Goal: Transaction & Acquisition: Obtain resource

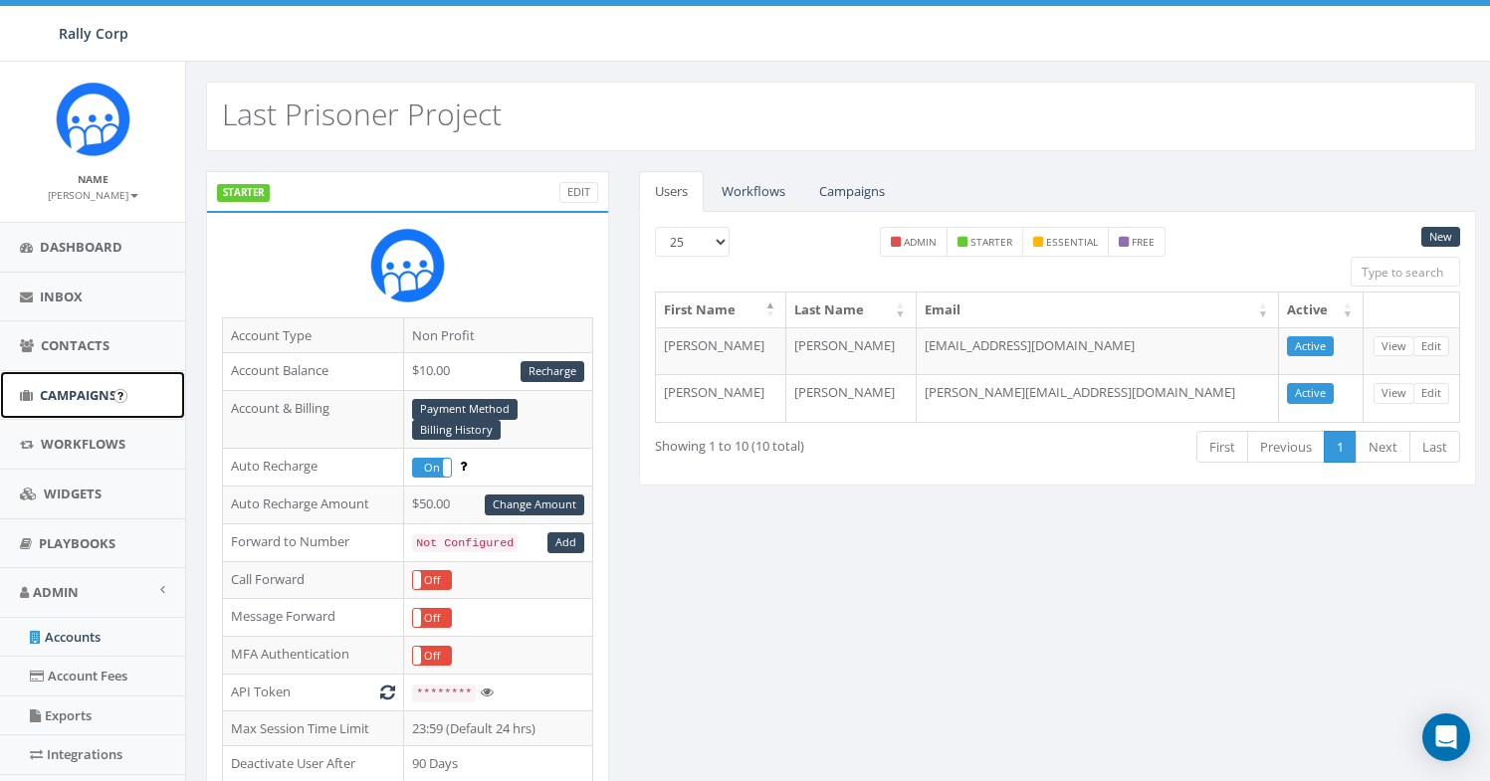
click at [83, 403] on span "Campaigns" at bounding box center [78, 395] width 77 height 18
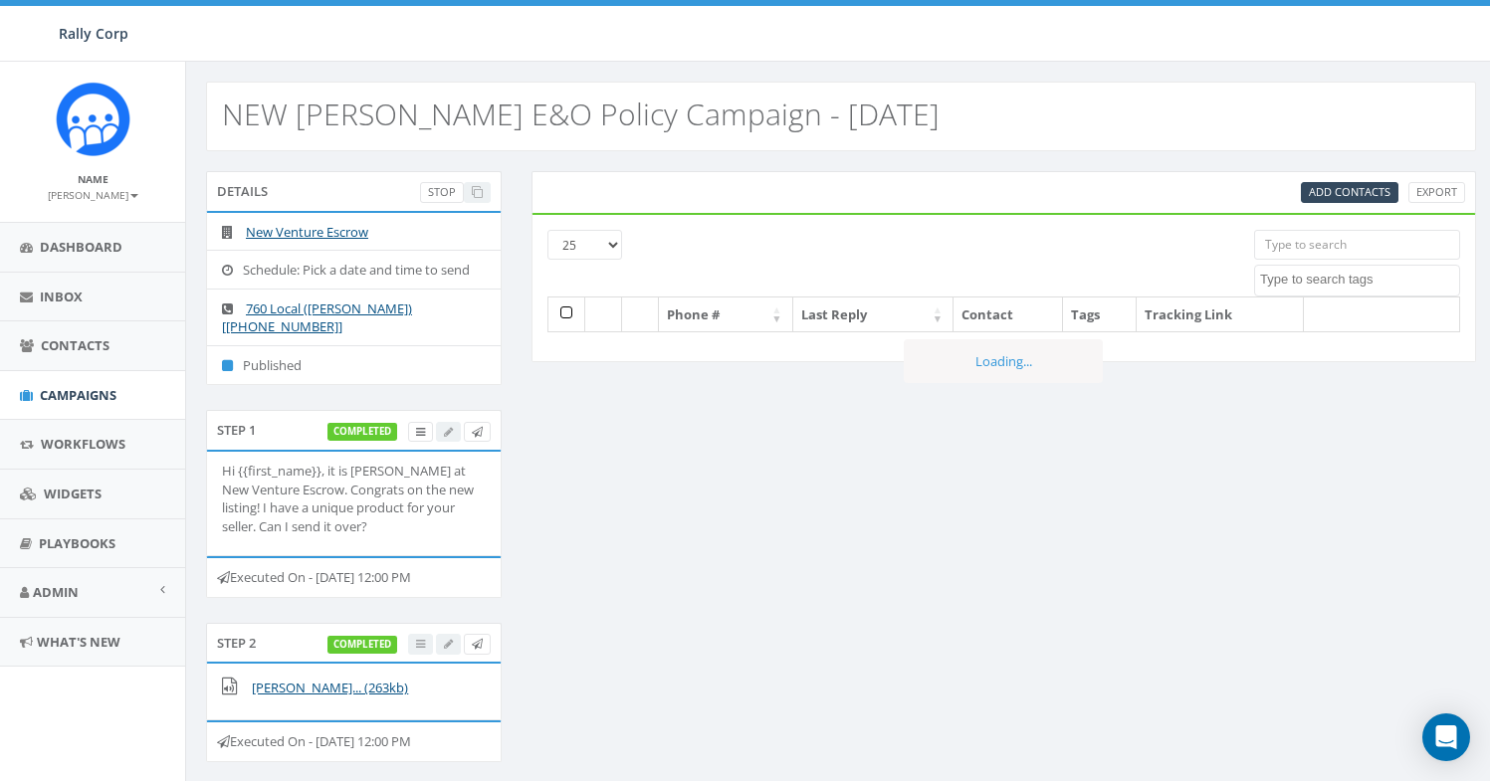
select select
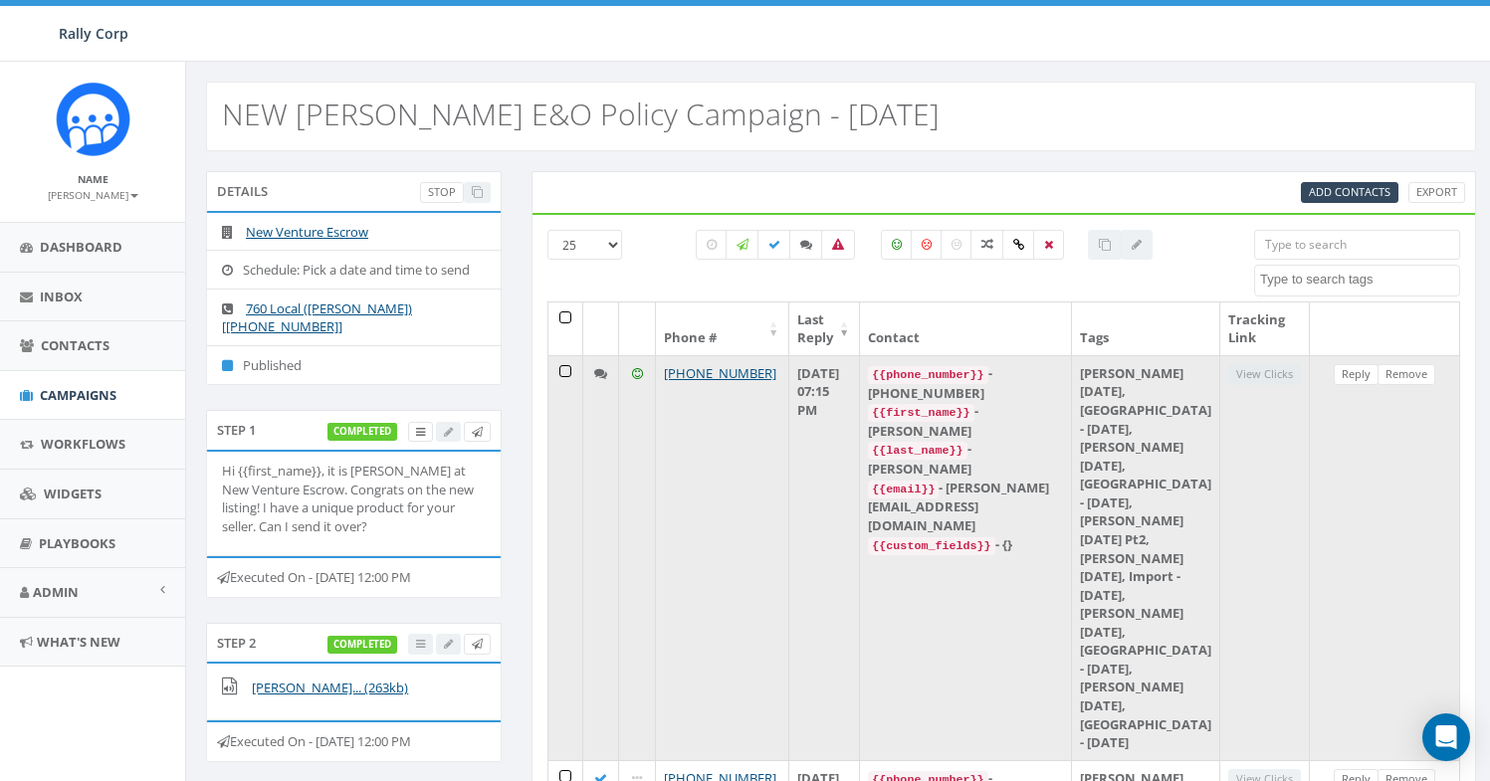
drag, startPoint x: 775, startPoint y: 371, endPoint x: 660, endPoint y: 364, distance: 115.7
click at [660, 364] on td "+1 760-305-3073" at bounding box center [723, 557] width 134 height 405
copy link "+1 760-305-3073"
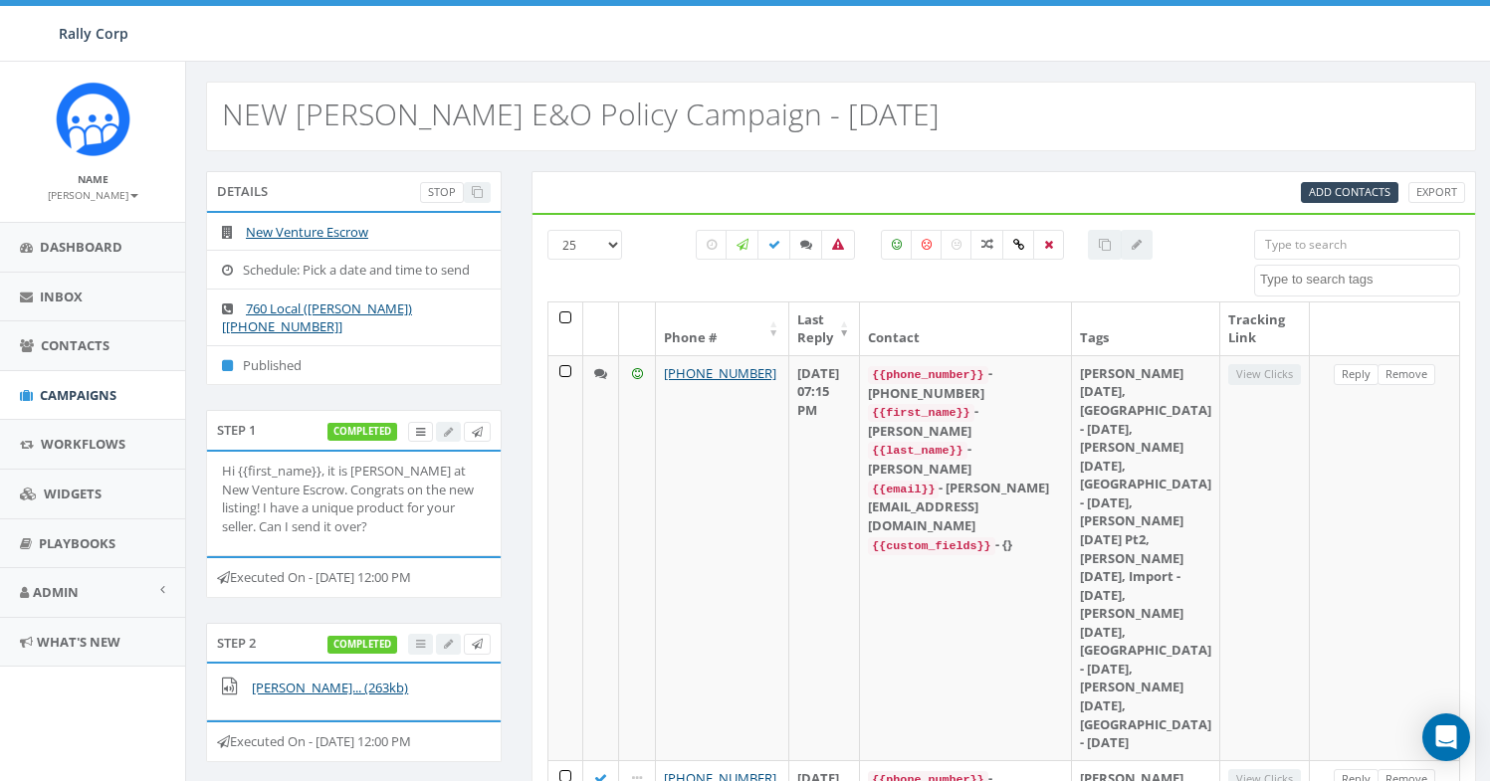
click at [1325, 252] on input "search" at bounding box center [1357, 245] width 206 height 30
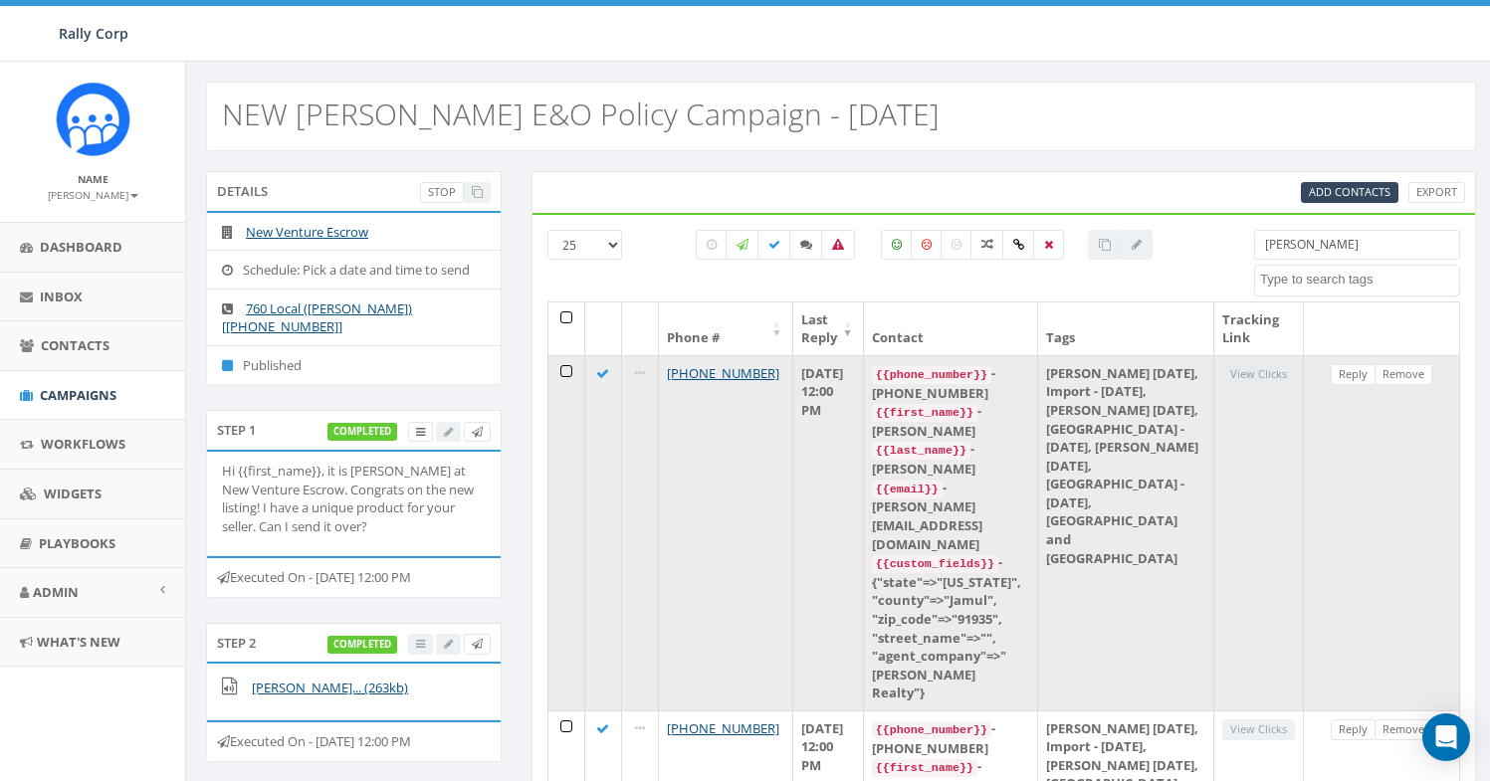
click at [1025, 411] on div "{{first_name}} - Jennifer" at bounding box center [951, 421] width 158 height 38
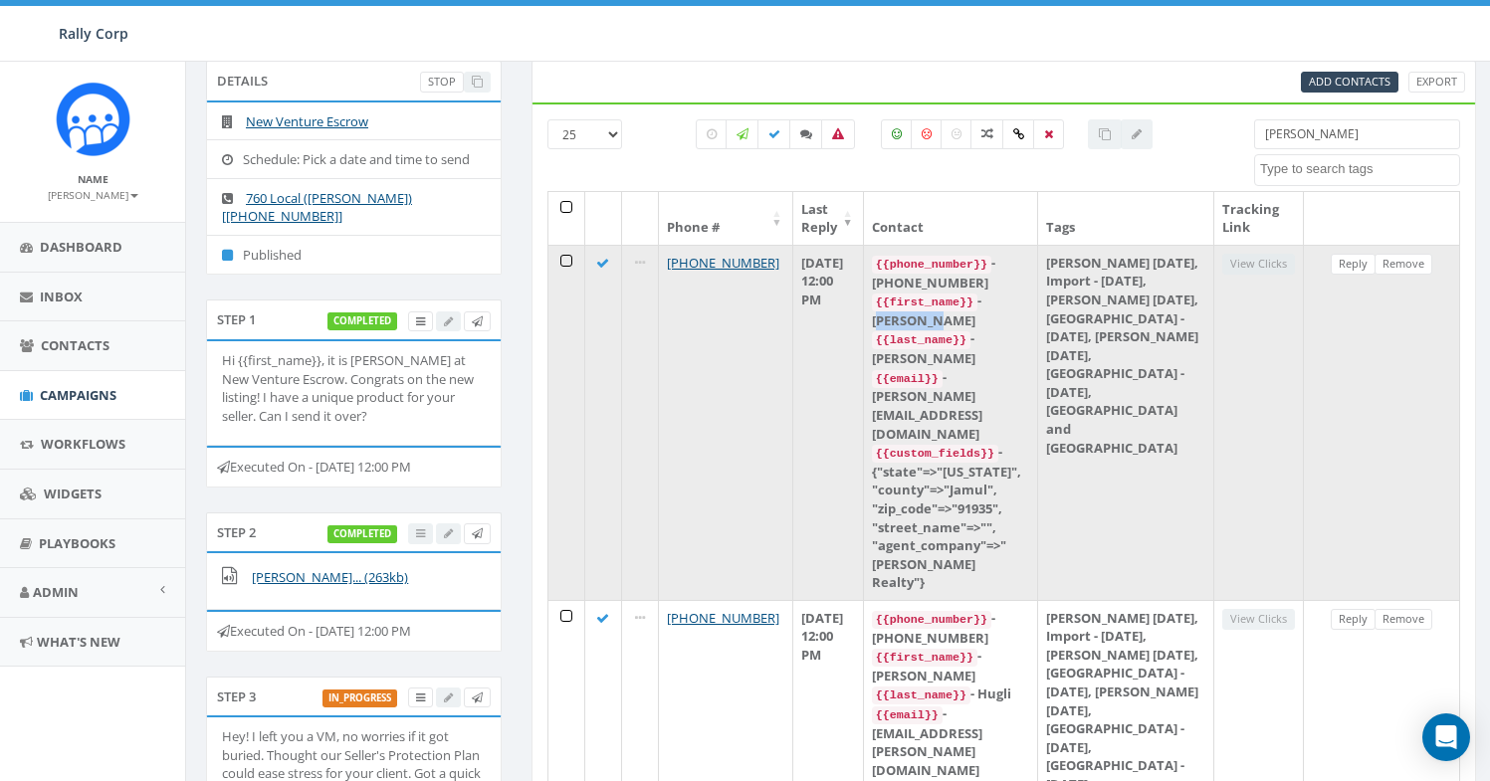
scroll to position [109, 0]
drag, startPoint x: 780, startPoint y: 265, endPoint x: 667, endPoint y: 259, distance: 113.6
click at [667, 259] on td "+1 858-395-3611" at bounding box center [726, 423] width 134 height 355
copy link "+1 858-395-3611"
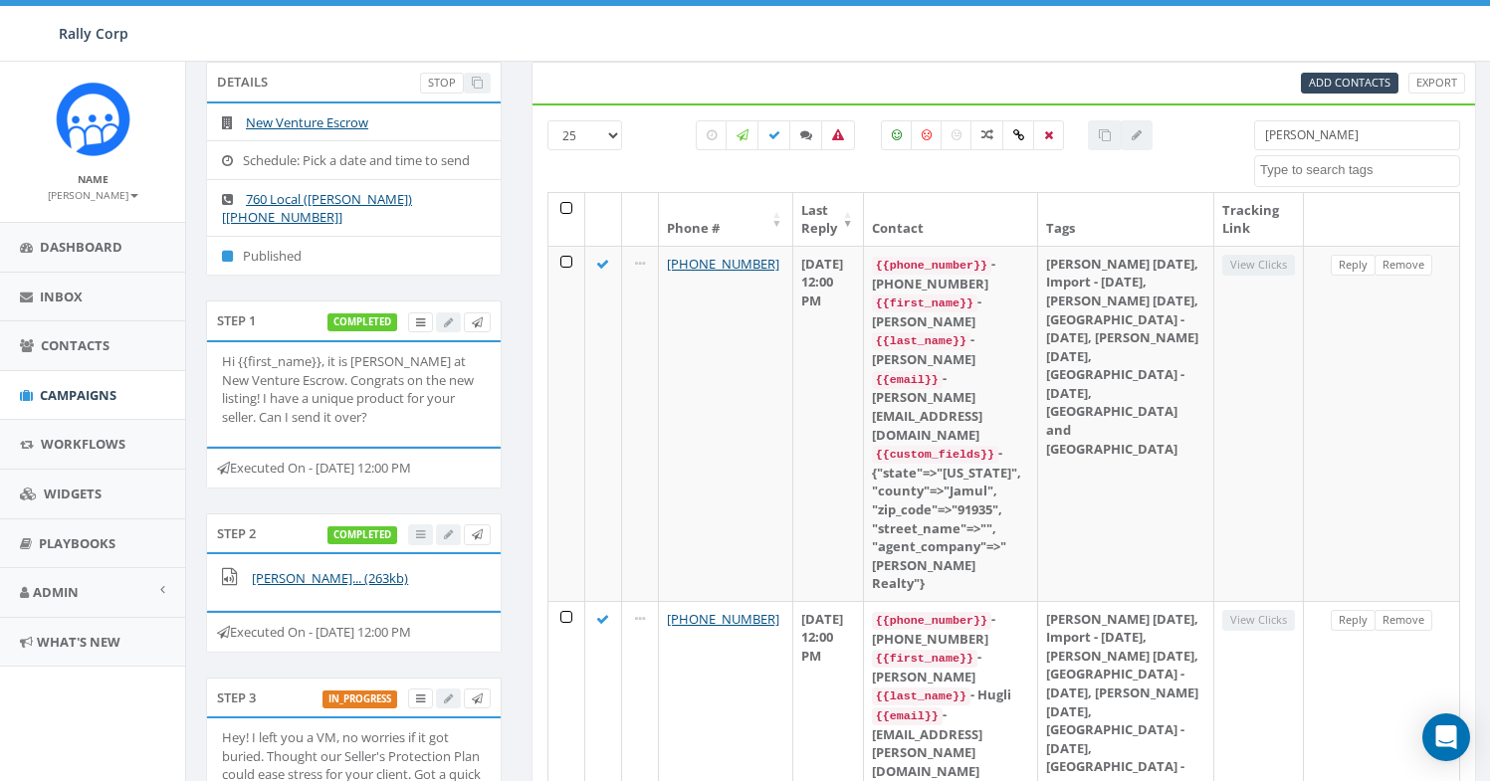
click at [1372, 138] on input "william" at bounding box center [1357, 135] width 206 height 30
paste input "17605055554"
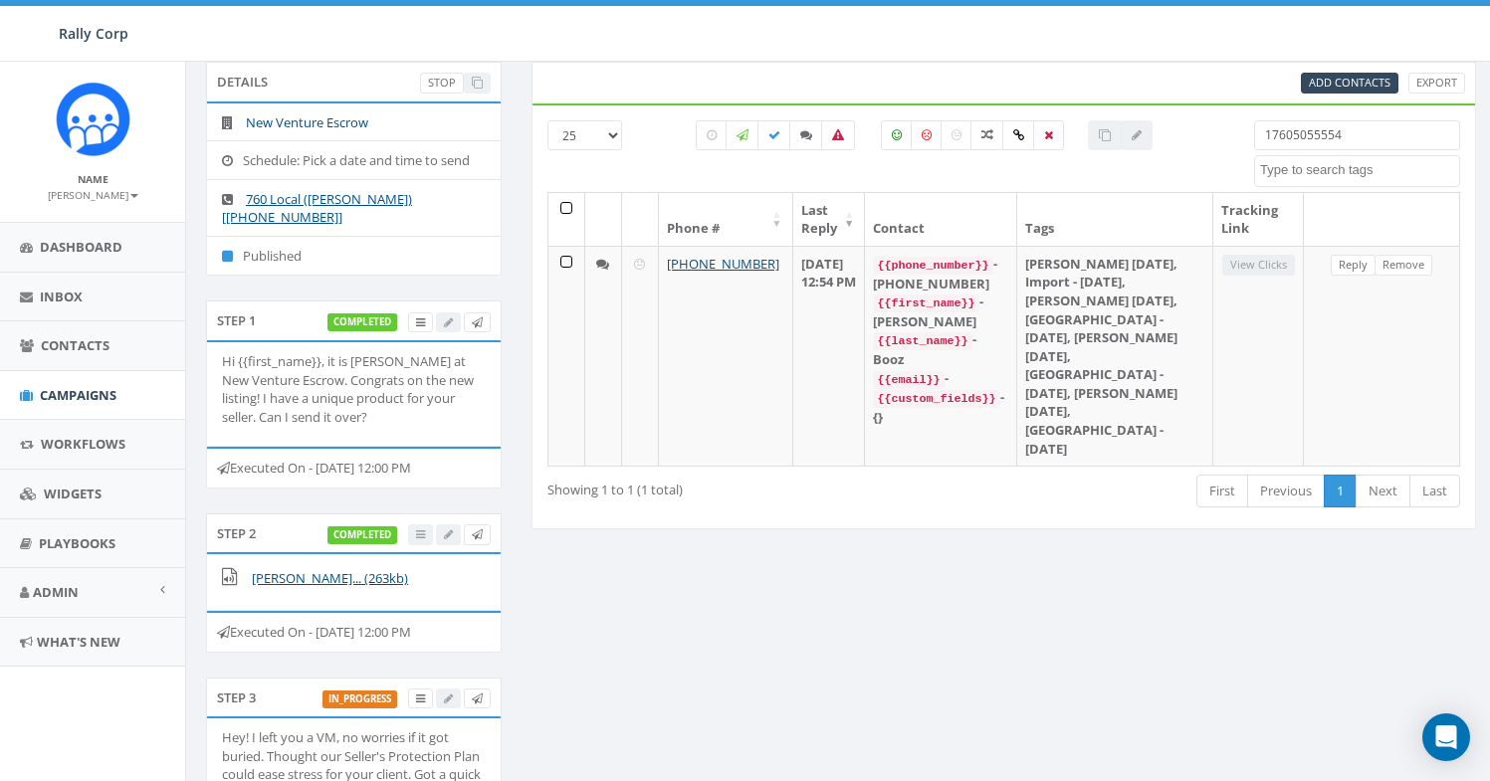
type input "17605055554"
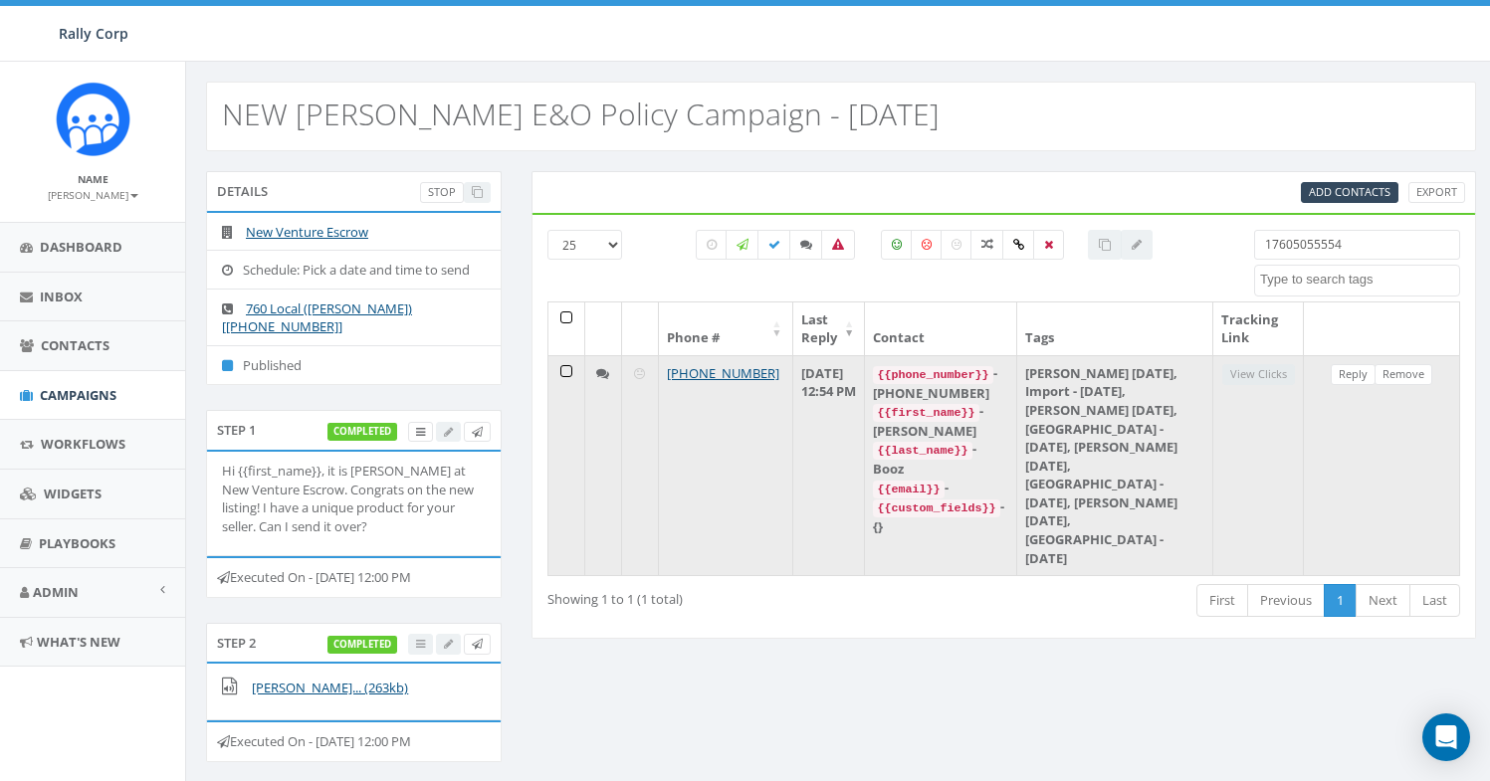
scroll to position [0, 0]
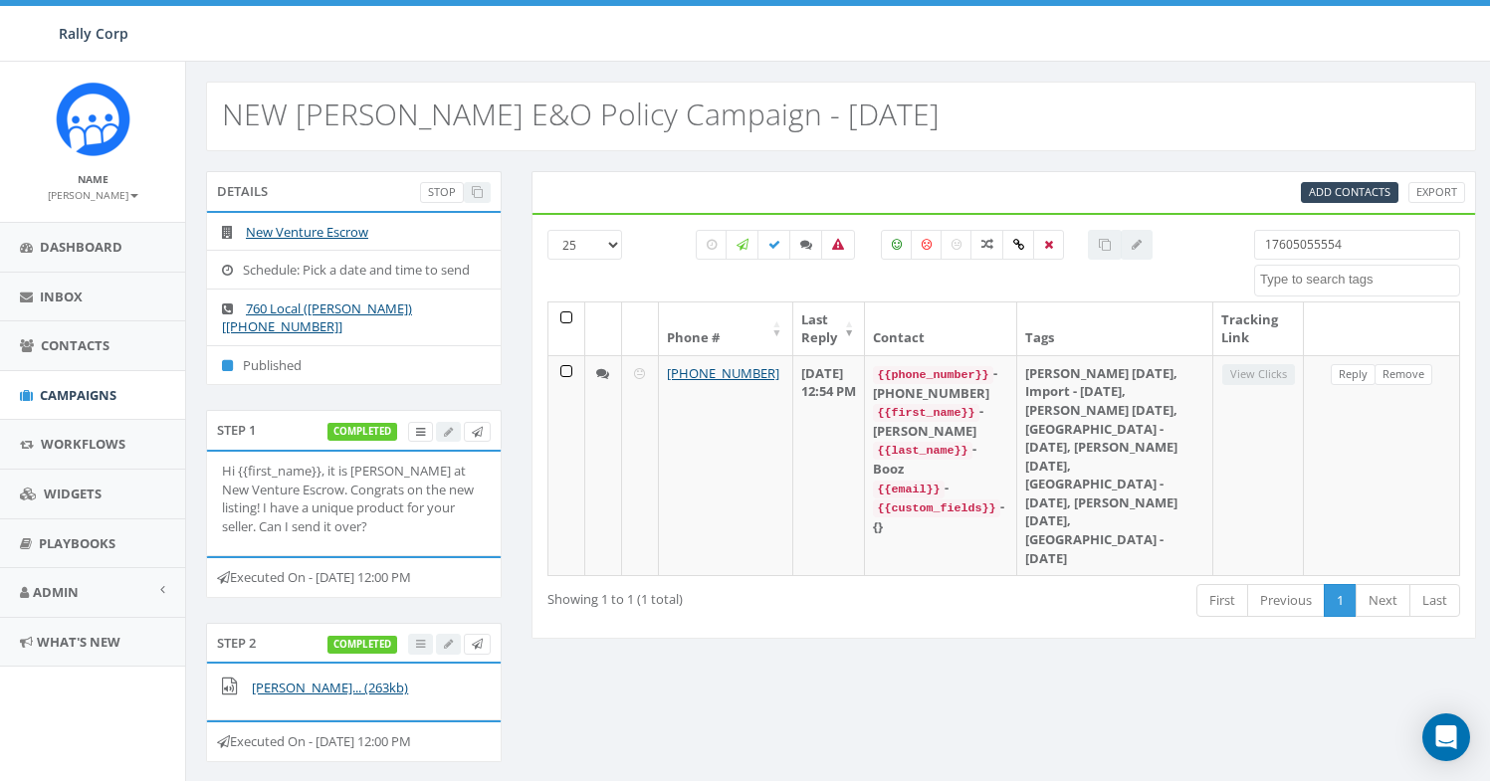
click at [1325, 256] on input "17605055554" at bounding box center [1357, 245] width 206 height 30
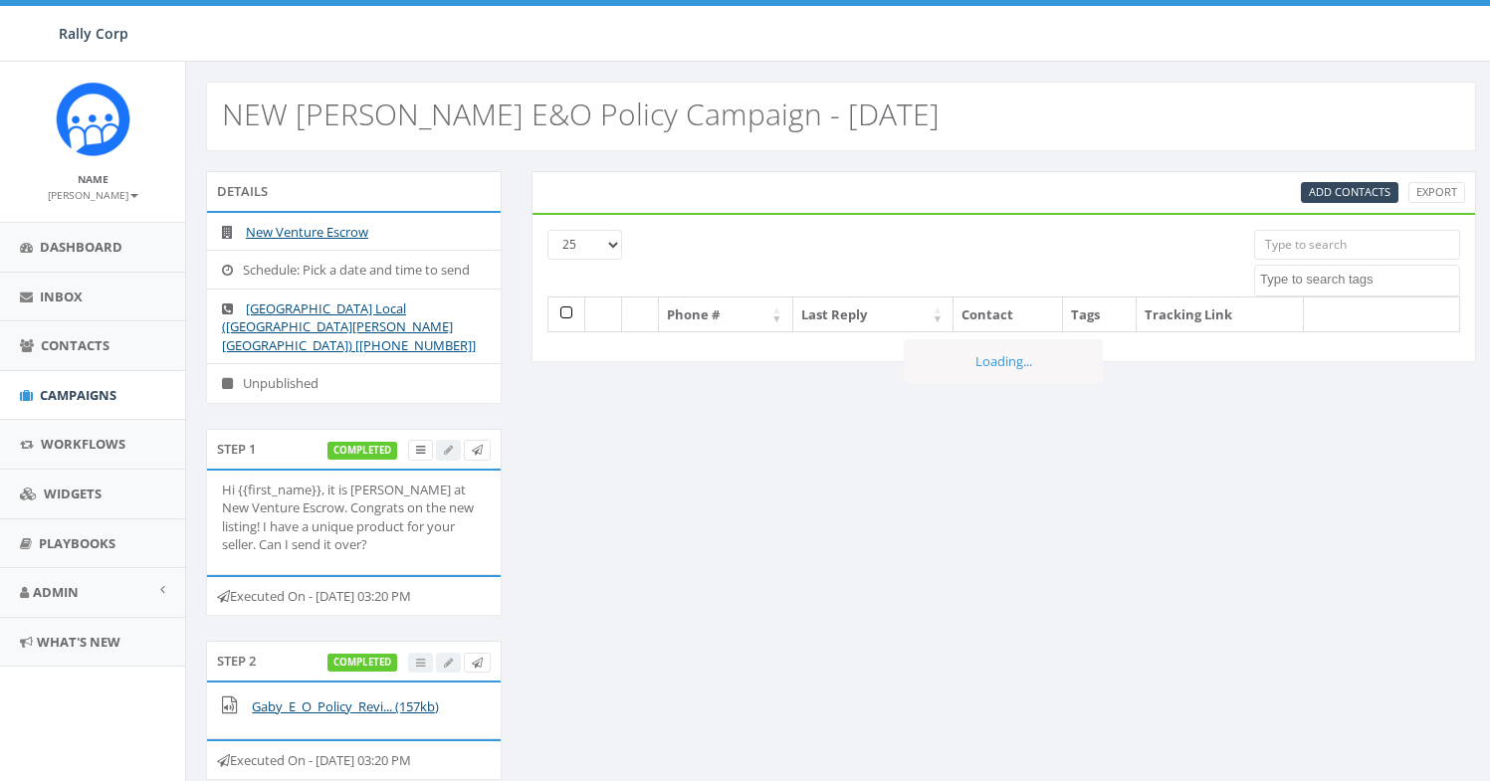
select select
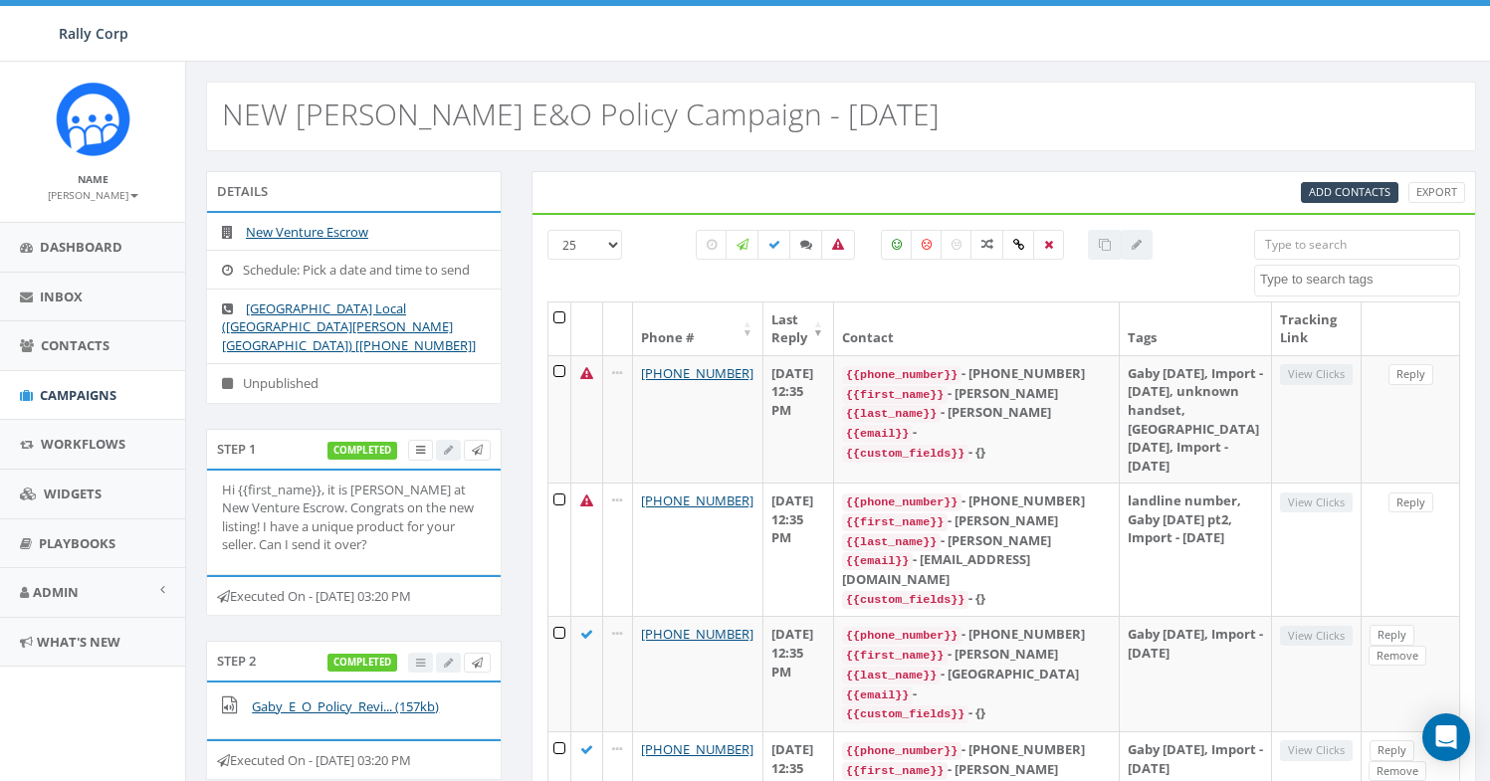
click at [1442, 180] on div "Add Contacts Export" at bounding box center [1004, 192] width 946 height 42
click at [1442, 192] on link "Export" at bounding box center [1436, 192] width 57 height 21
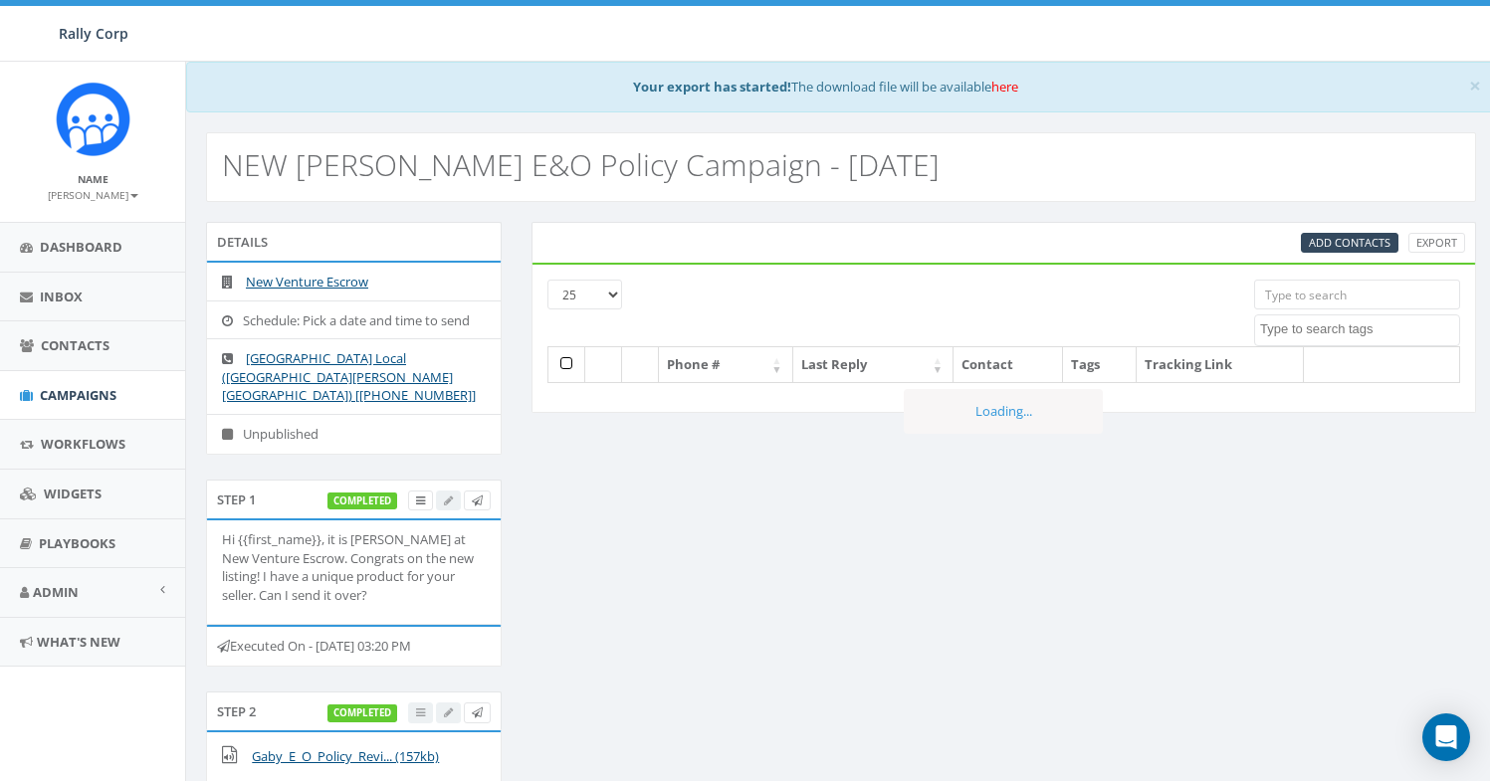
select select
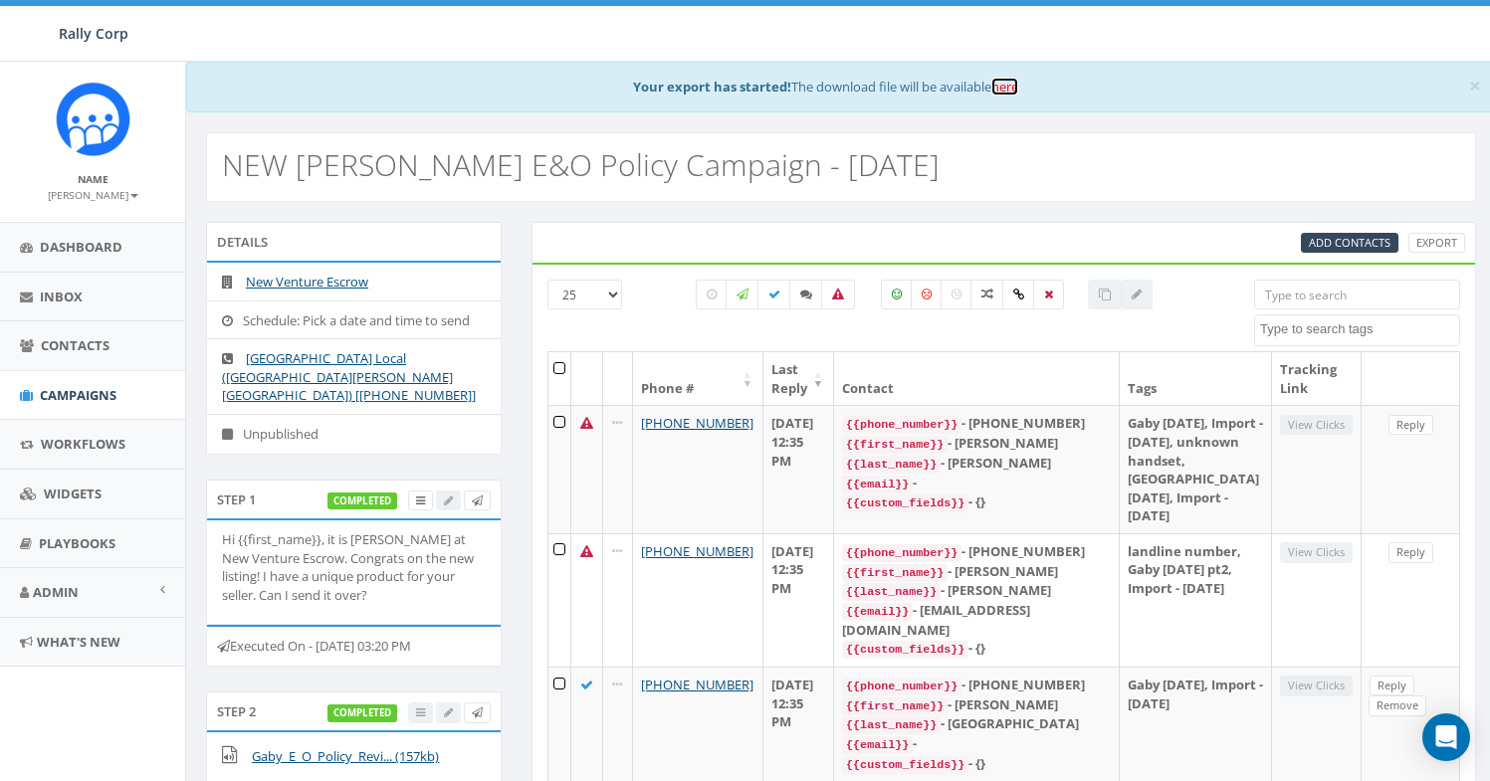
click at [1002, 89] on link "here" at bounding box center [1004, 87] width 27 height 18
click at [1382, 293] on input "search" at bounding box center [1357, 295] width 206 height 30
paste input "16197011768"
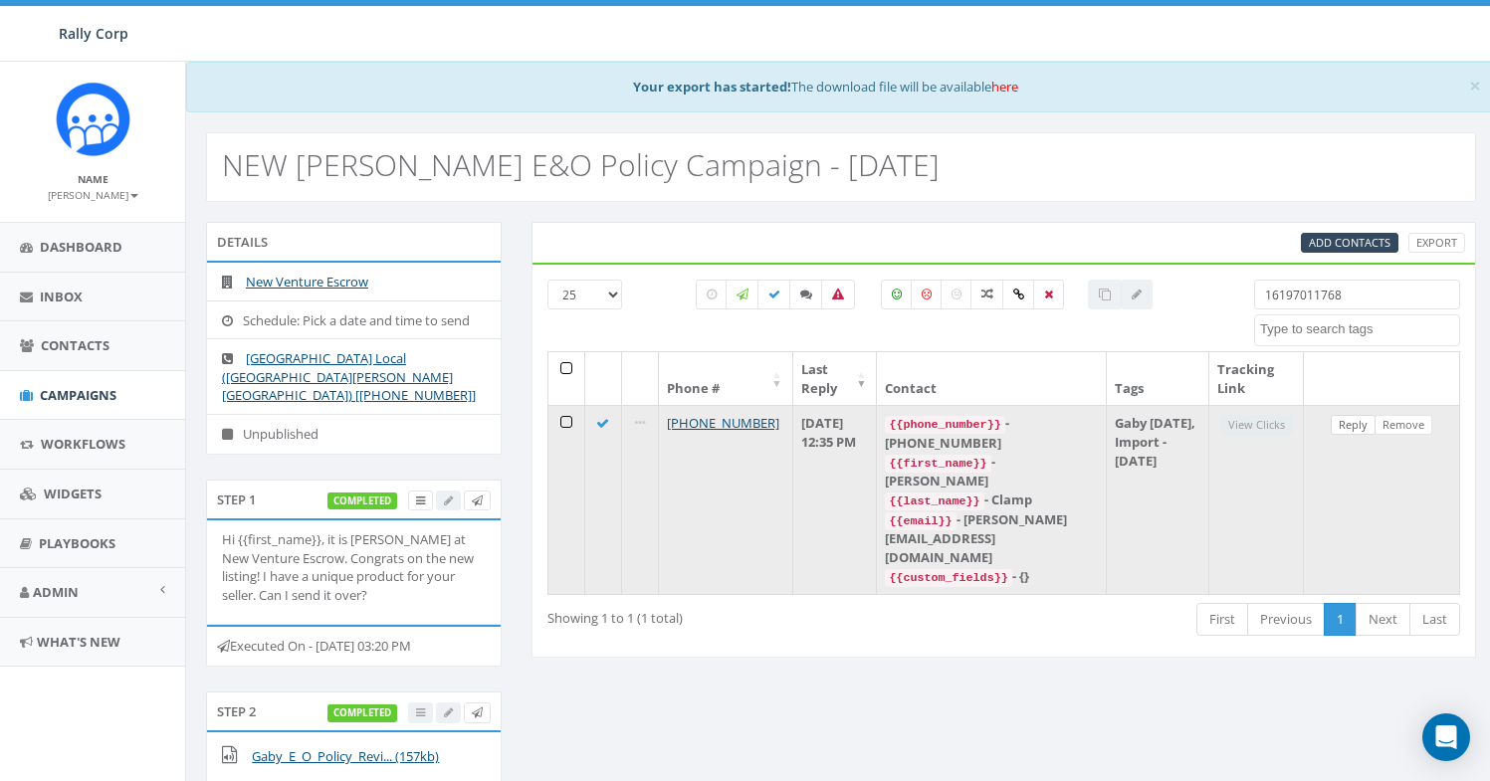
type input "16197011768"
click at [1347, 430] on link "Reply" at bounding box center [1353, 425] width 45 height 21
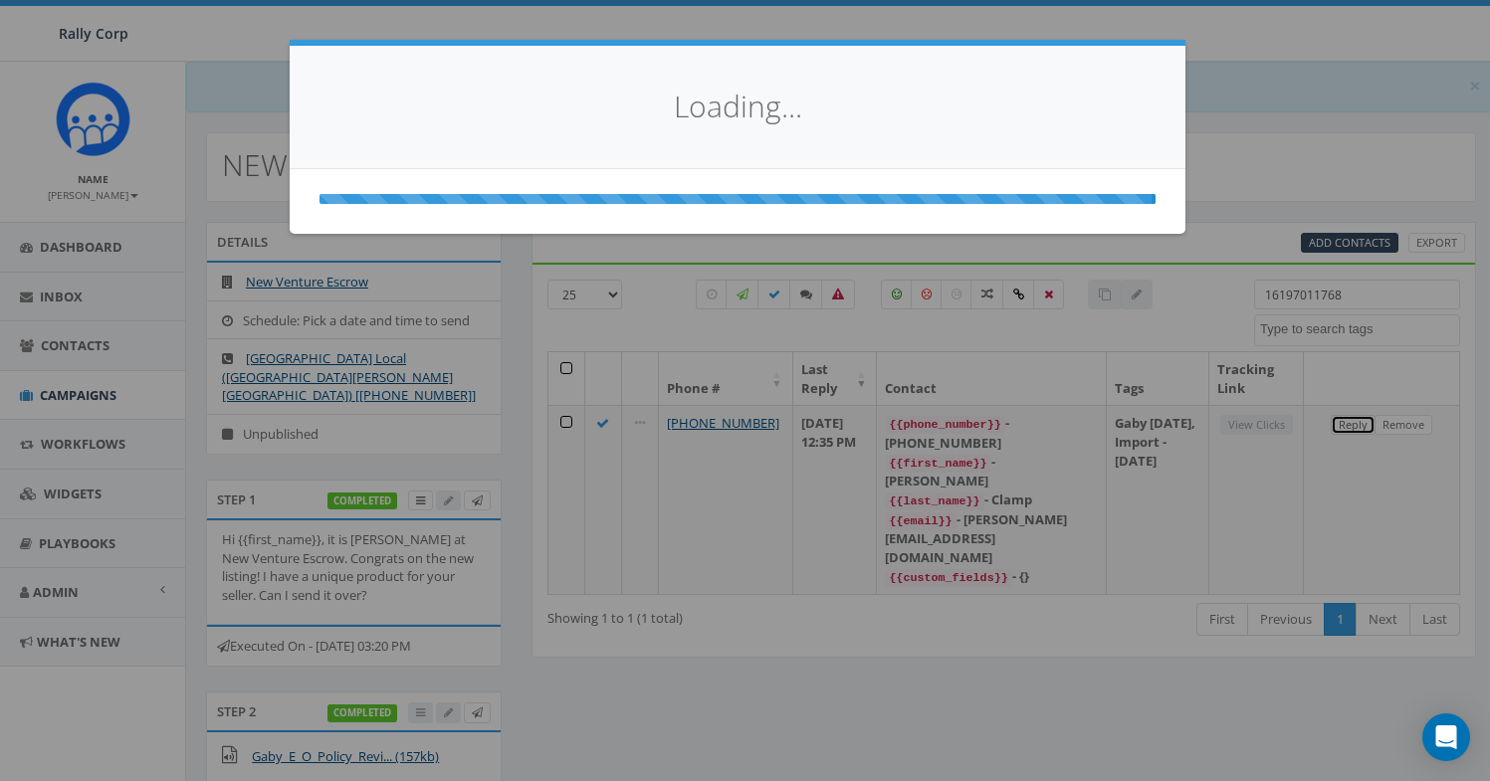
select select
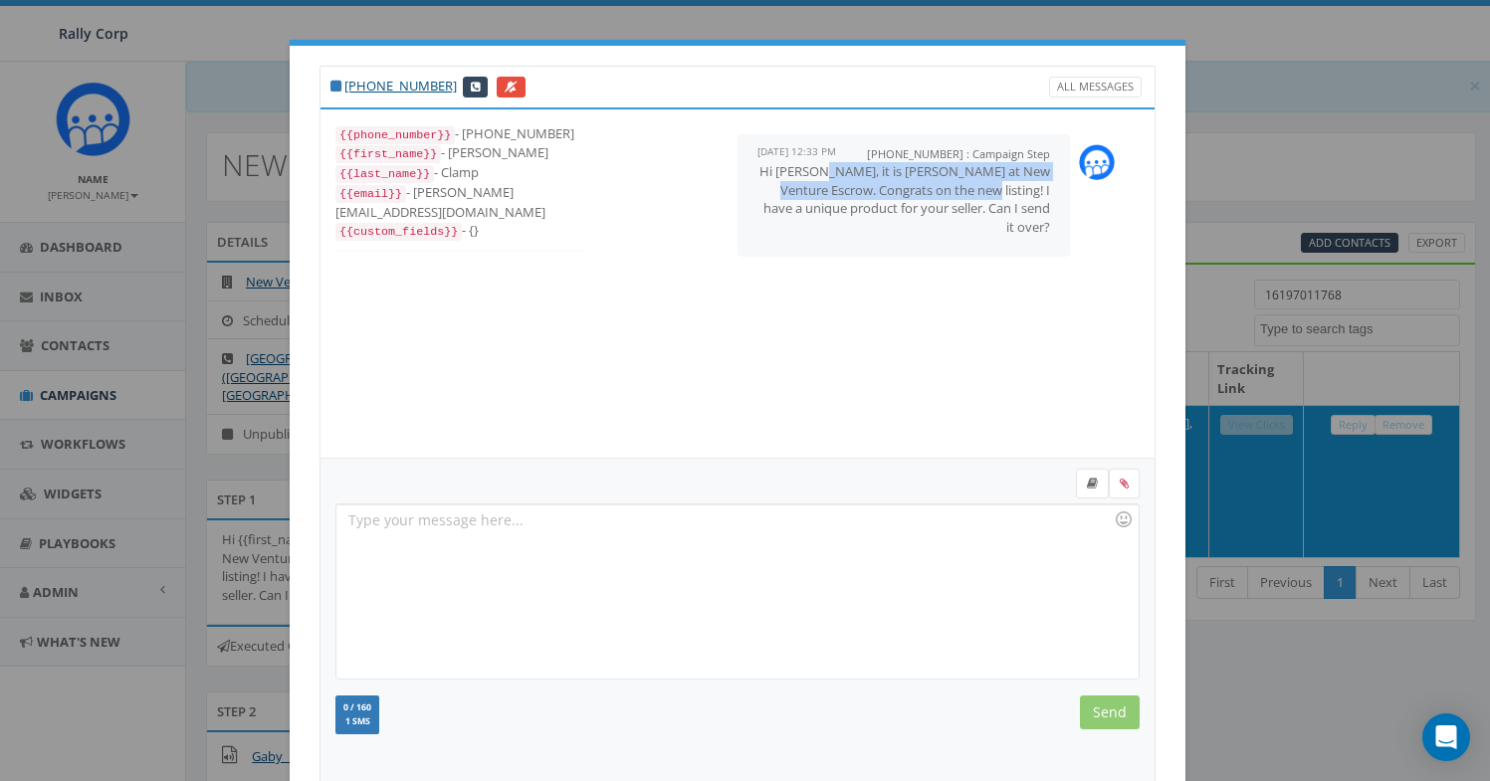
drag, startPoint x: 850, startPoint y: 173, endPoint x: 993, endPoint y: 190, distance: 144.3
click at [993, 190] on p "Hi Cathy, it is Gaby Sevilla at New Venture Escrow. Congrats on the new listing…" at bounding box center [903, 199] width 293 height 74
copy p "it is Gaby Sevilla at New Venture Escrow. Congrats on the new listing!"
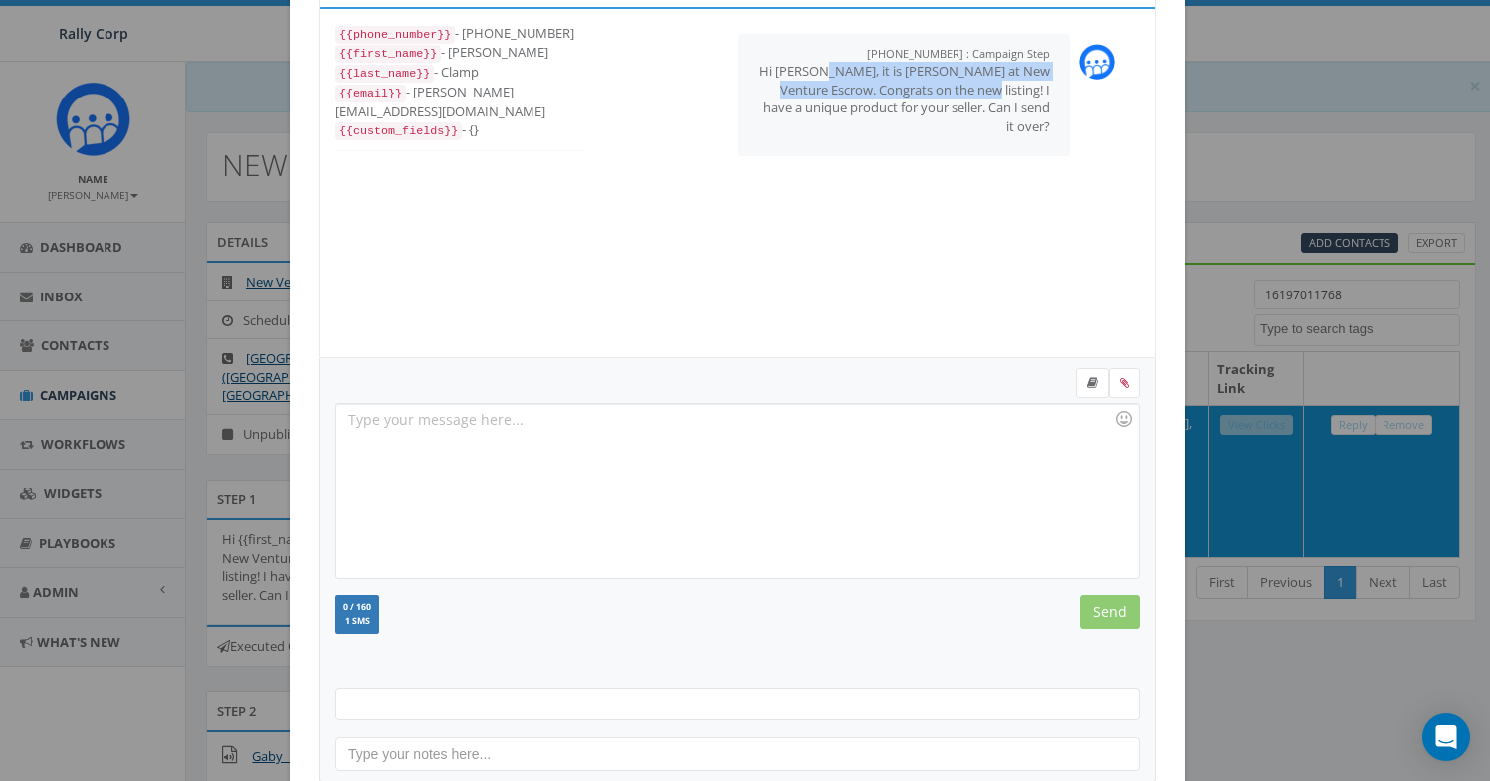
scroll to position [216, 0]
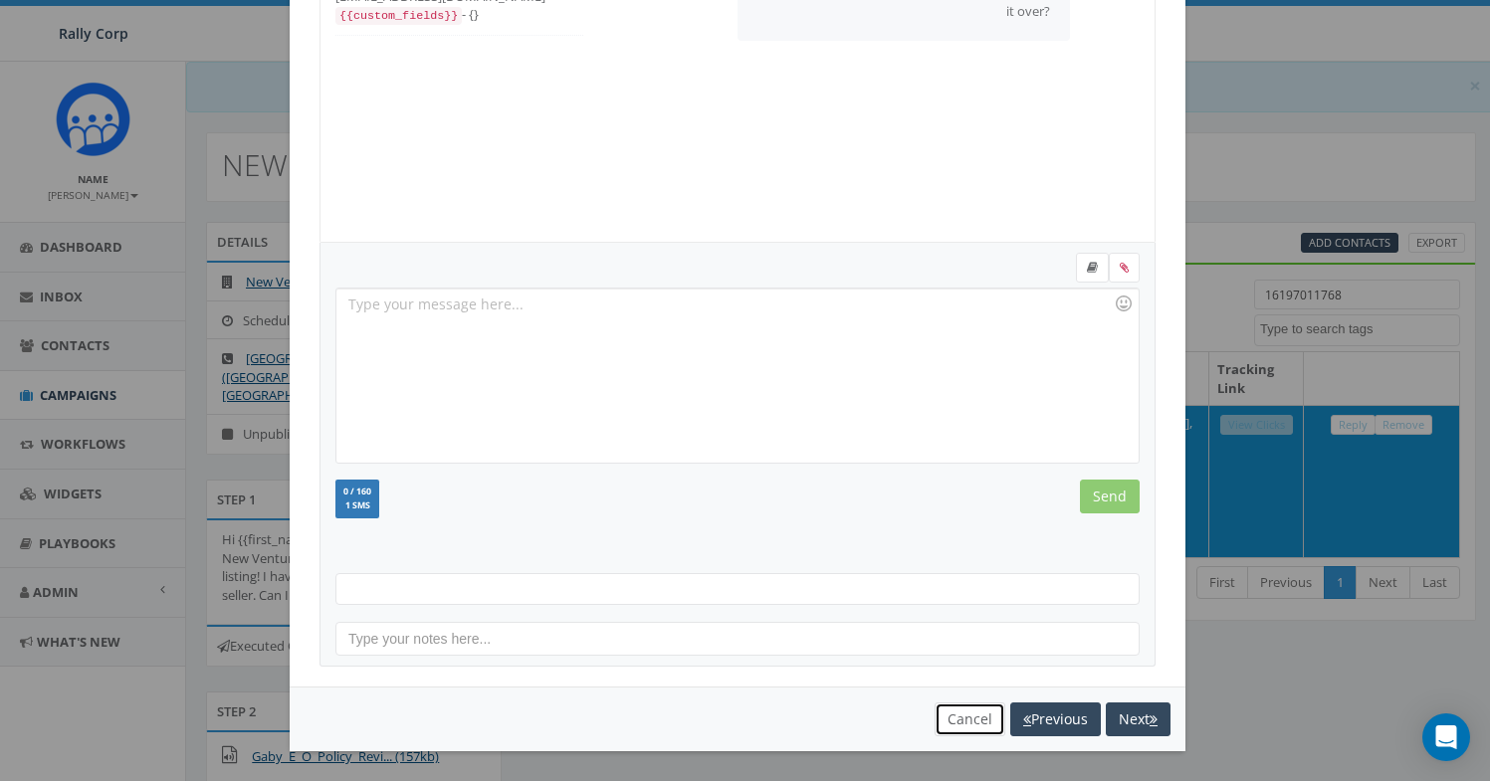
click at [976, 724] on button "Cancel" at bounding box center [970, 720] width 71 height 34
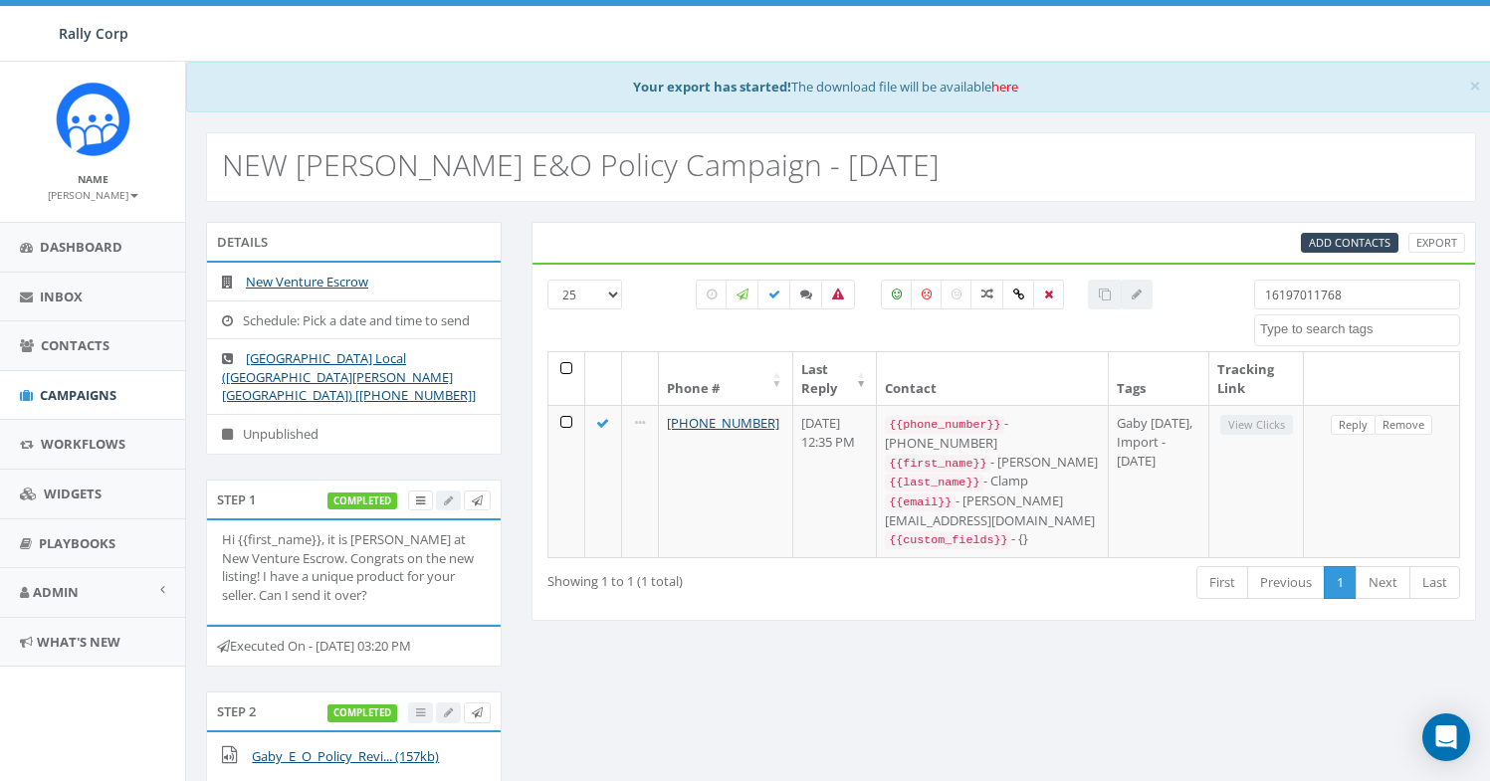
click at [1279, 307] on input "16197011768" at bounding box center [1357, 295] width 206 height 30
paste input "8587524563"
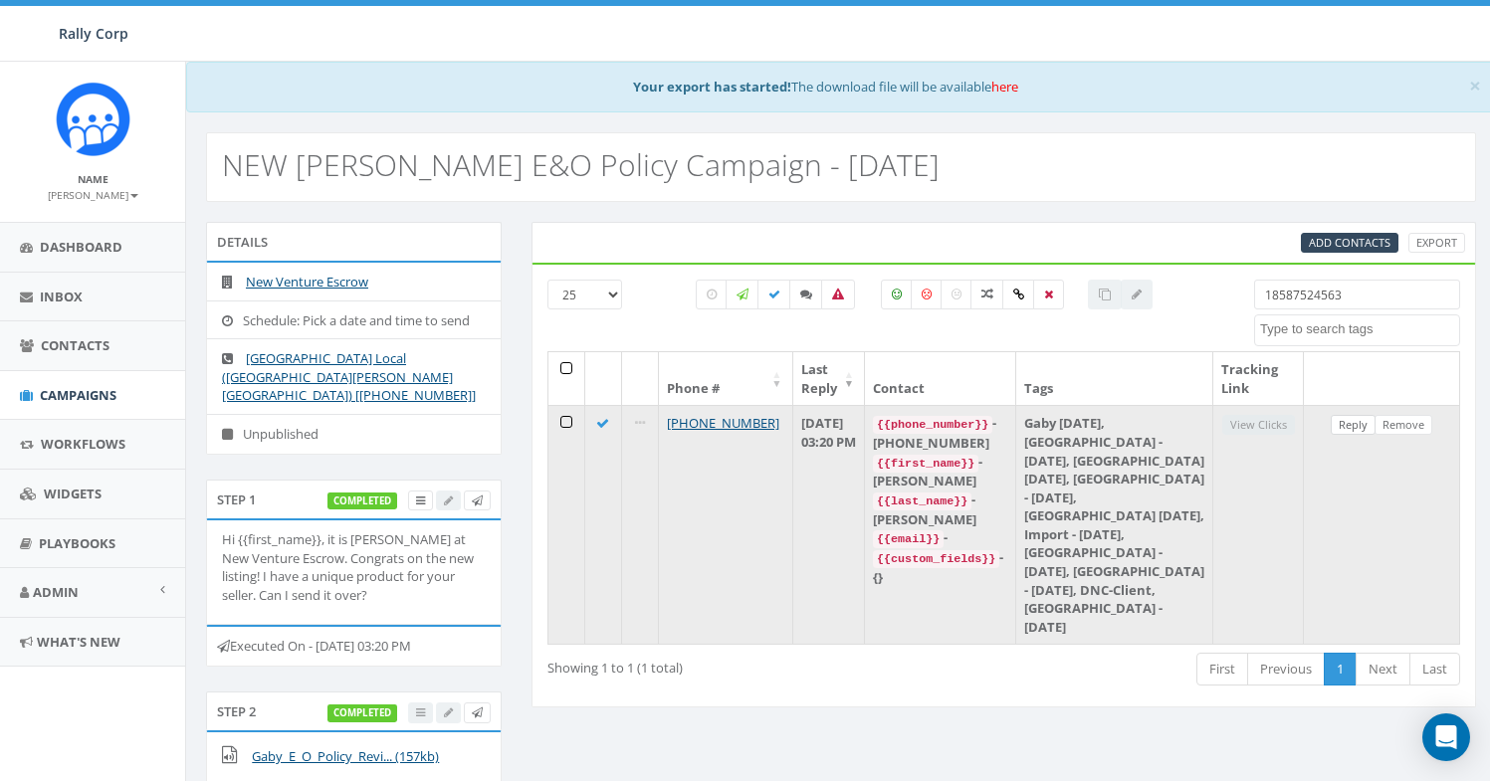
type input "18587524563"
click at [1341, 423] on link "Reply" at bounding box center [1353, 425] width 45 height 21
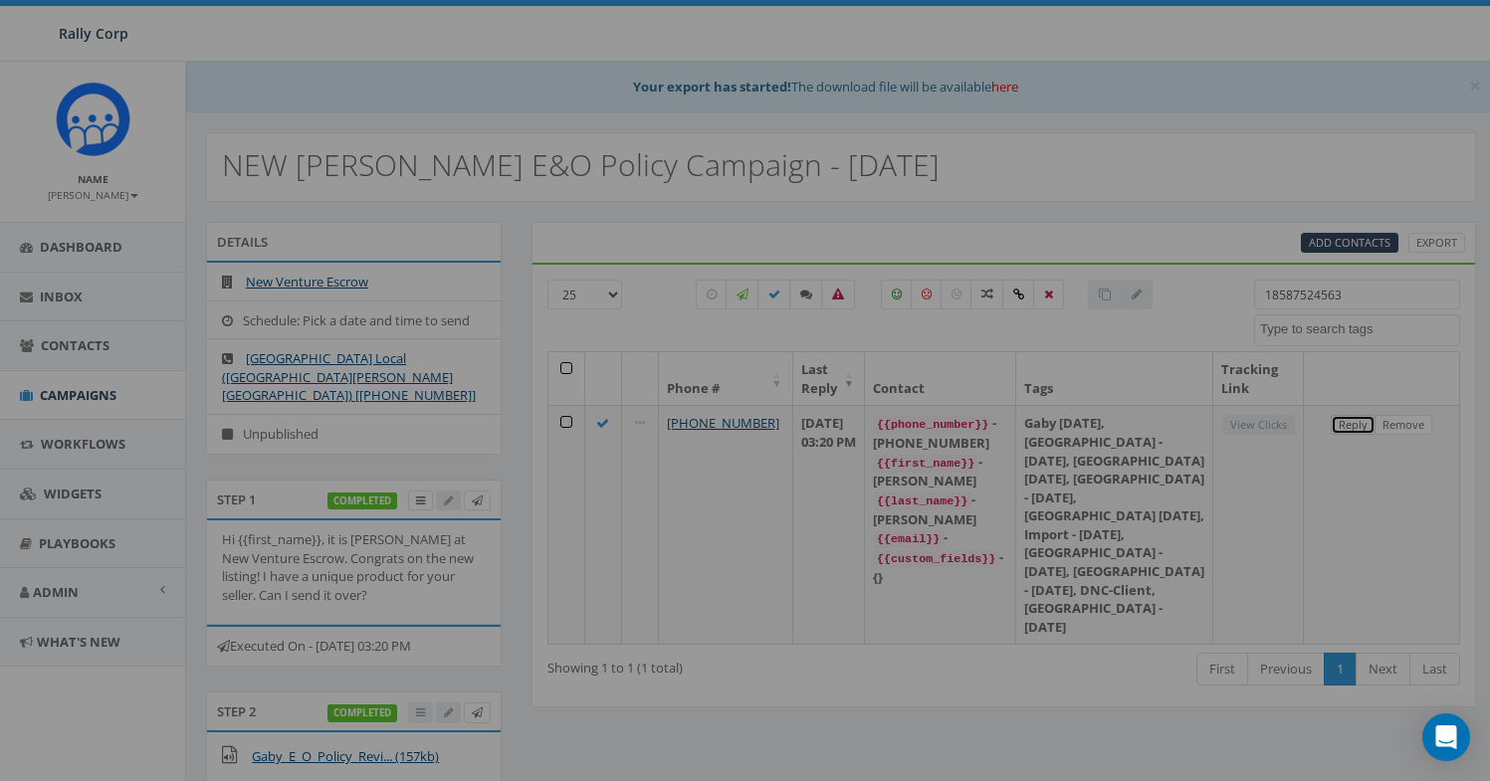
scroll to position [0, 0]
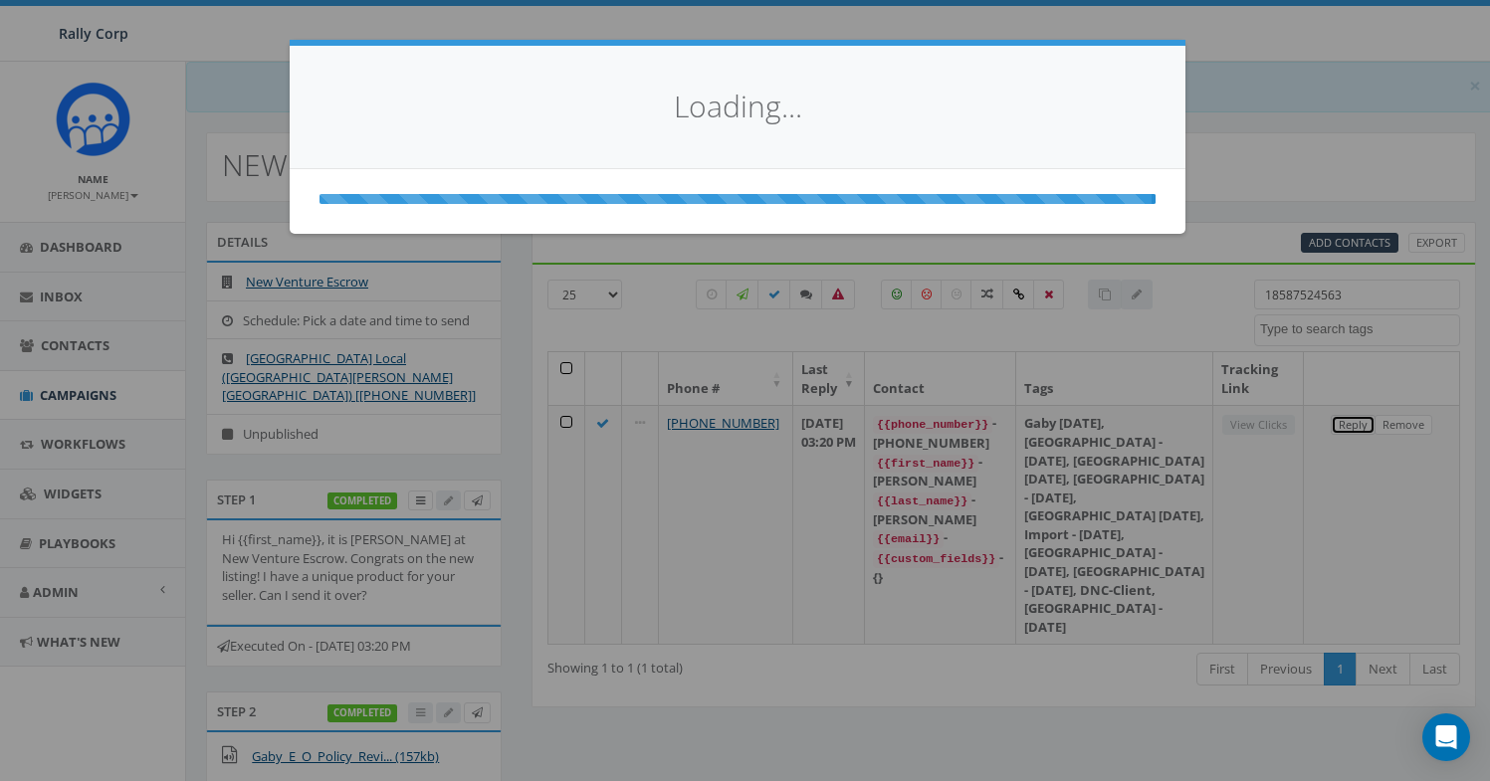
select select
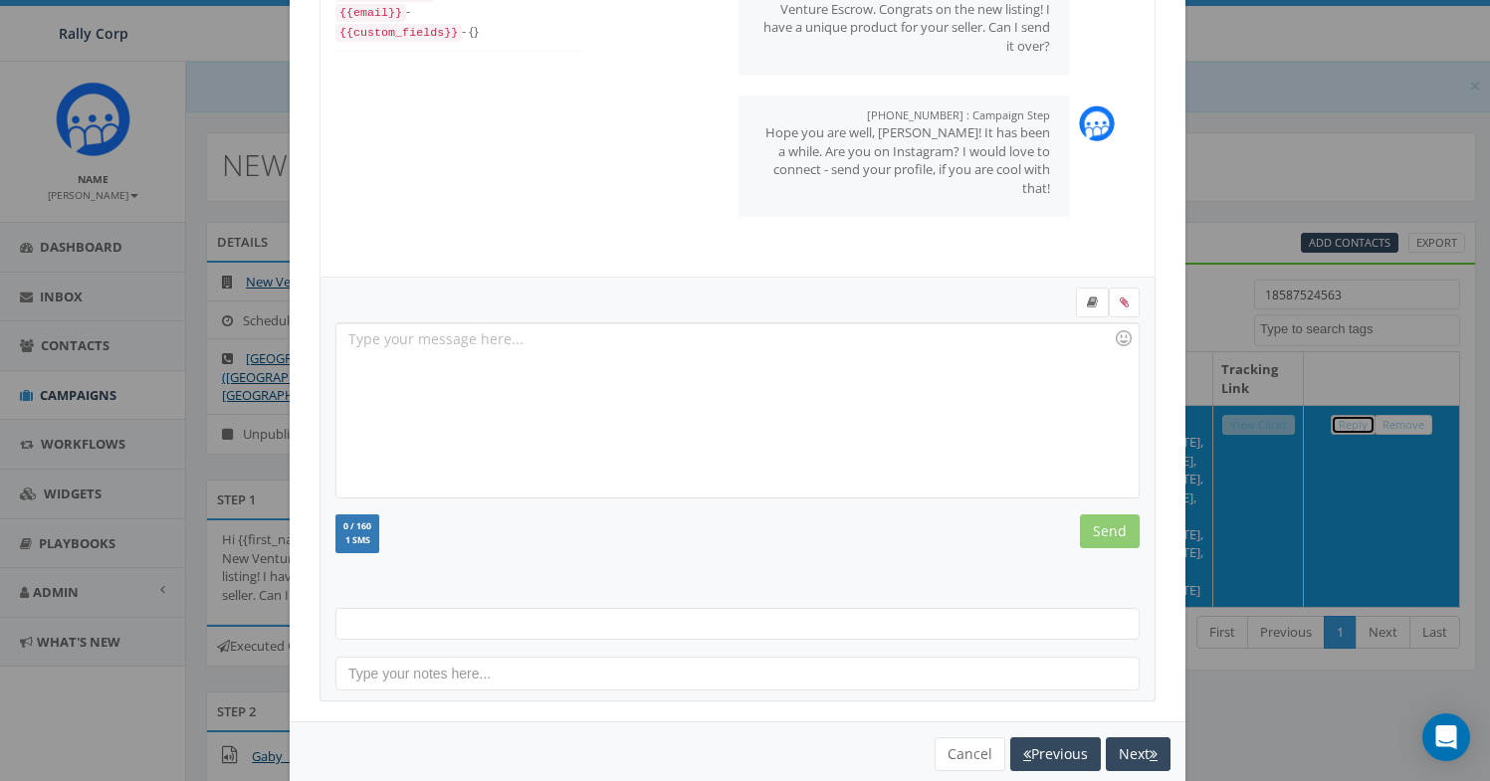
scroll to position [204, 0]
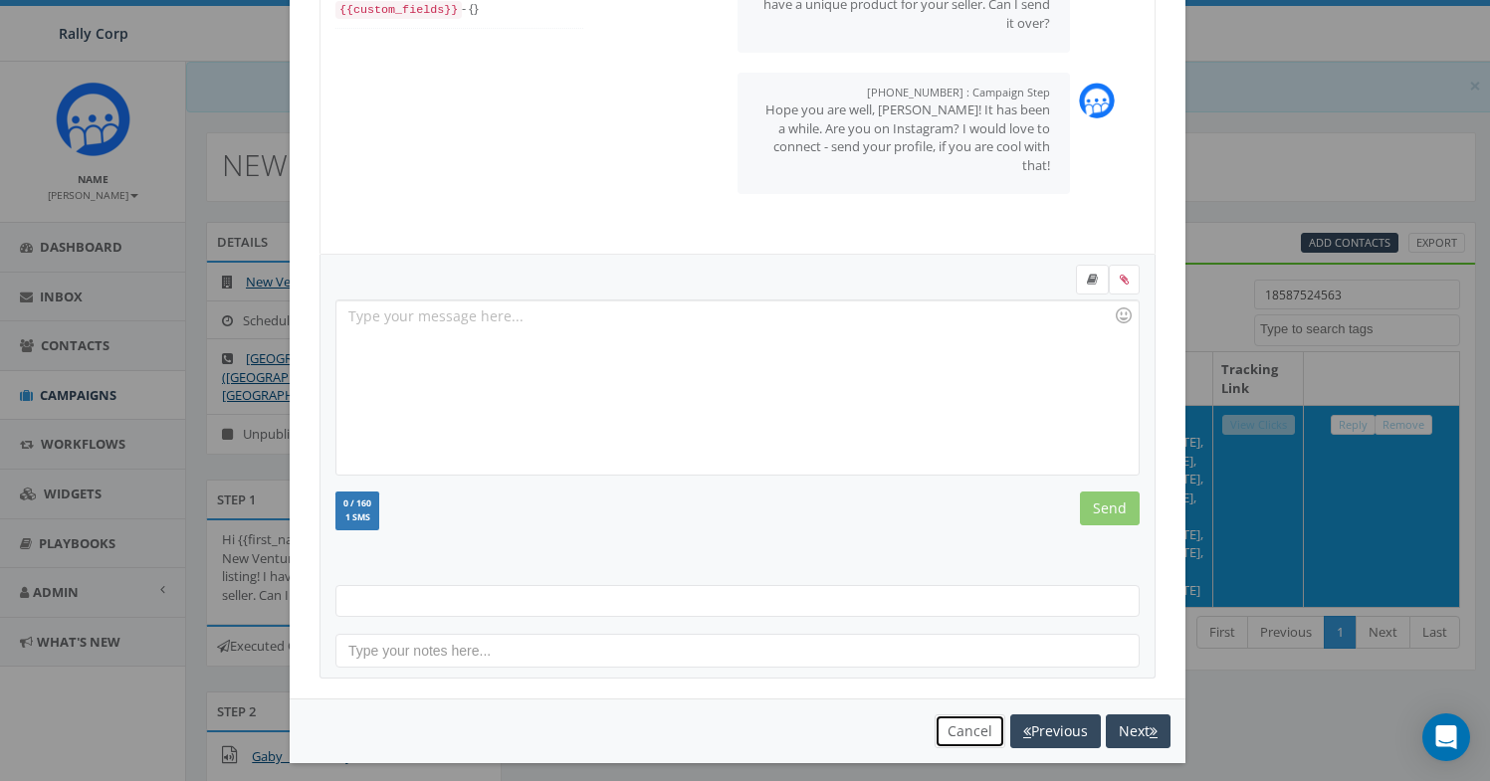
click at [939, 734] on button "Cancel" at bounding box center [970, 732] width 71 height 34
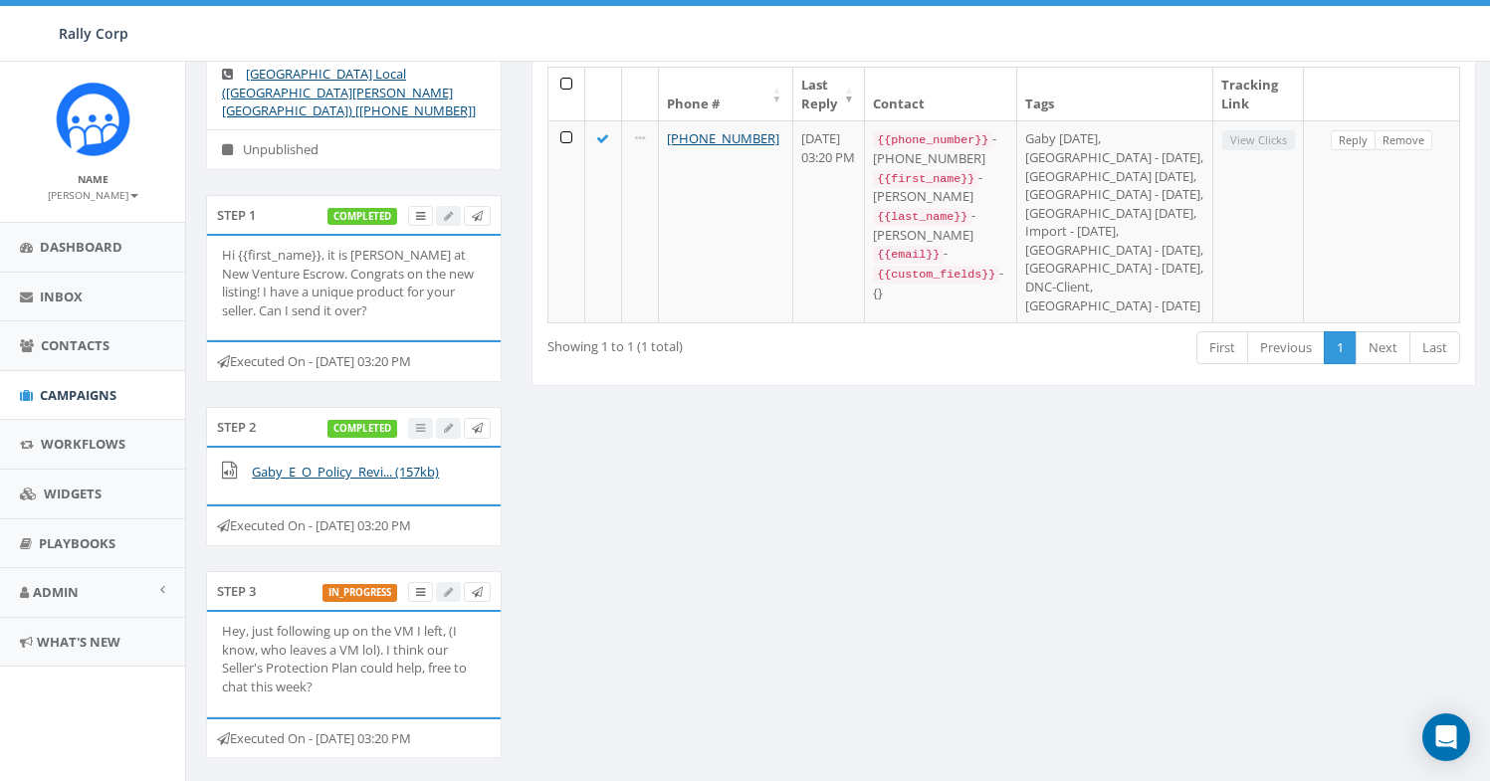
scroll to position [283, 0]
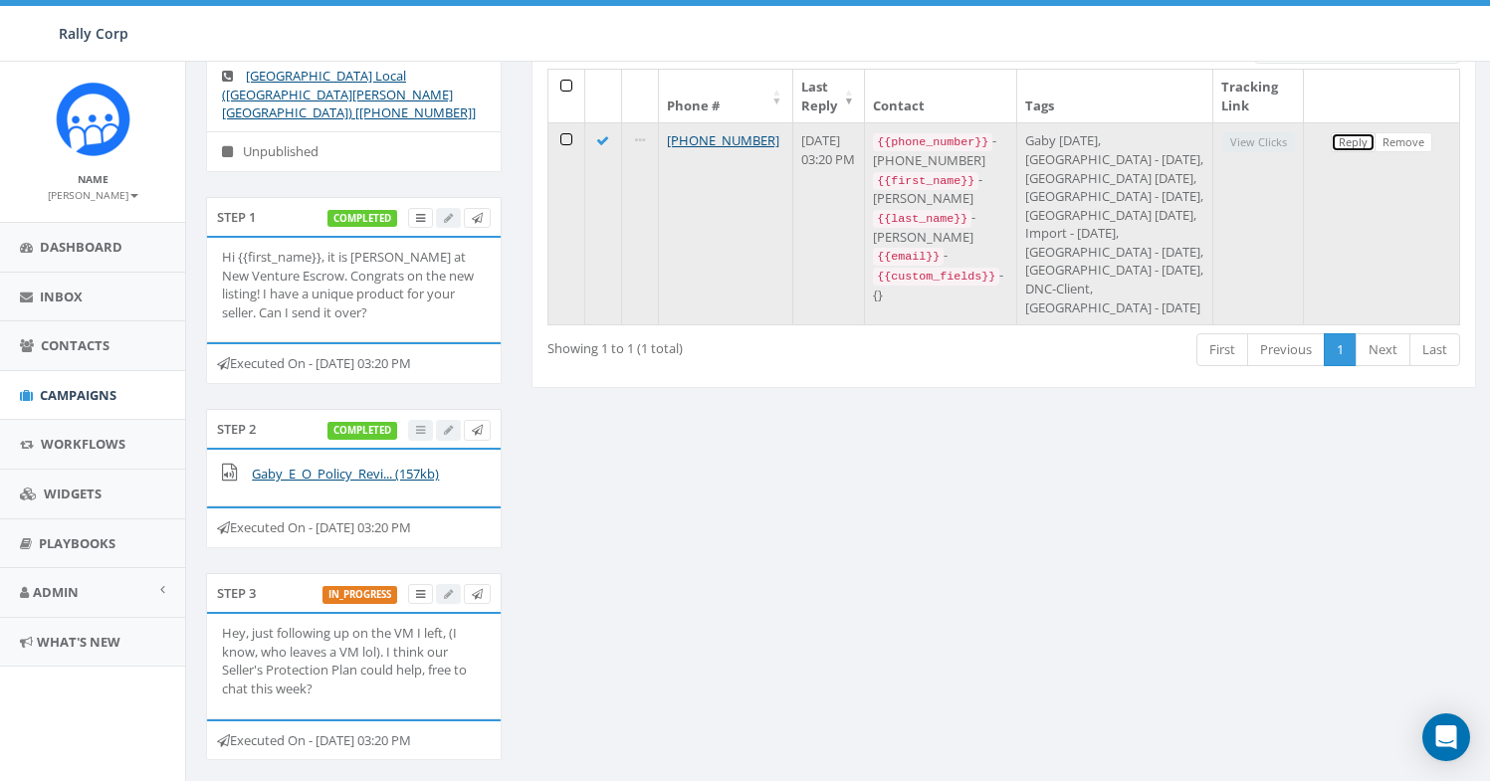
click at [1357, 148] on link "Reply" at bounding box center [1353, 142] width 45 height 21
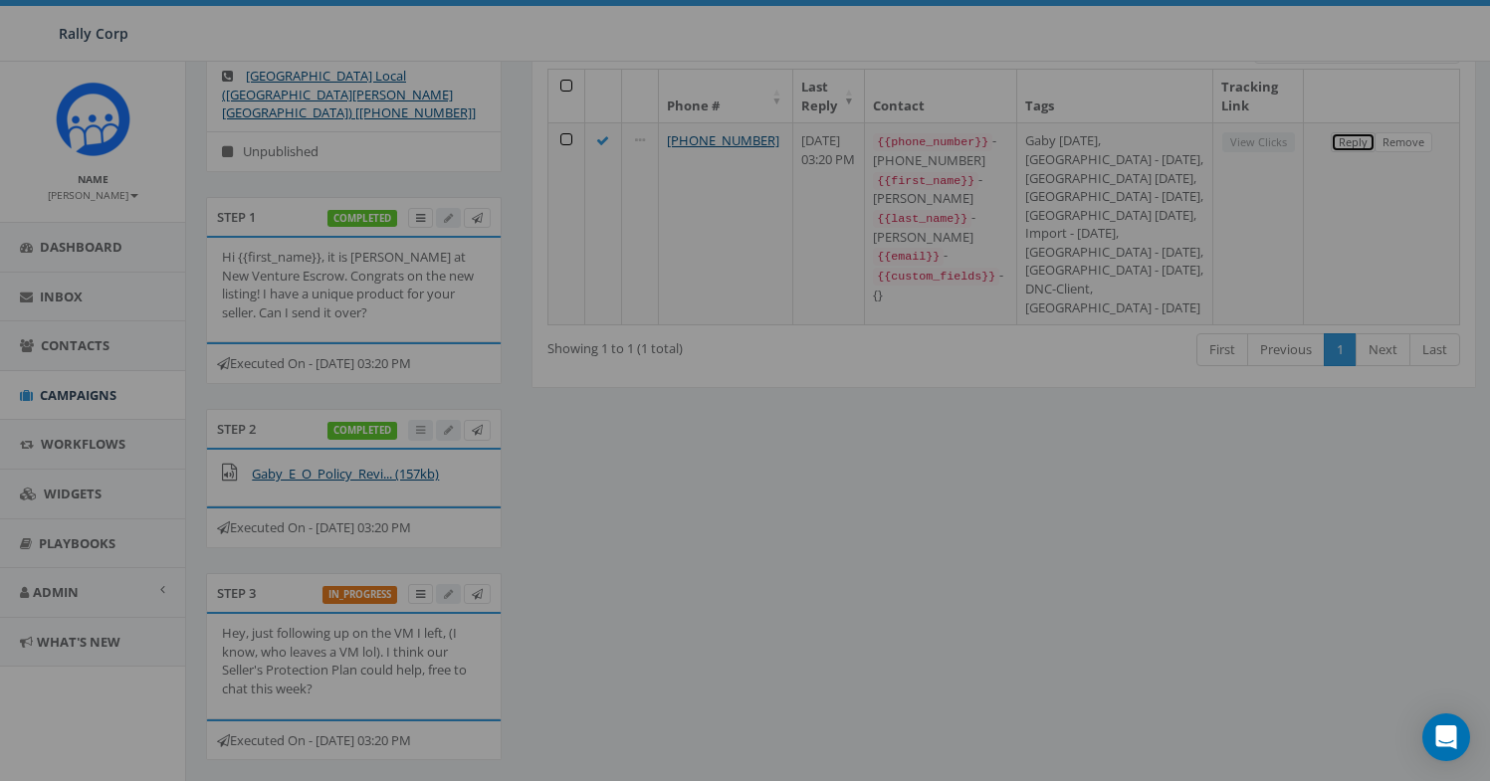
scroll to position [0, 0]
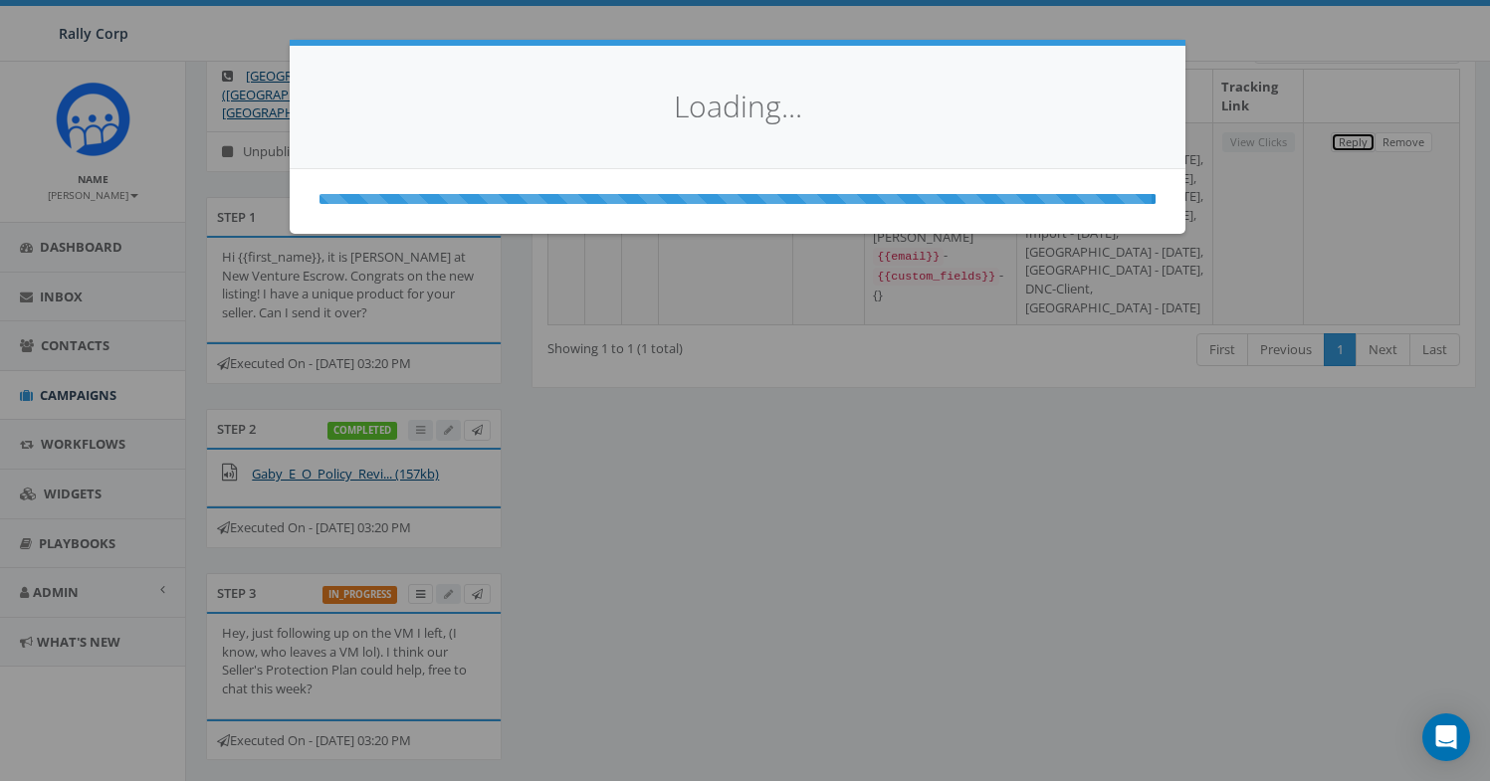
select select
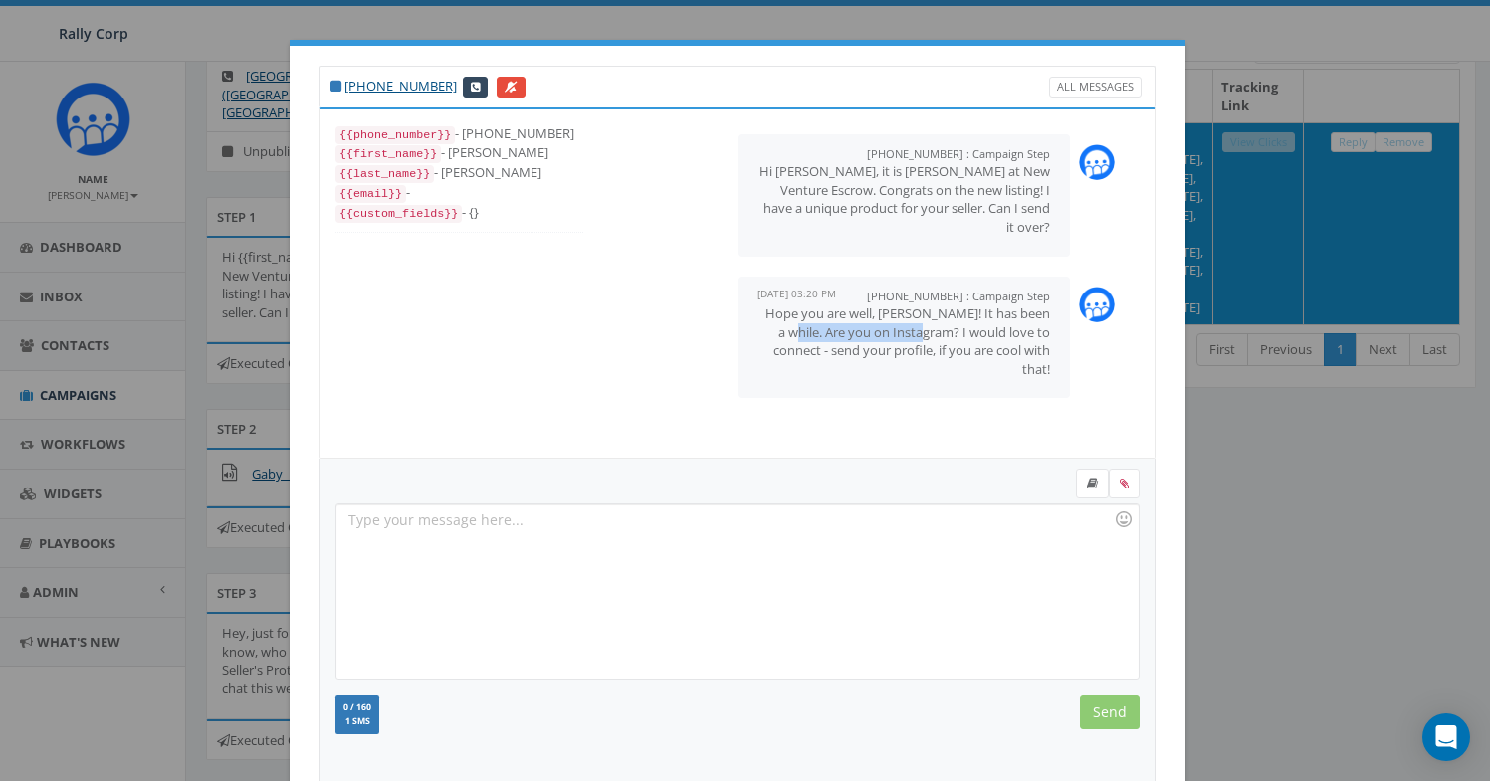
drag, startPoint x: 897, startPoint y: 330, endPoint x: 757, endPoint y: 337, distance: 139.5
click at [757, 337] on p "Hope you are well, Quentin! It has been a while. Are you on Instagram? I would …" at bounding box center [903, 342] width 293 height 74
copy p "Are you on Instagram?"
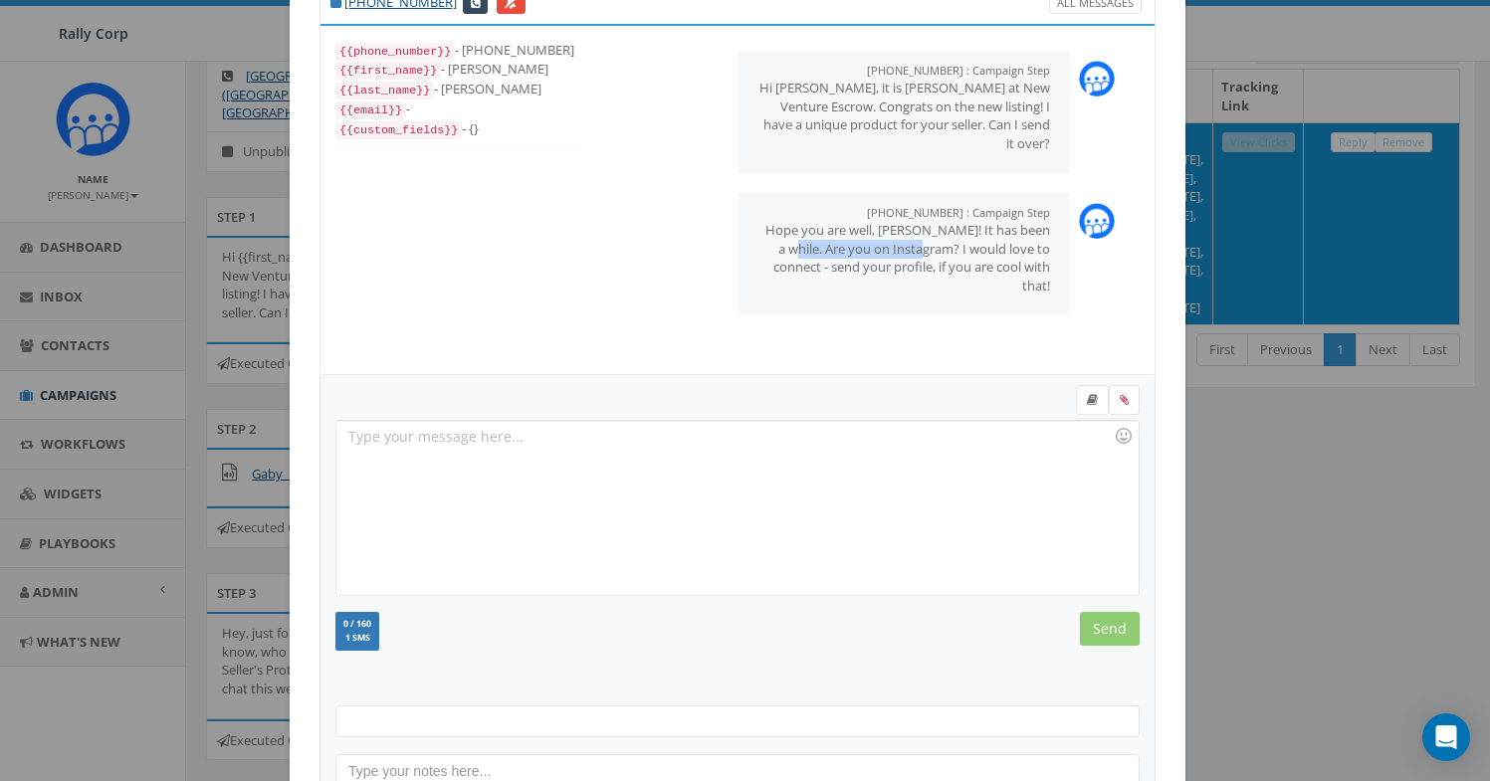
scroll to position [216, 0]
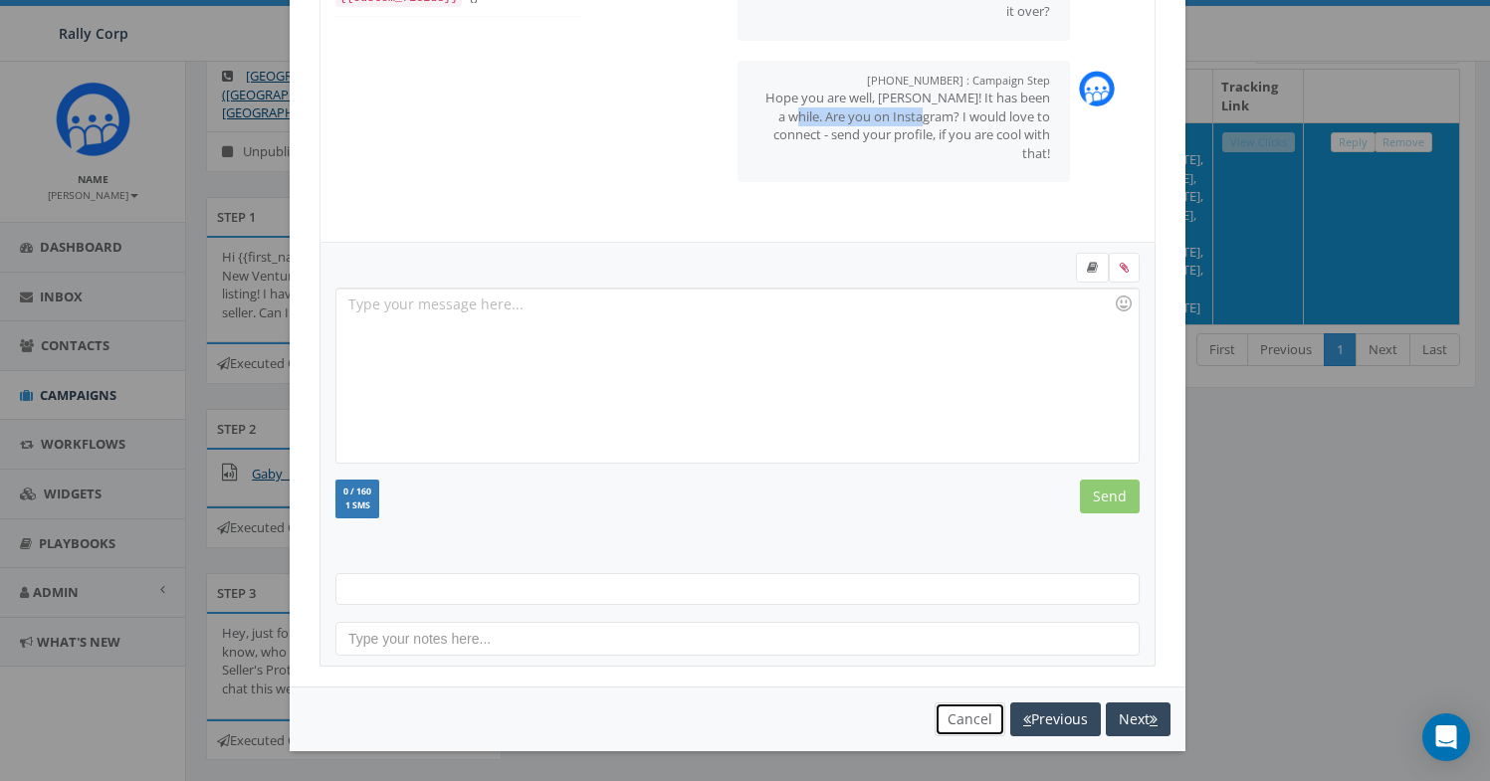
click at [945, 719] on button "Cancel" at bounding box center [970, 720] width 71 height 34
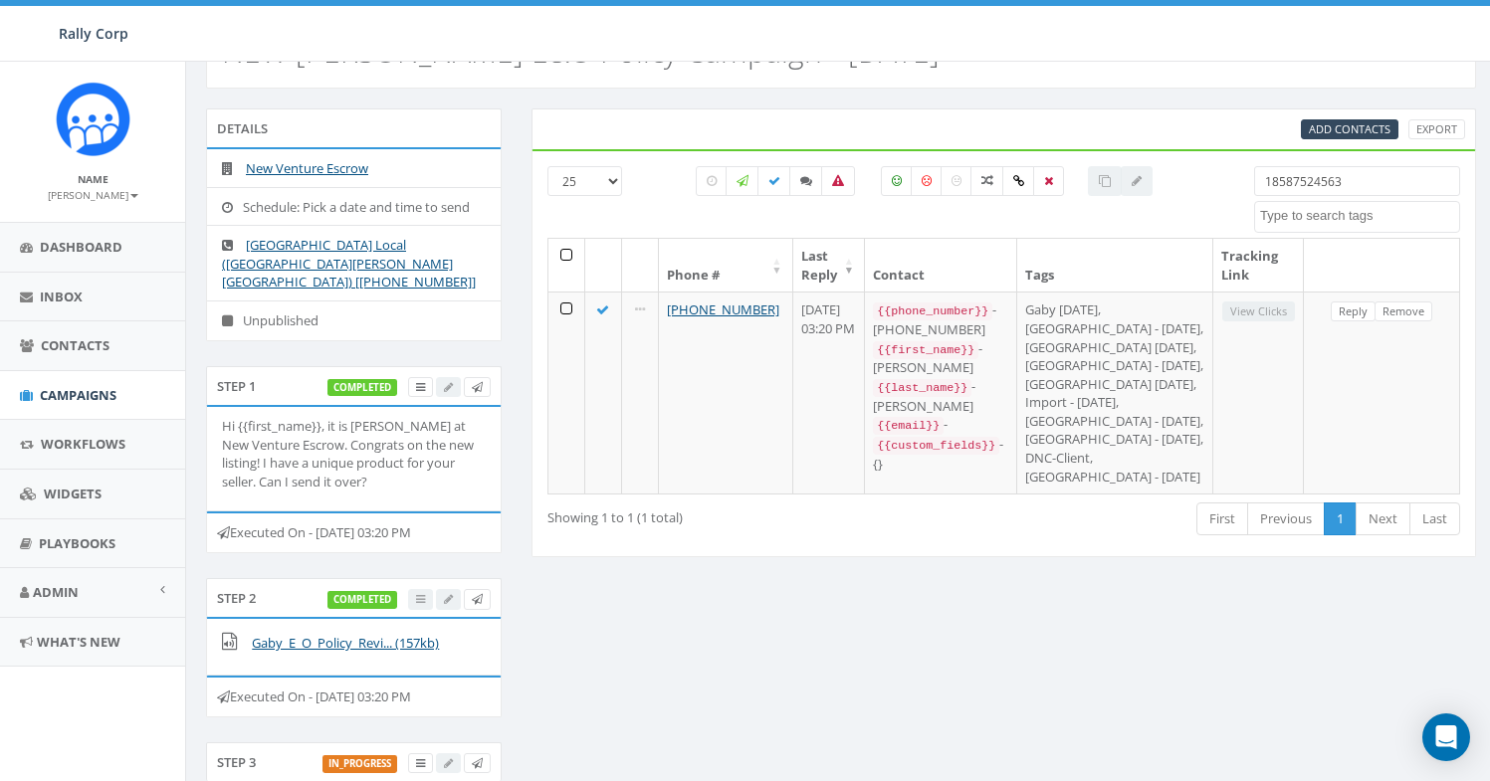
scroll to position [0, 0]
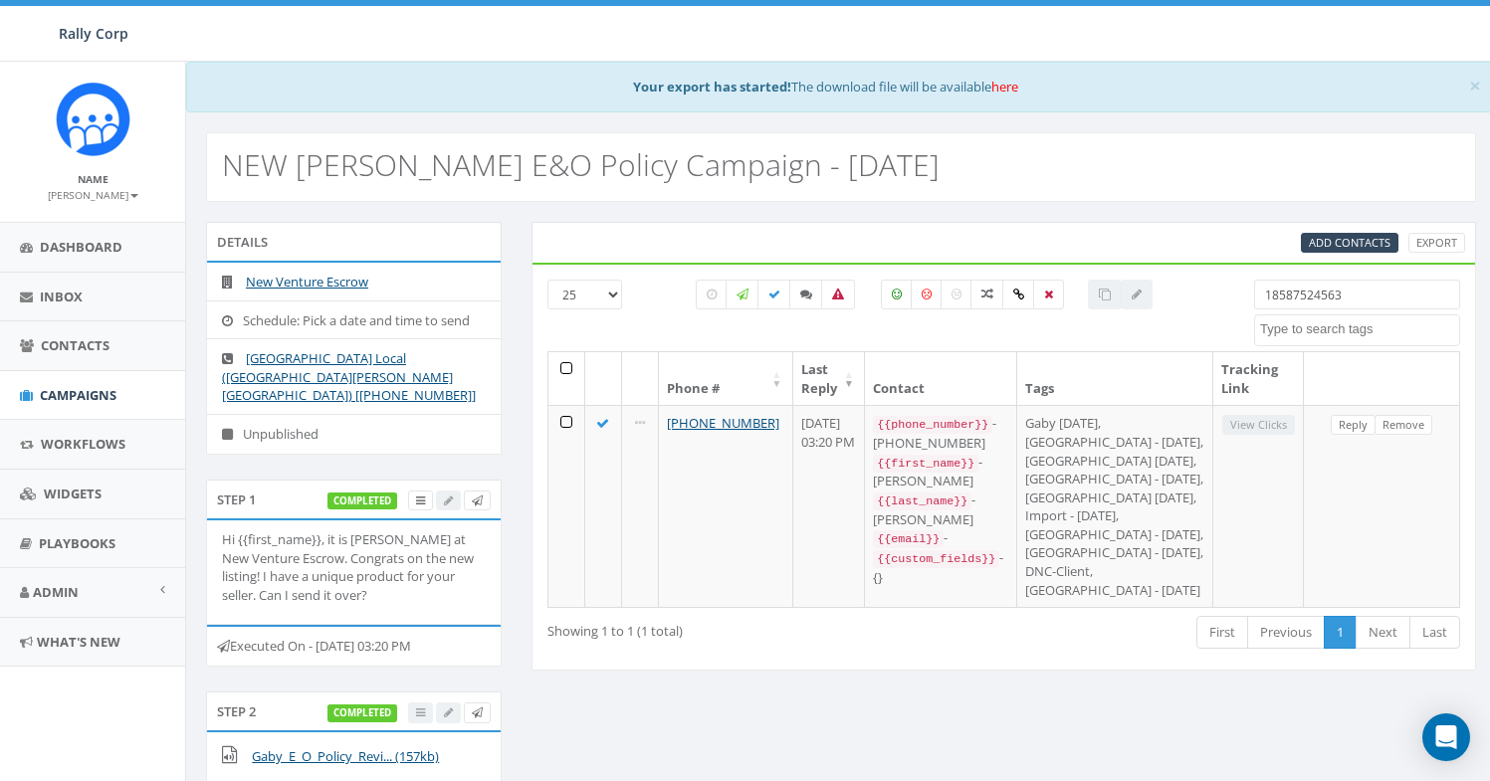
click at [1310, 293] on input "18587524563" at bounding box center [1357, 295] width 206 height 30
paste input "6197333709"
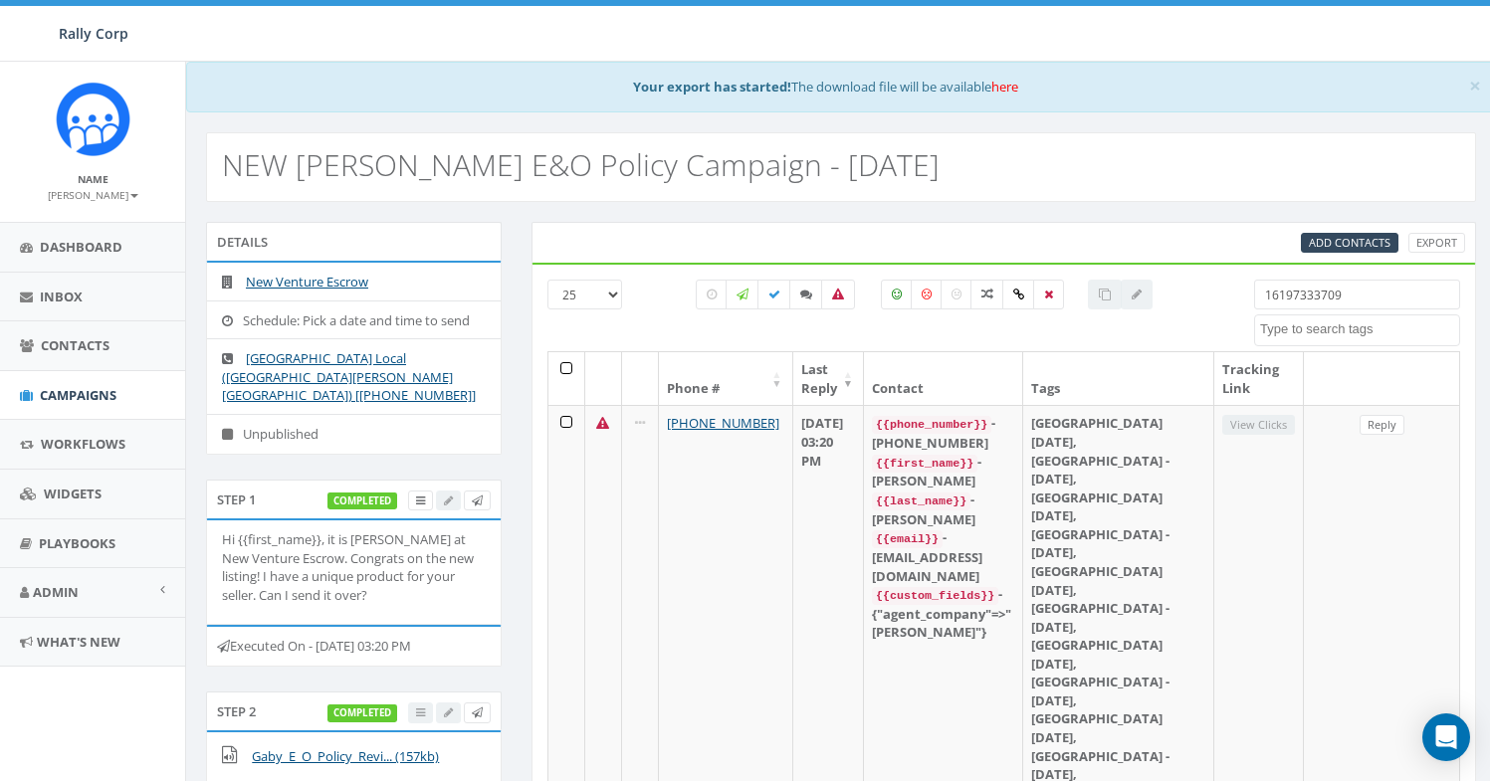
type input "16197333709"
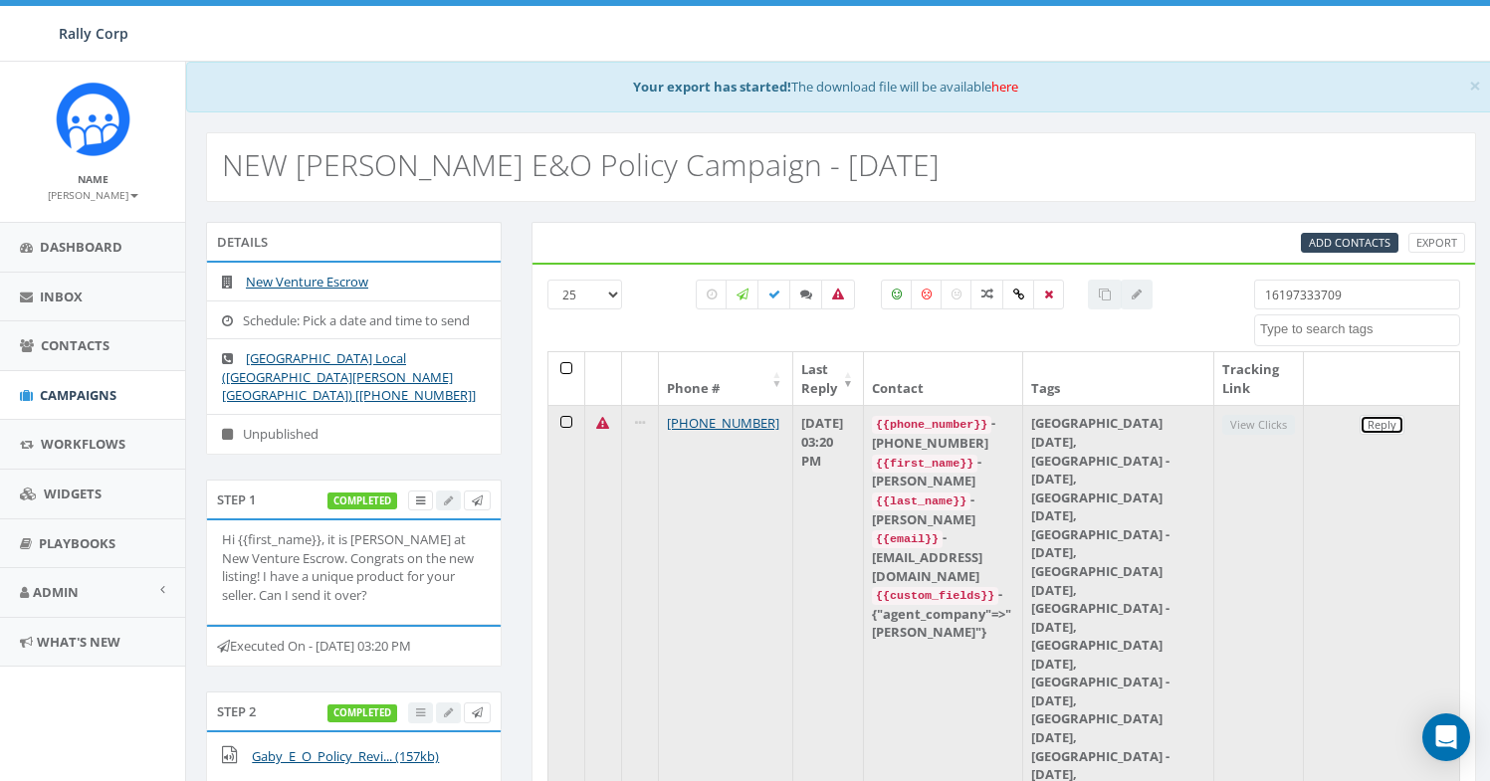
click at [1370, 423] on link "Reply" at bounding box center [1382, 425] width 45 height 21
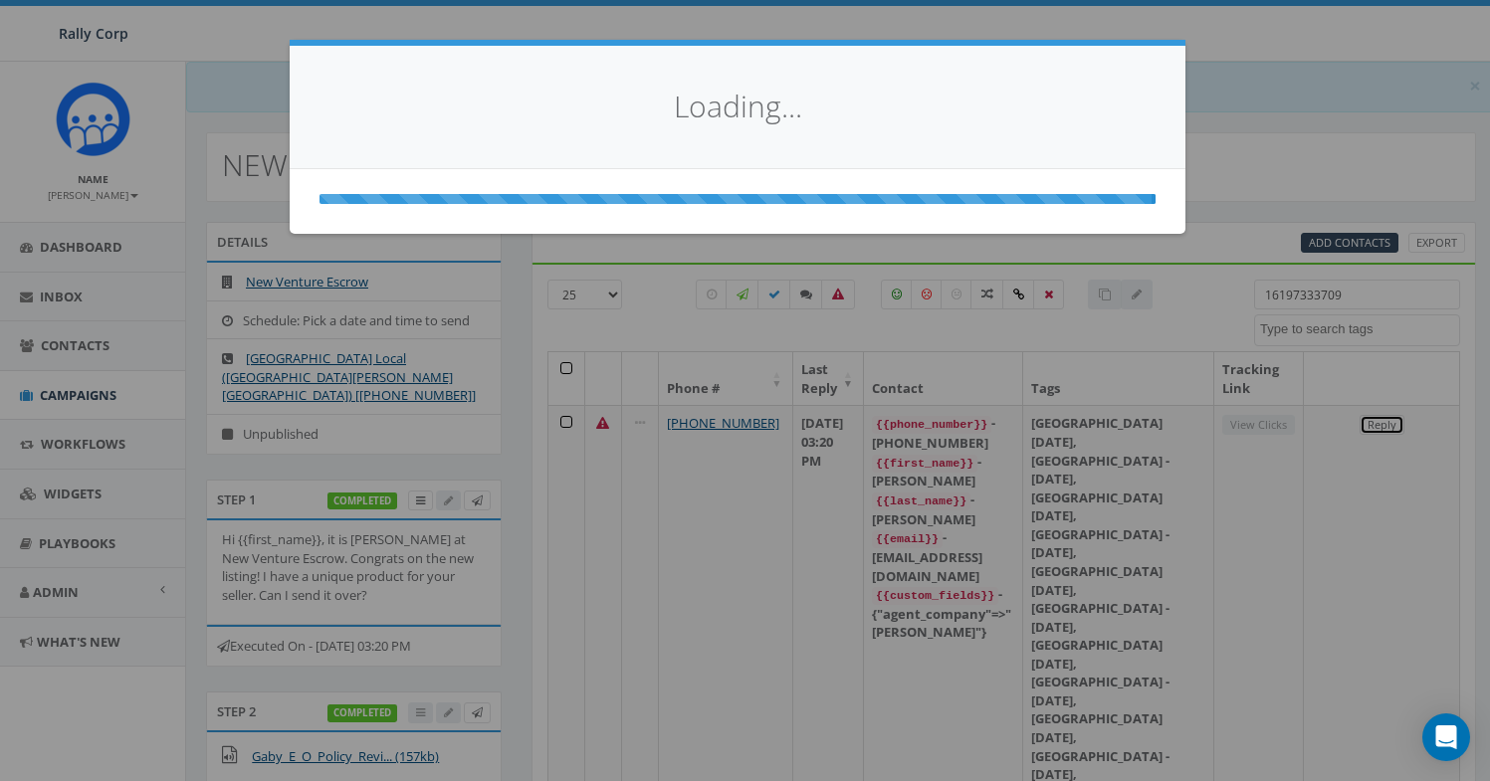
select select
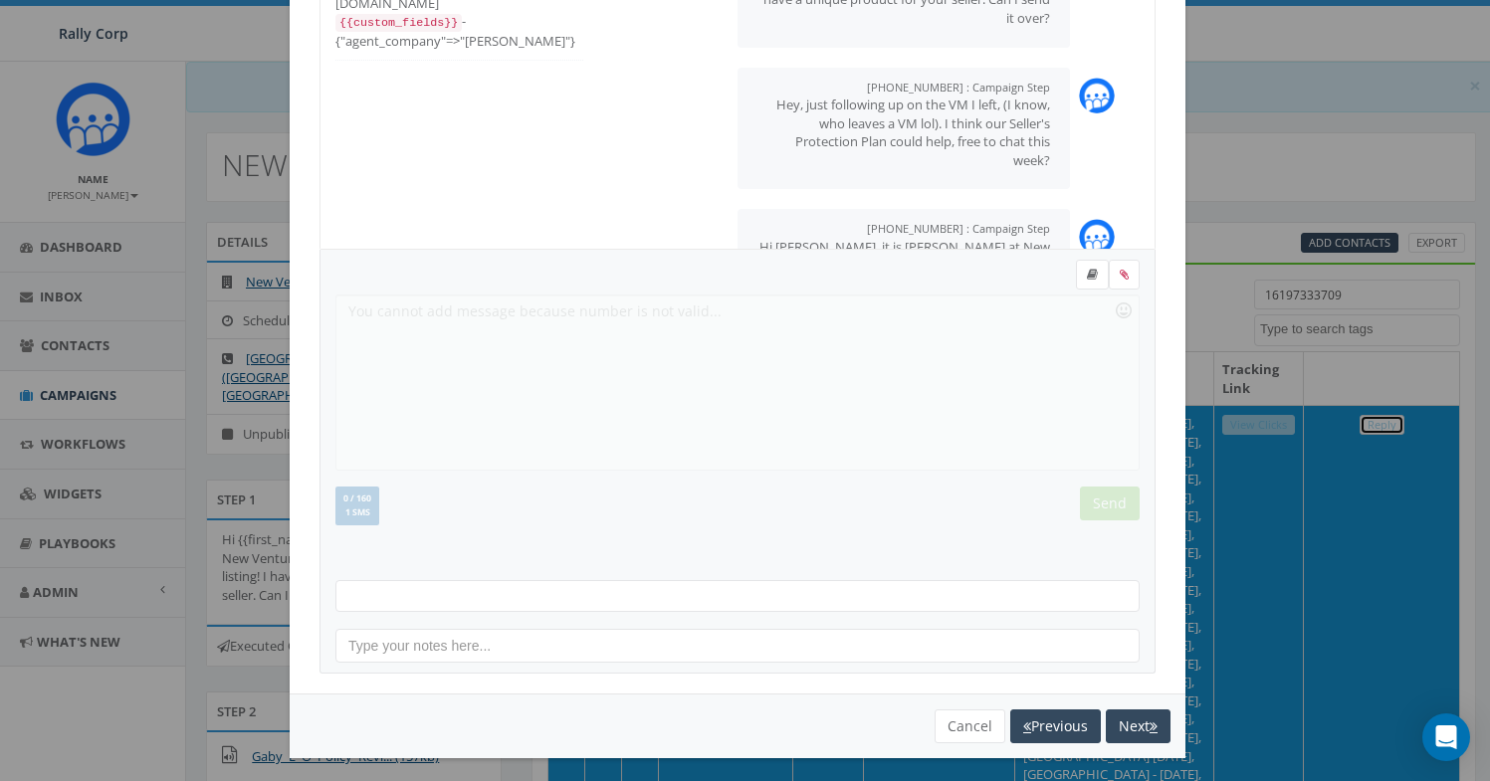
scroll to position [216, 0]
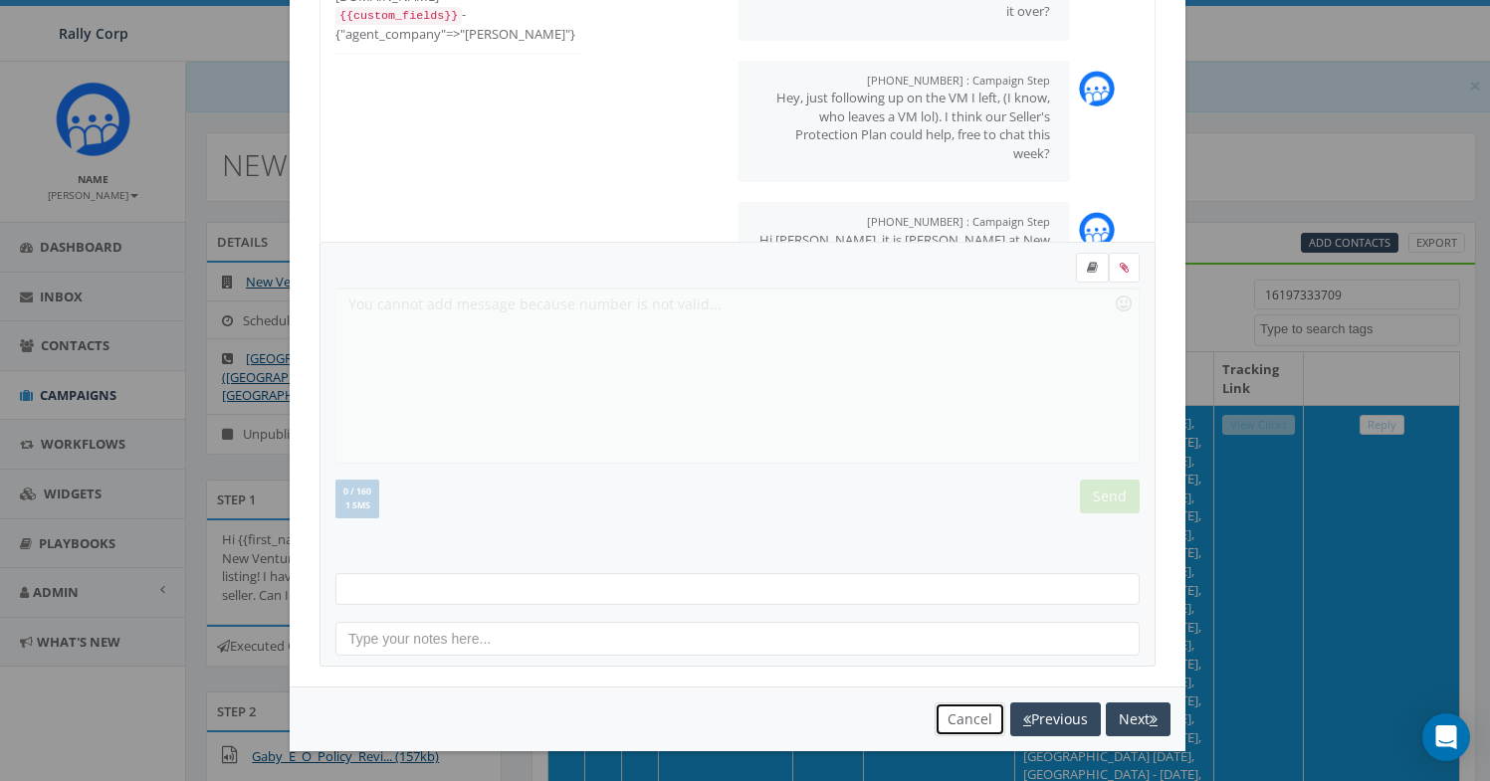
click at [956, 713] on button "Cancel" at bounding box center [970, 720] width 71 height 34
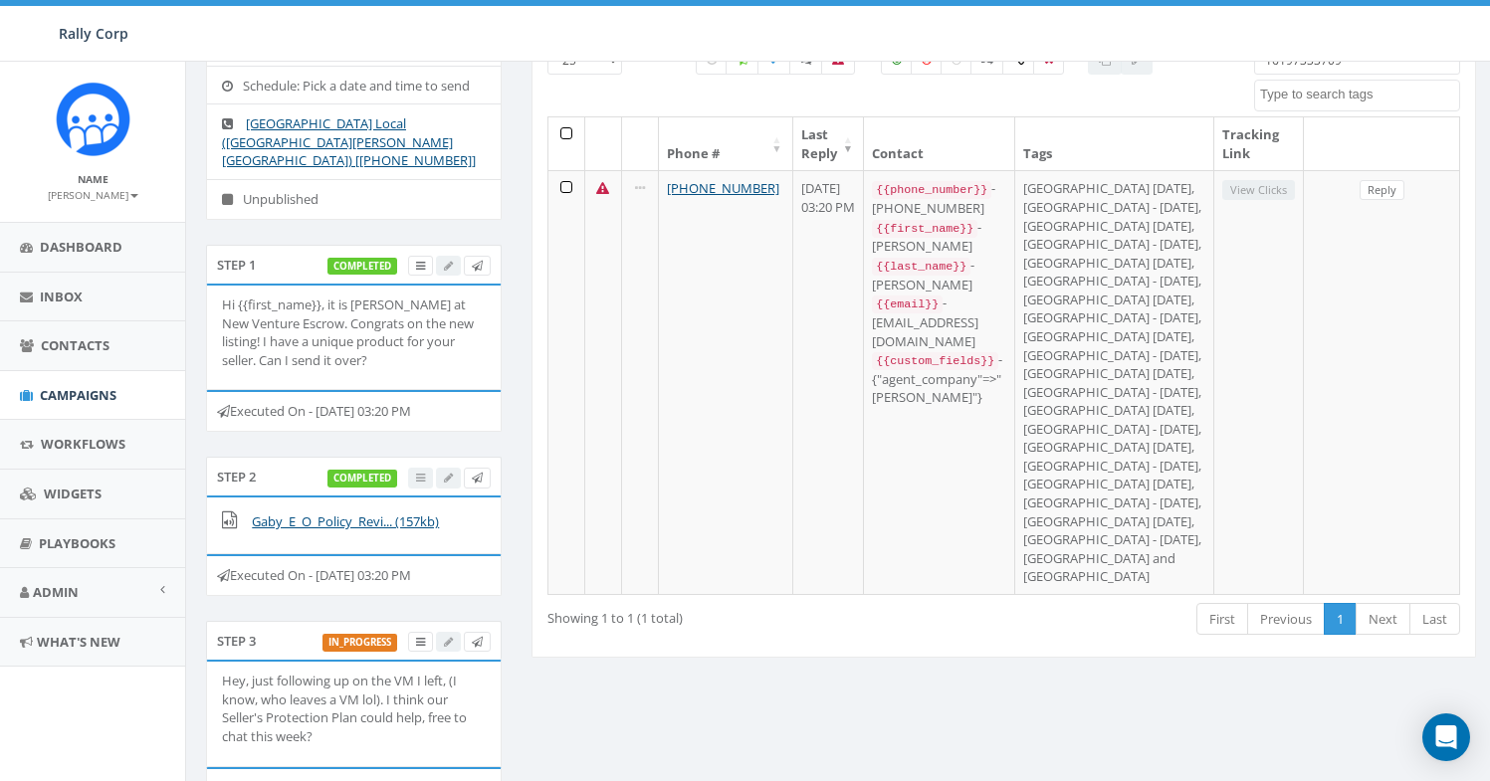
scroll to position [235, 0]
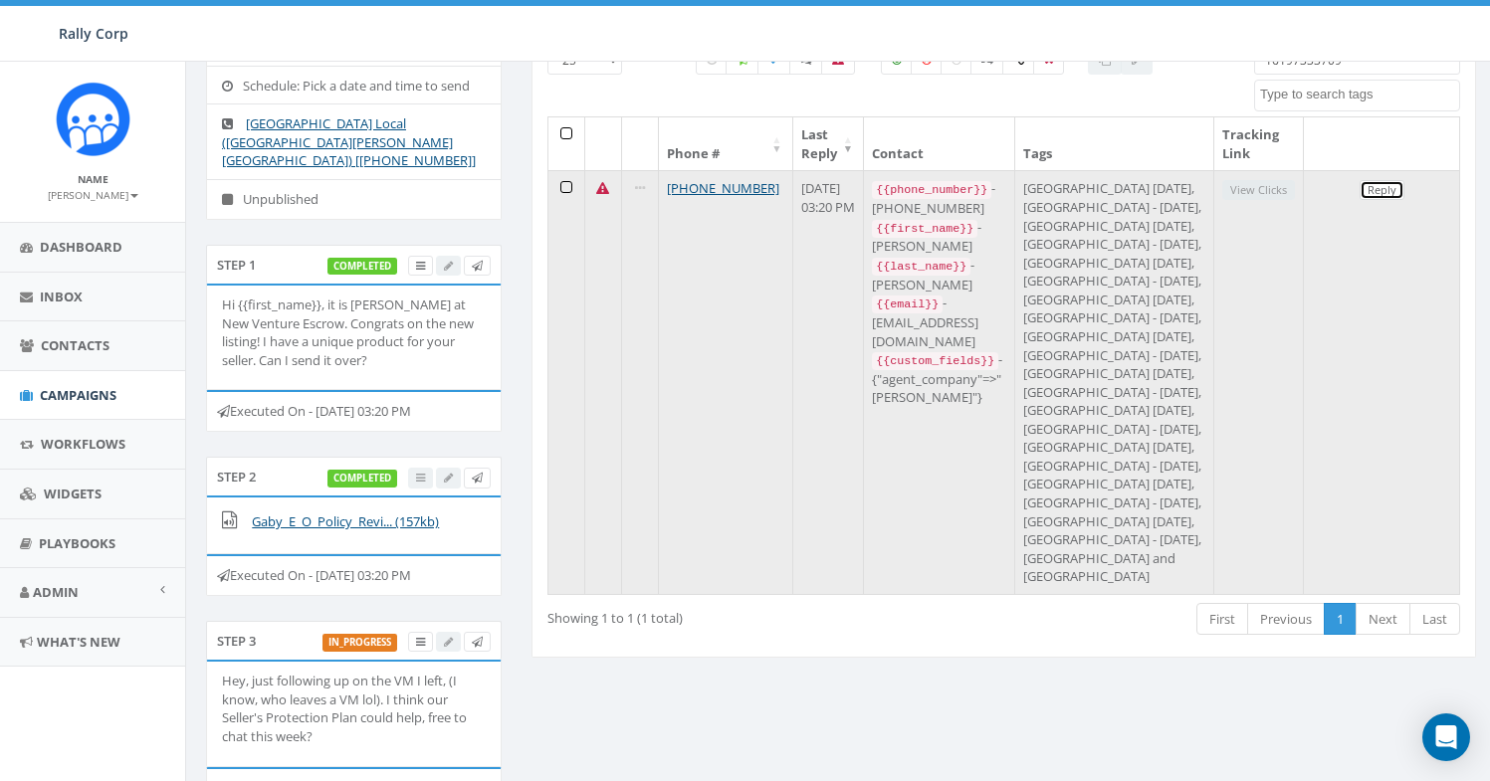
click at [1383, 191] on link "Reply" at bounding box center [1382, 190] width 45 height 21
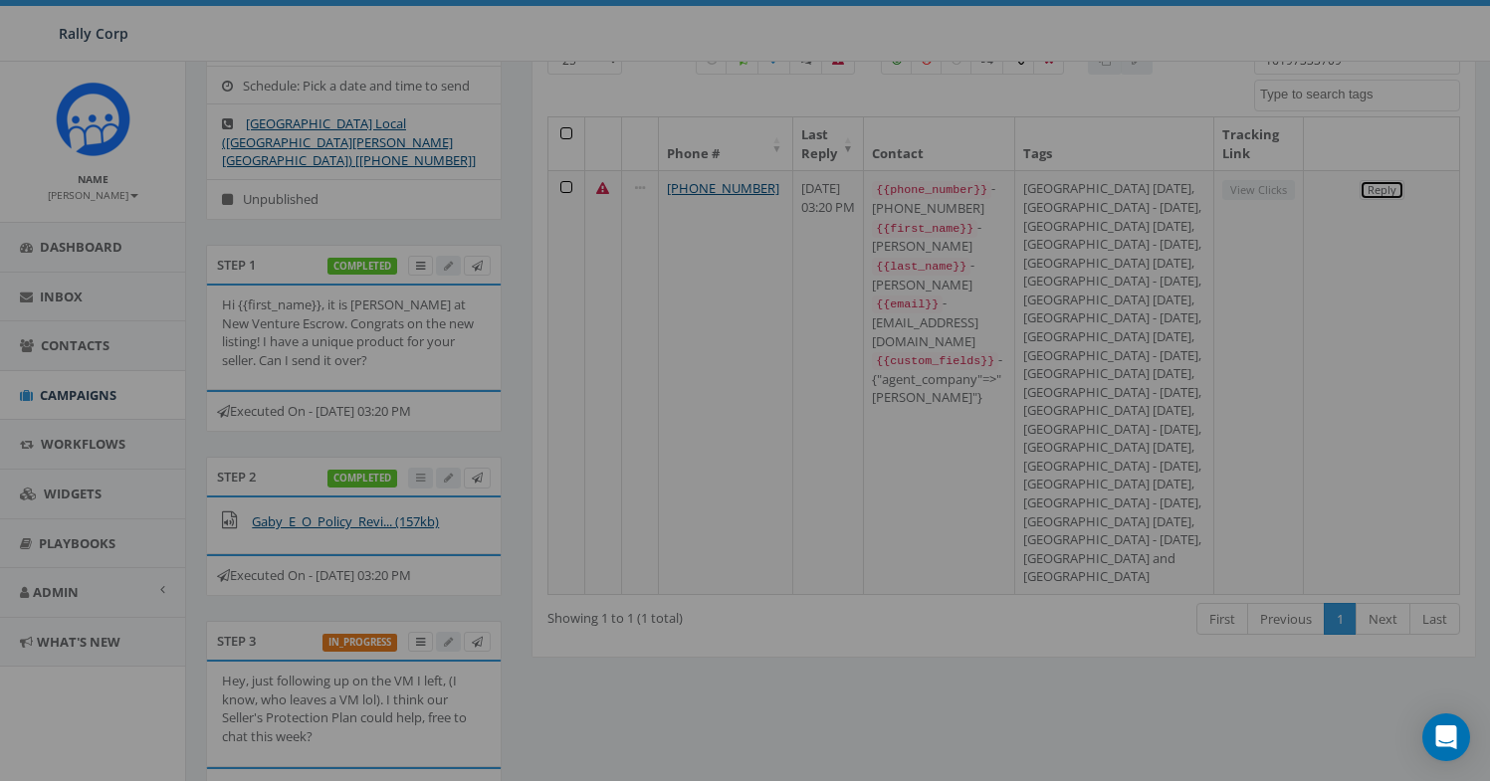
scroll to position [0, 0]
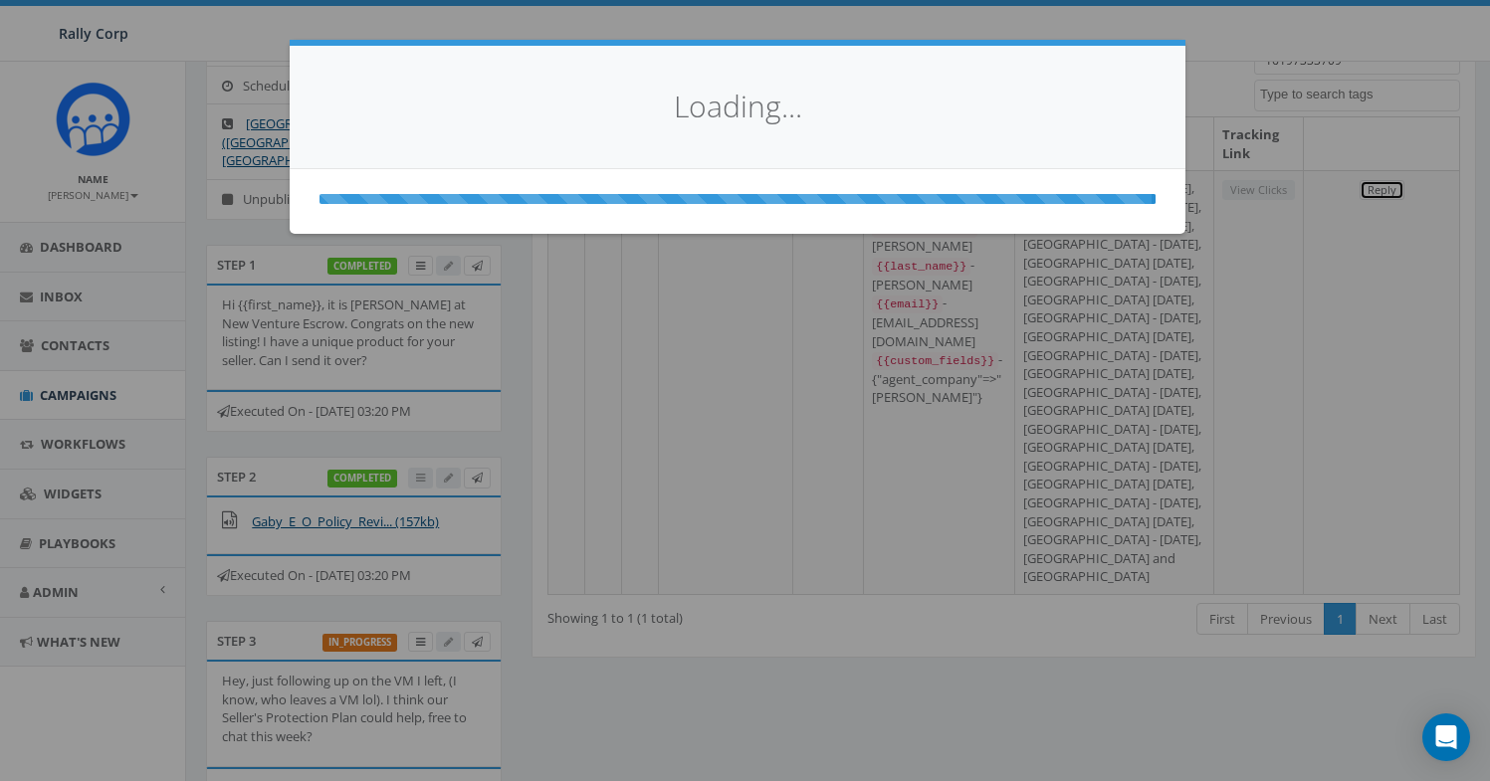
select select
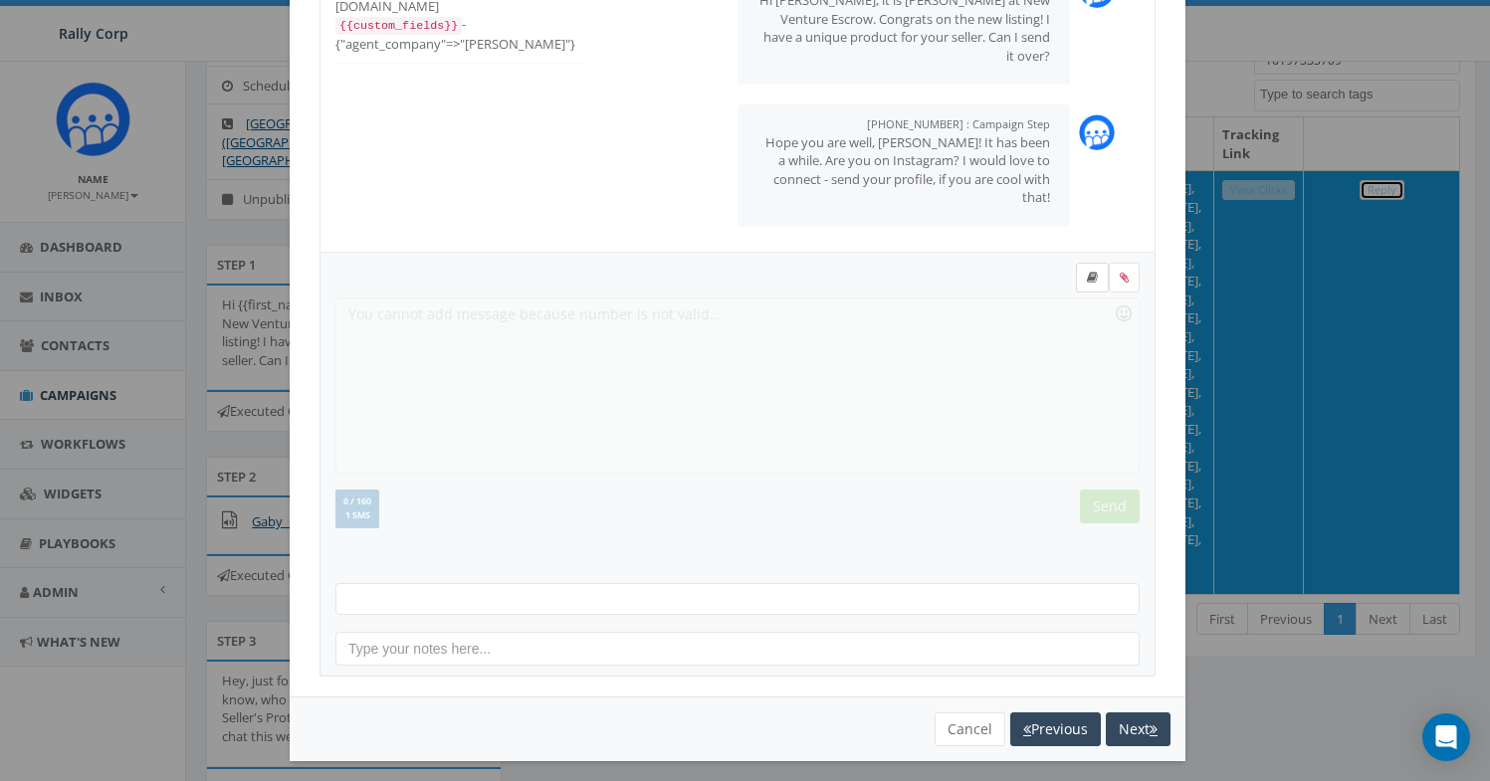
scroll to position [216, 0]
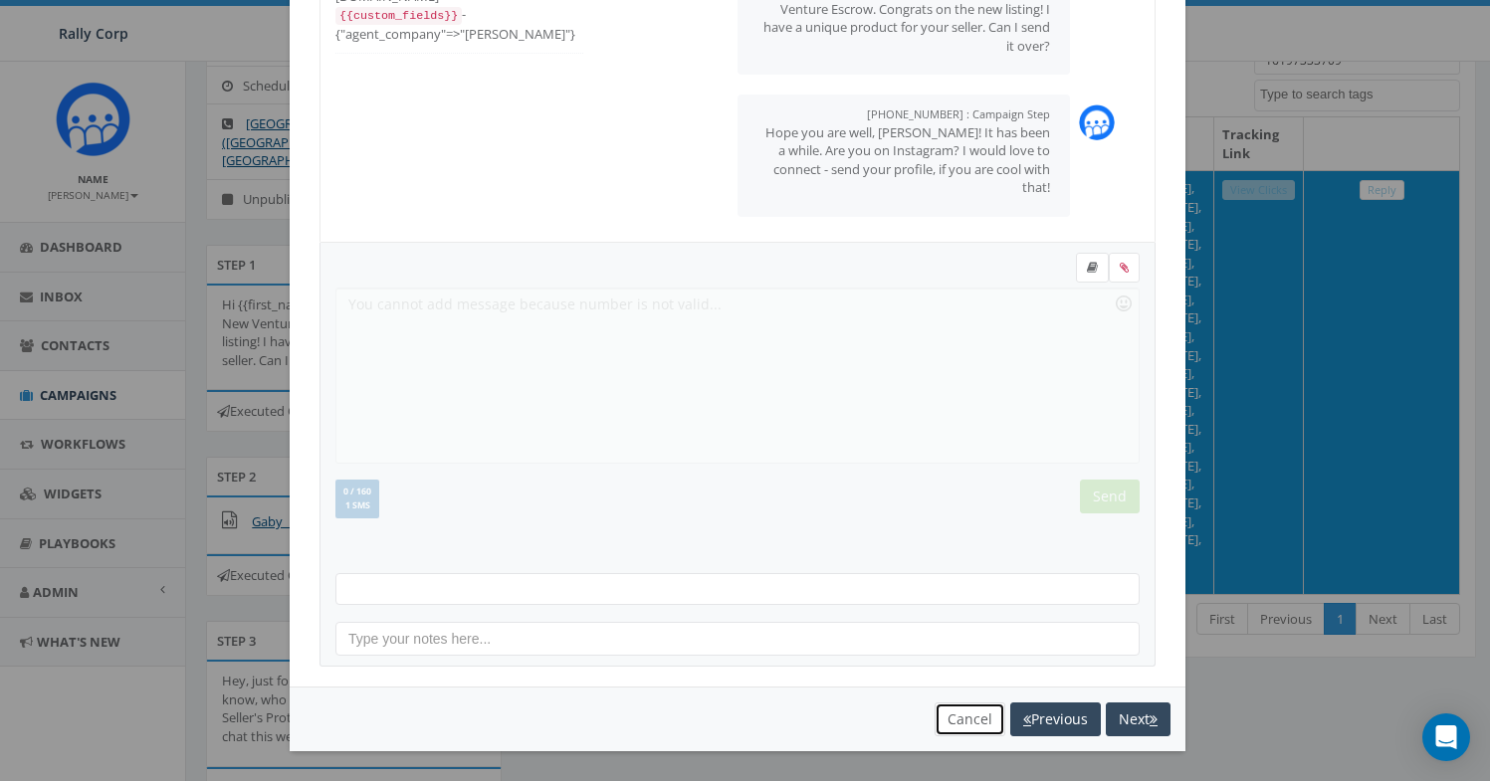
click at [943, 722] on button "Cancel" at bounding box center [970, 720] width 71 height 34
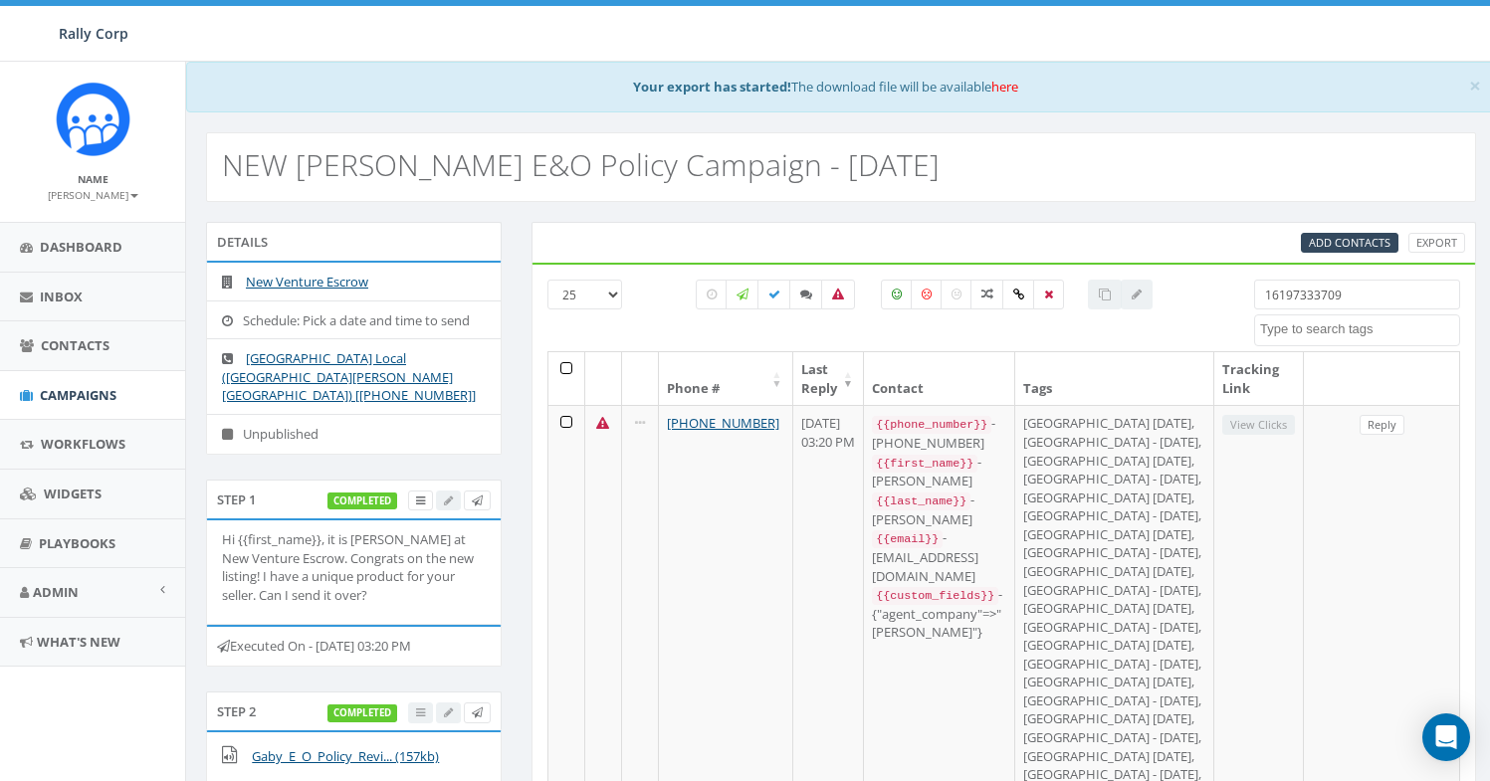
scroll to position [0, 0]
click at [1275, 305] on input "16197333709" at bounding box center [1357, 295] width 206 height 30
paste input "2541496"
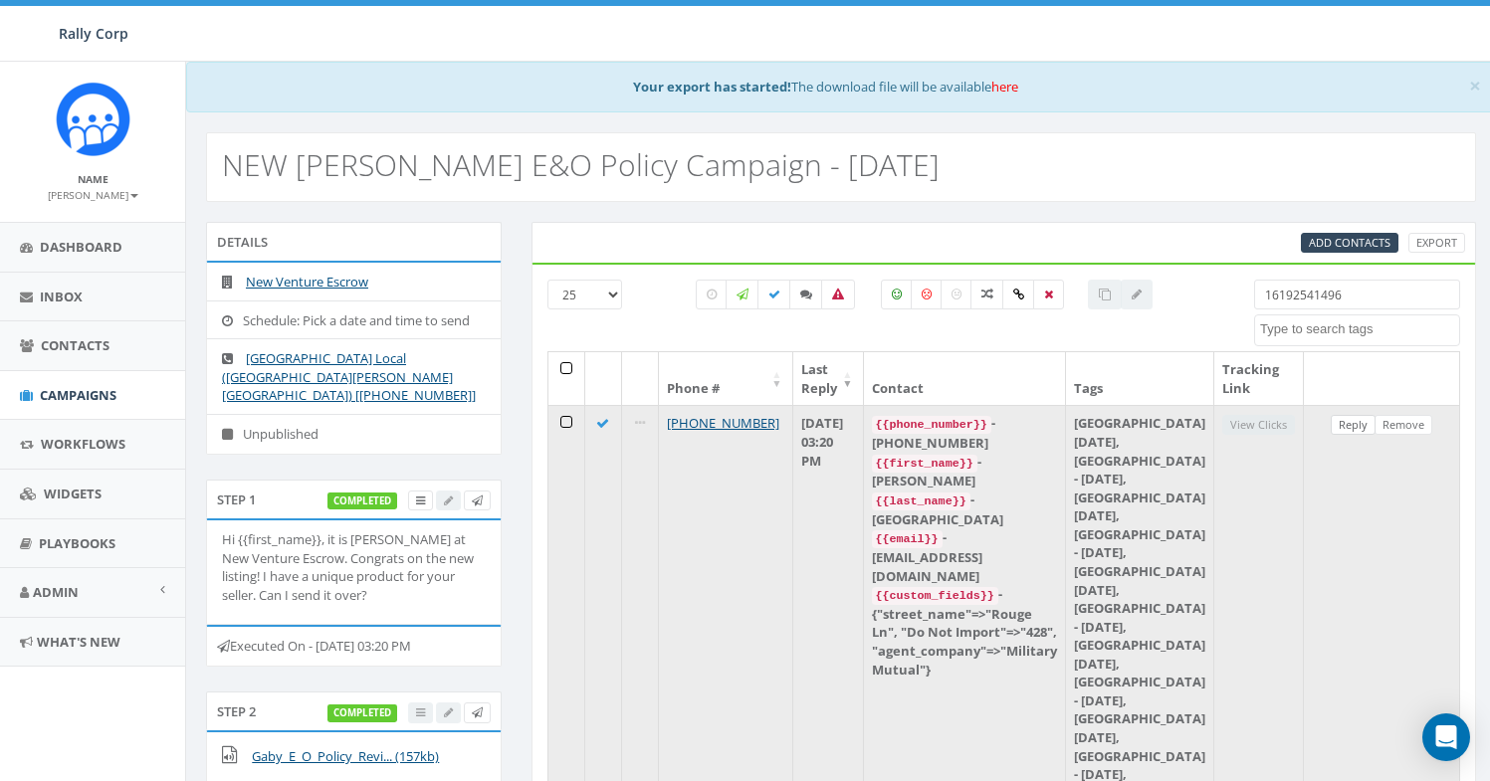
type input "16192541496"
click at [1345, 428] on link "Reply" at bounding box center [1353, 425] width 45 height 21
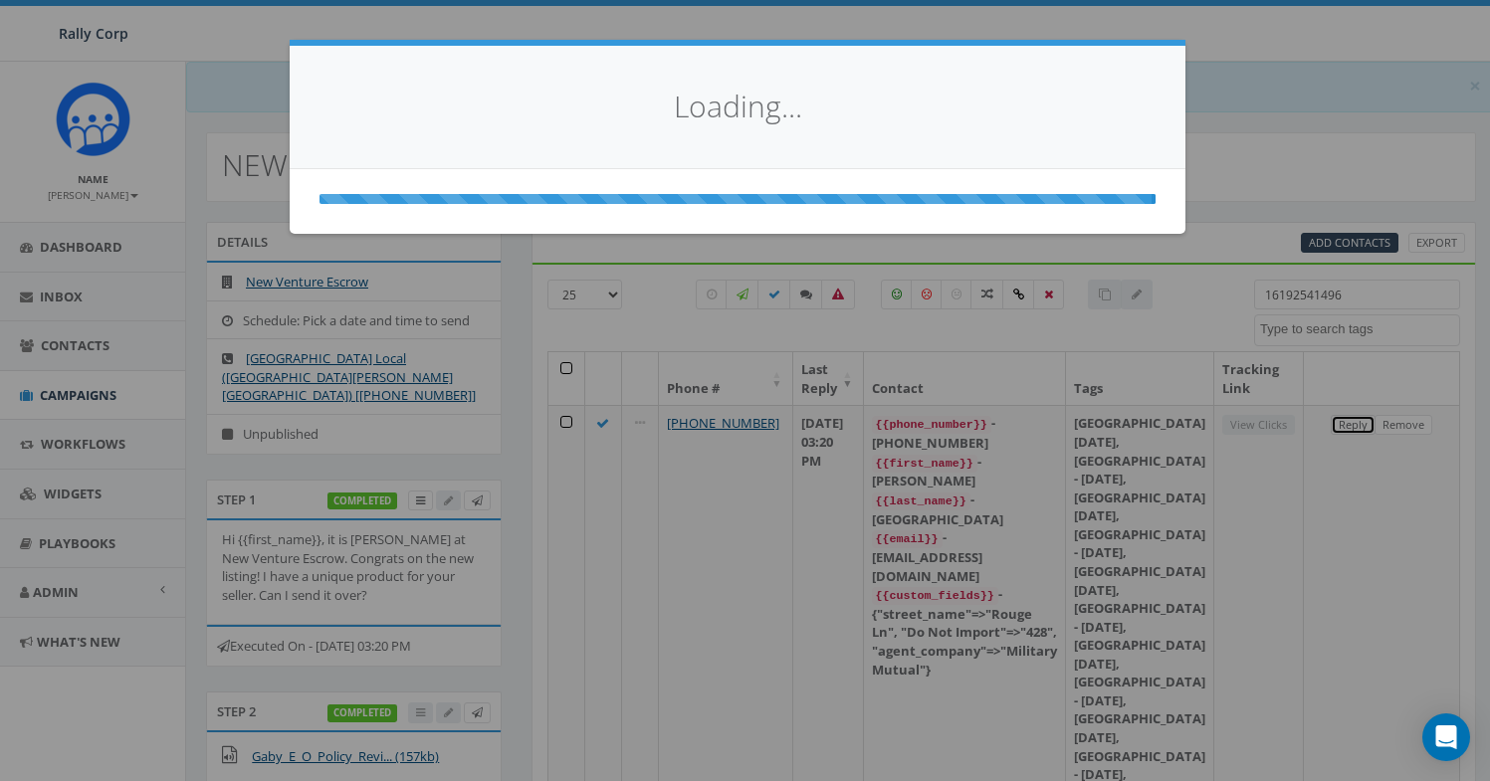
select select
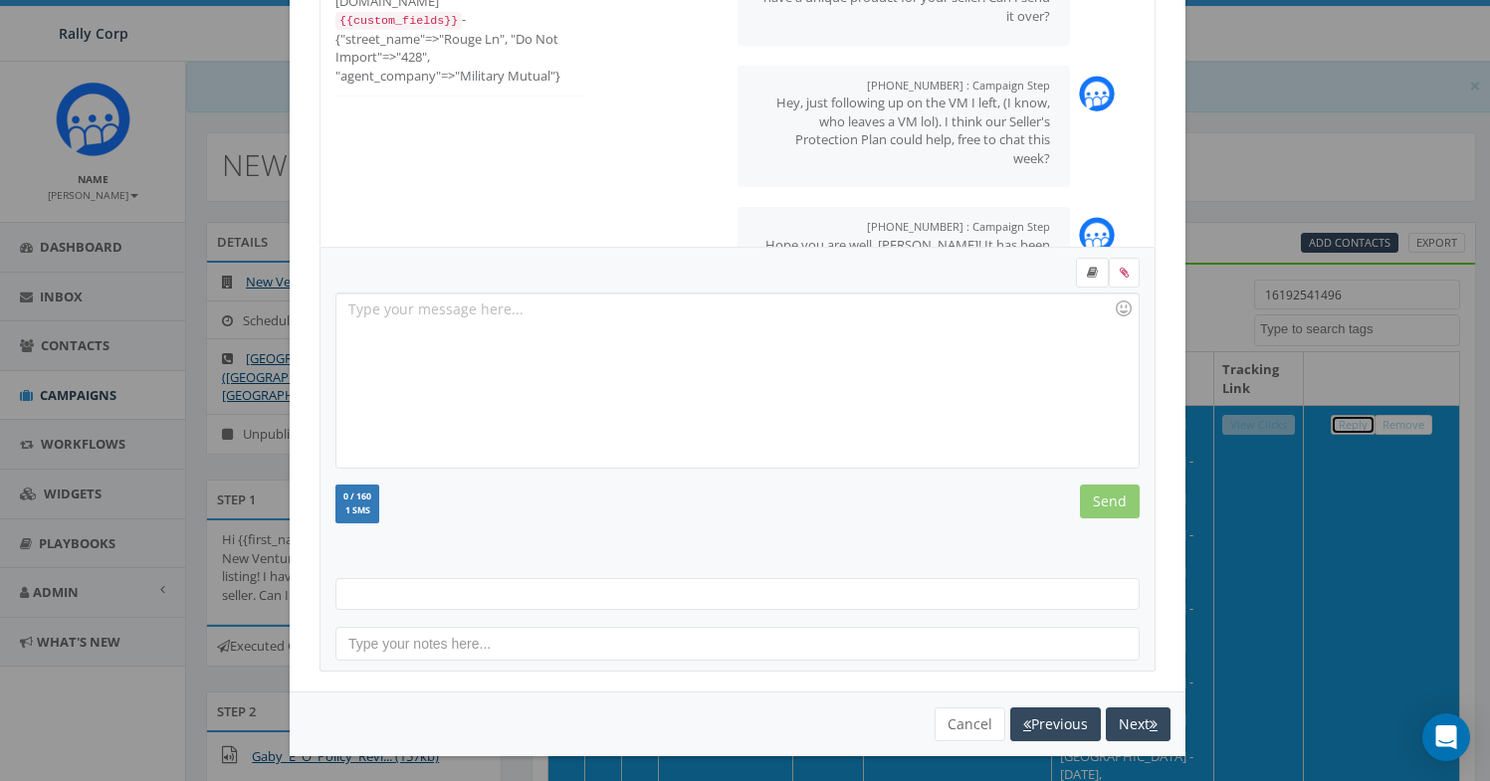
scroll to position [216, 0]
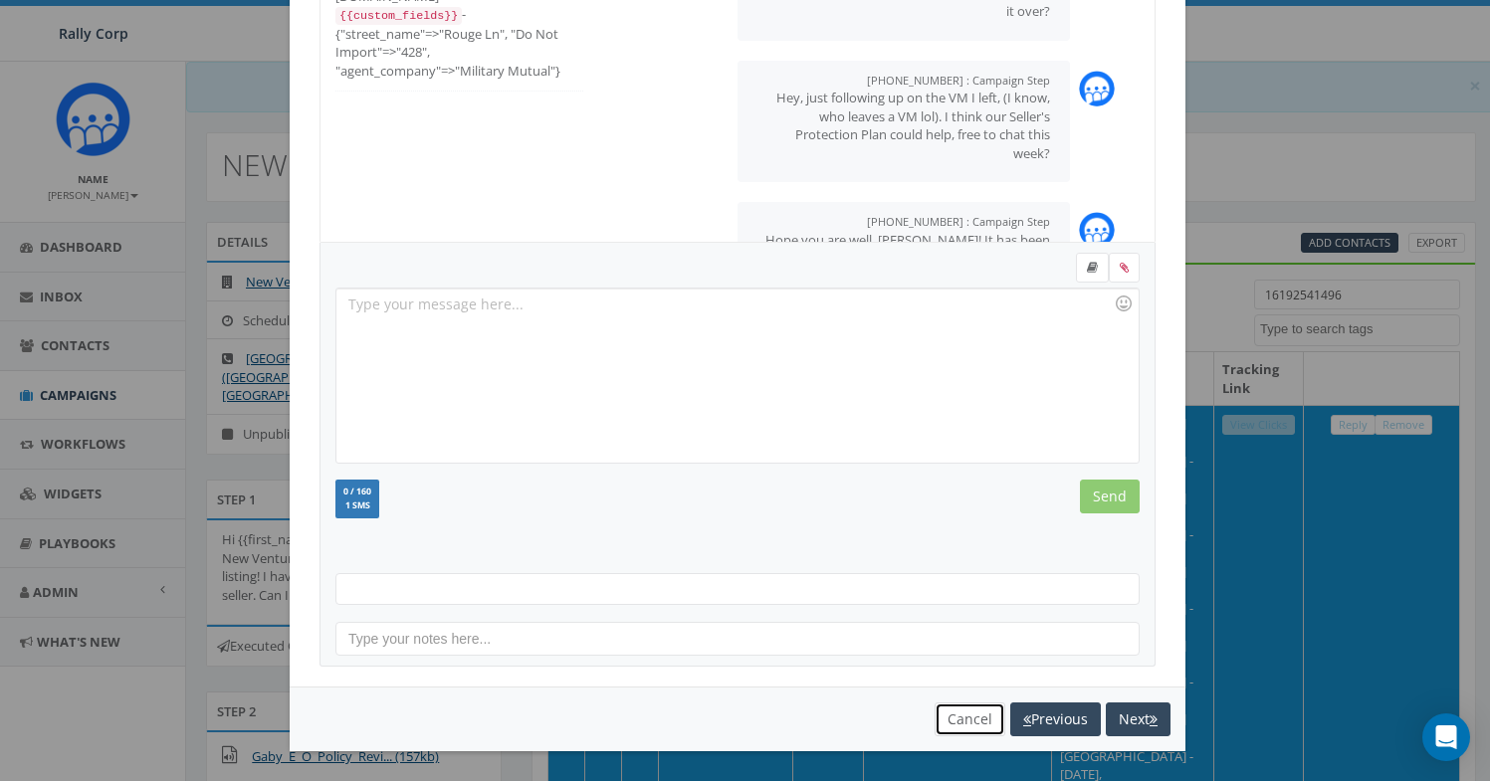
click at [951, 721] on button "Cancel" at bounding box center [970, 720] width 71 height 34
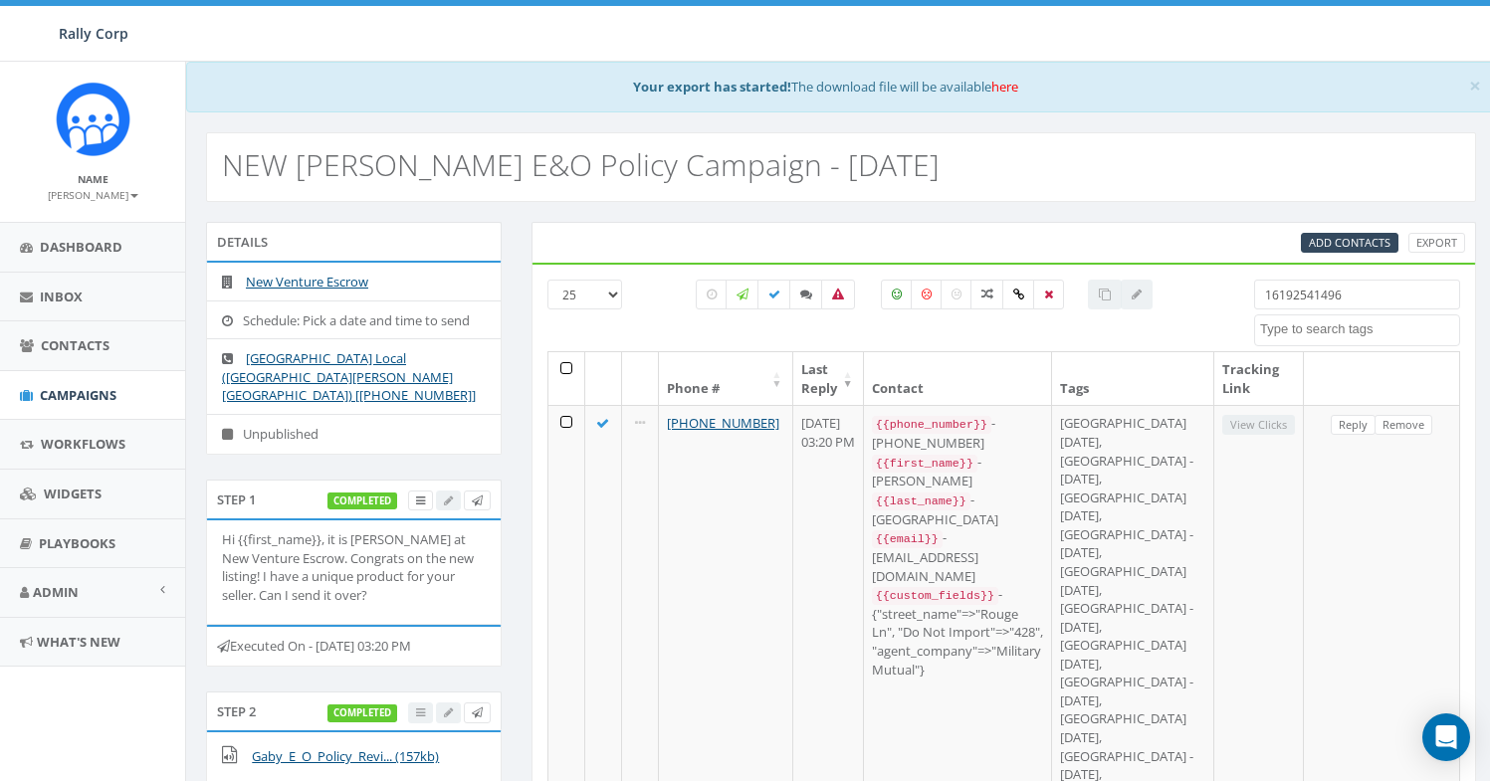
click at [1311, 287] on input "16192541496" at bounding box center [1357, 295] width 206 height 30
paste input "3106126257"
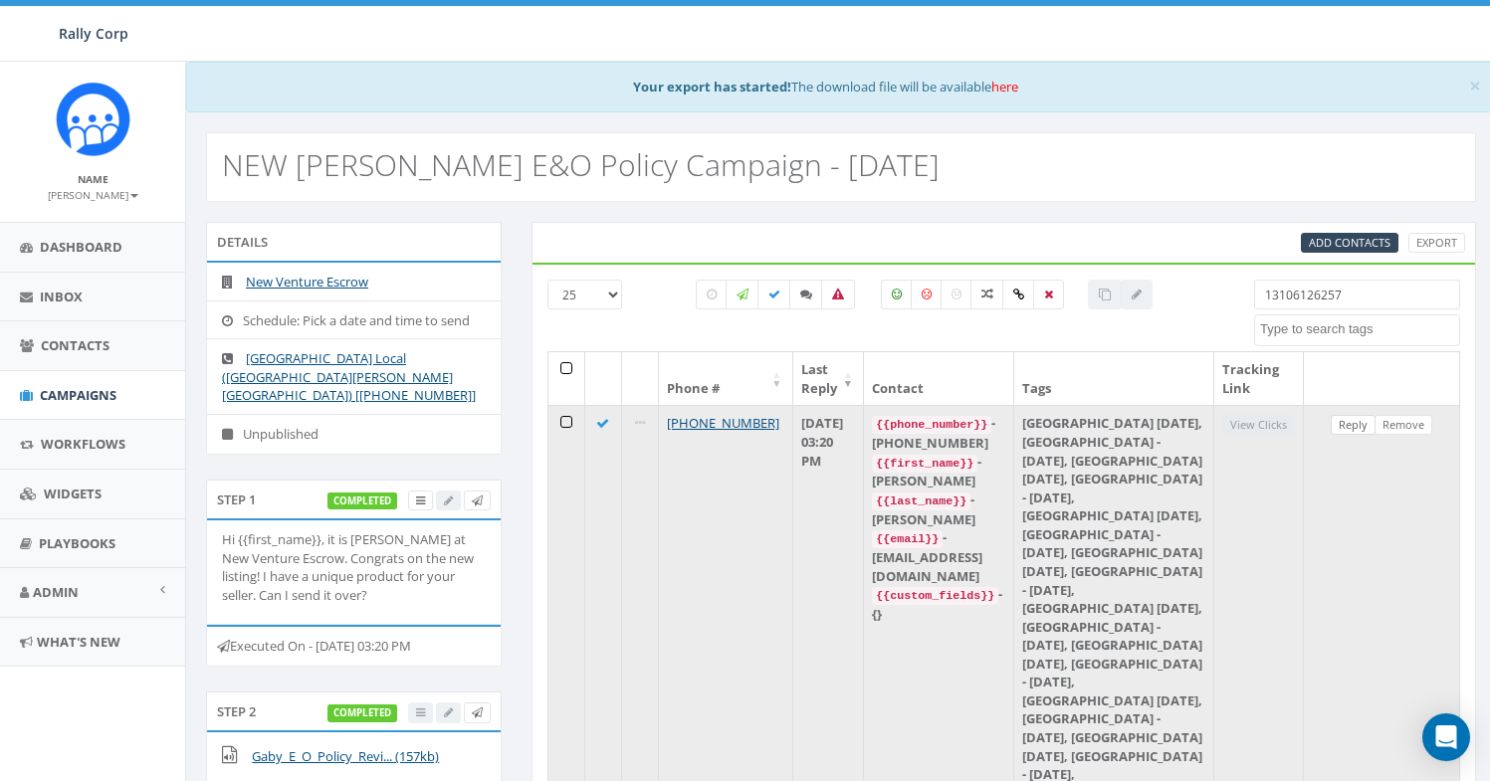
type input "13106126257"
click at [1344, 425] on link "Reply" at bounding box center [1353, 425] width 45 height 21
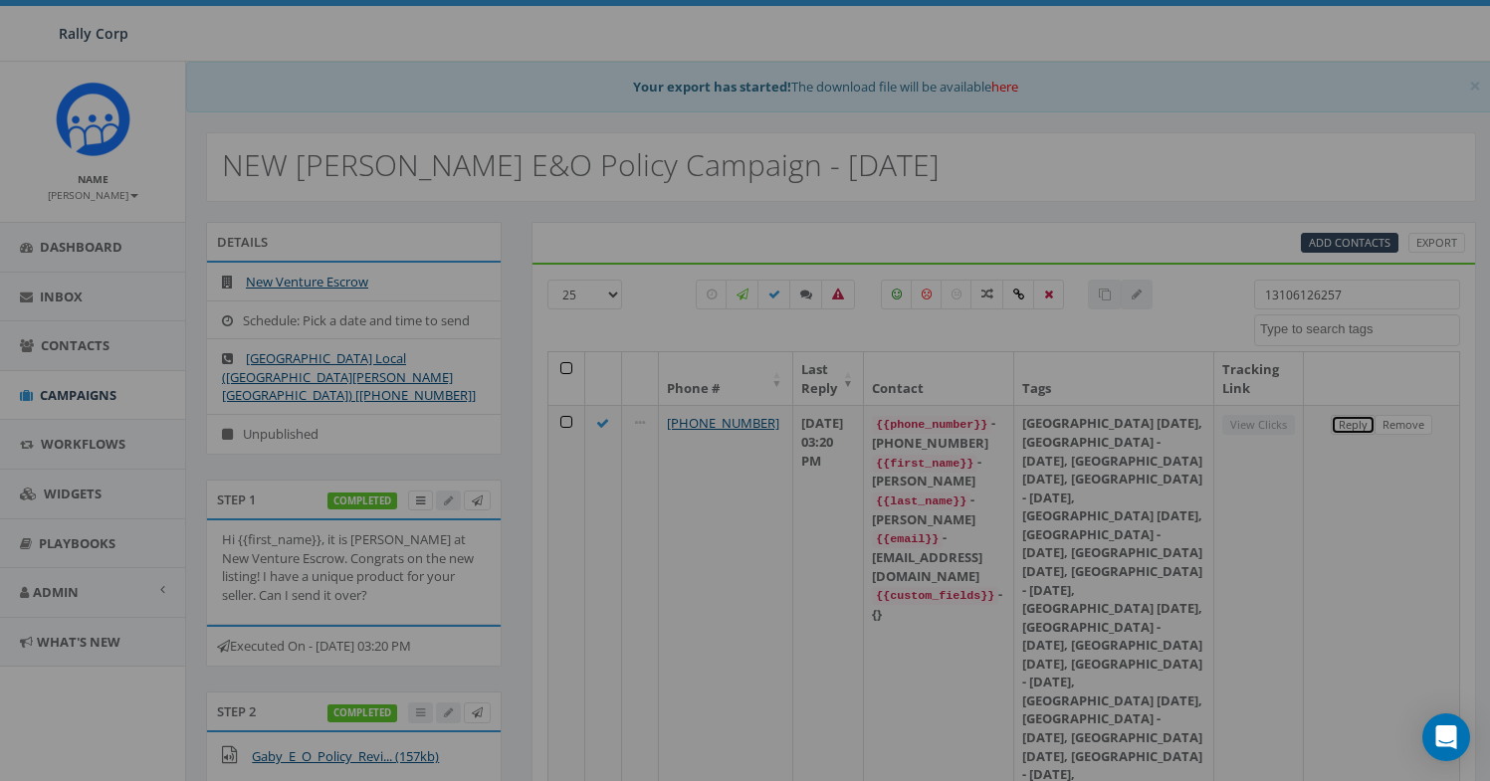
scroll to position [0, 0]
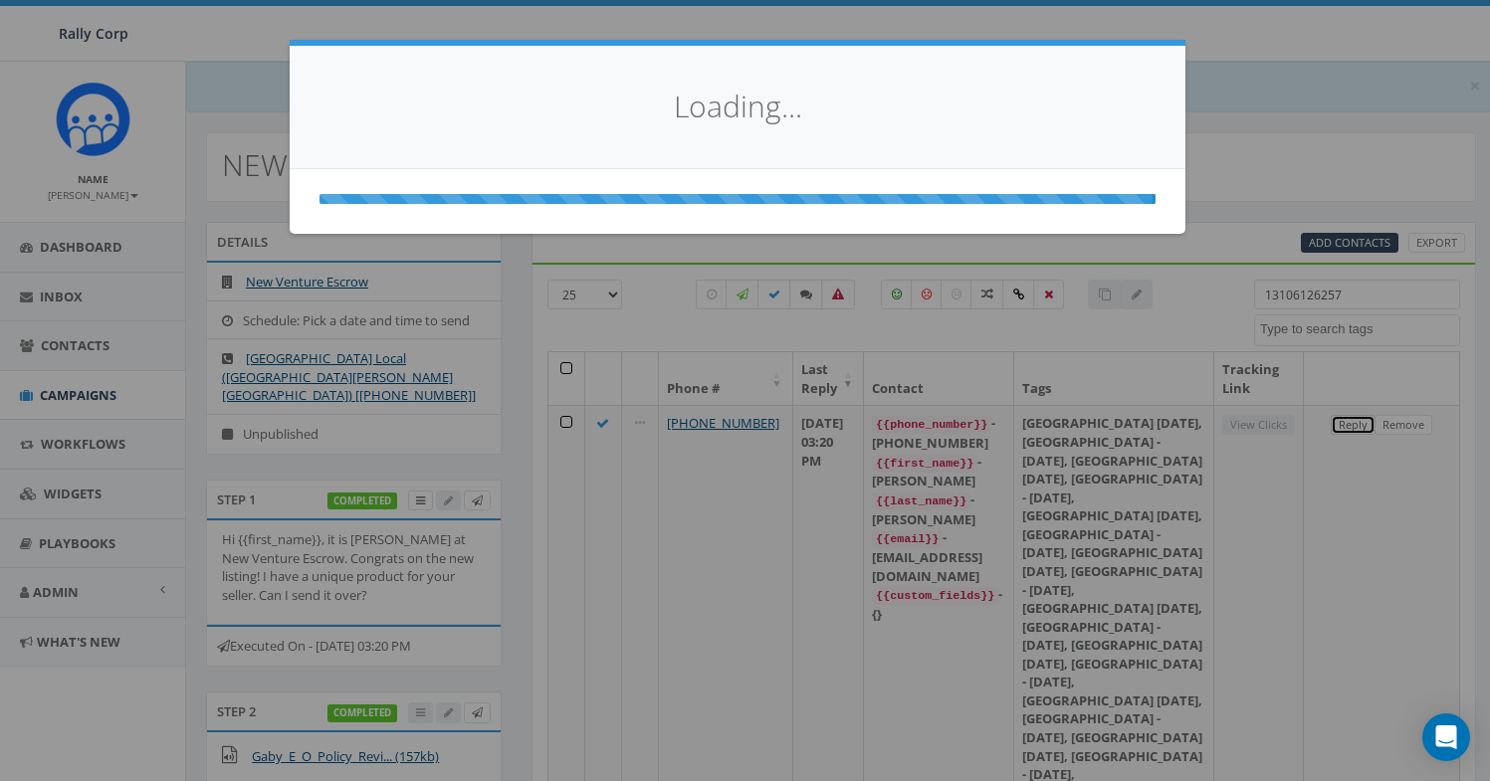
select select
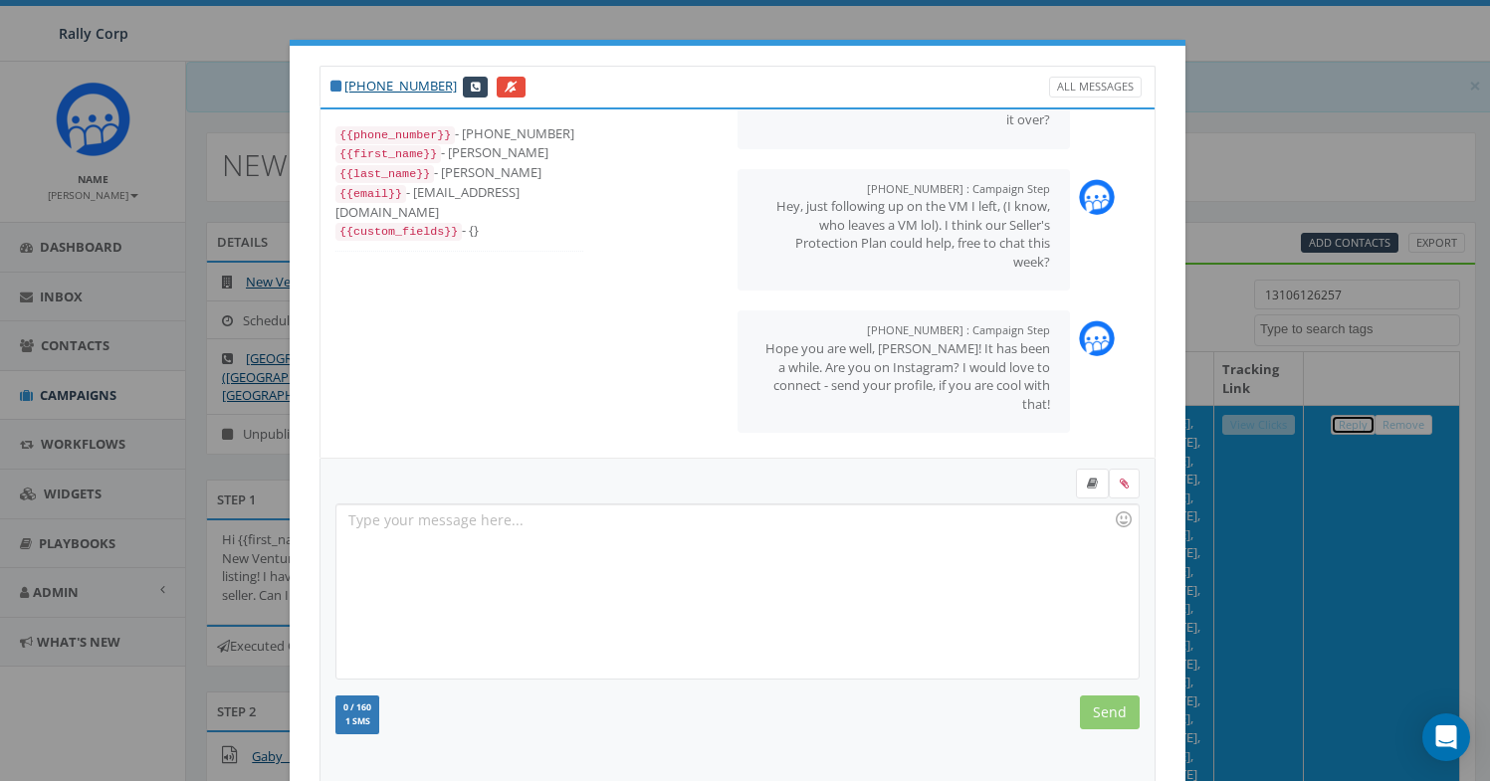
scroll to position [216, 0]
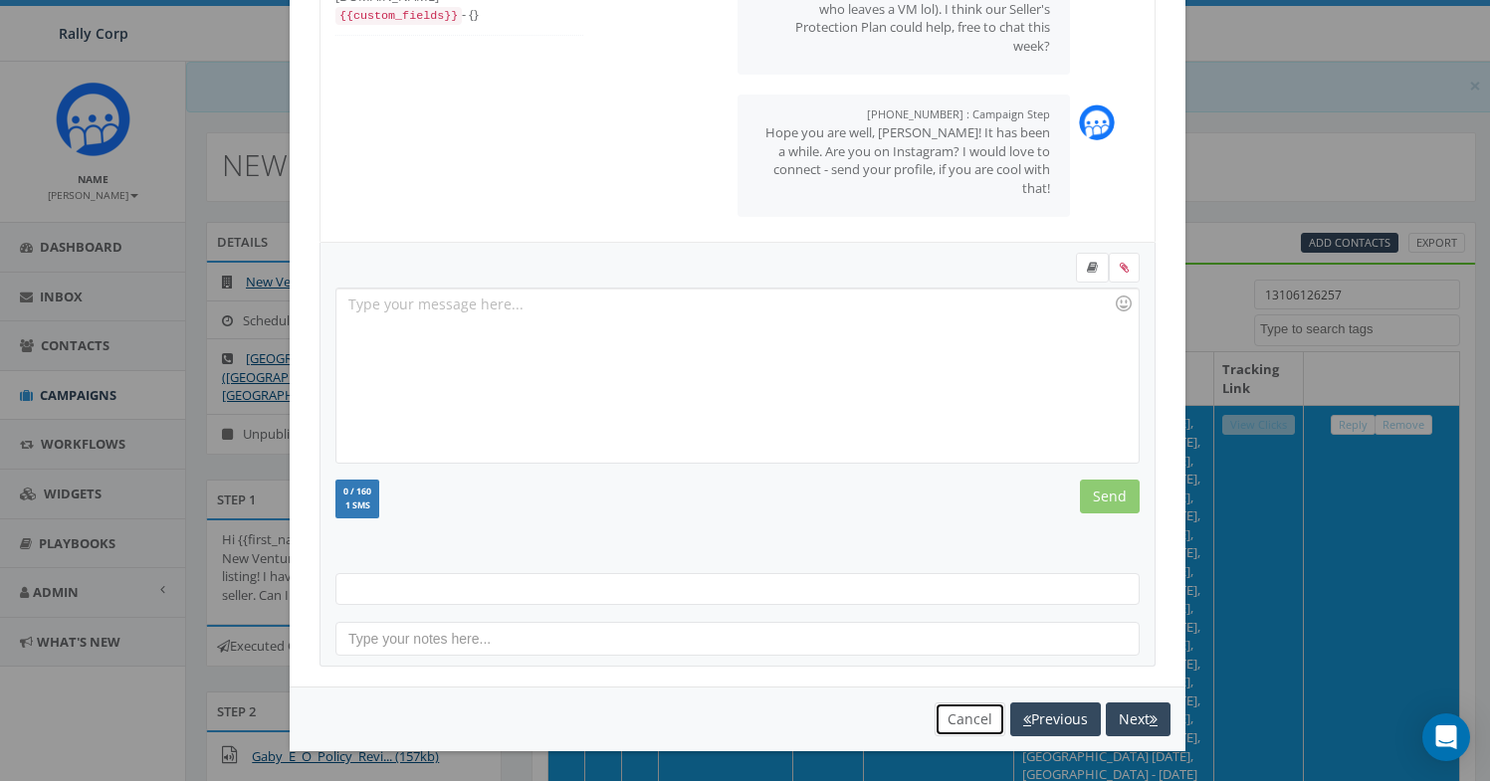
click at [949, 726] on button "Cancel" at bounding box center [970, 720] width 71 height 34
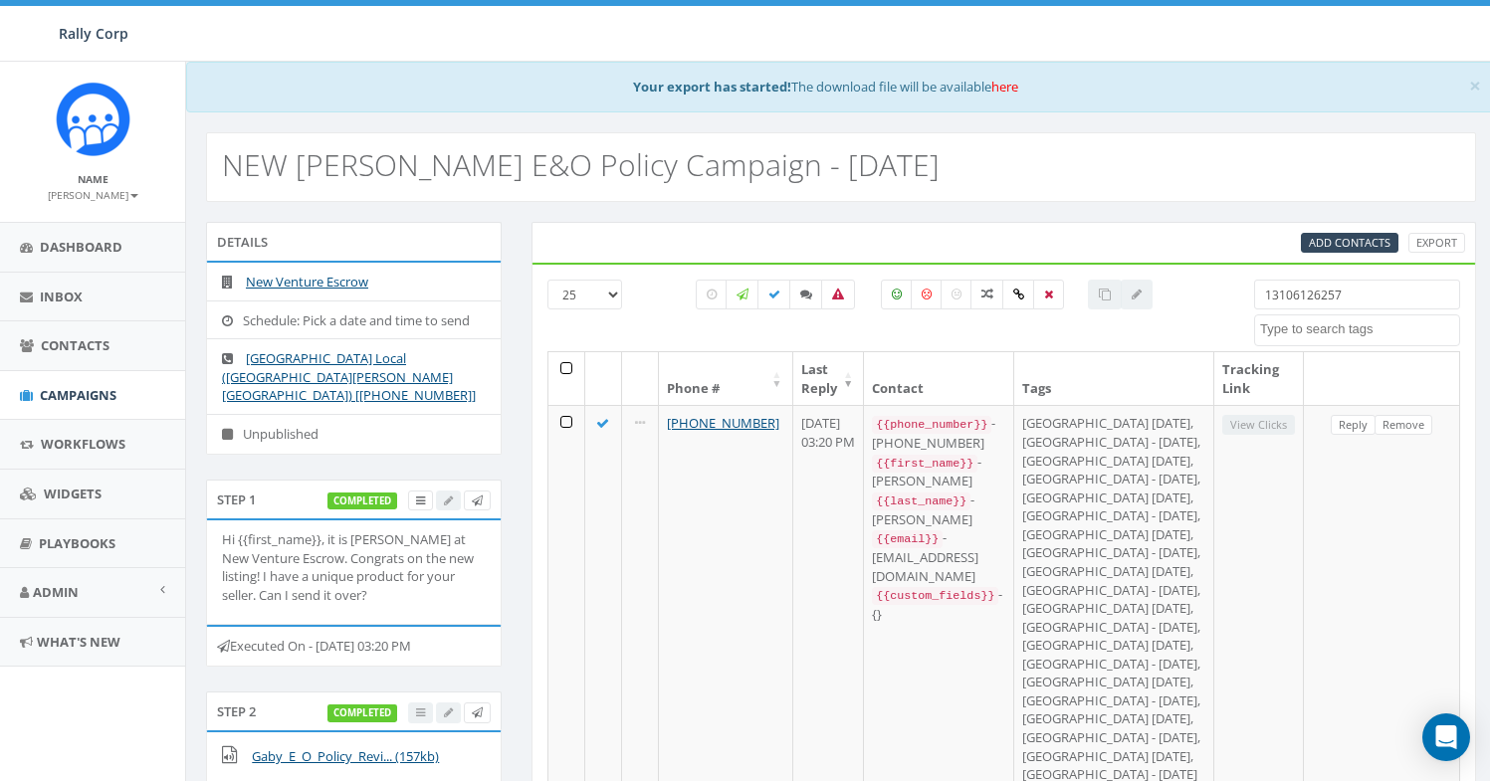
click at [1267, 285] on input "13106126257" at bounding box center [1357, 295] width 206 height 30
paste input "6194541829"
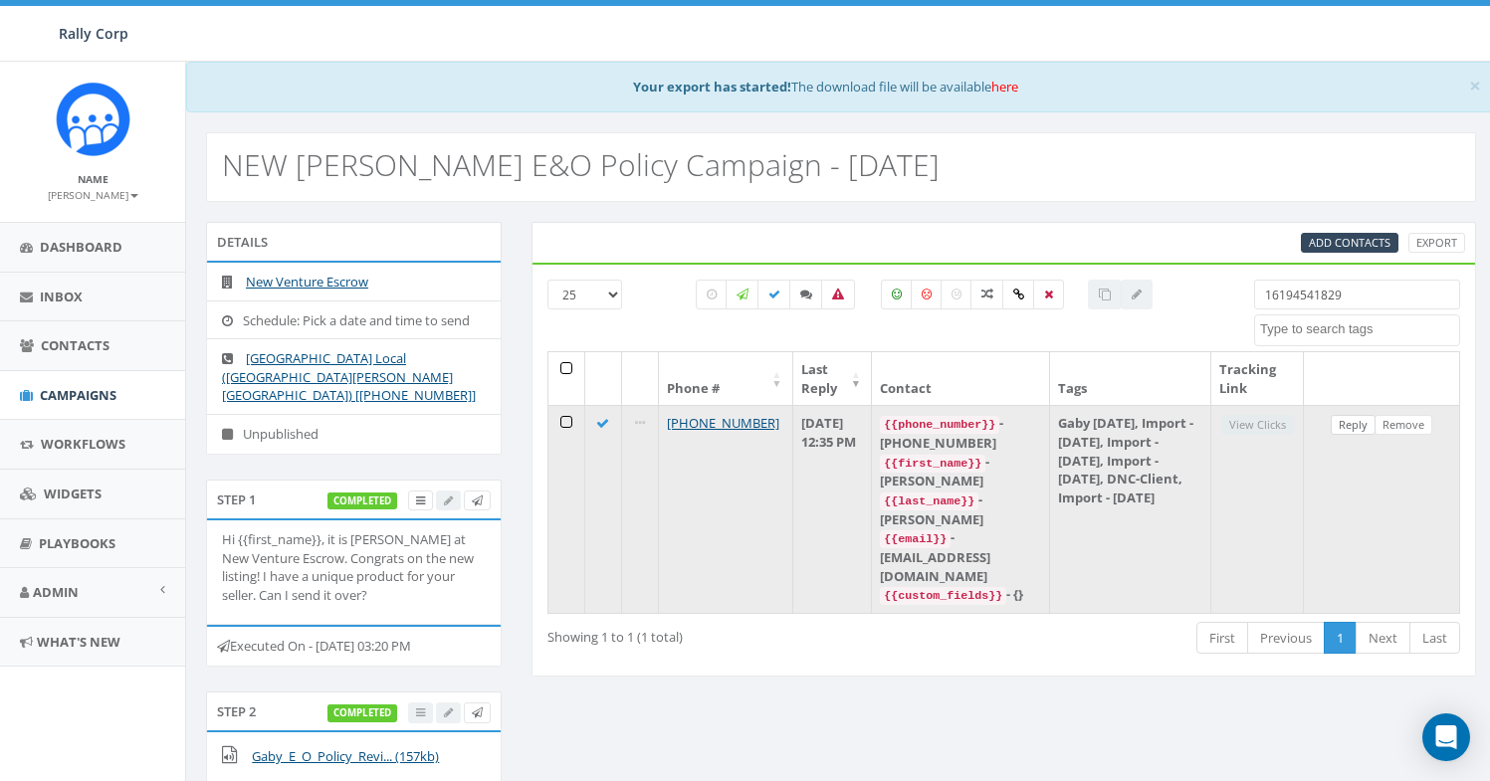
type input "16194541829"
click at [1346, 427] on link "Reply" at bounding box center [1353, 425] width 45 height 21
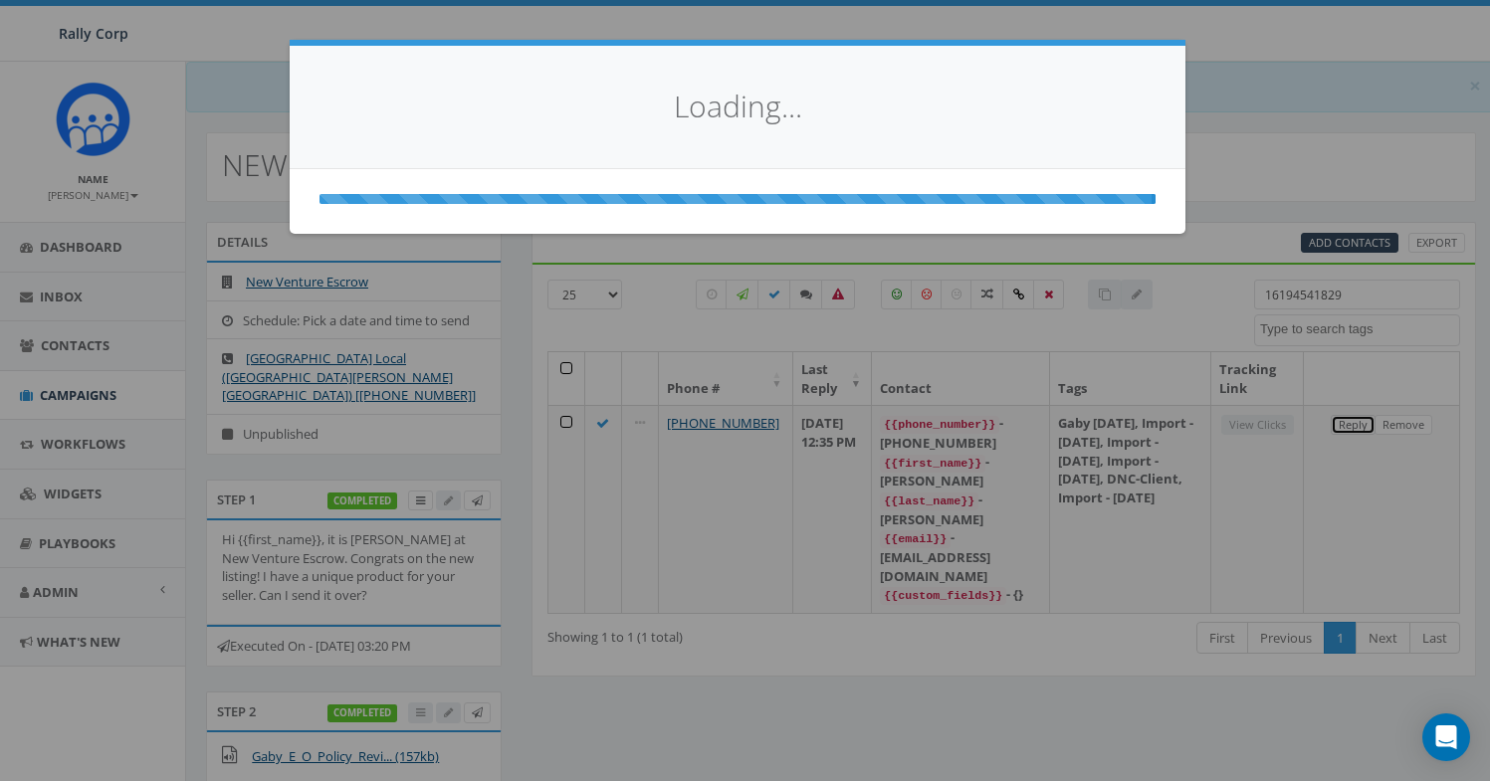
scroll to position [0, 0]
select select
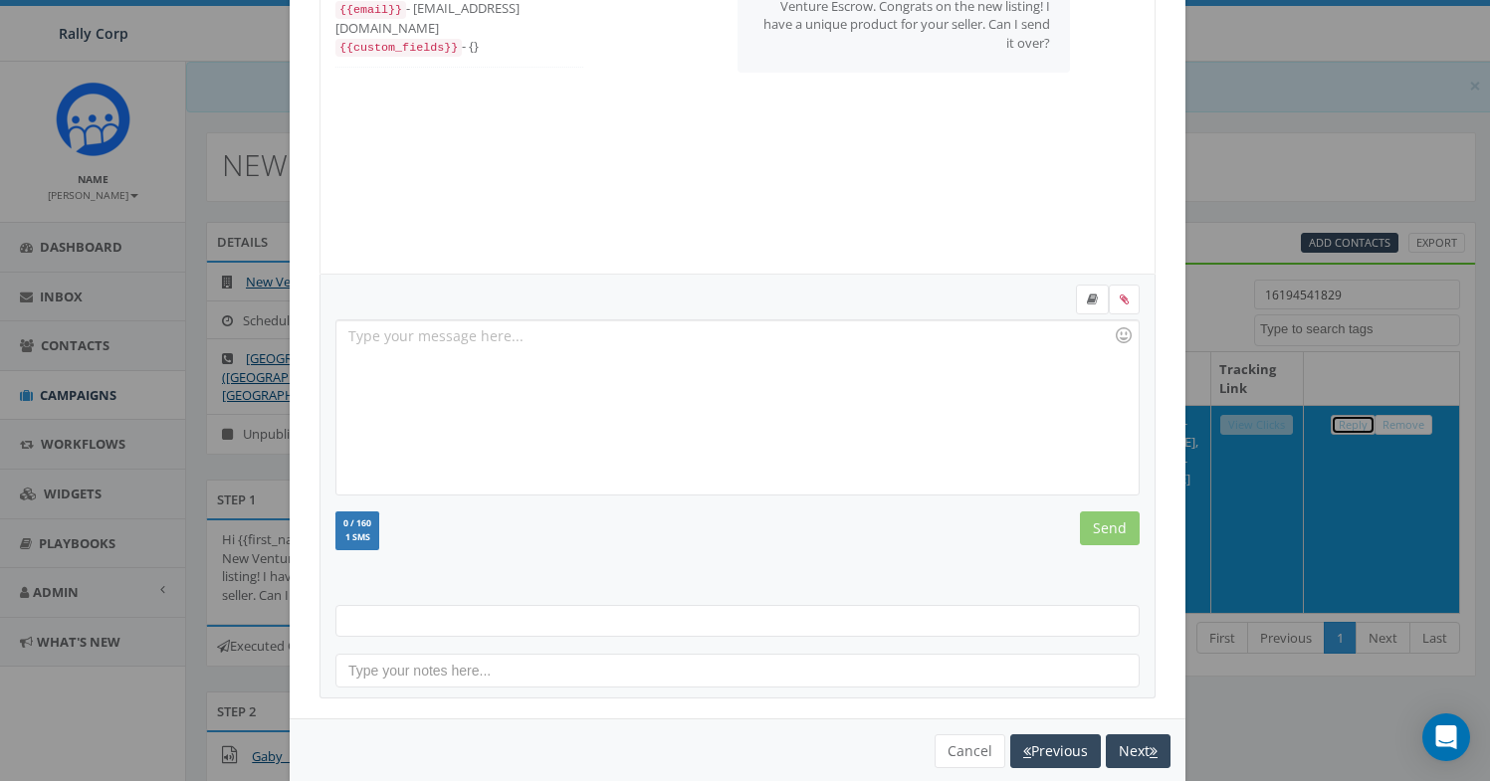
scroll to position [216, 0]
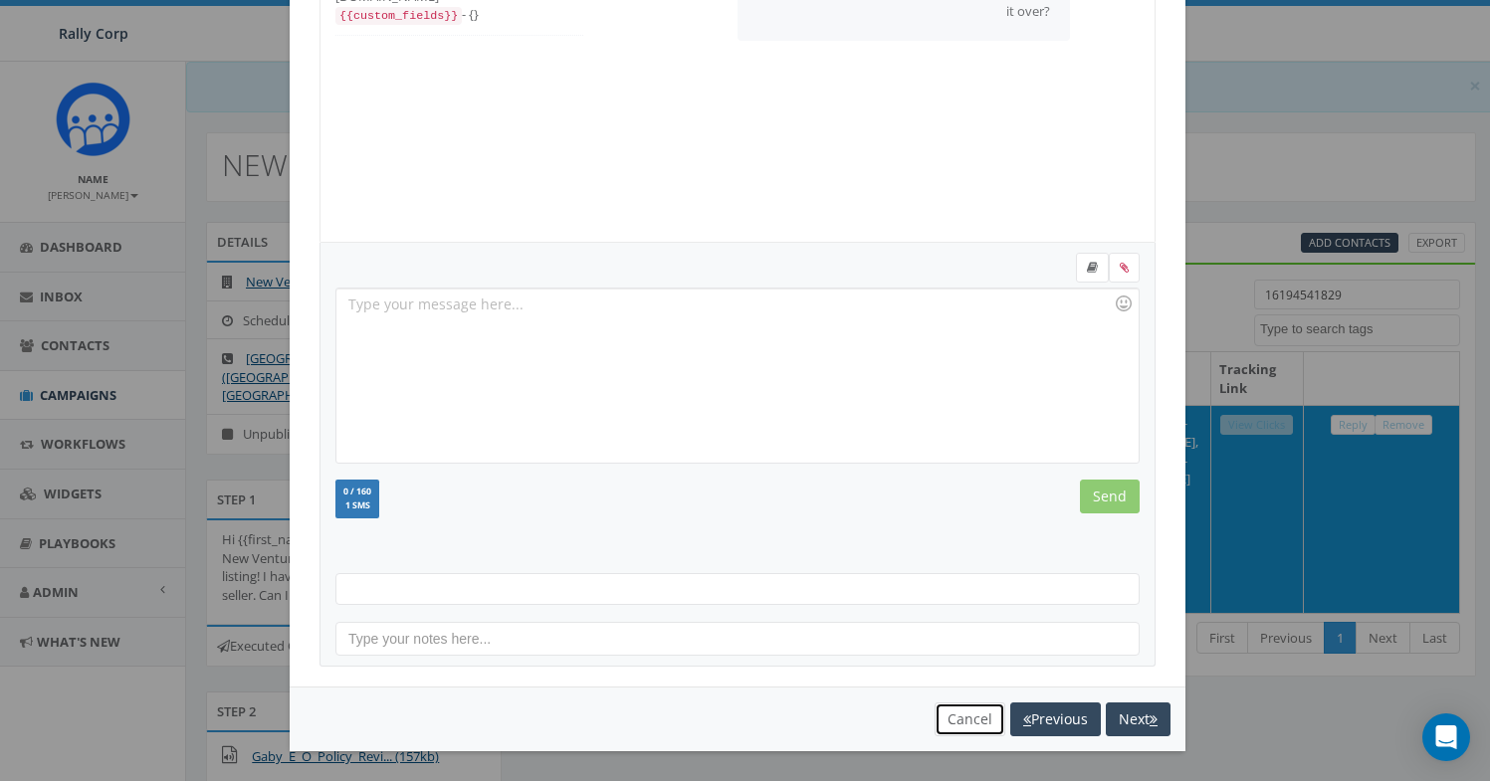
click at [944, 728] on button "Cancel" at bounding box center [970, 720] width 71 height 34
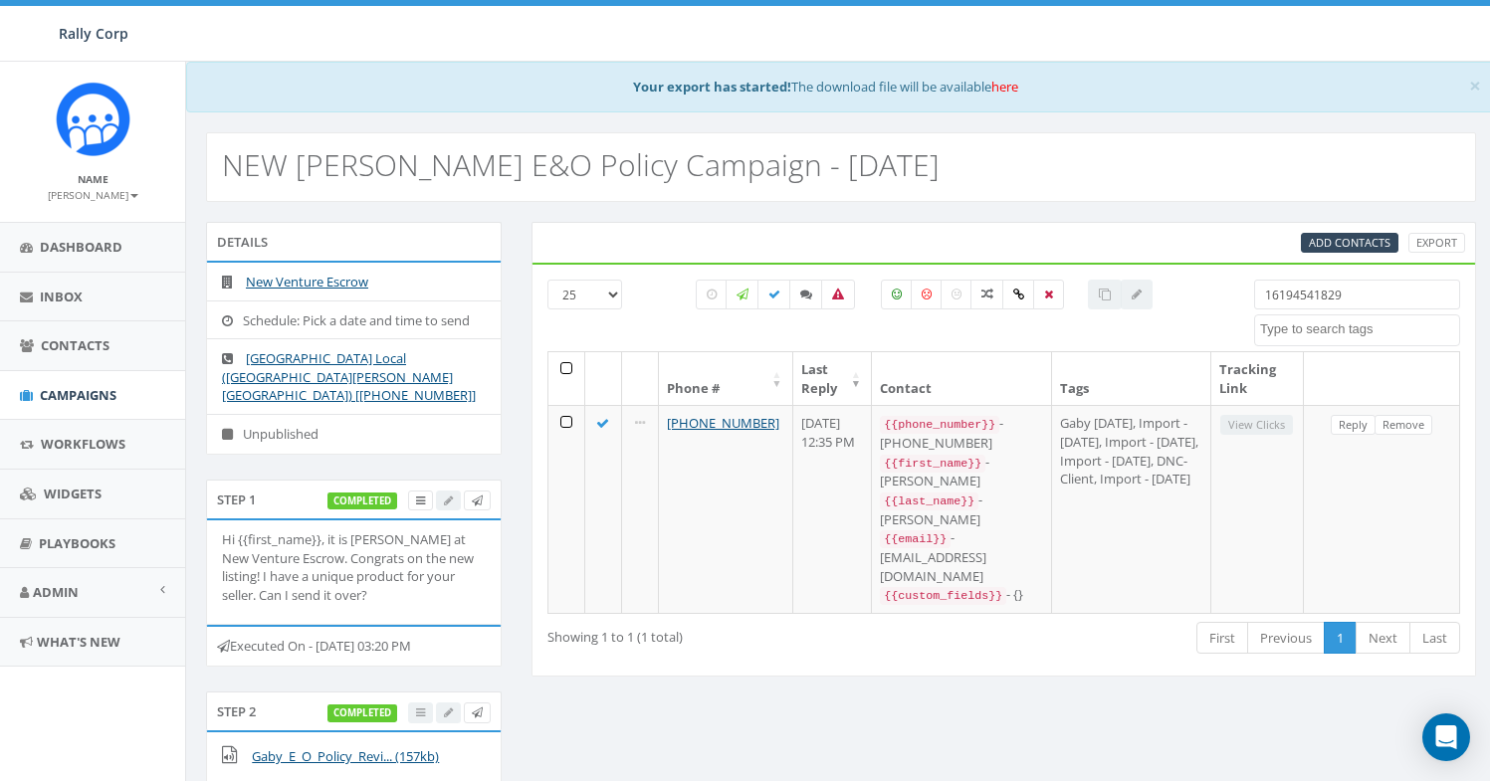
click at [1337, 299] on input "16194541829" at bounding box center [1357, 295] width 206 height 30
paste input "8184540"
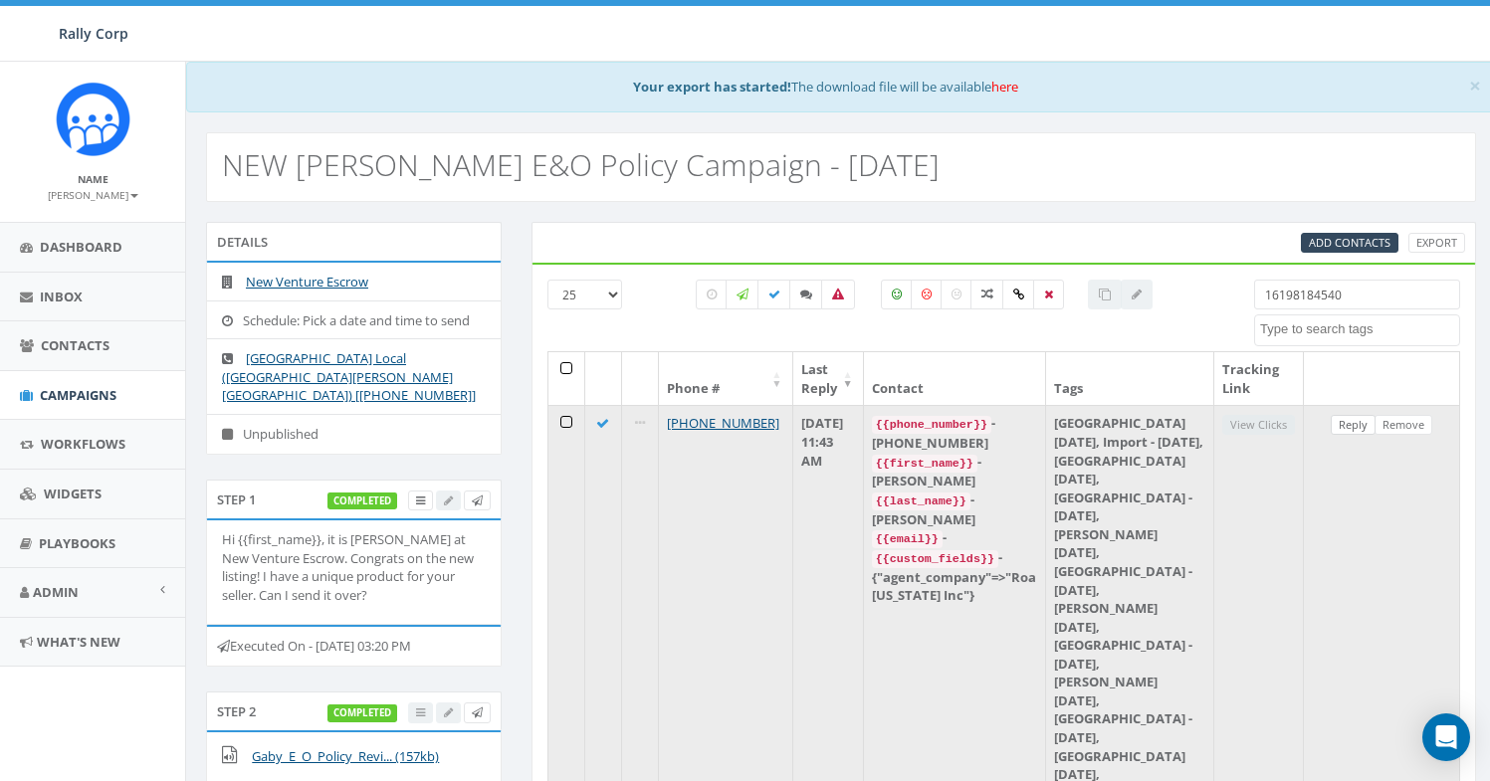
type input "16198184540"
click at [1352, 431] on link "Reply" at bounding box center [1353, 425] width 45 height 21
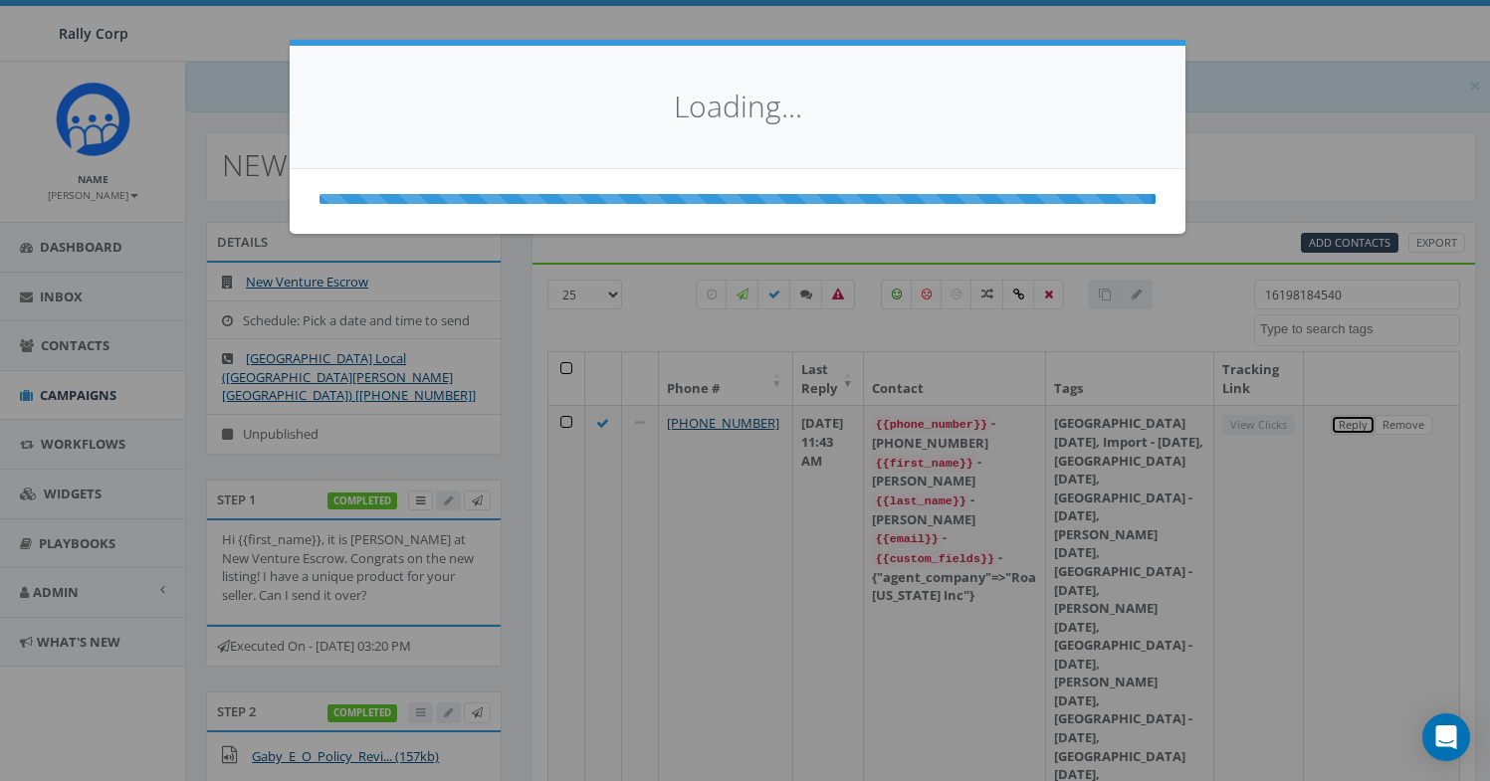
scroll to position [0, 0]
select select
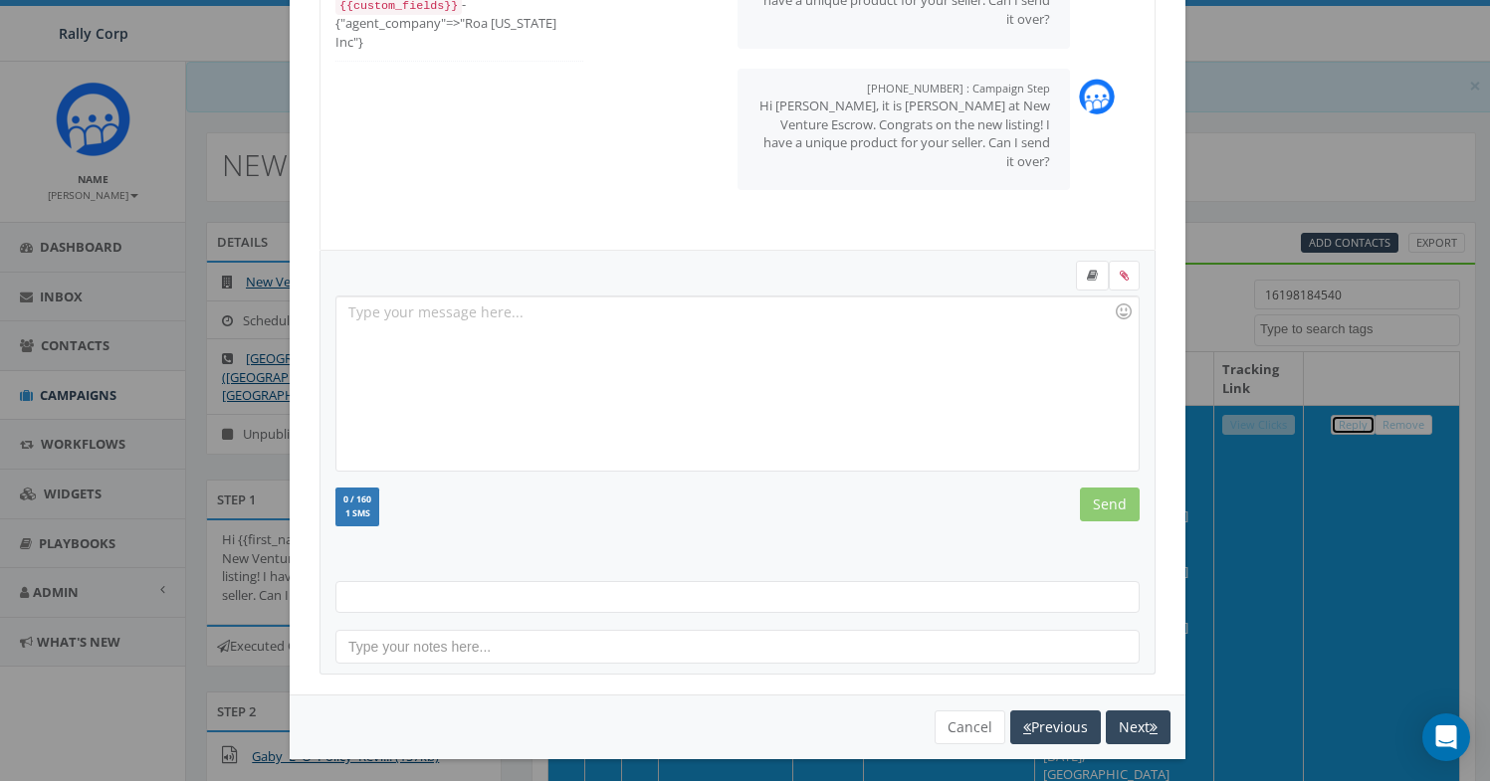
scroll to position [216, 0]
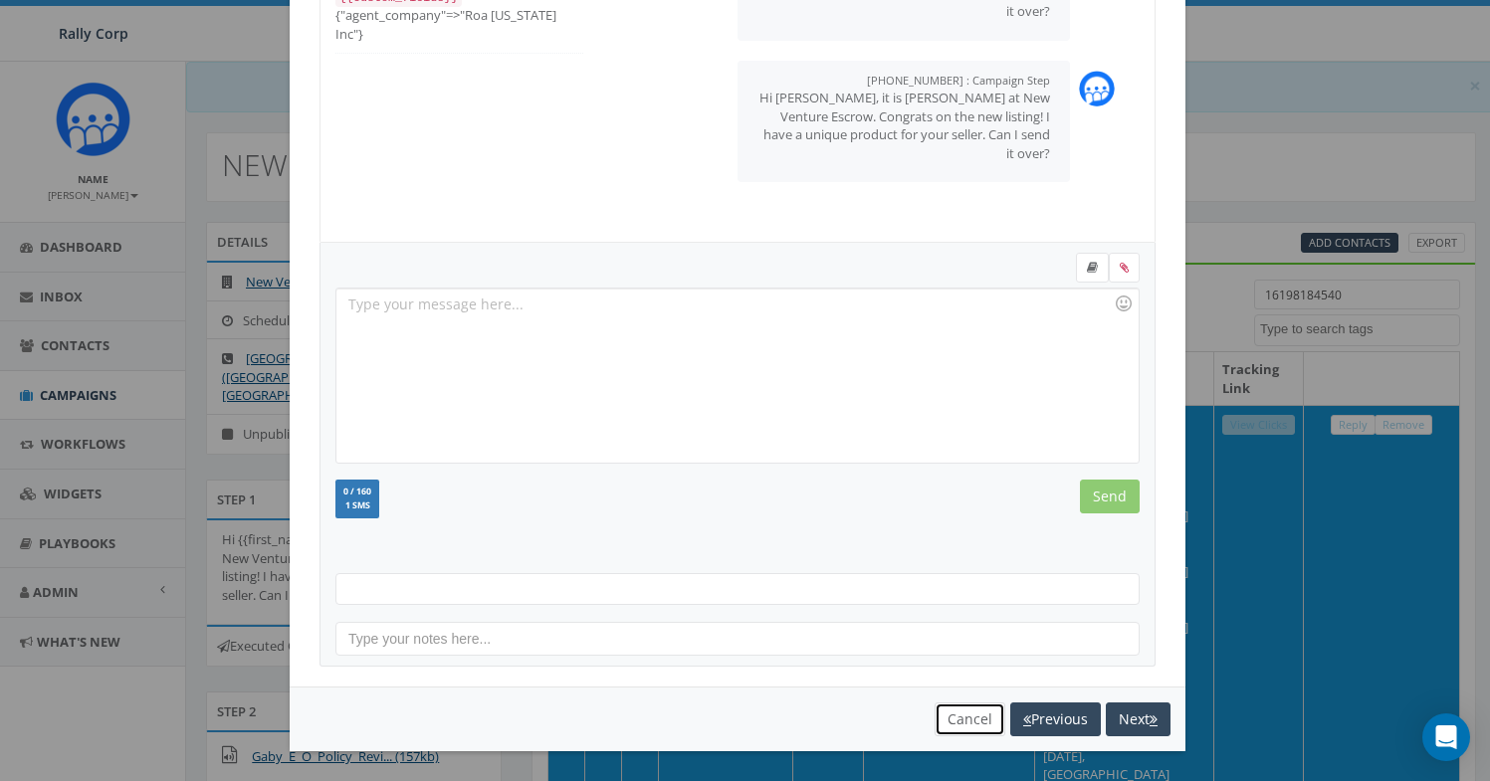
click at [941, 722] on button "Cancel" at bounding box center [970, 720] width 71 height 34
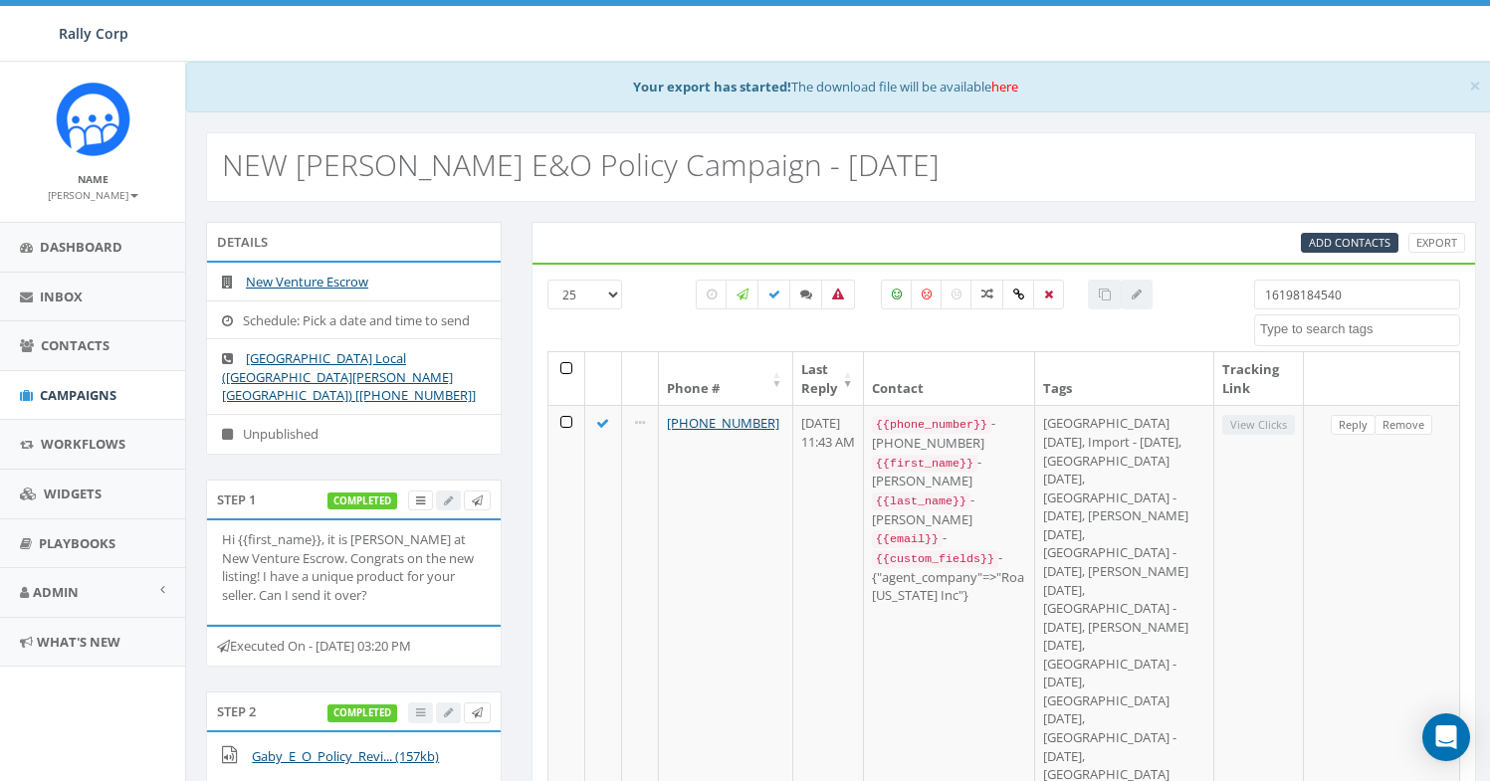
click at [1296, 291] on input "16198184540" at bounding box center [1357, 295] width 206 height 30
paste input "69356"
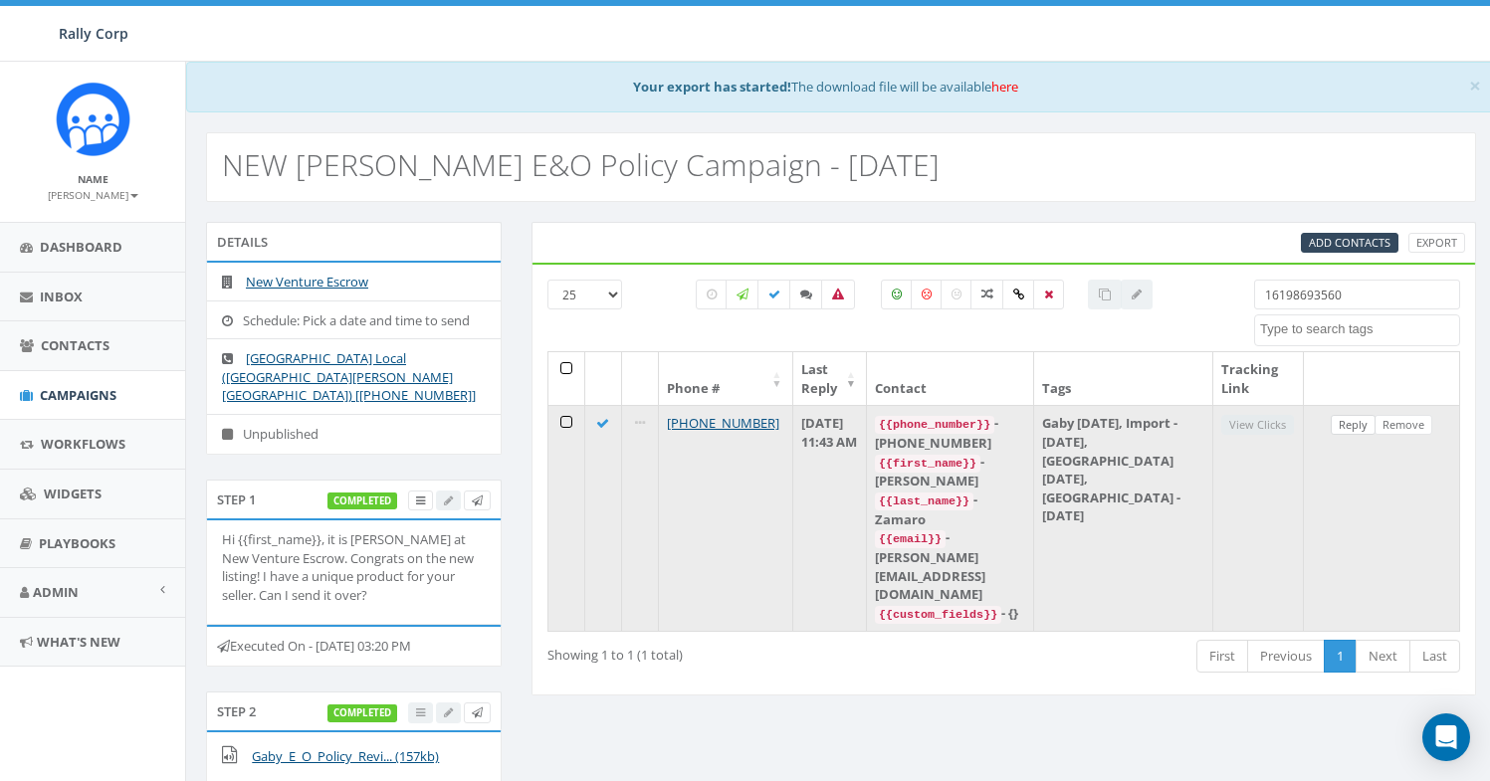
type input "16198693560"
click at [1352, 433] on link "Reply" at bounding box center [1353, 425] width 45 height 21
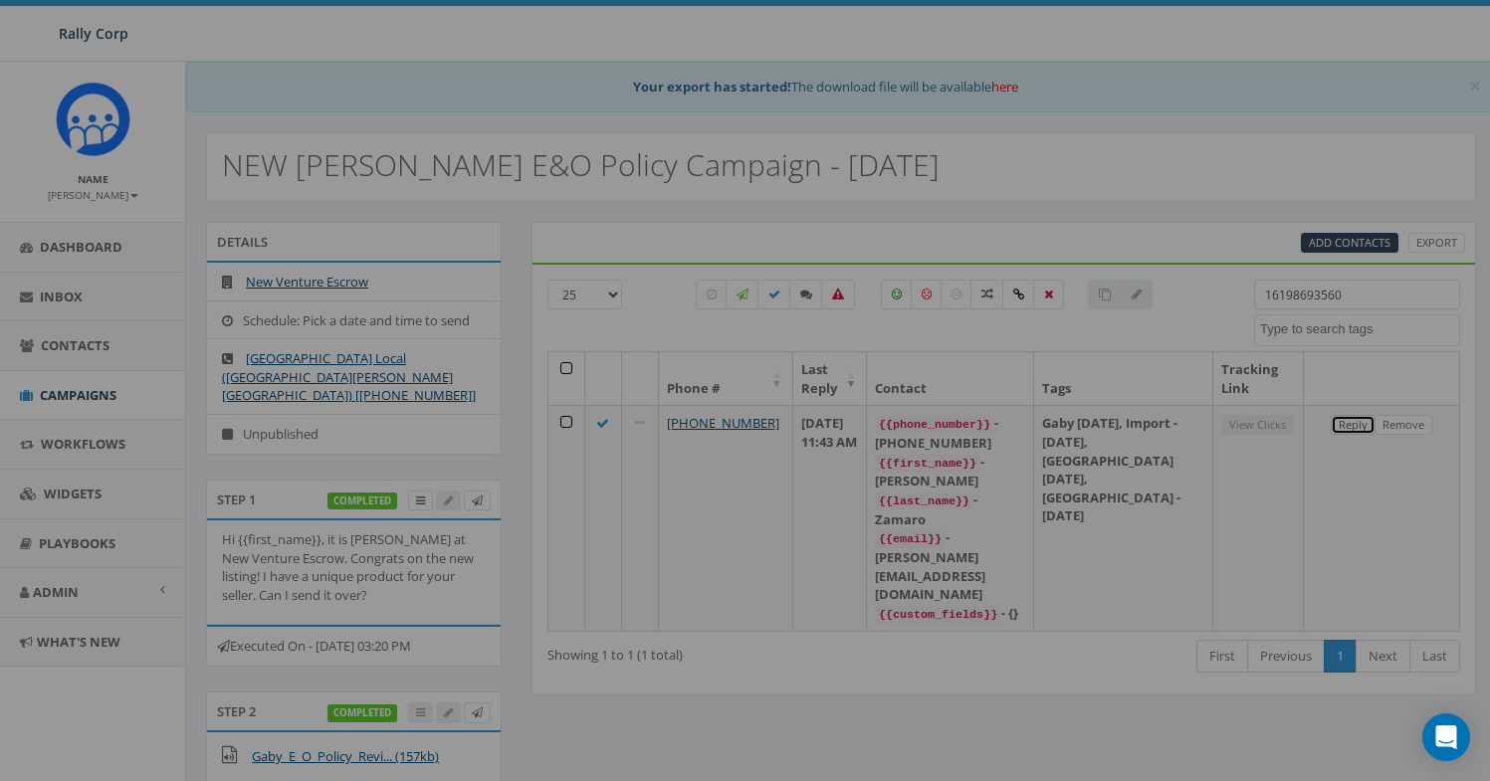
scroll to position [0, 0]
select select
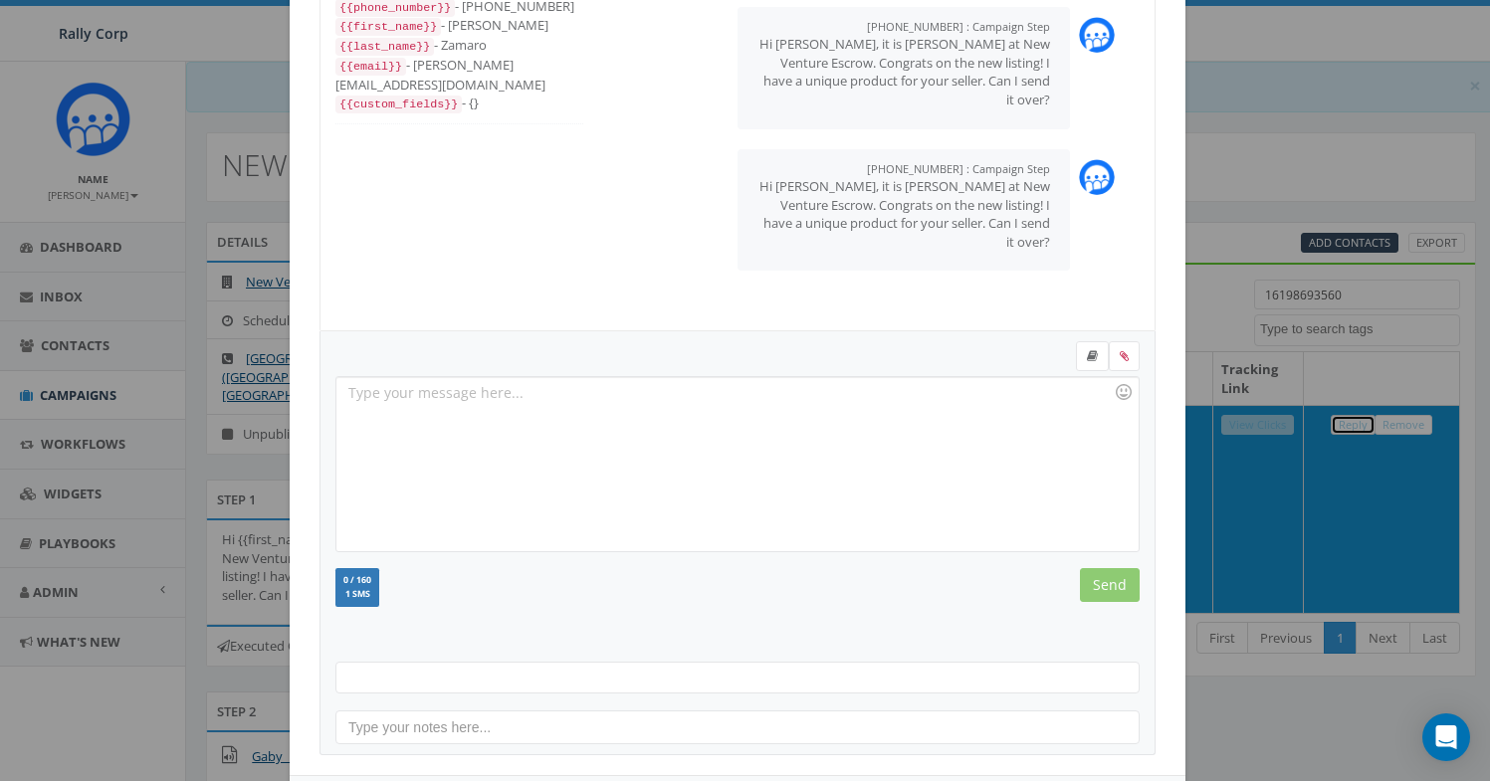
scroll to position [216, 0]
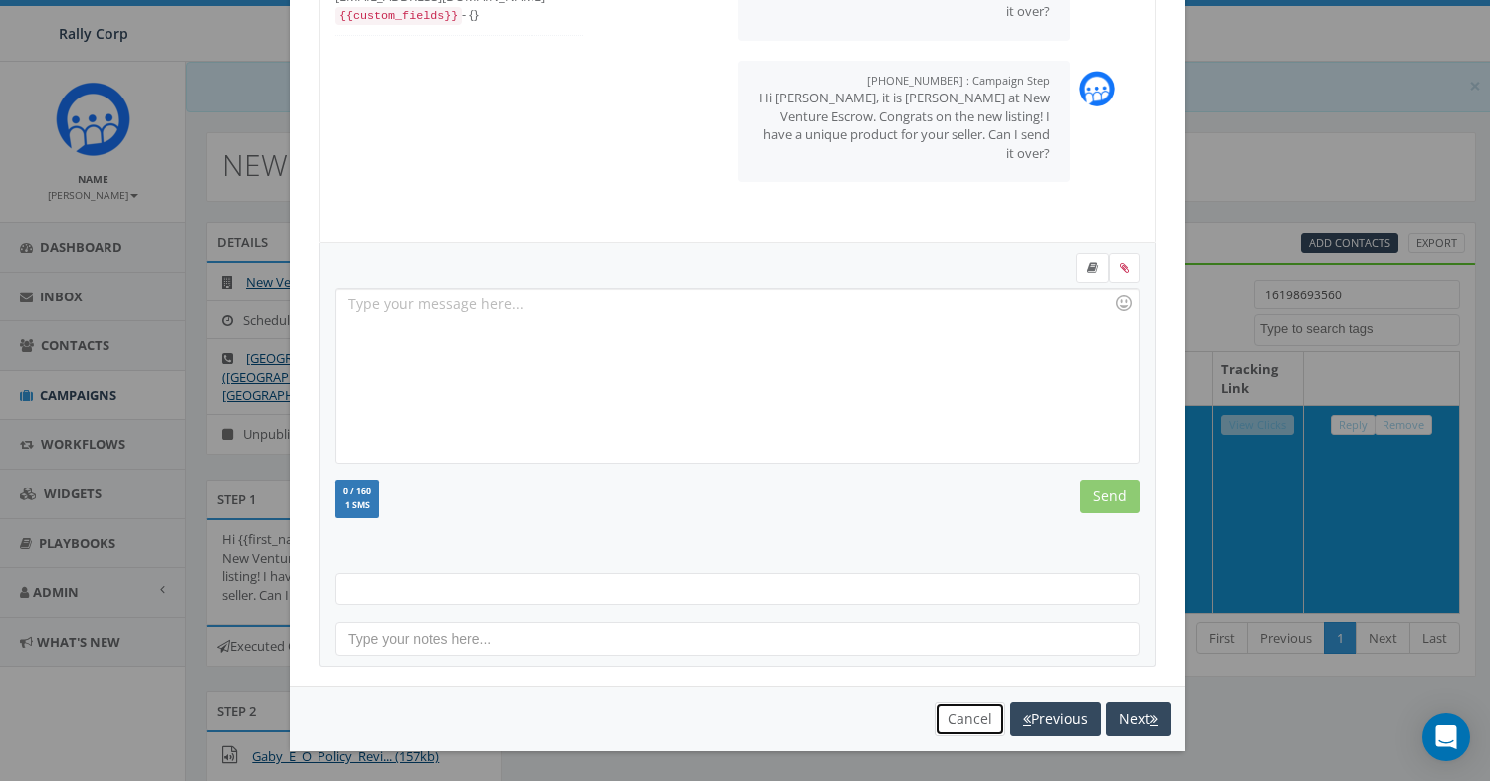
click at [969, 730] on button "Cancel" at bounding box center [970, 720] width 71 height 34
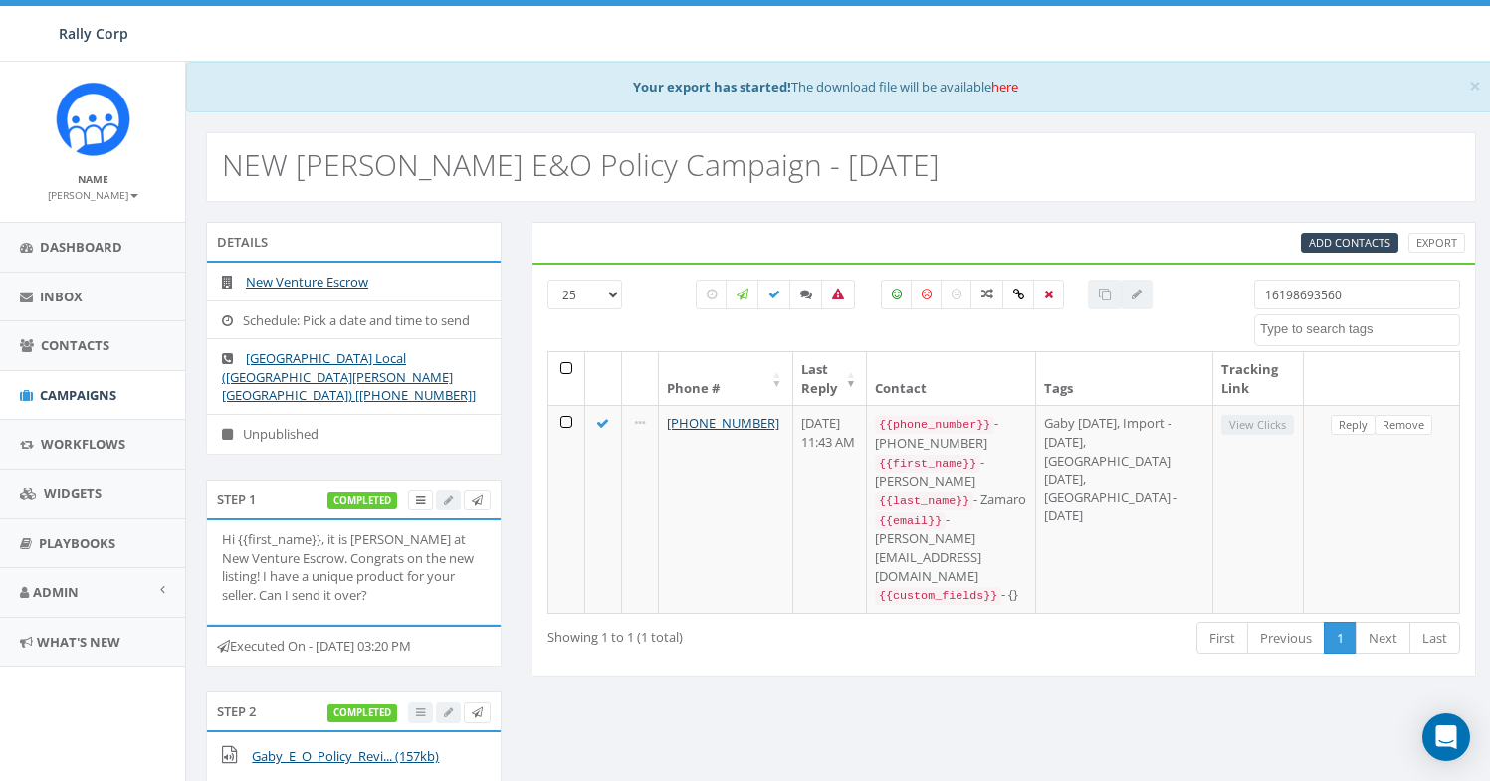
click at [1347, 302] on input "16198693560" at bounding box center [1357, 295] width 206 height 30
paste input "7216552"
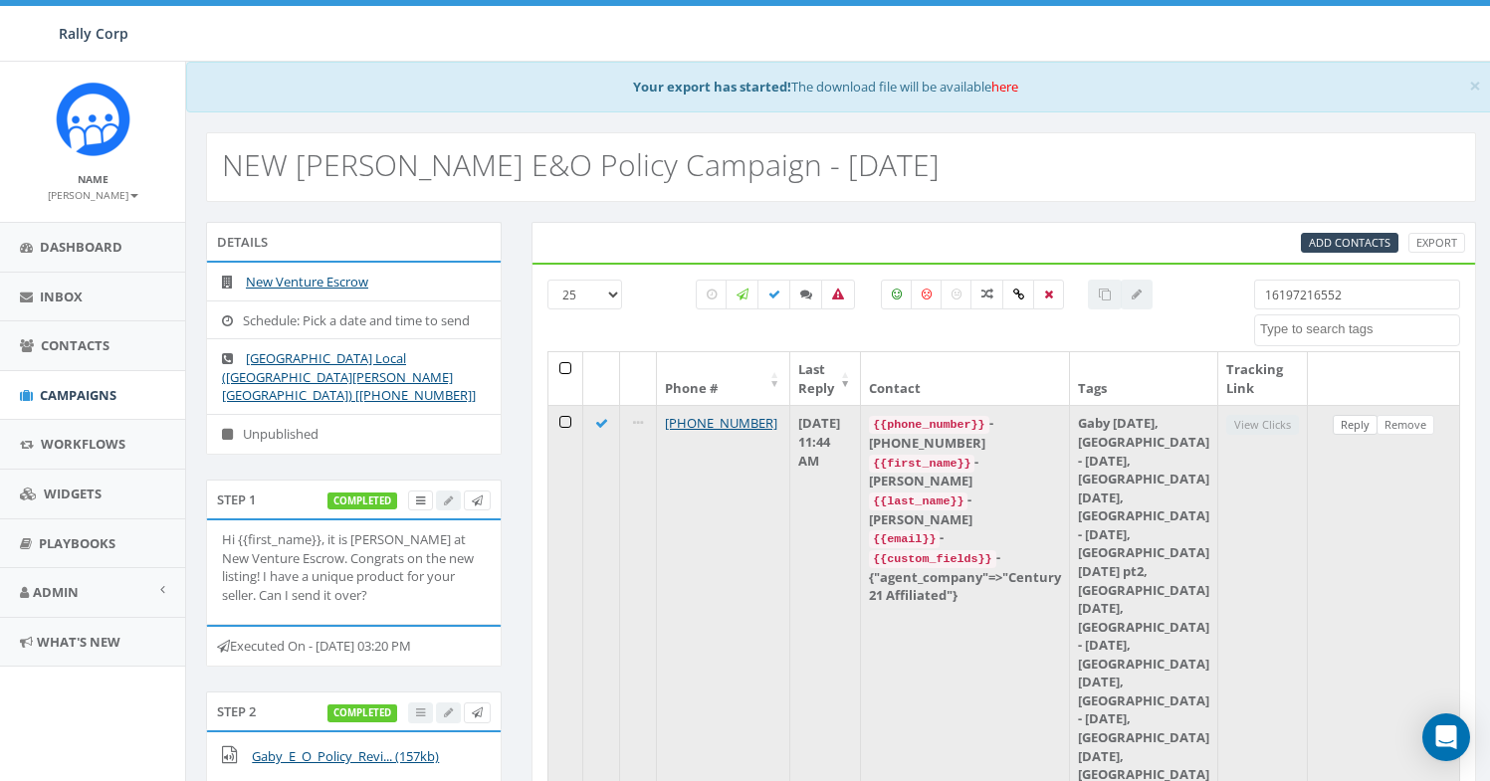
type input "16197216552"
click at [1346, 433] on link "Reply" at bounding box center [1355, 425] width 45 height 21
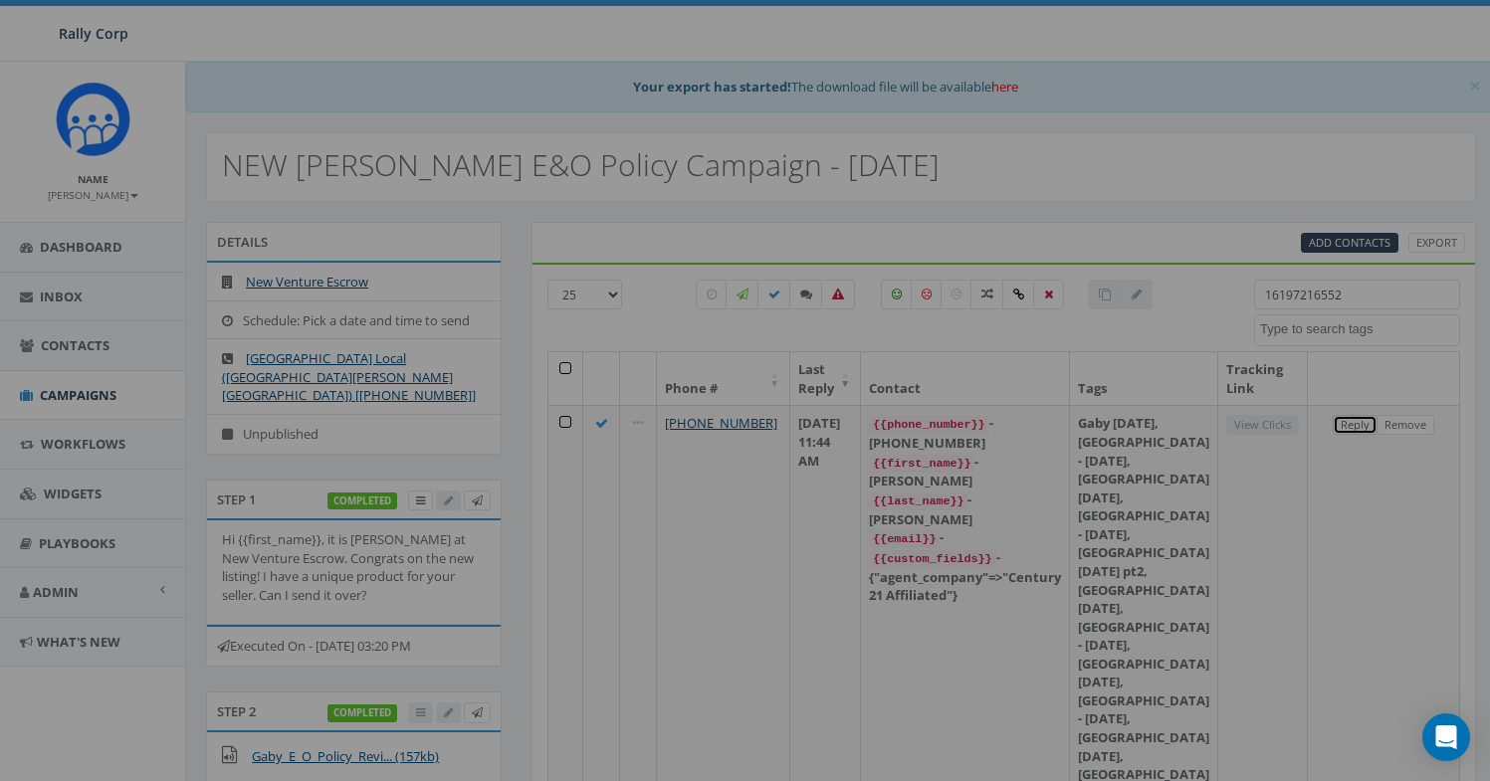
scroll to position [0, 0]
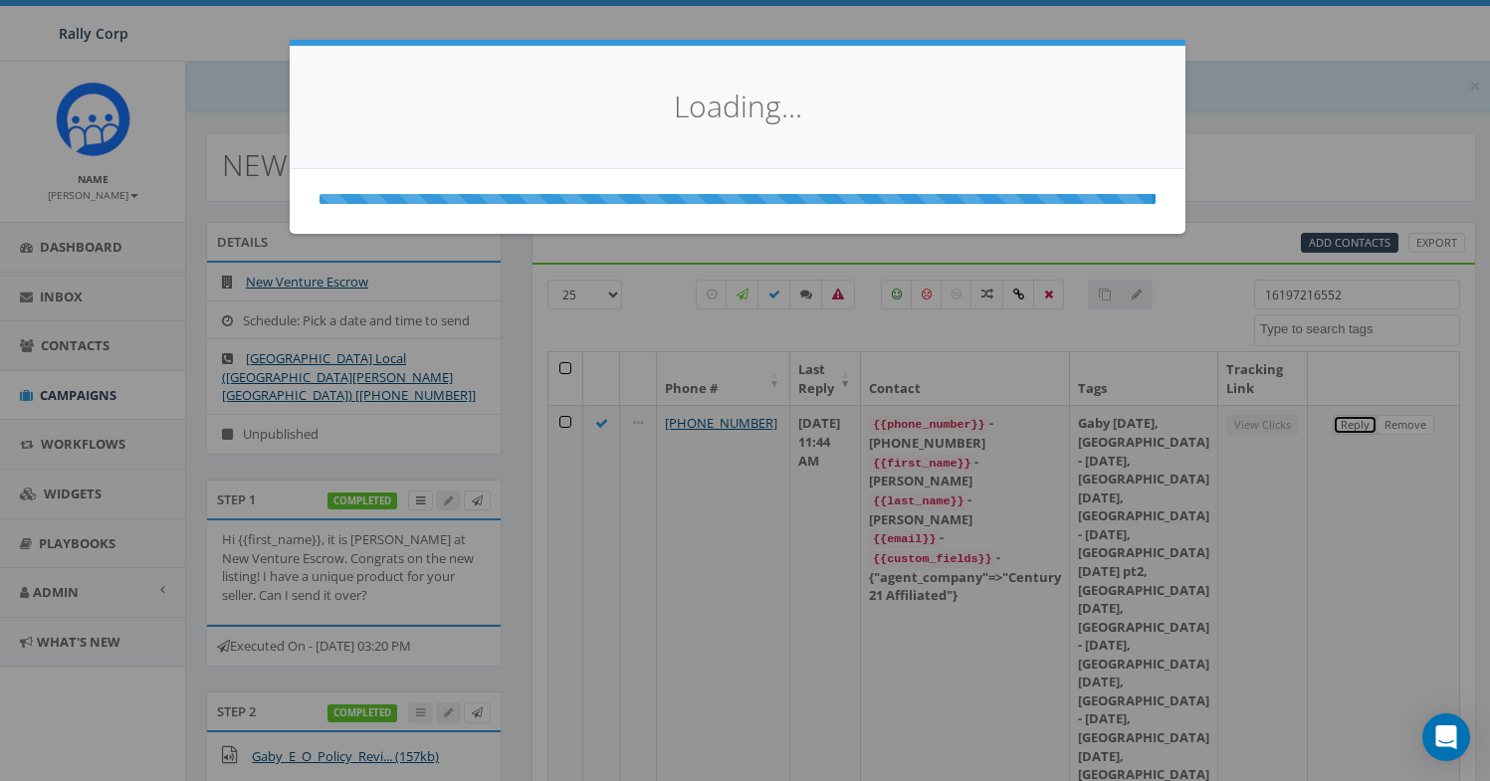
select select
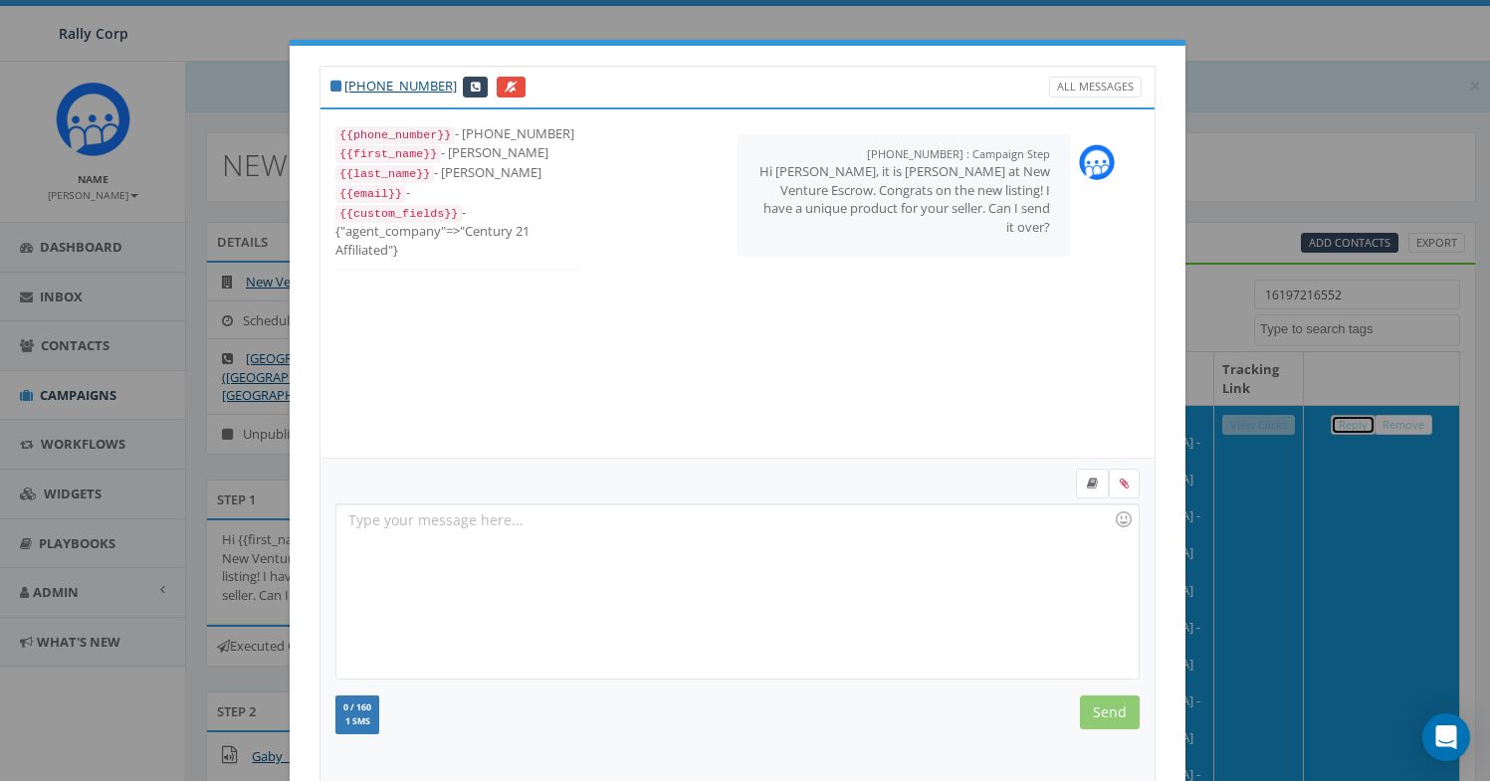
scroll to position [216, 0]
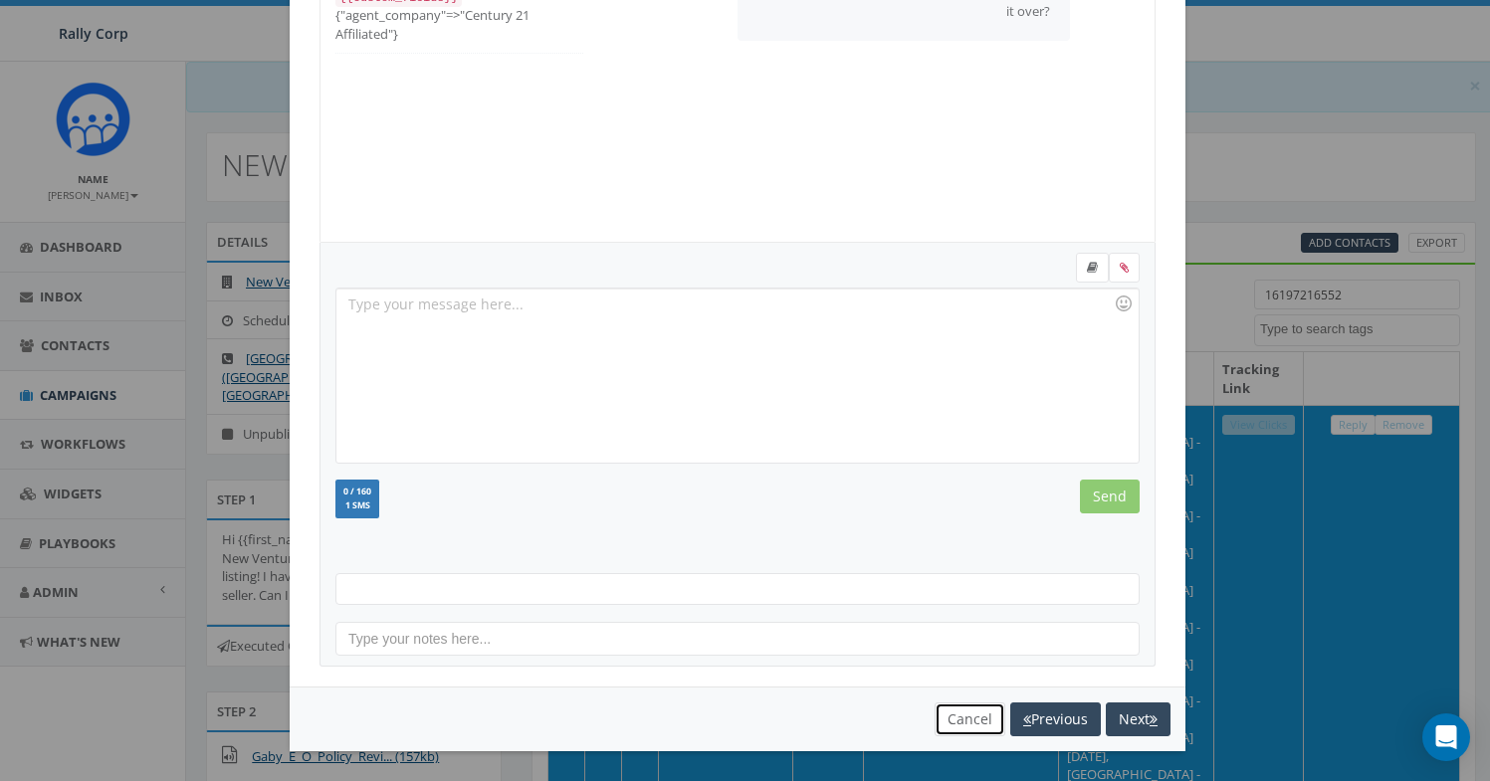
click at [935, 722] on button "Cancel" at bounding box center [970, 720] width 71 height 34
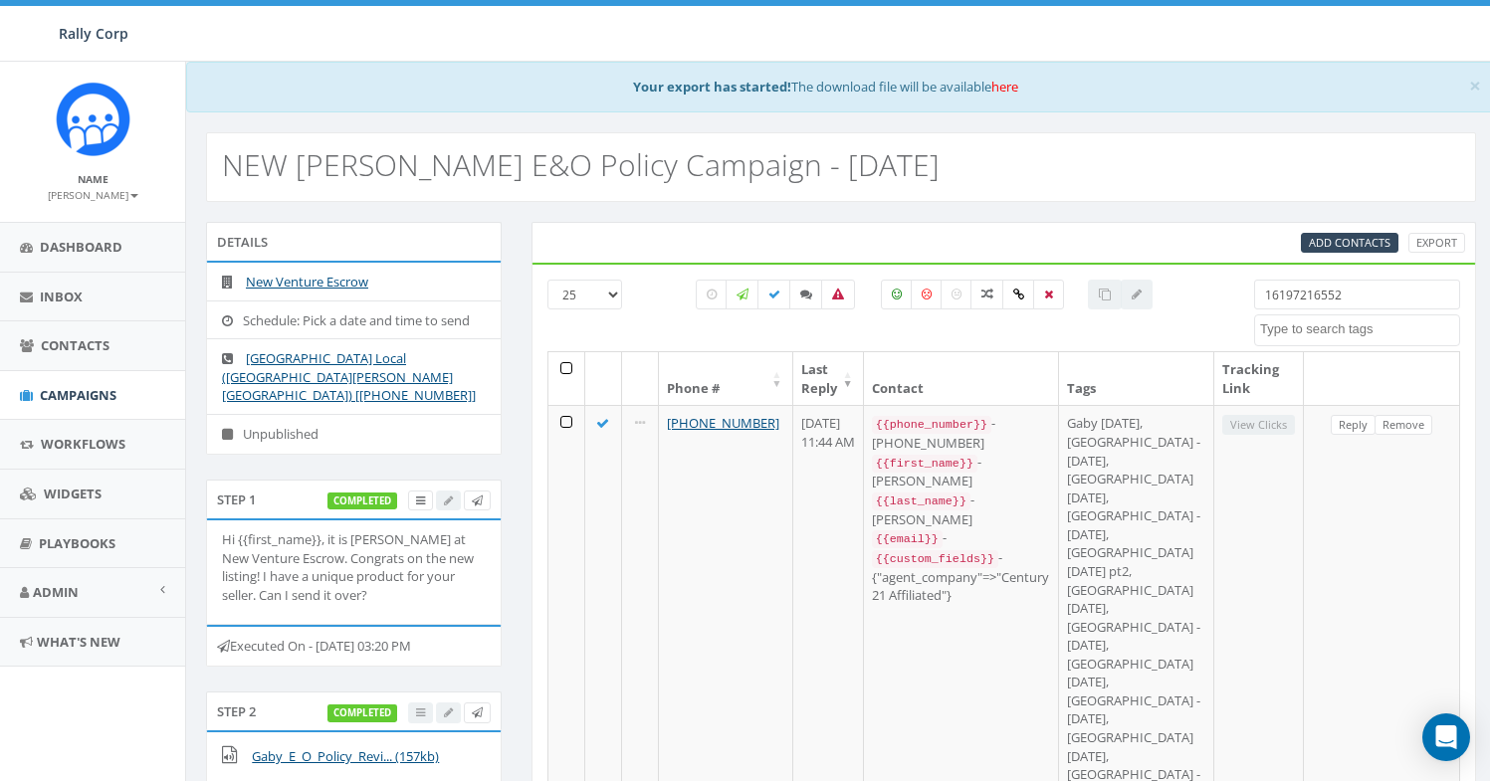
click at [1313, 304] on input "16197216552" at bounding box center [1357, 295] width 206 height 30
paste input "5047161"
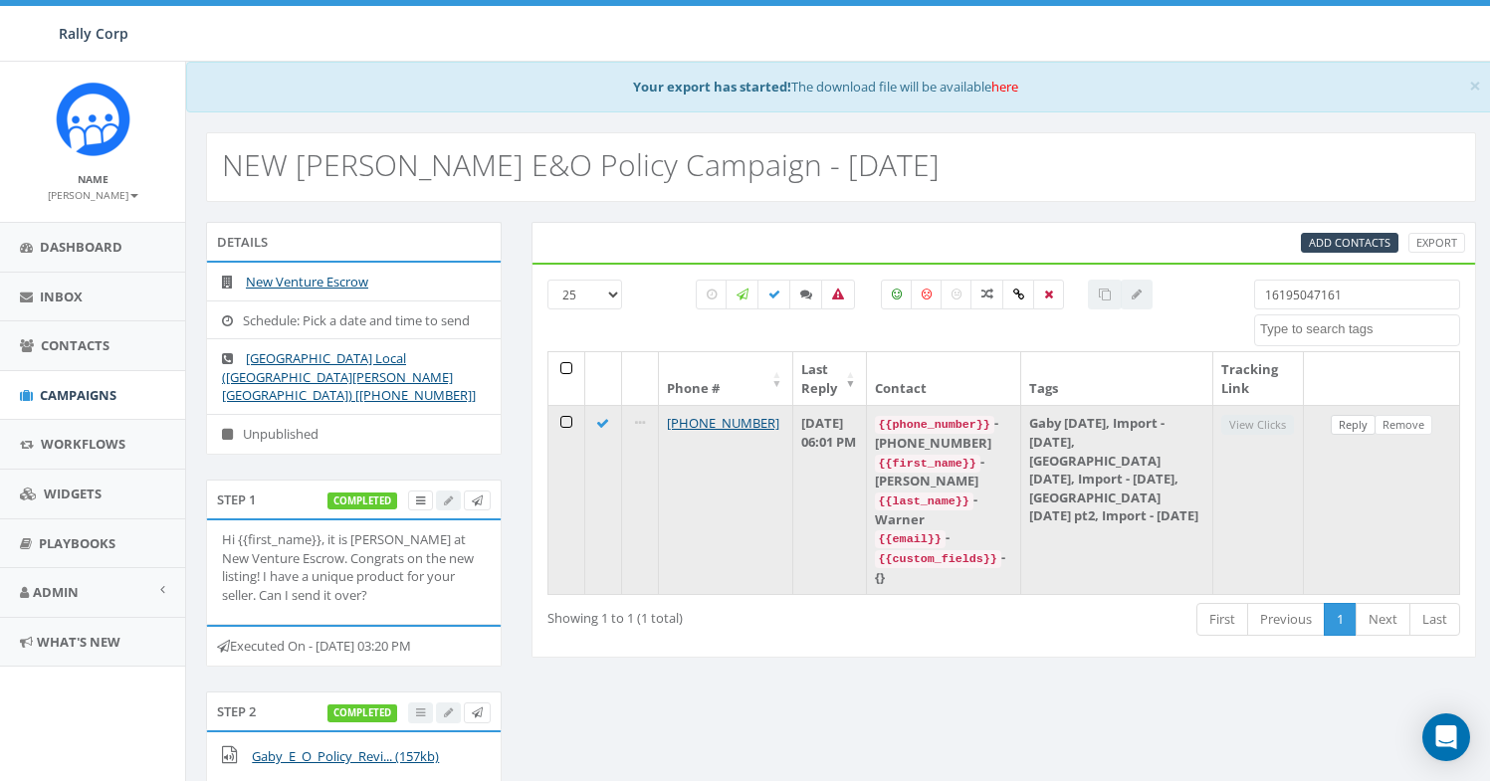
type input "16195047161"
click at [1358, 424] on link "Reply" at bounding box center [1353, 425] width 45 height 21
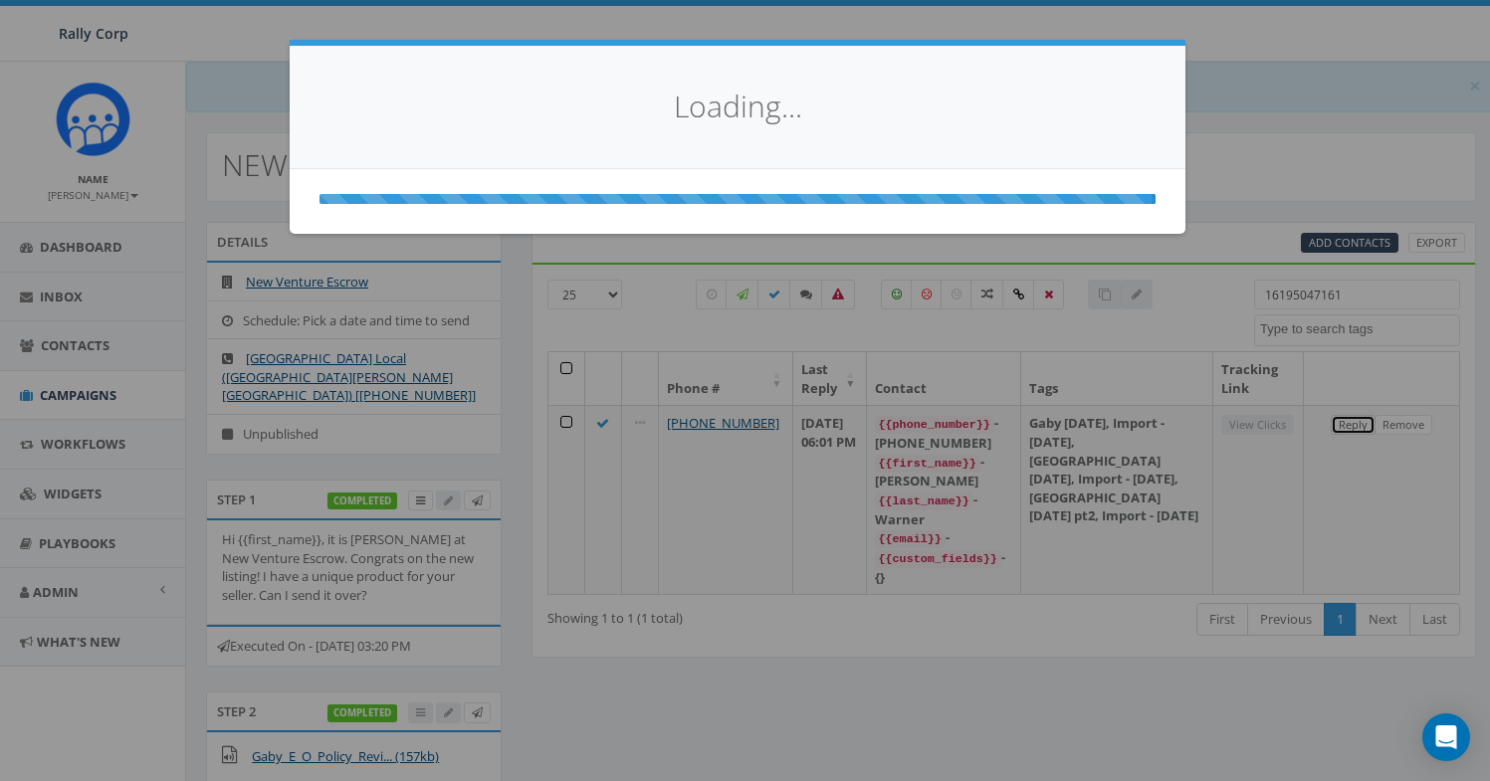
scroll to position [0, 0]
select select
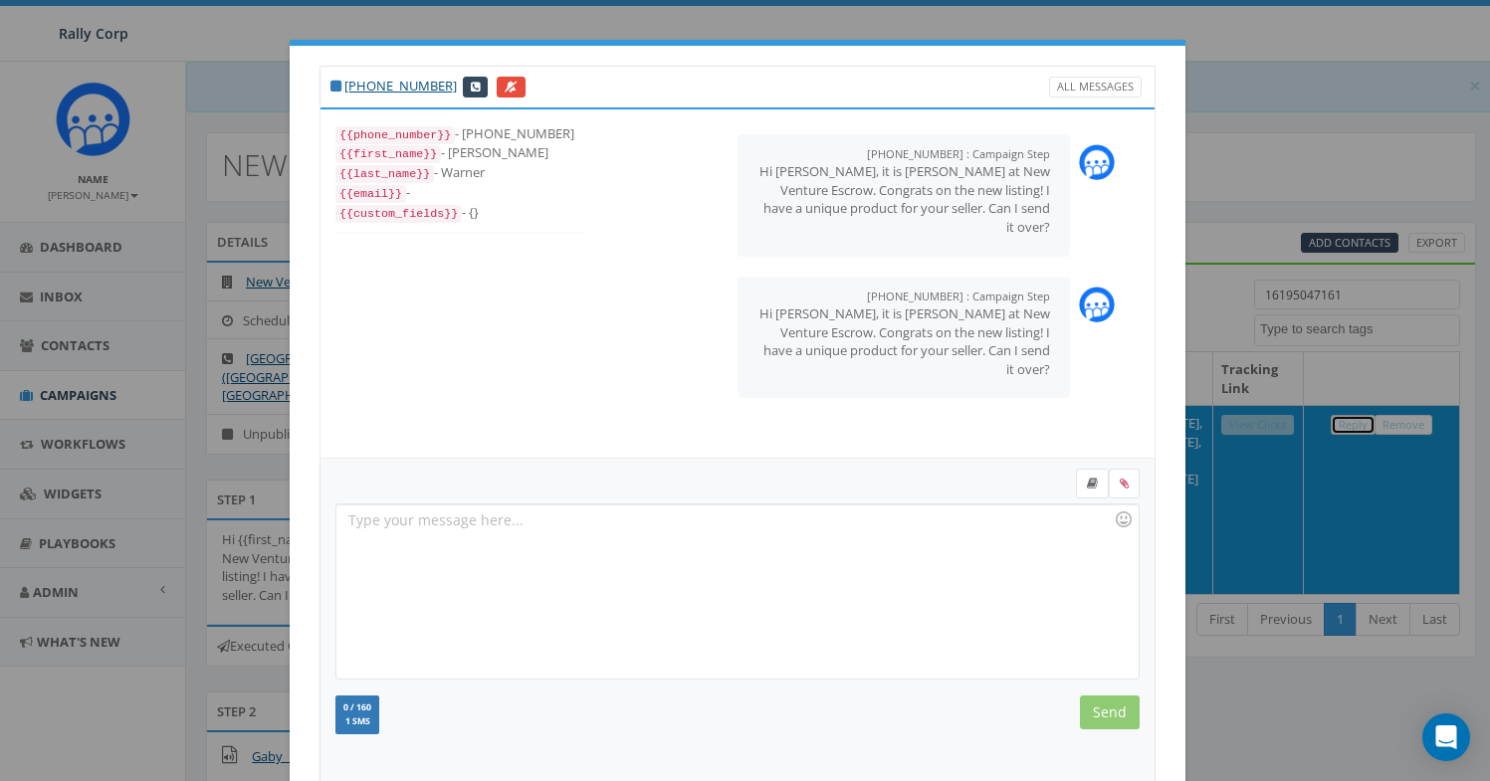
scroll to position [216, 0]
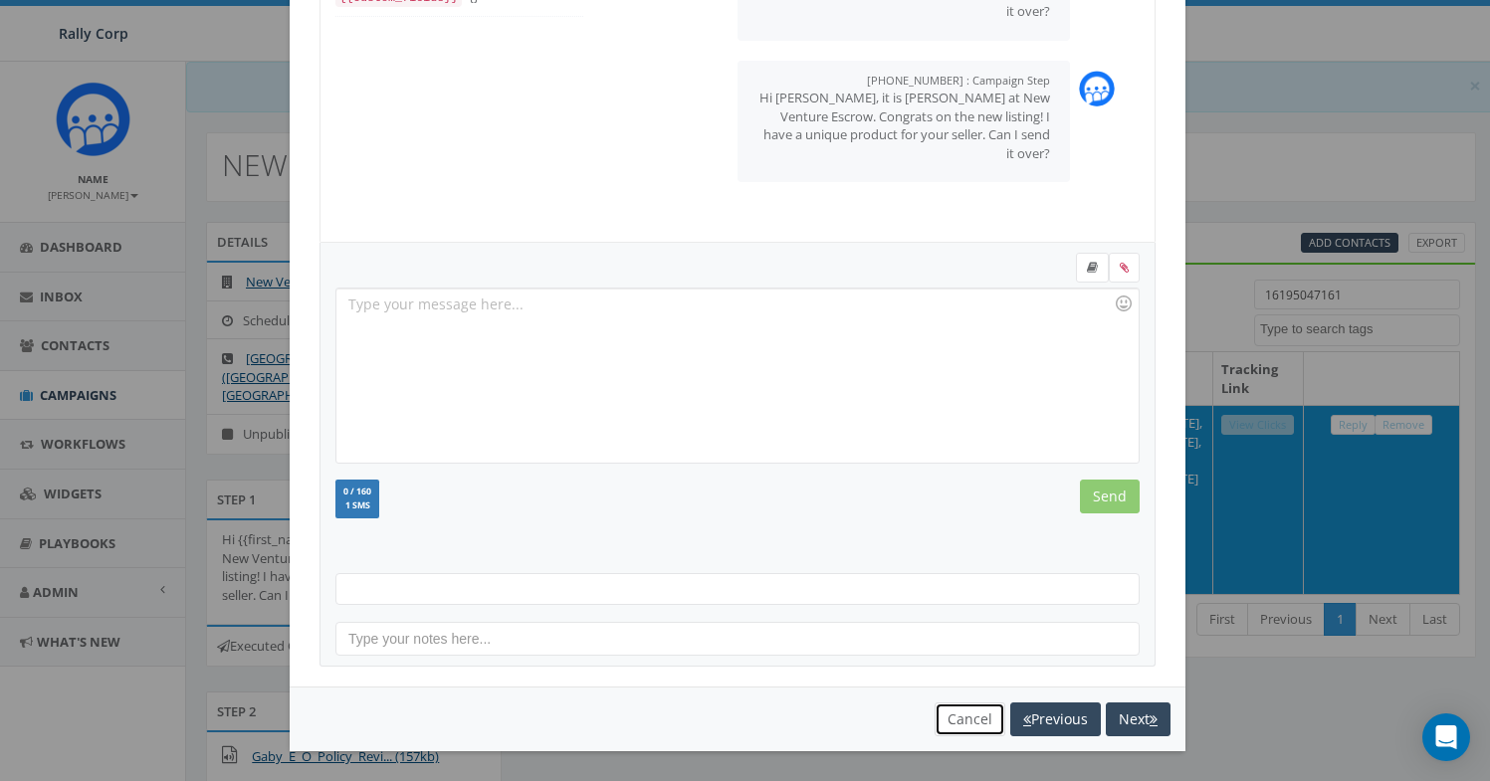
click at [947, 722] on button "Cancel" at bounding box center [970, 720] width 71 height 34
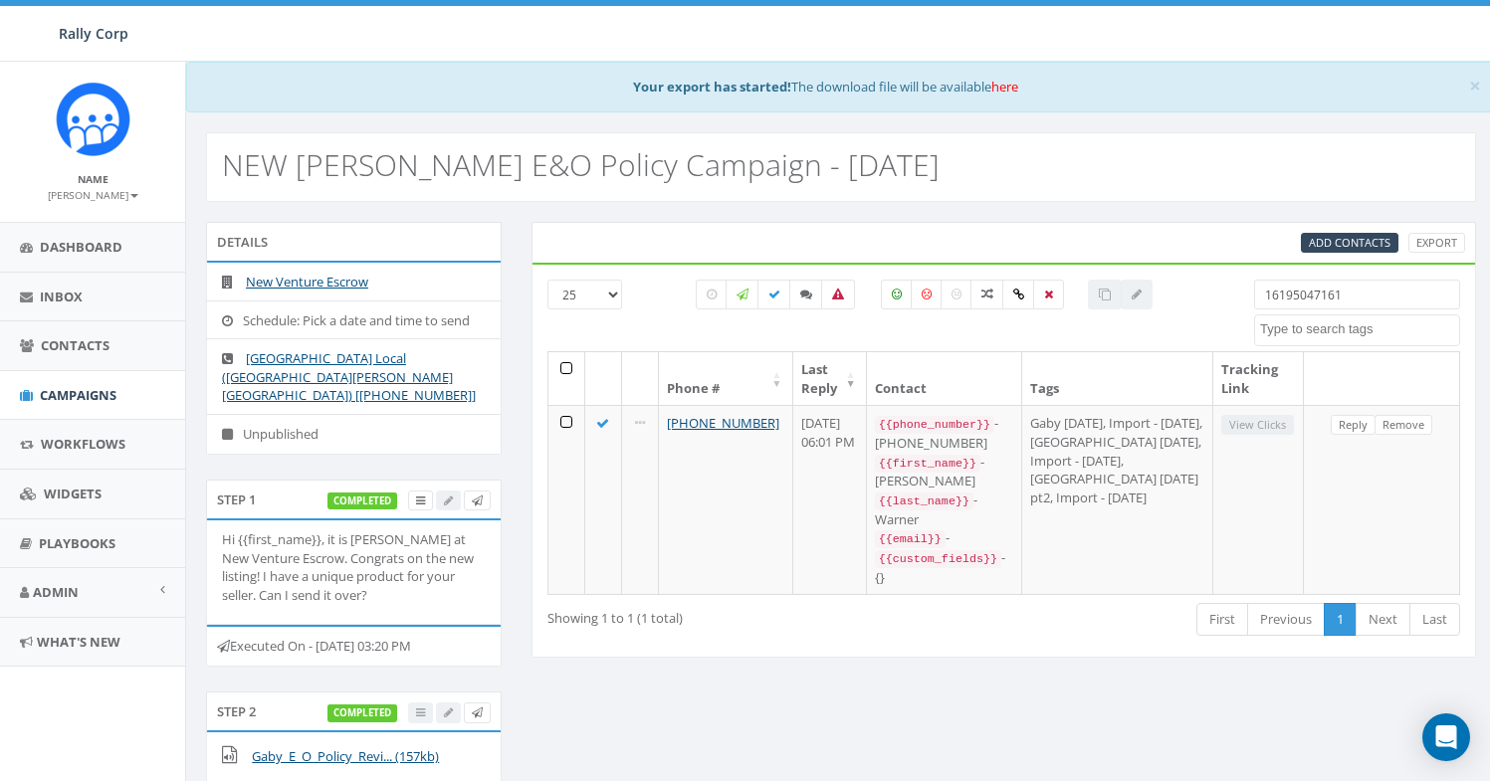
click at [1300, 301] on input "16195047161" at bounding box center [1357, 295] width 206 height 30
paste input "8052486862"
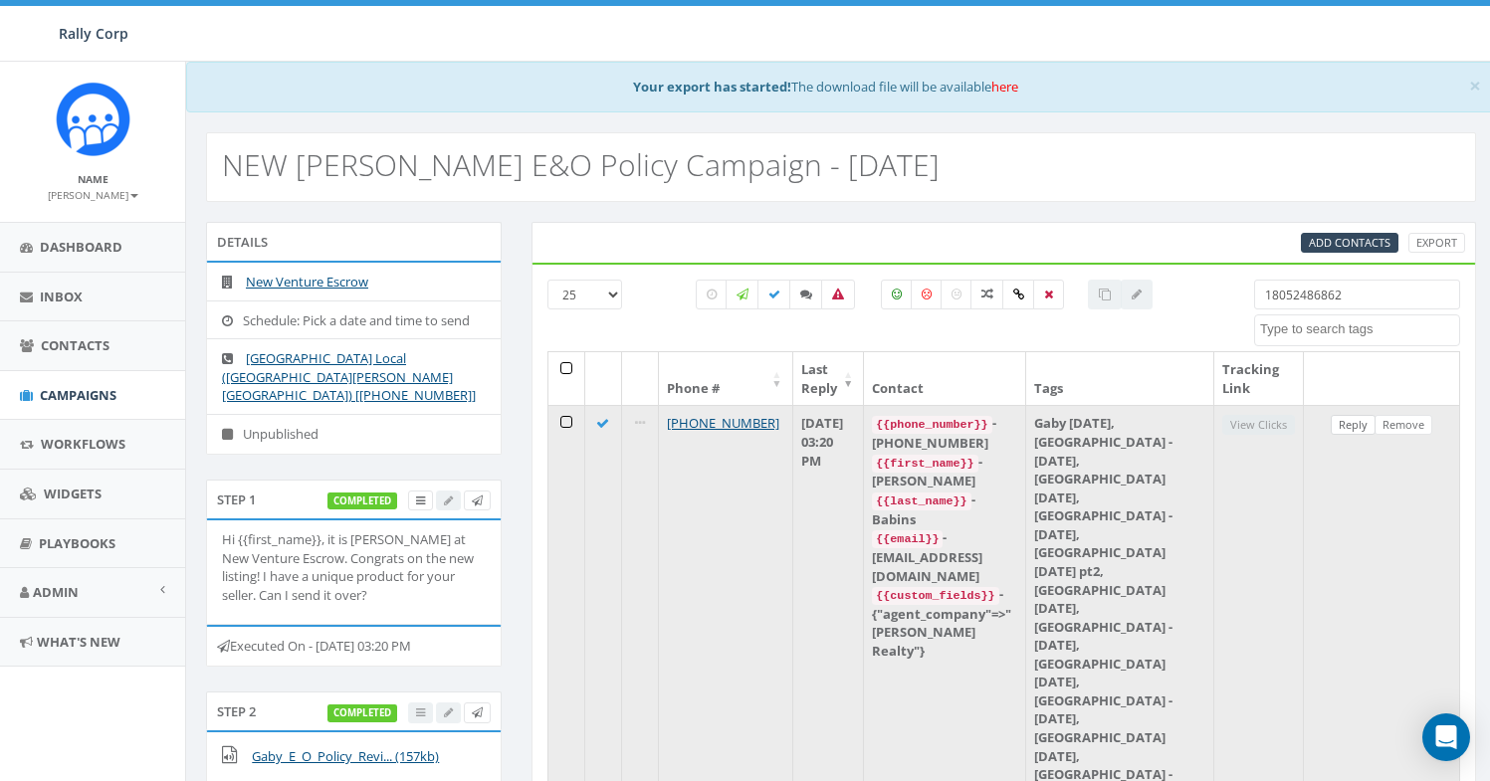
type input "18052486862"
click at [1351, 430] on link "Reply" at bounding box center [1353, 425] width 45 height 21
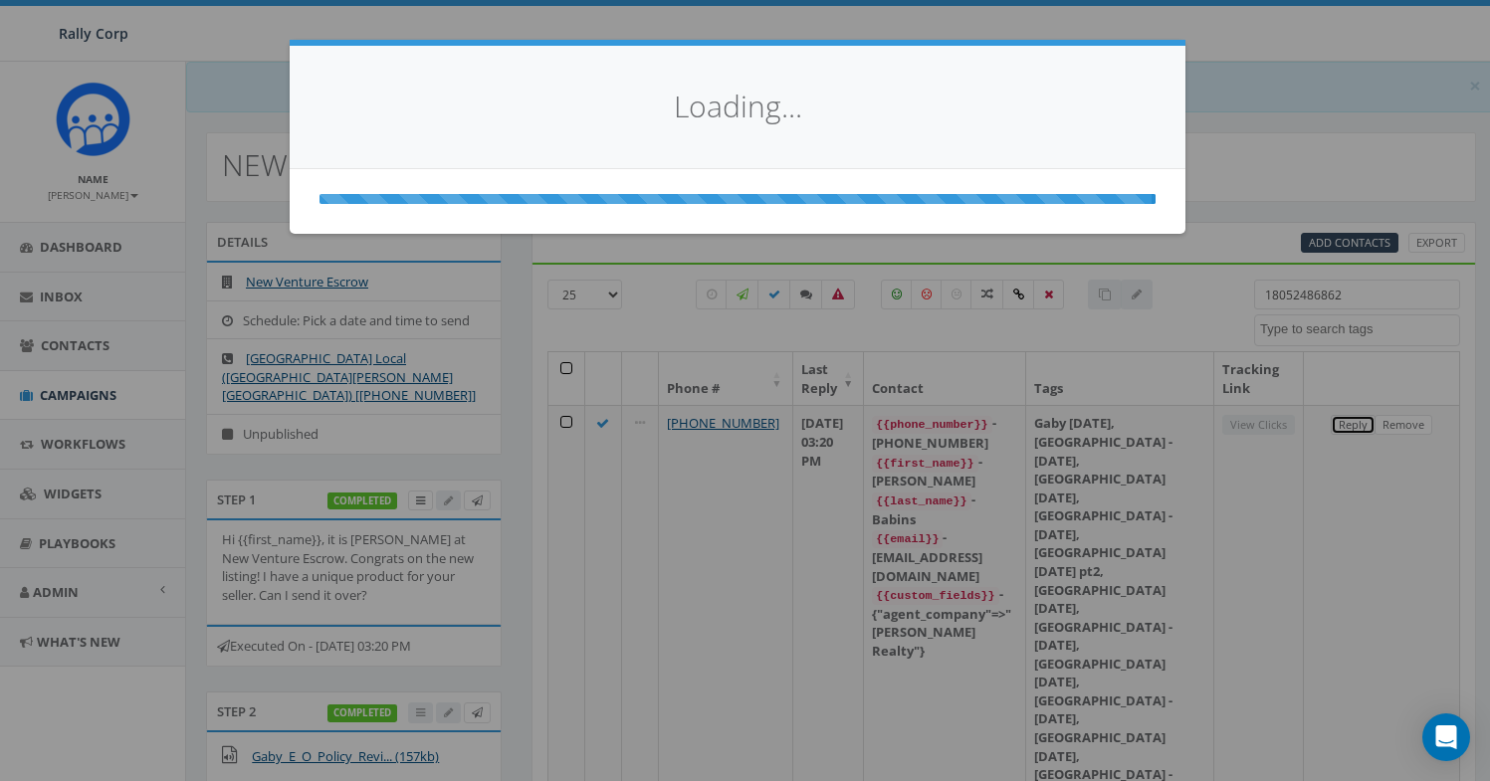
scroll to position [0, 0]
select select
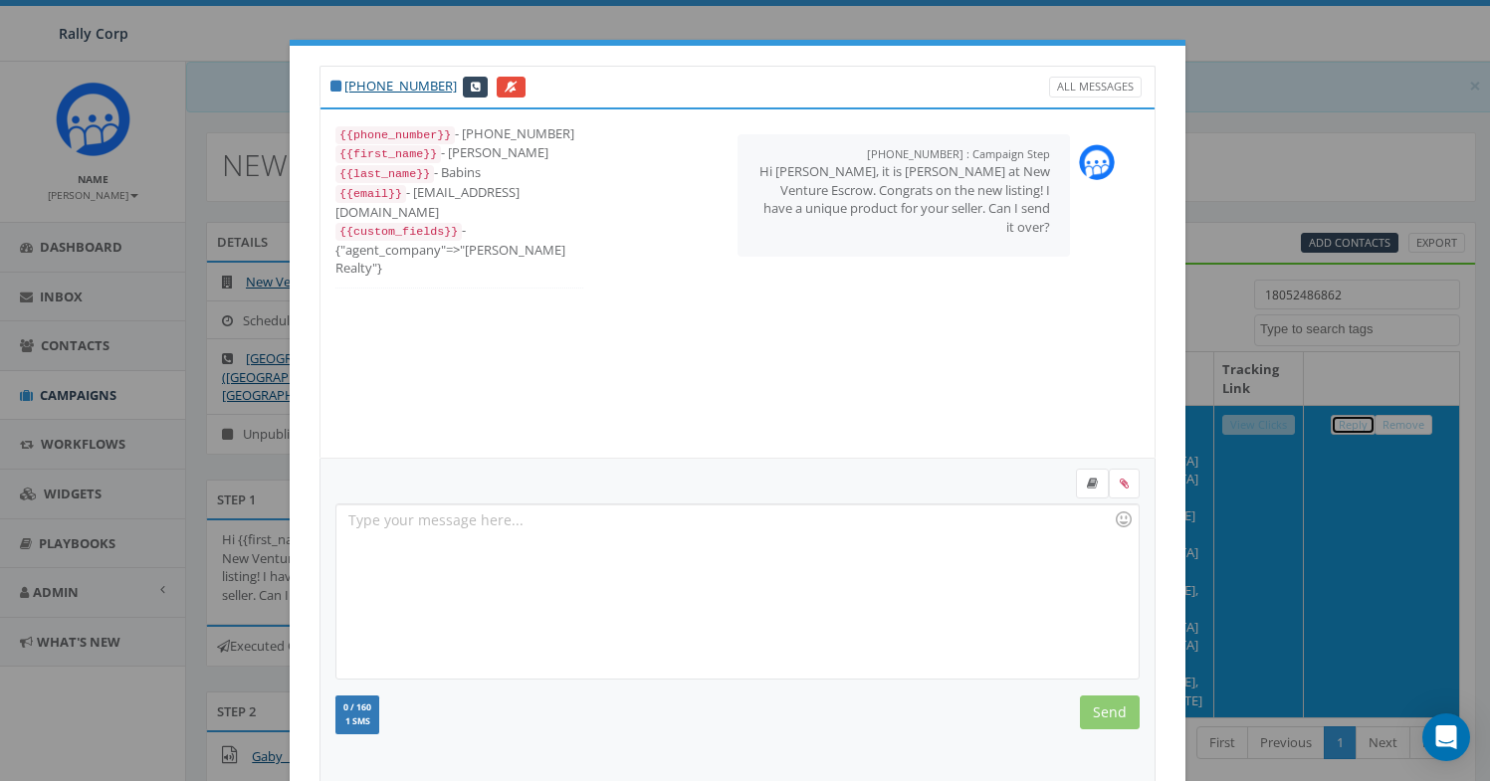
scroll to position [216, 0]
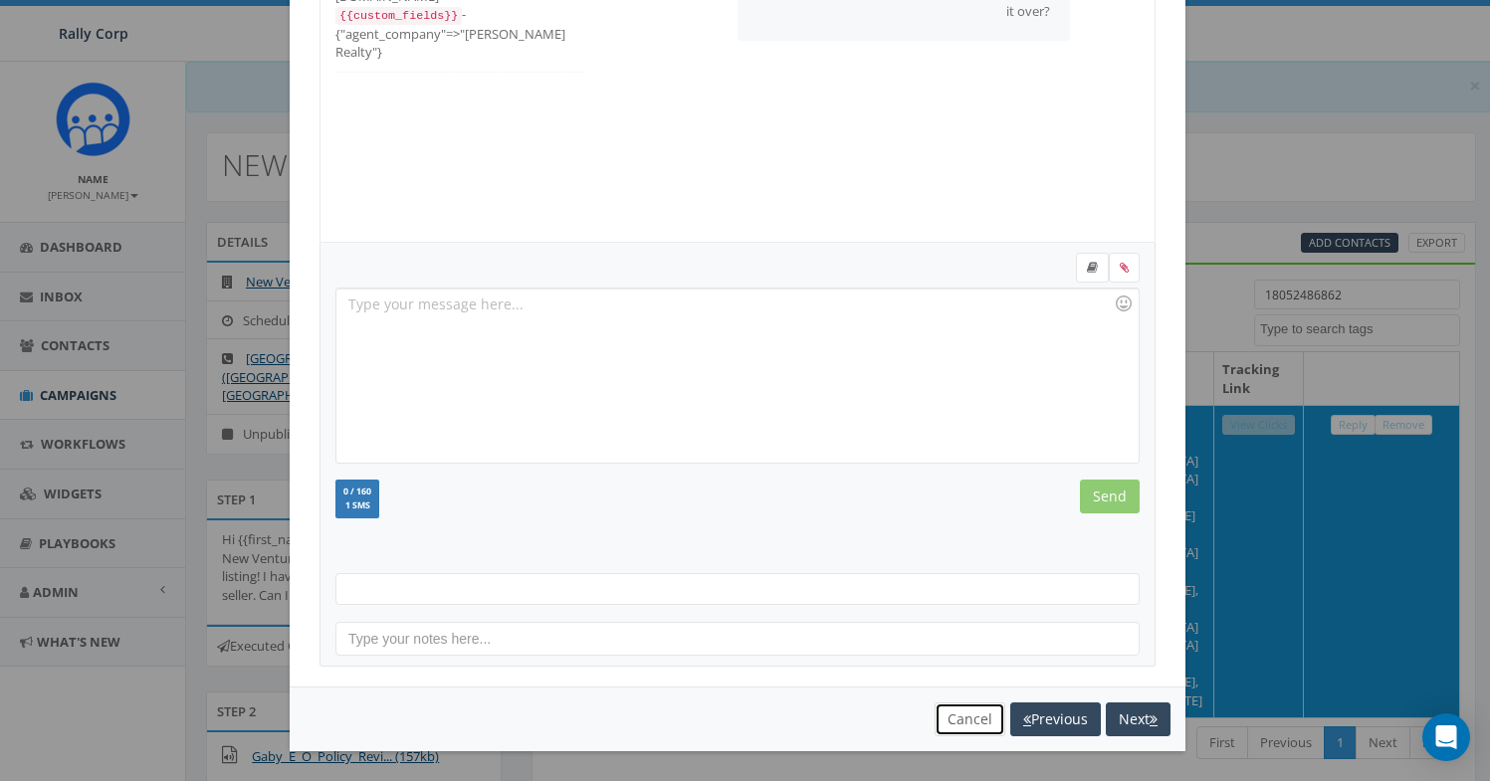
click at [935, 727] on button "Cancel" at bounding box center [970, 720] width 71 height 34
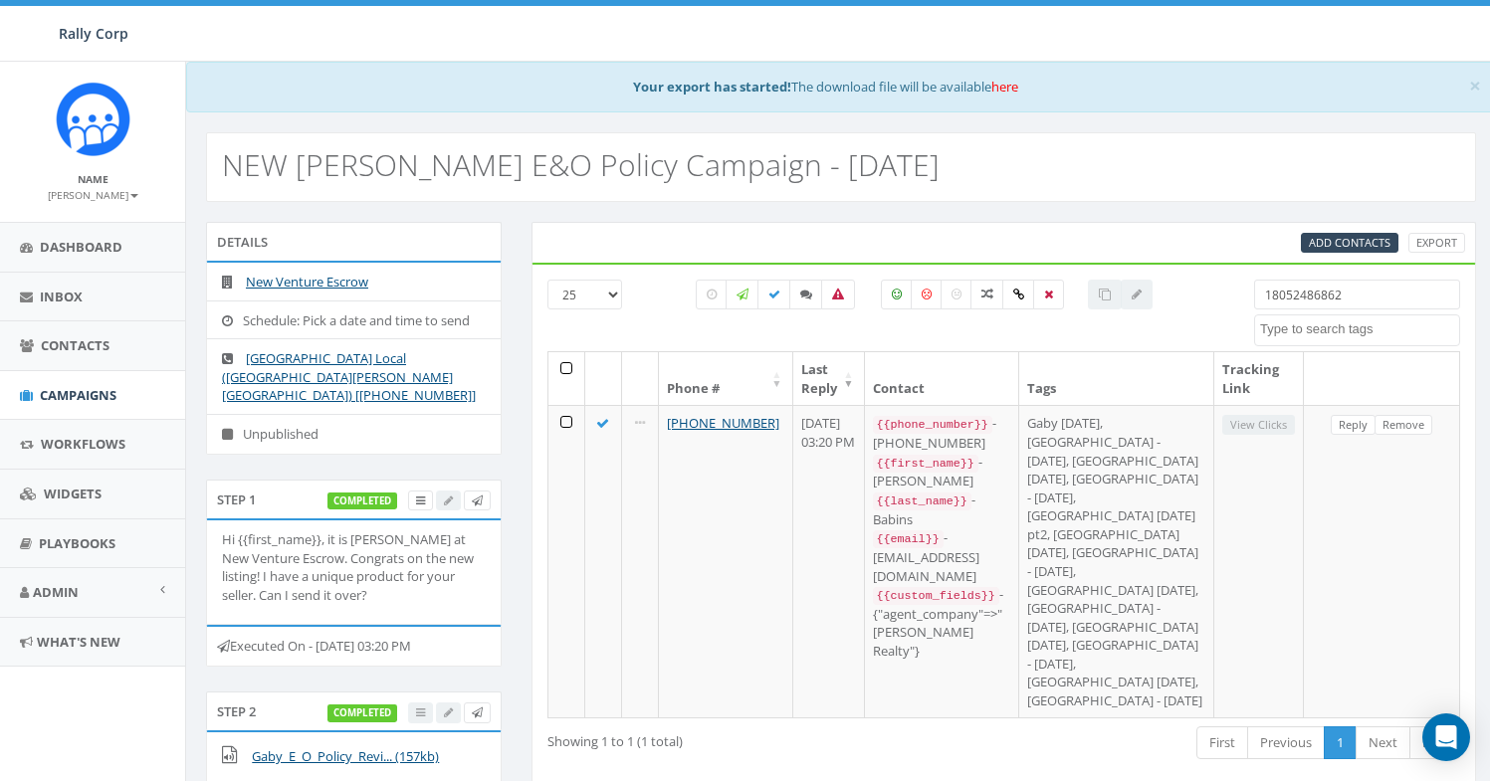
click at [1314, 303] on input "18052486862" at bounding box center [1357, 295] width 206 height 30
paste input "3237919587"
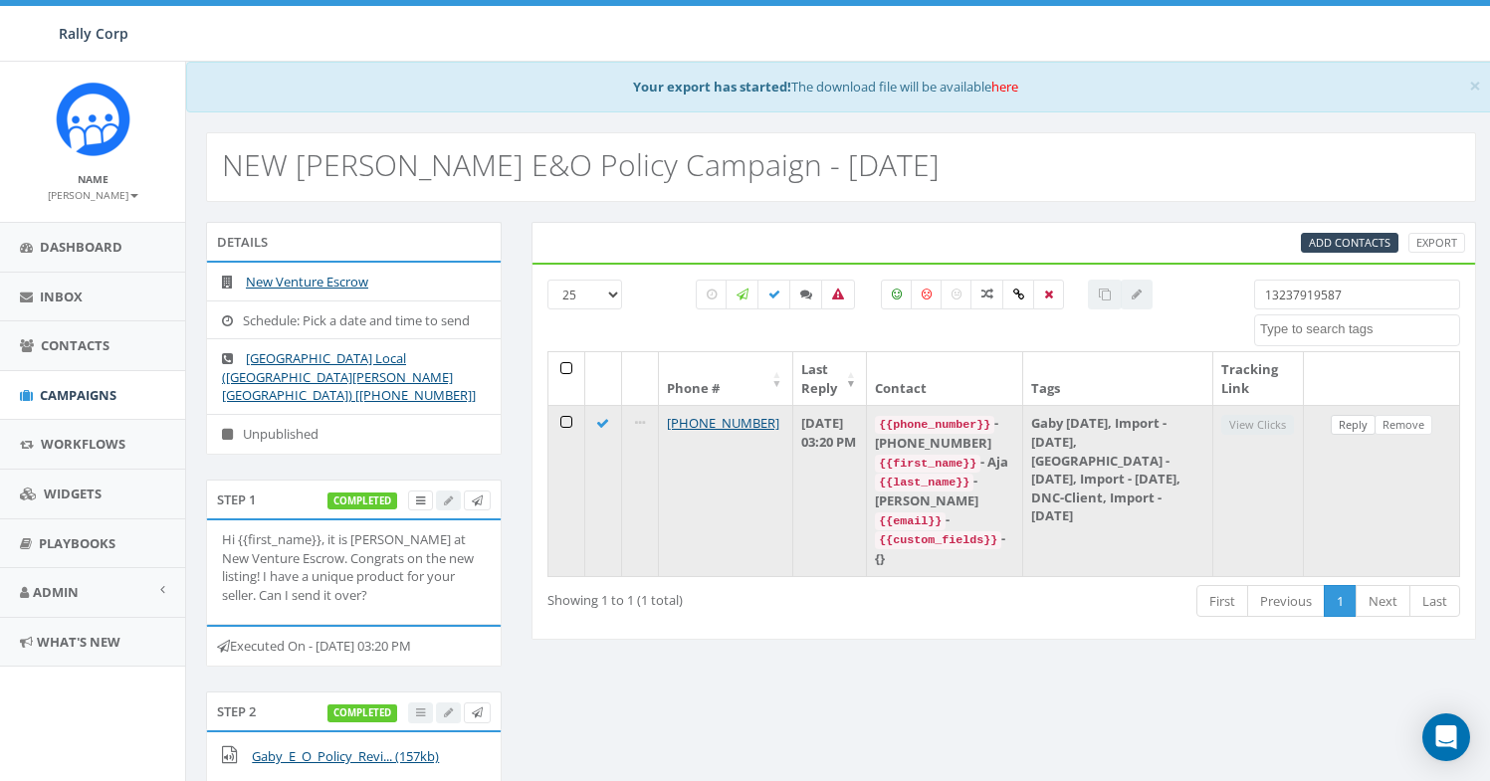
type input "13237919587"
click at [1352, 427] on link "Reply" at bounding box center [1353, 425] width 45 height 21
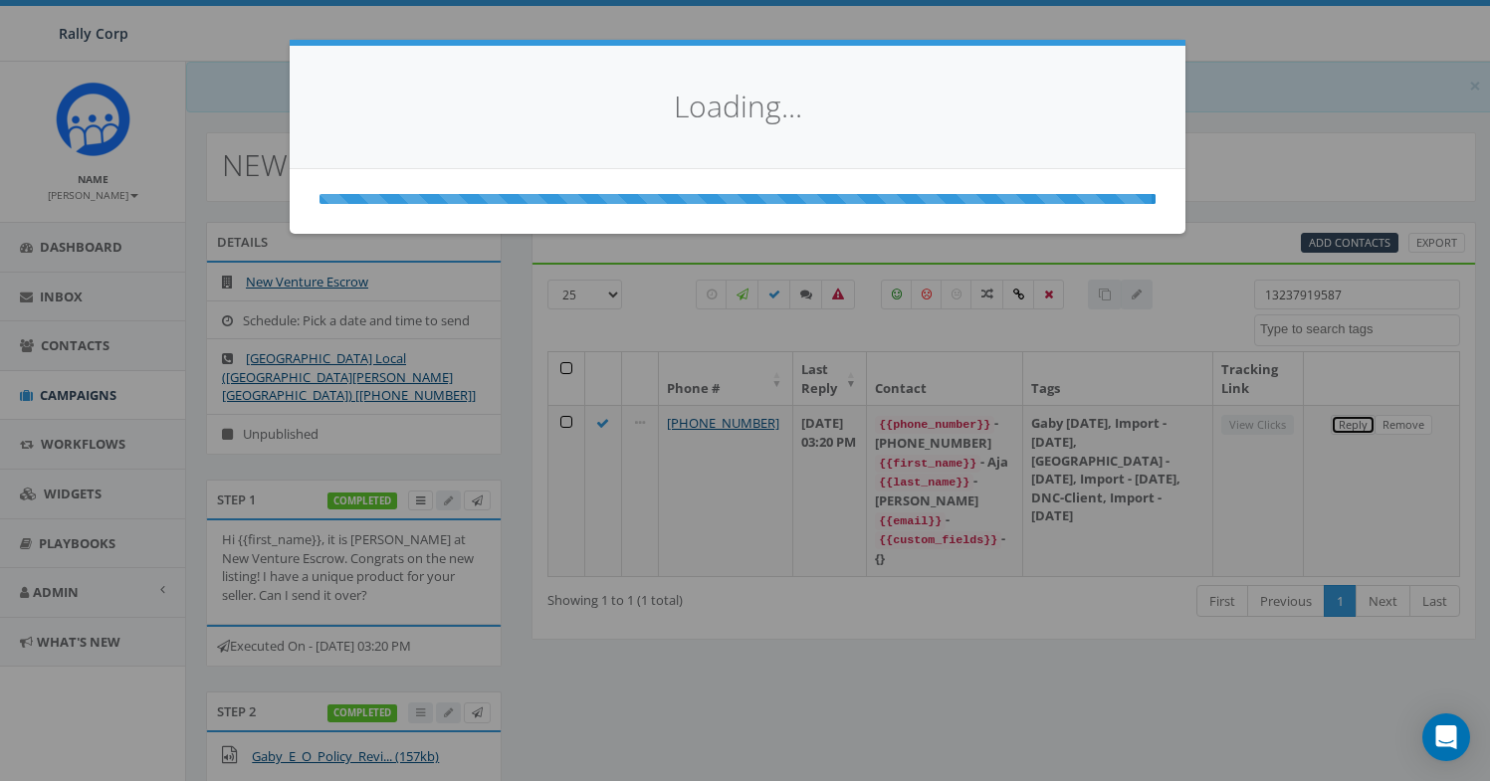
scroll to position [0, 0]
select select
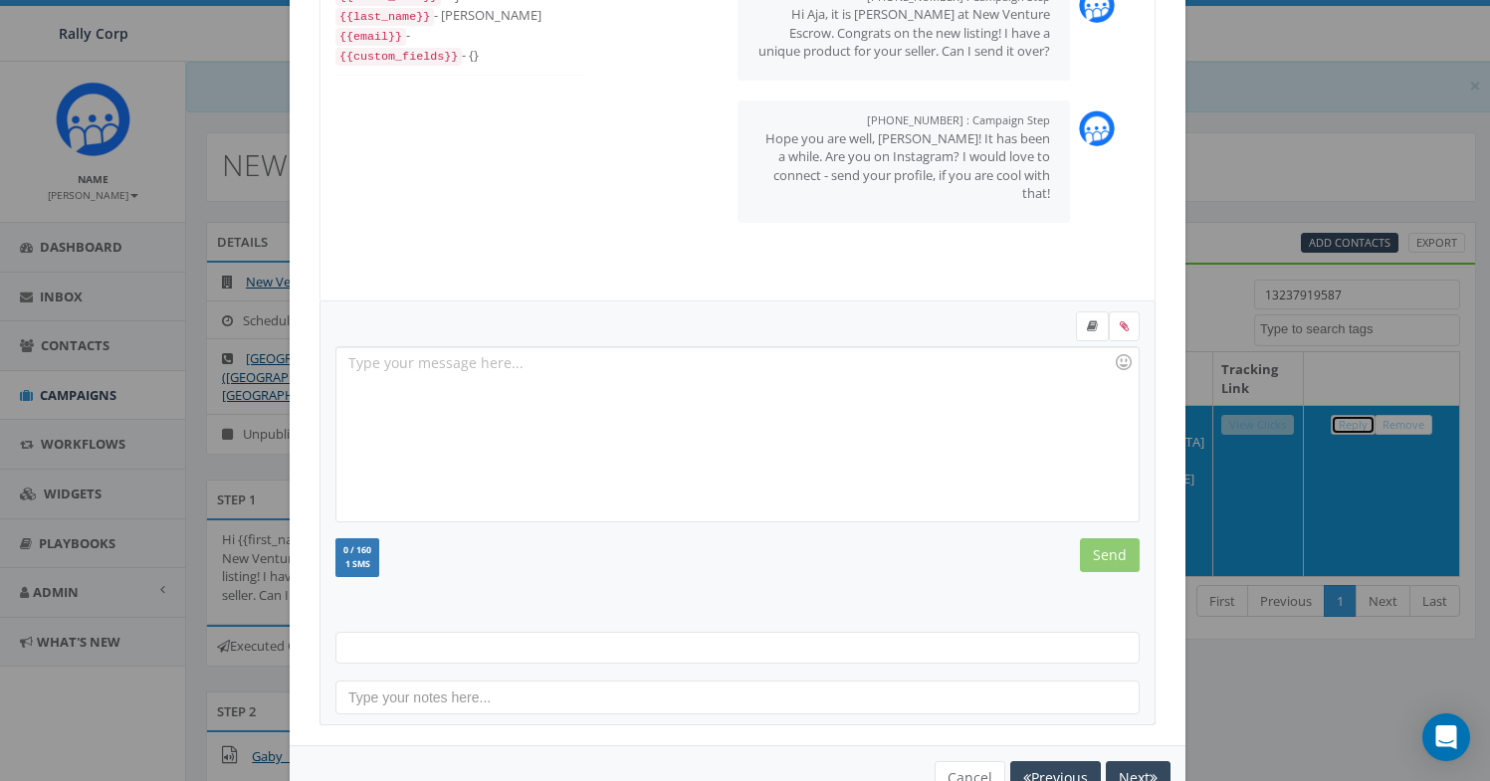
scroll to position [216, 0]
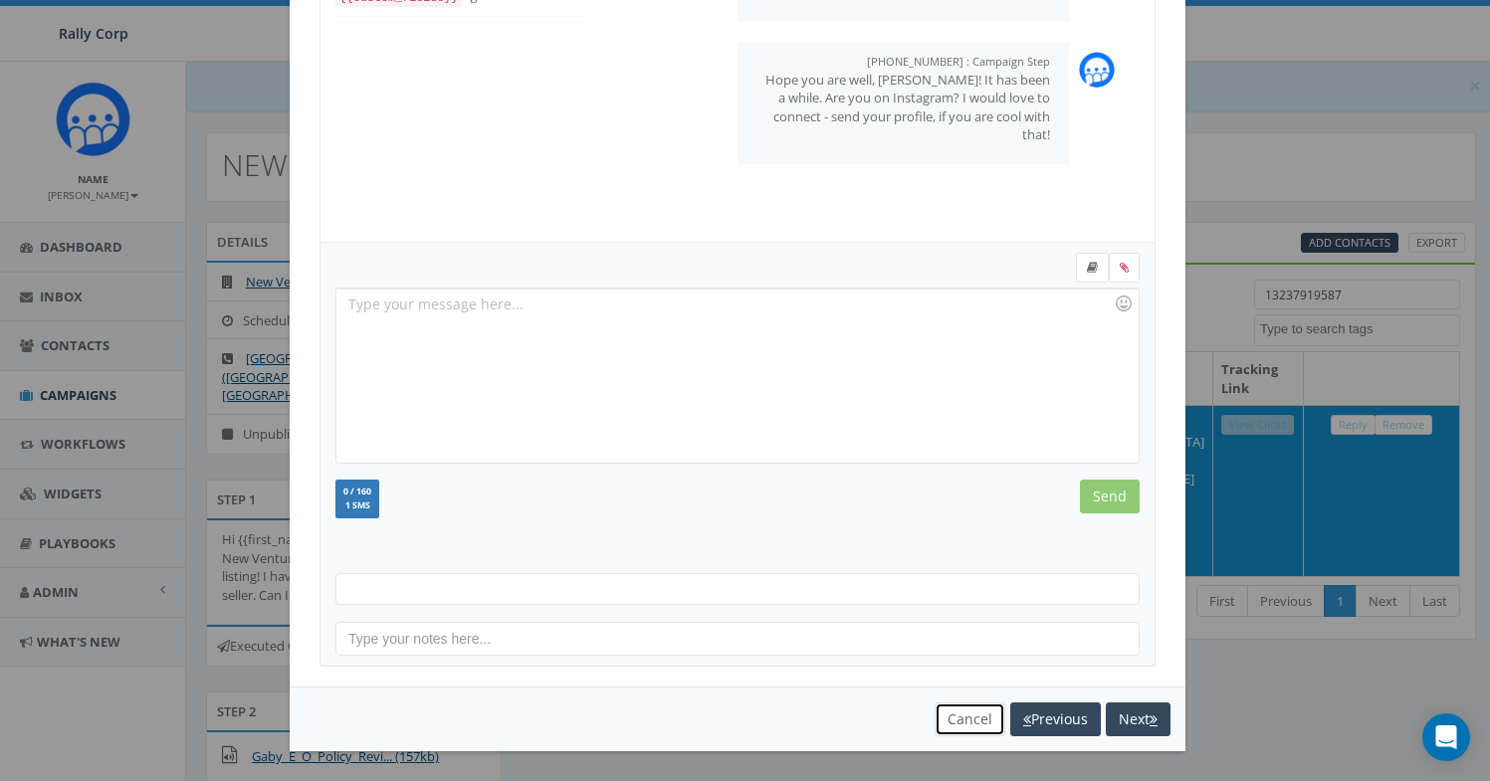
click at [961, 716] on button "Cancel" at bounding box center [970, 720] width 71 height 34
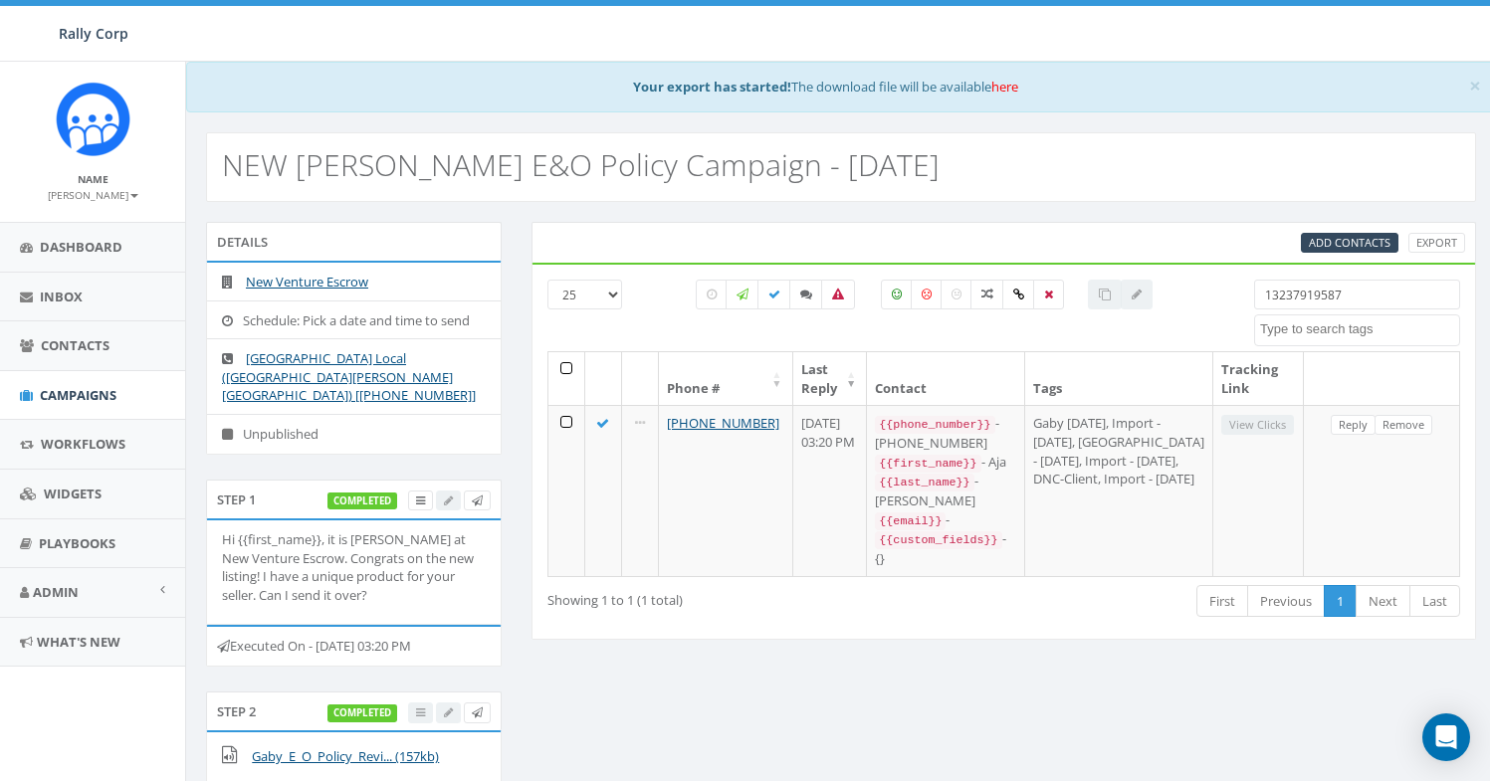
click at [1294, 299] on input "13237919587" at bounding box center [1357, 295] width 206 height 30
paste input "6197092042"
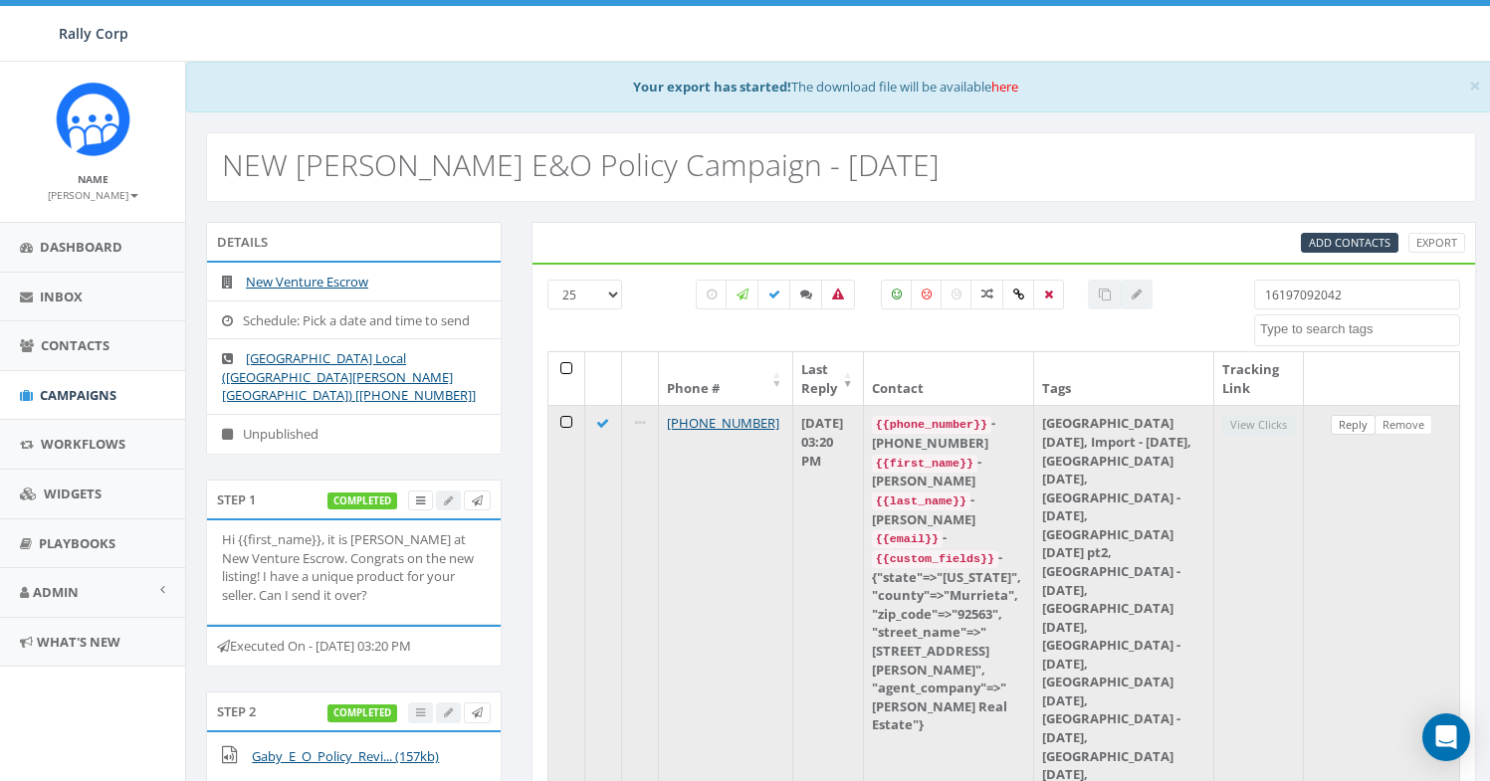
type input "16197092042"
click at [1344, 428] on link "Reply" at bounding box center [1353, 425] width 45 height 21
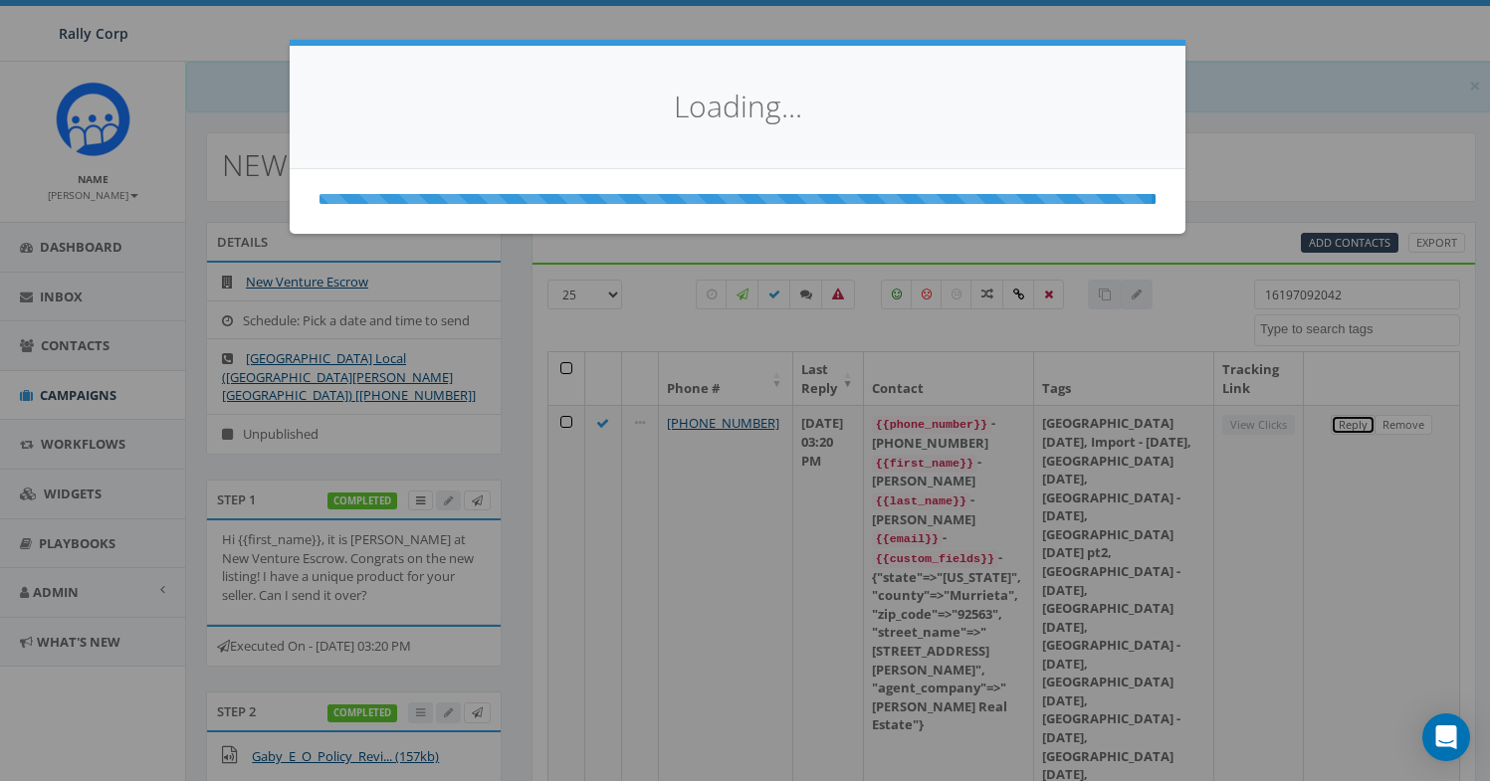
scroll to position [0, 0]
select select
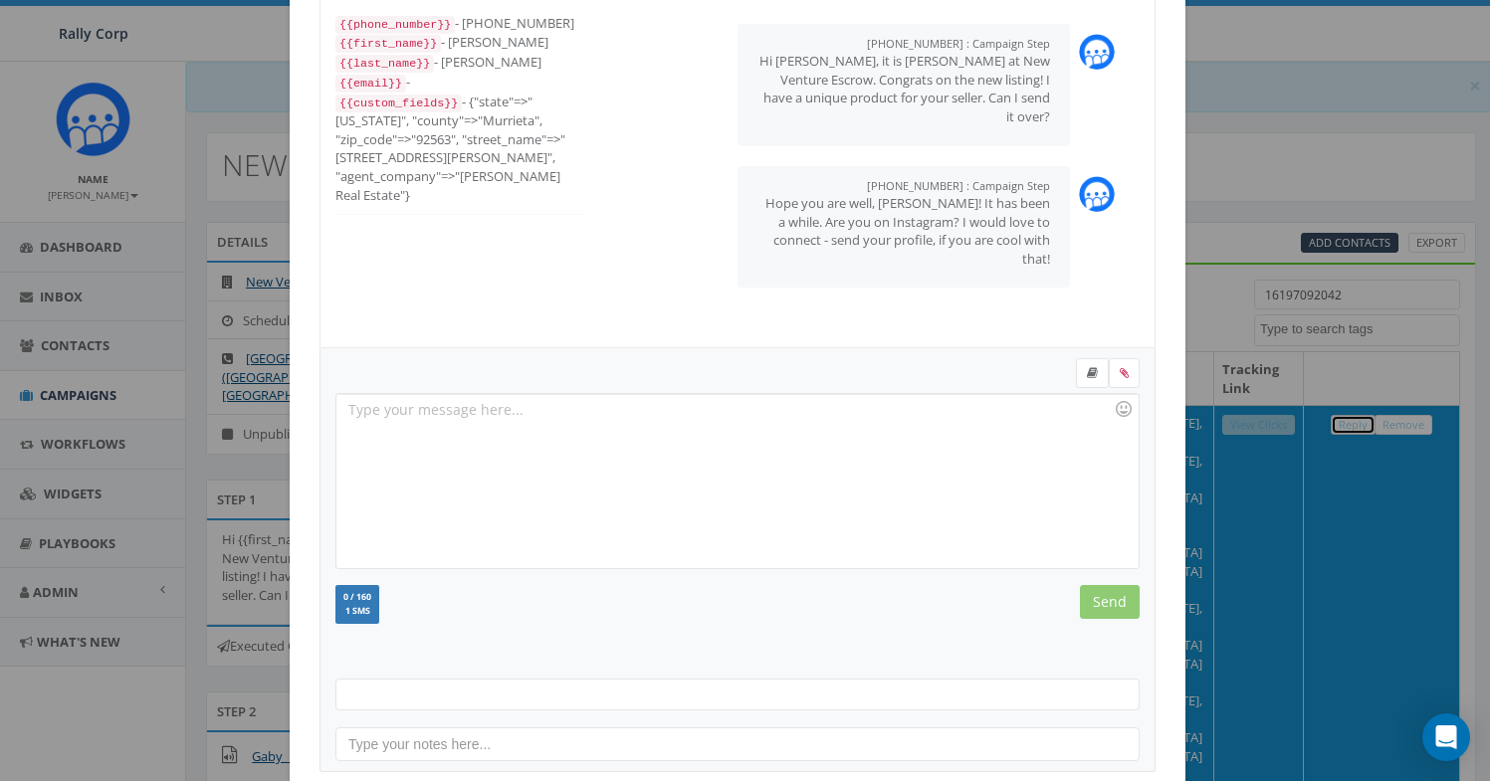
scroll to position [194, 0]
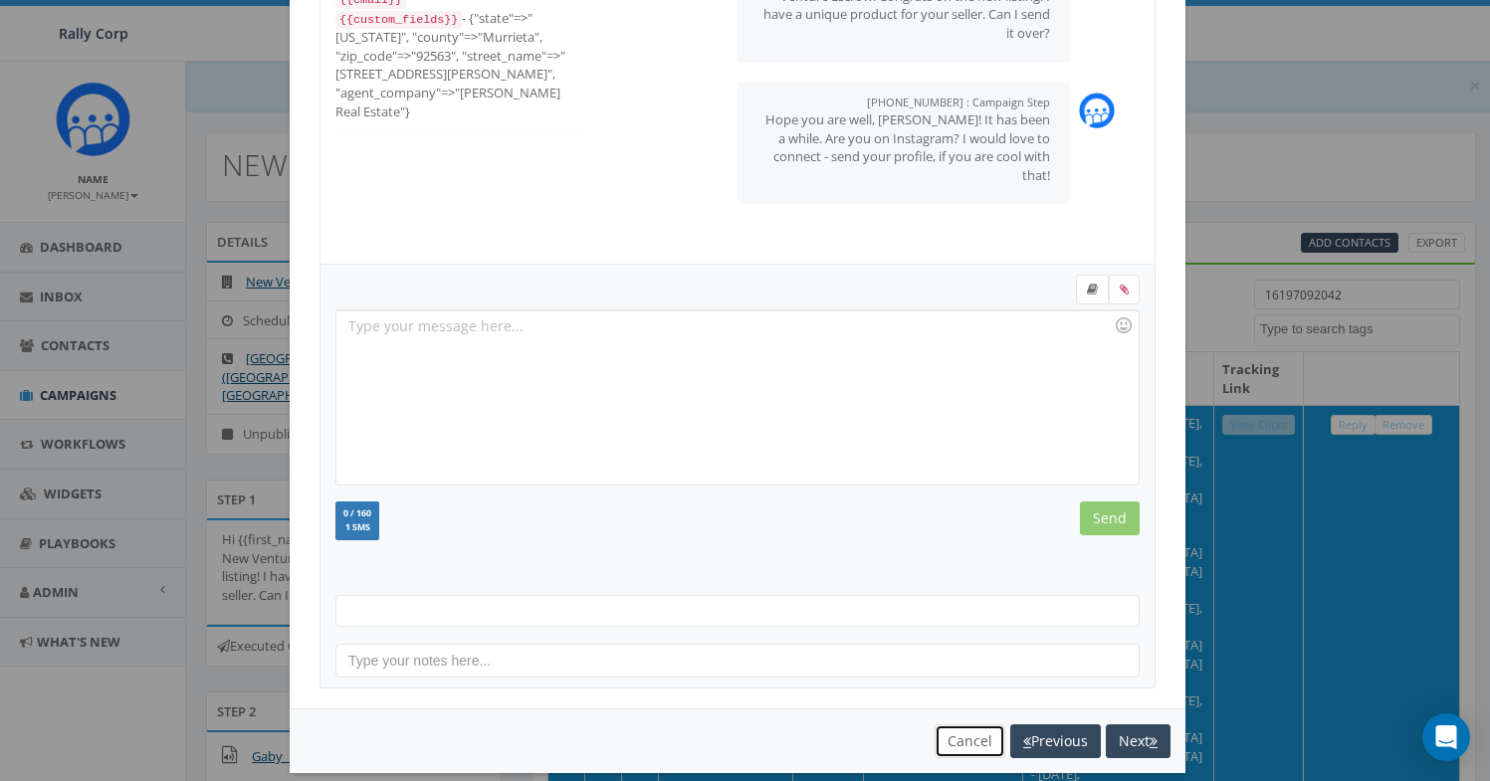
click at [935, 745] on button "Cancel" at bounding box center [970, 742] width 71 height 34
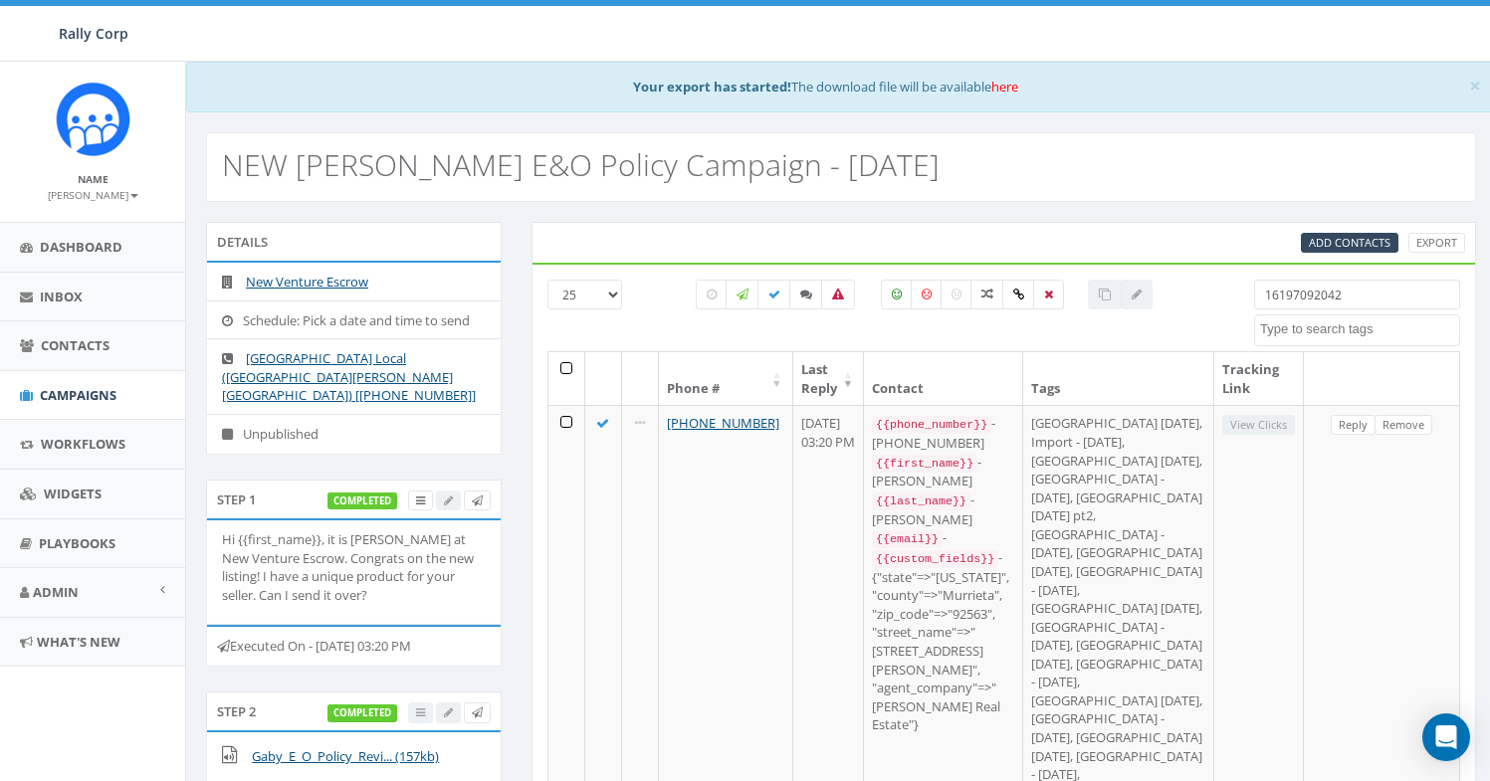
click at [1305, 299] on input "16197092042" at bounding box center [1357, 295] width 206 height 30
paste input "3706161"
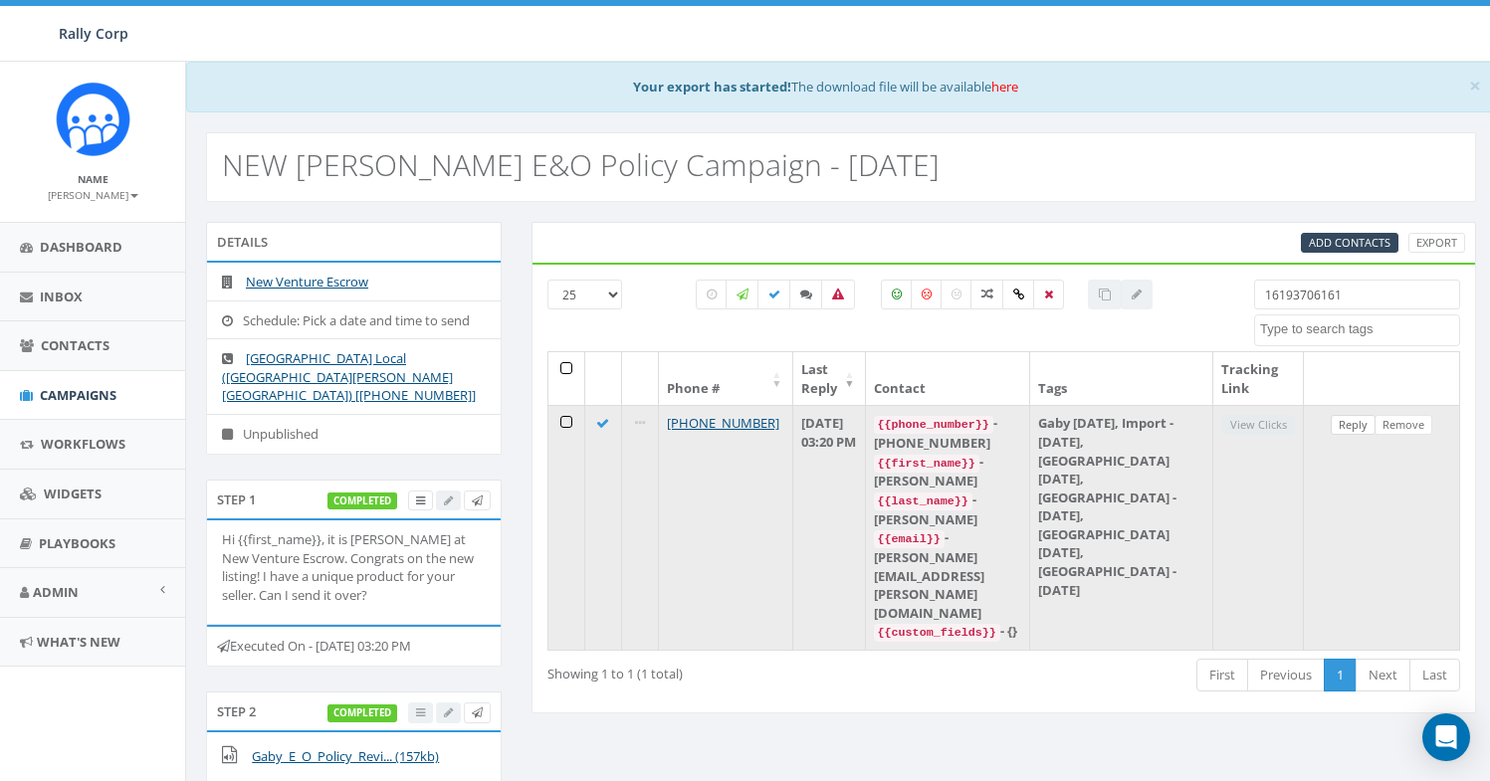
type input "16193706161"
click at [1343, 427] on link "Reply" at bounding box center [1353, 425] width 45 height 21
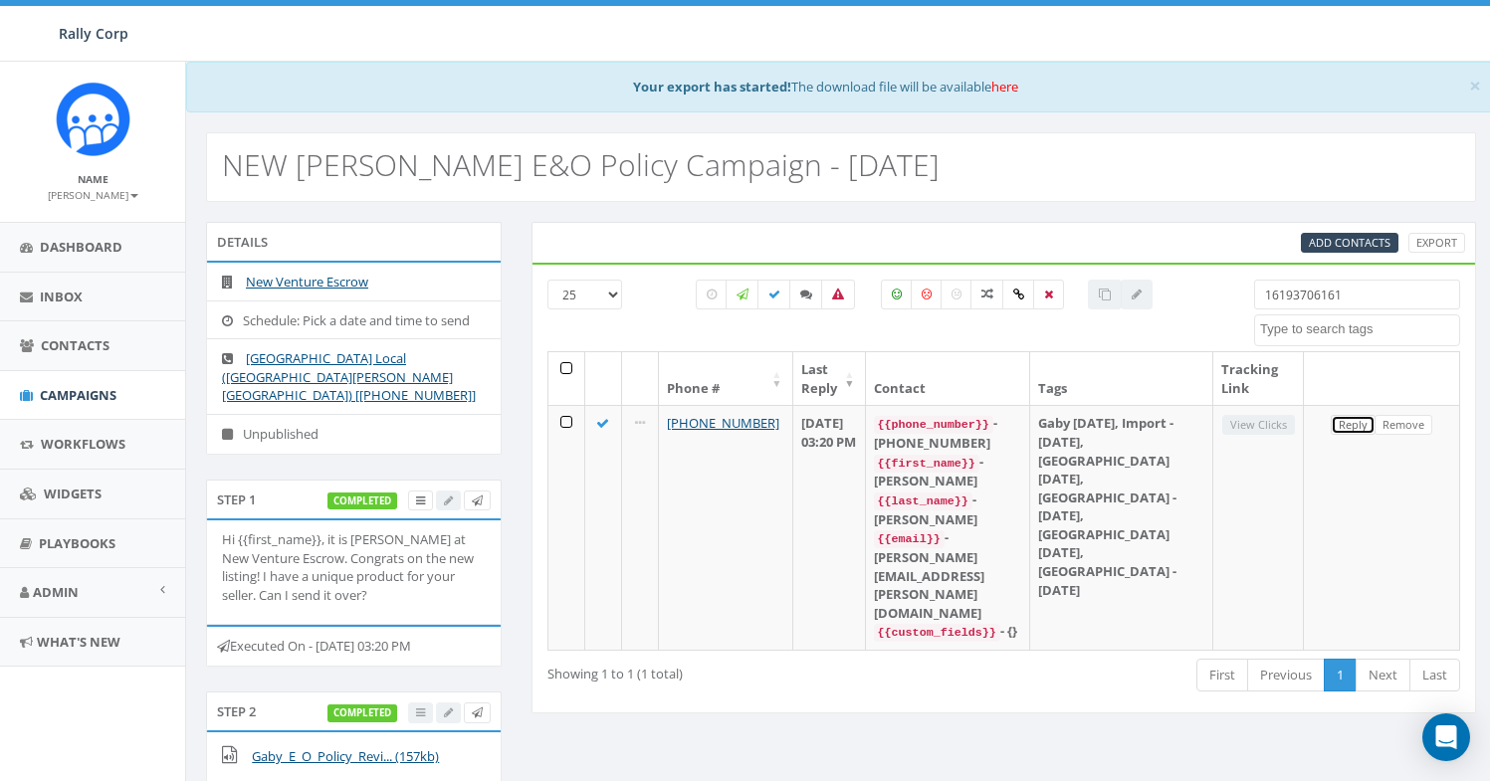
scroll to position [0, 0]
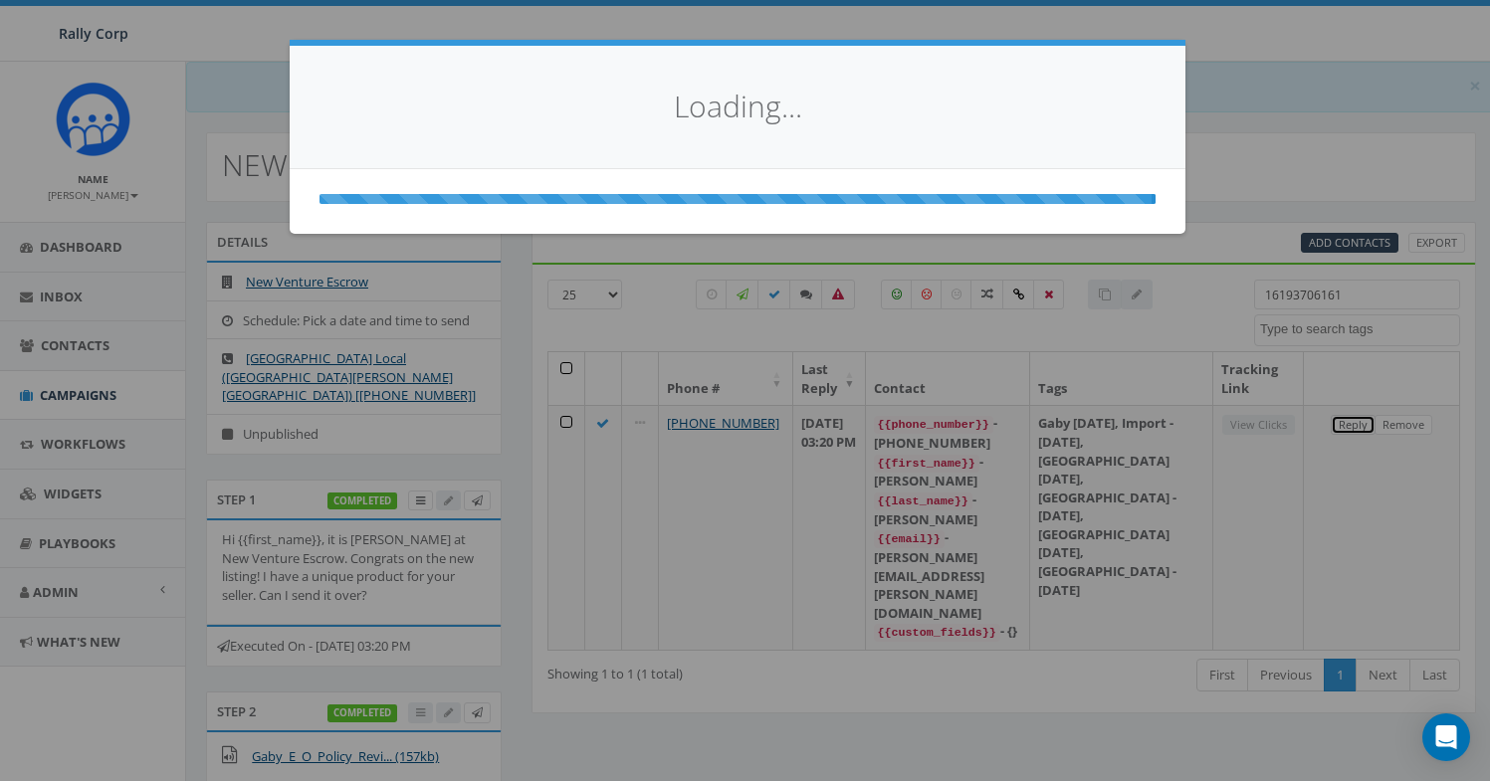
select select
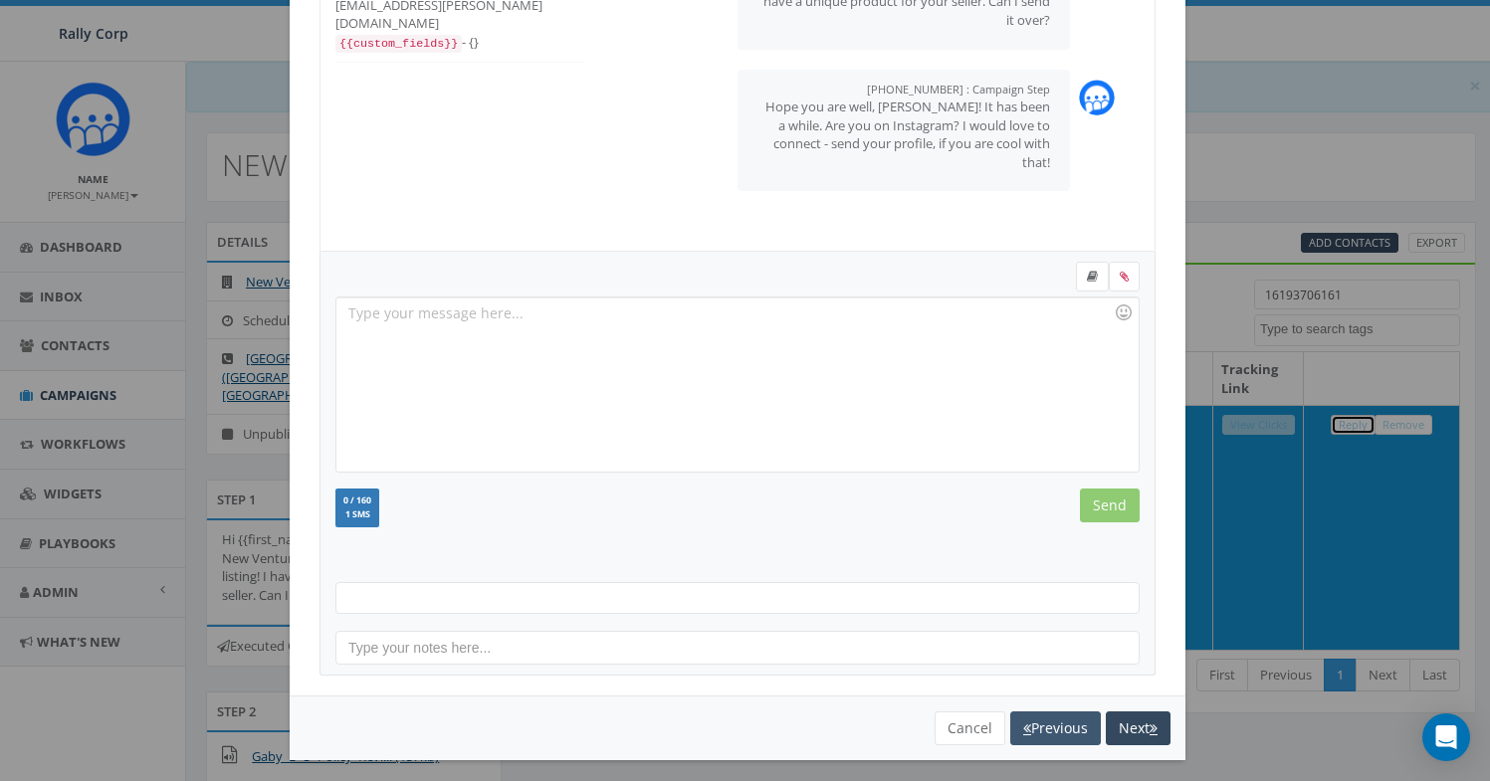
scroll to position [216, 0]
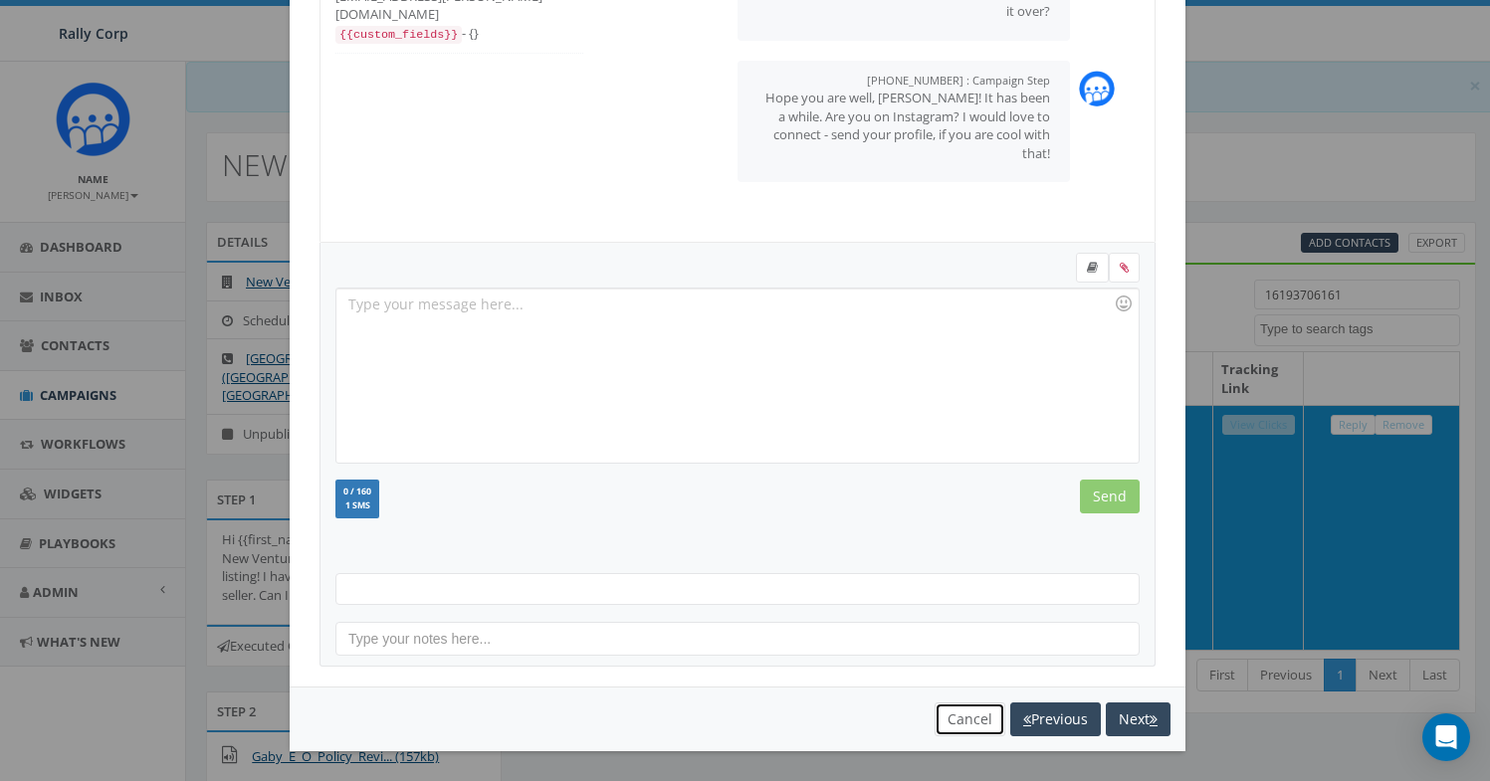
click at [951, 728] on button "Cancel" at bounding box center [970, 720] width 71 height 34
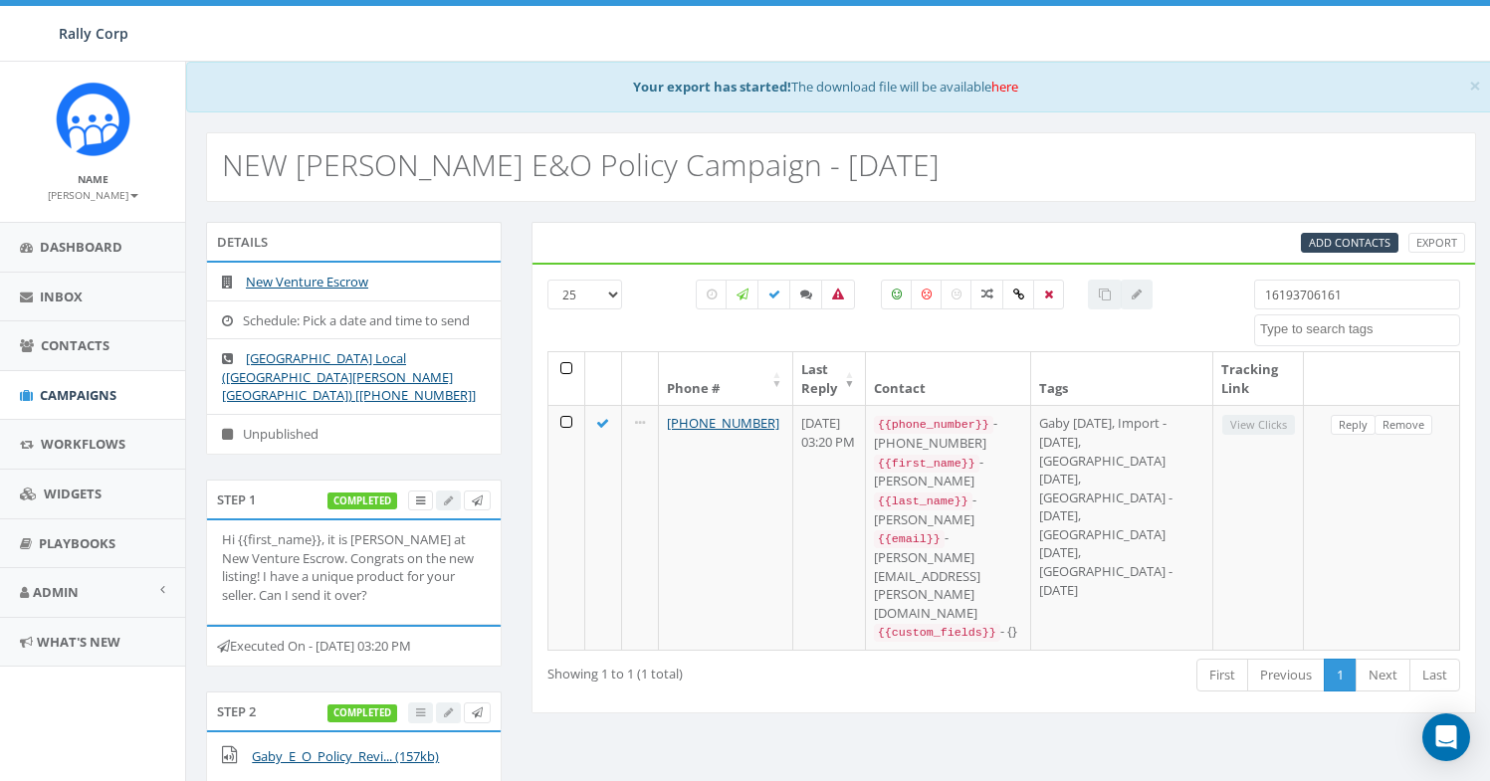
click at [1318, 301] on input "16193706161" at bounding box center [1357, 295] width 206 height 30
paste input "4161737"
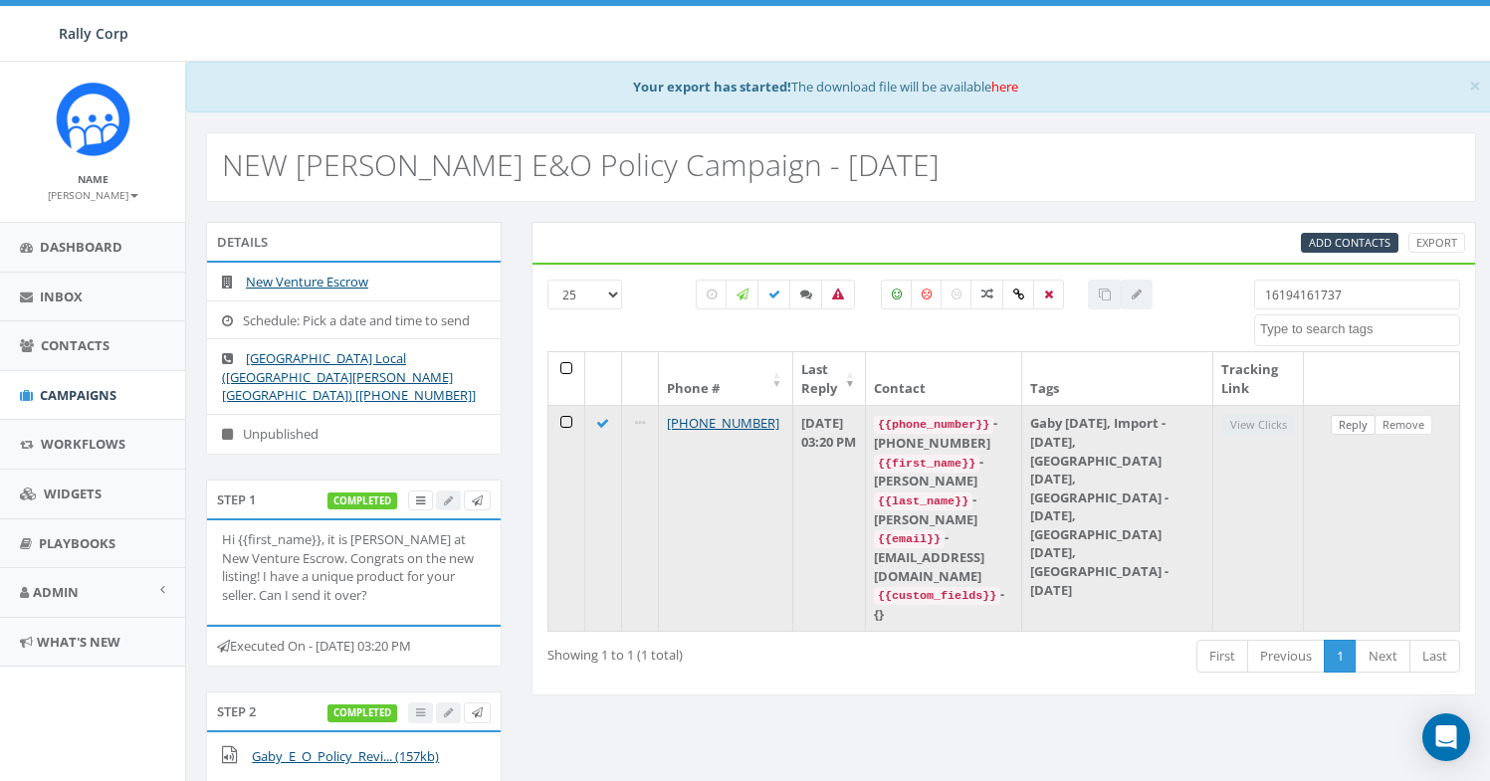
type input "16194161737"
click at [1359, 428] on link "Reply" at bounding box center [1353, 425] width 45 height 21
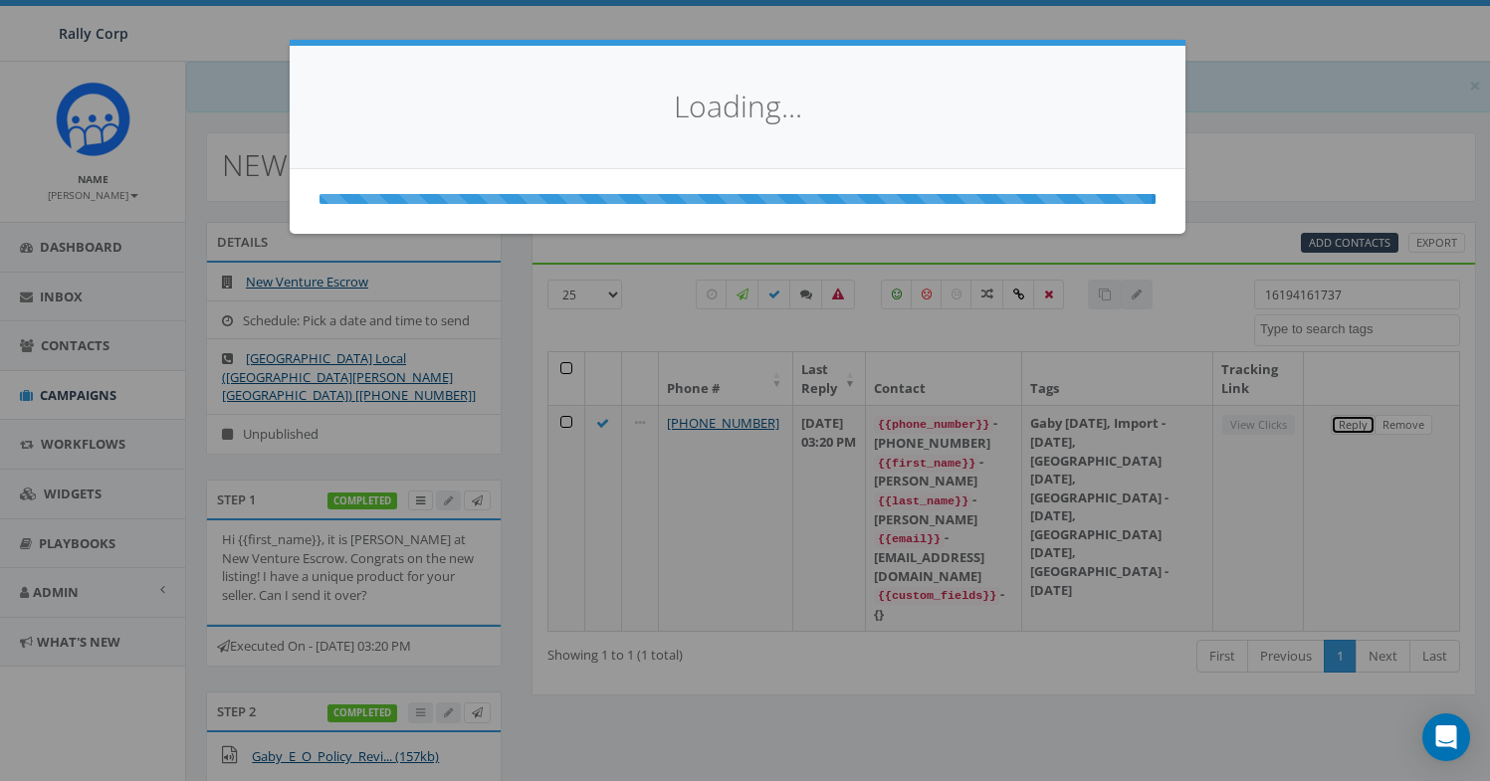
scroll to position [0, 0]
select select
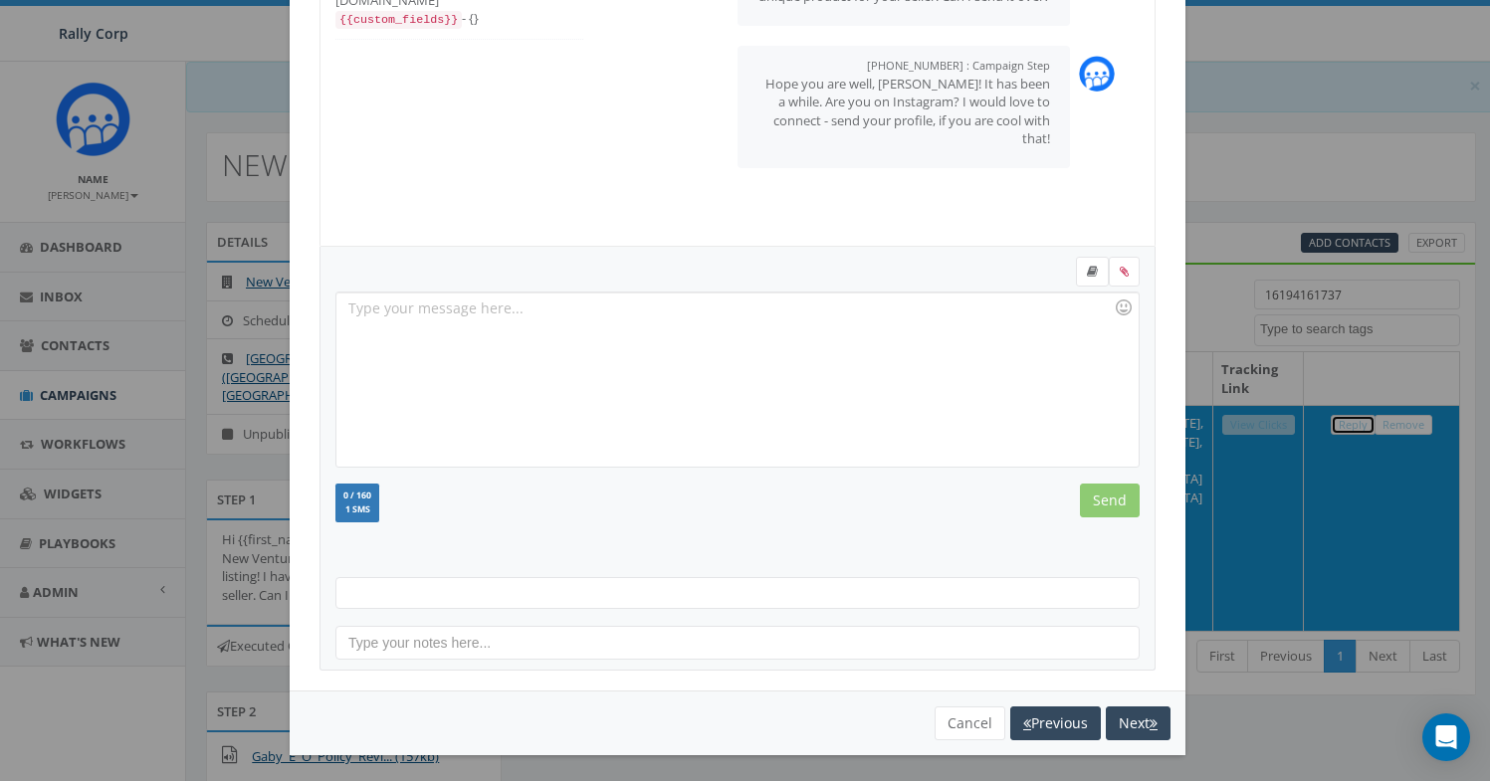
scroll to position [216, 0]
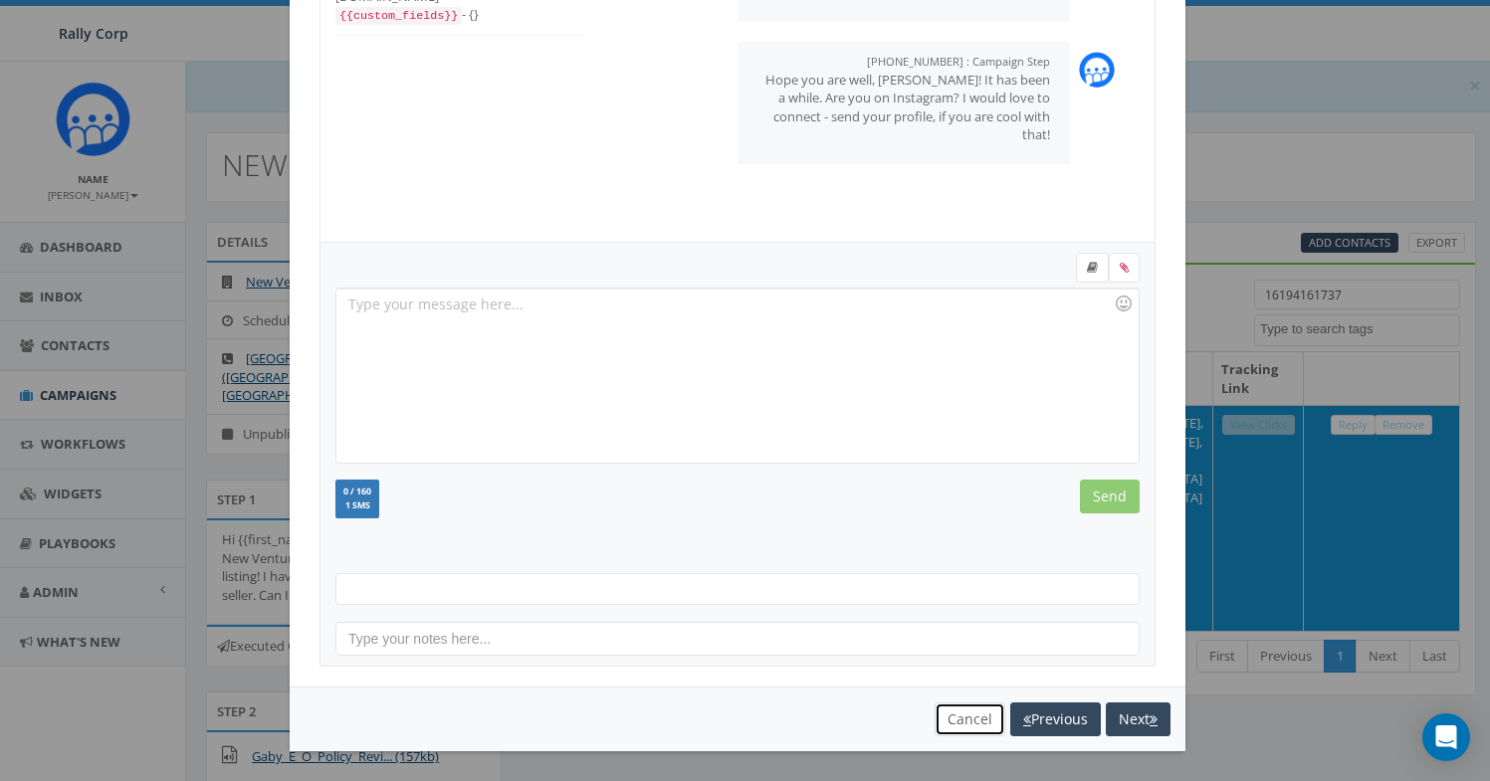
click at [953, 724] on button "Cancel" at bounding box center [970, 720] width 71 height 34
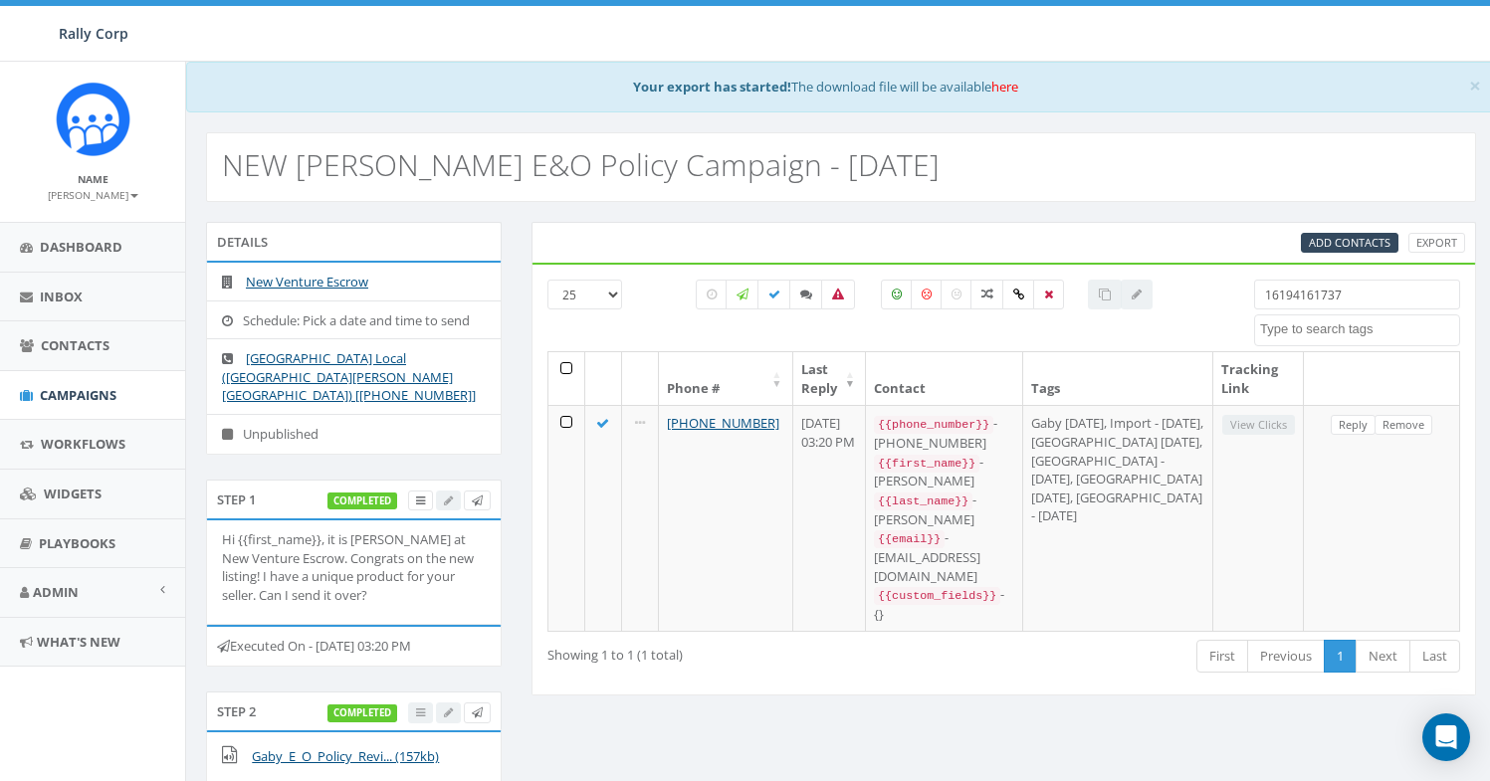
click at [1290, 303] on input "16194161737" at bounding box center [1357, 295] width 206 height 30
paste input "8883481"
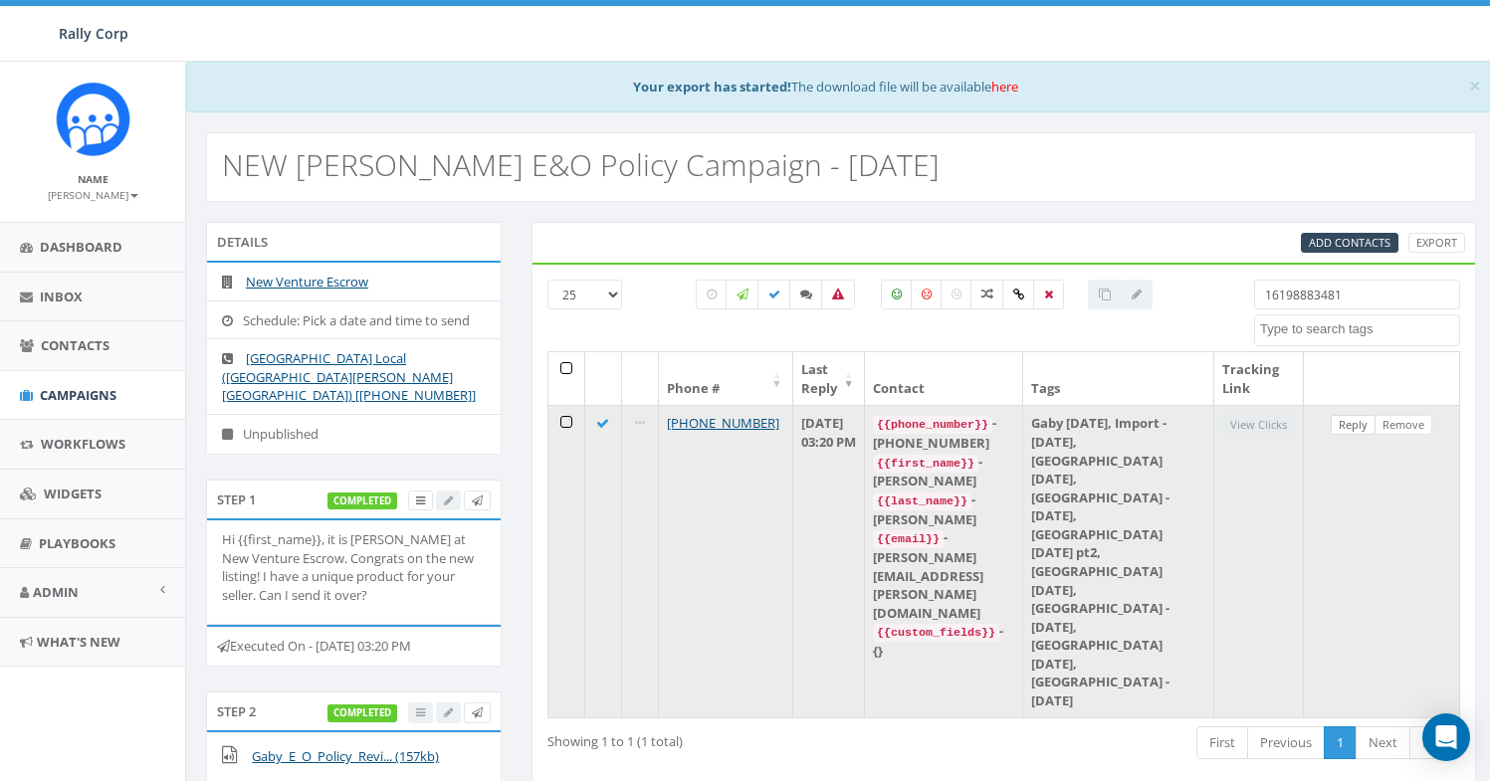
type input "16198883481"
click at [1341, 426] on link "Reply" at bounding box center [1353, 425] width 45 height 21
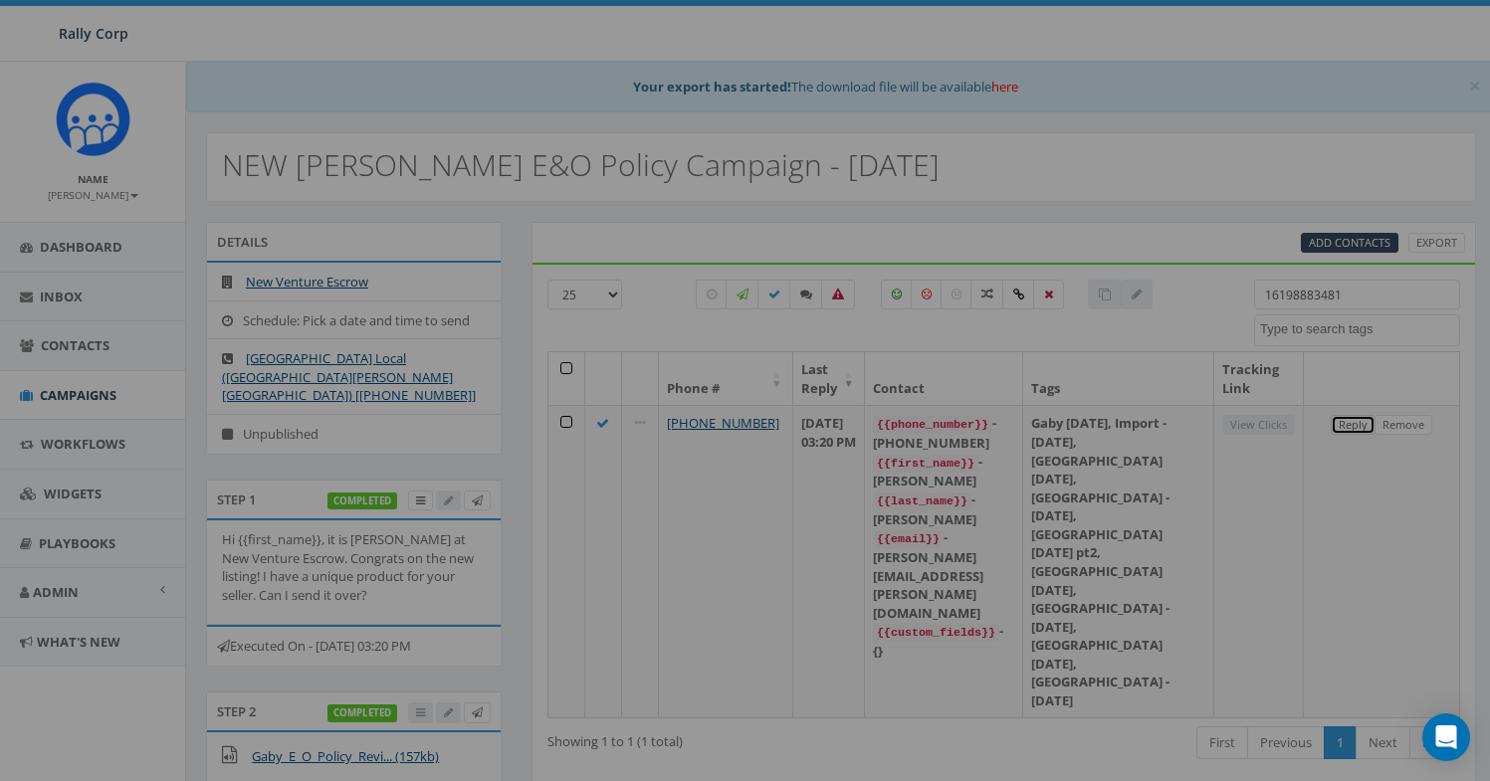
scroll to position [0, 0]
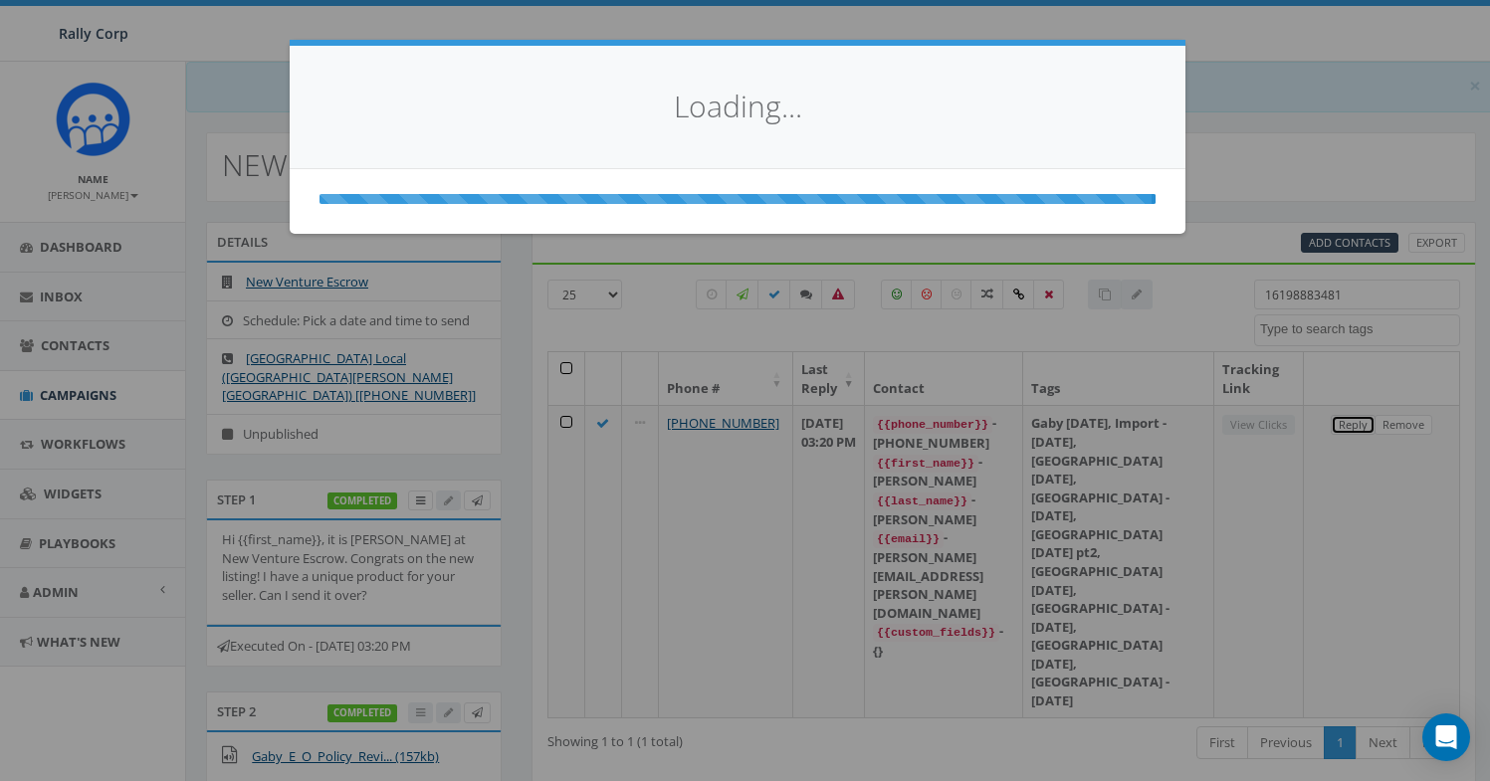
select select
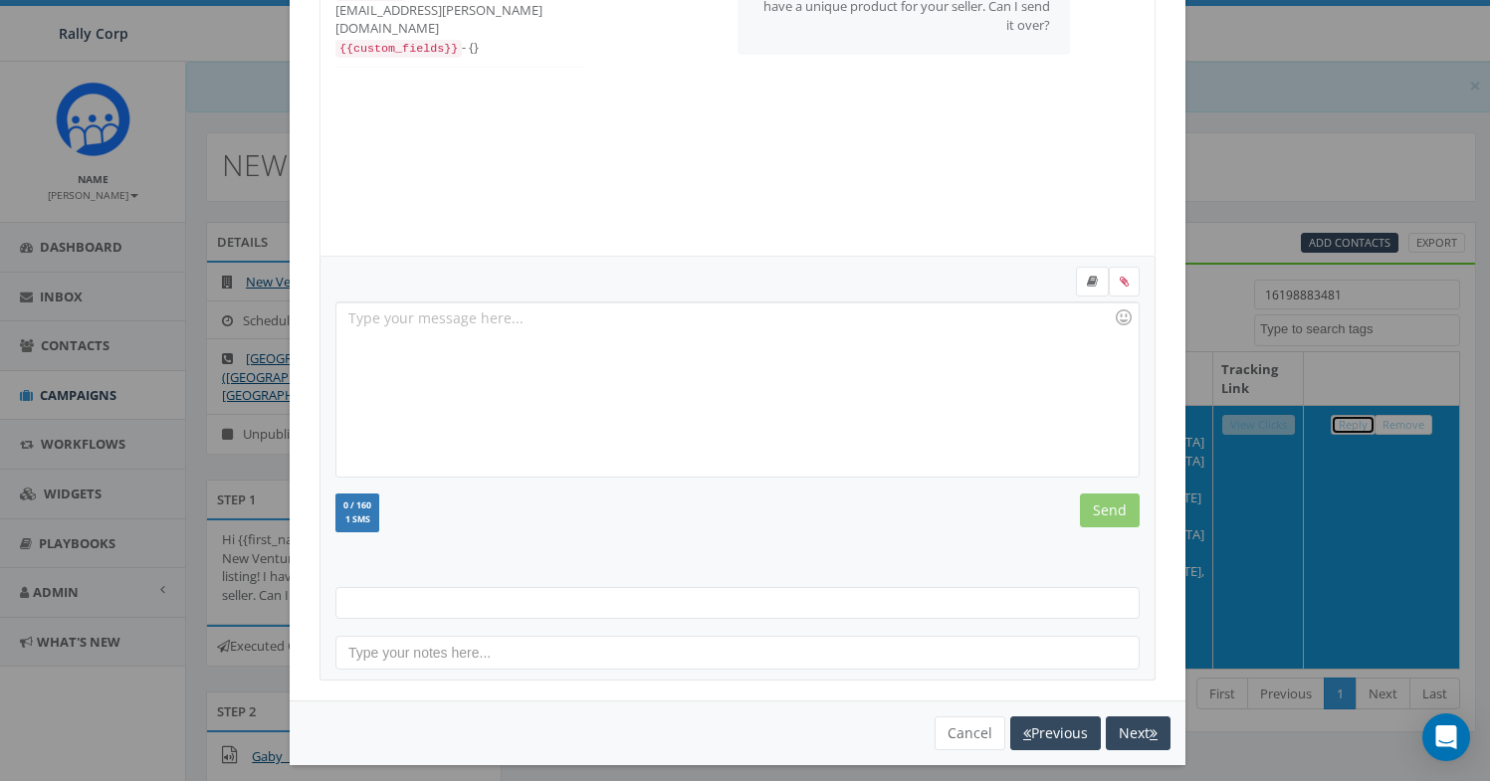
scroll to position [216, 0]
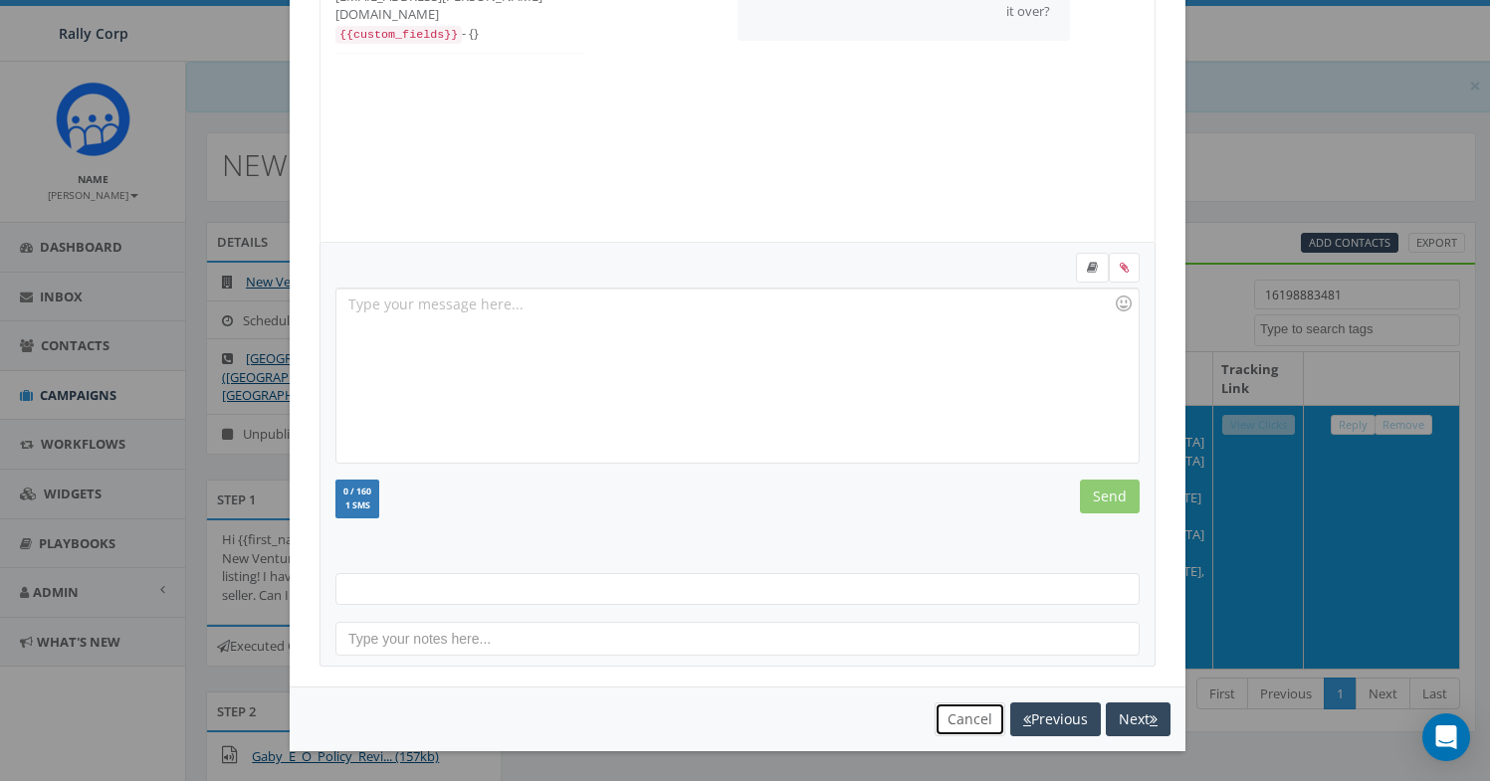
click at [958, 720] on button "Cancel" at bounding box center [970, 720] width 71 height 34
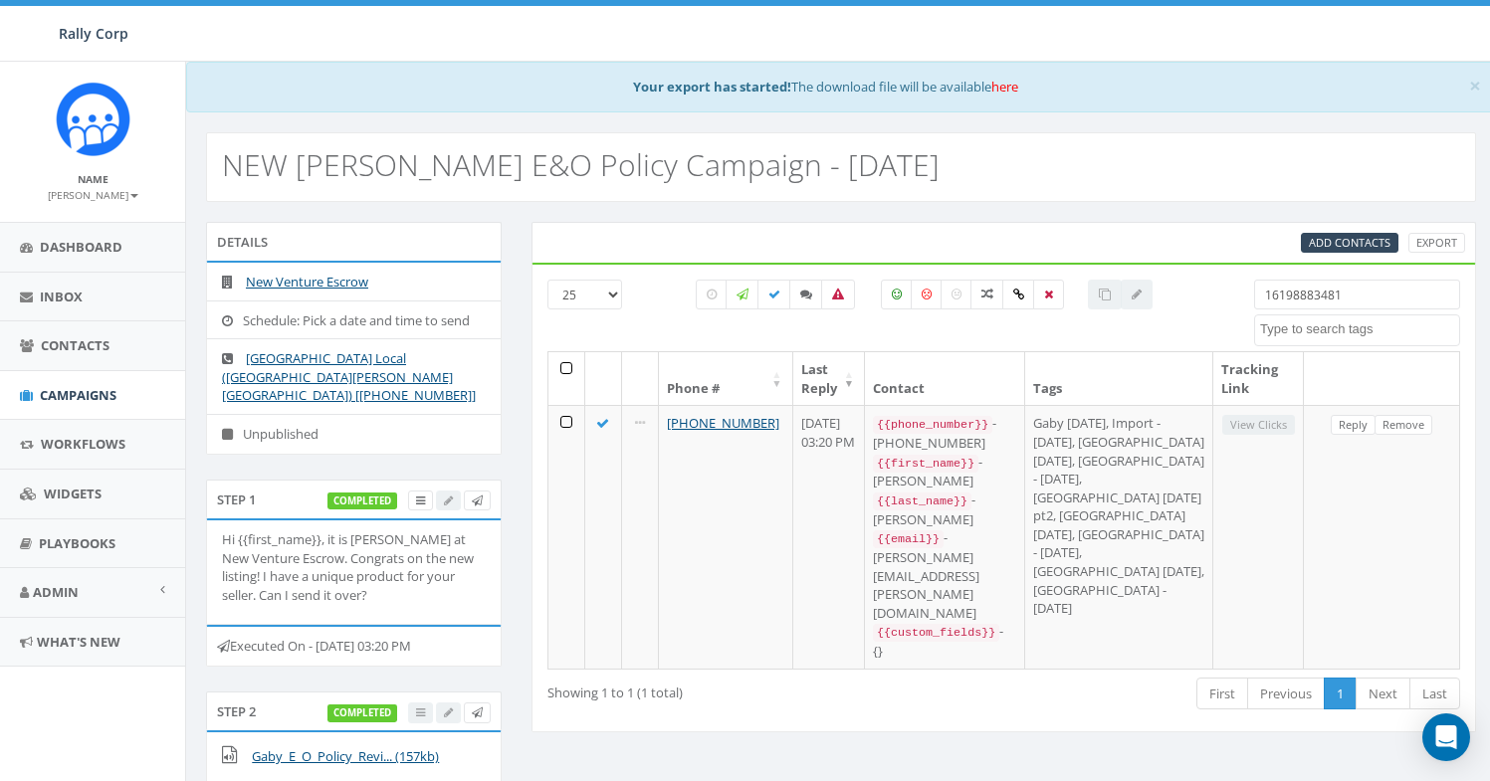
click at [1291, 293] on input "16198883481" at bounding box center [1357, 295] width 206 height 30
paste input "3109260168"
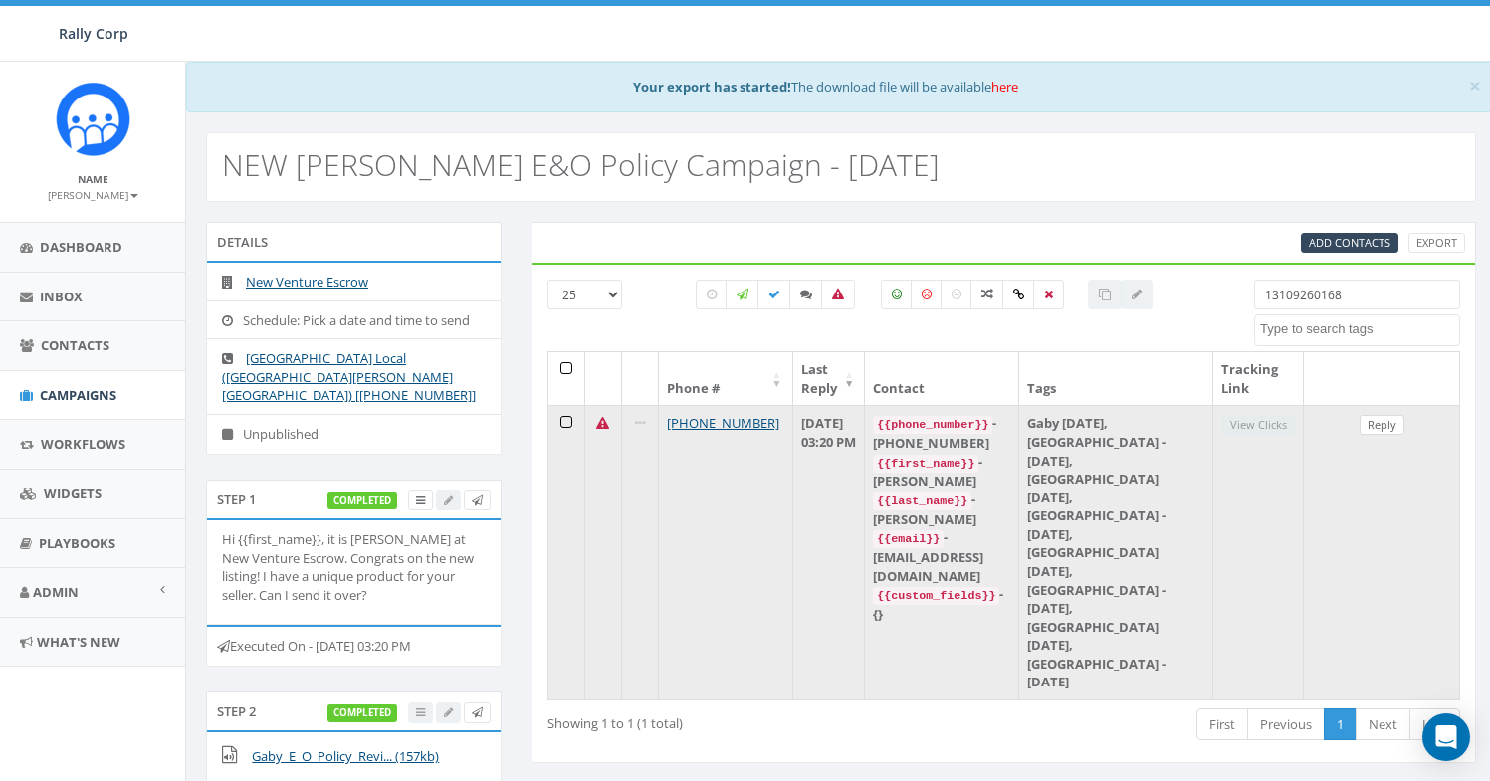
type input "13109260168"
click at [1374, 431] on link "Reply" at bounding box center [1382, 425] width 45 height 21
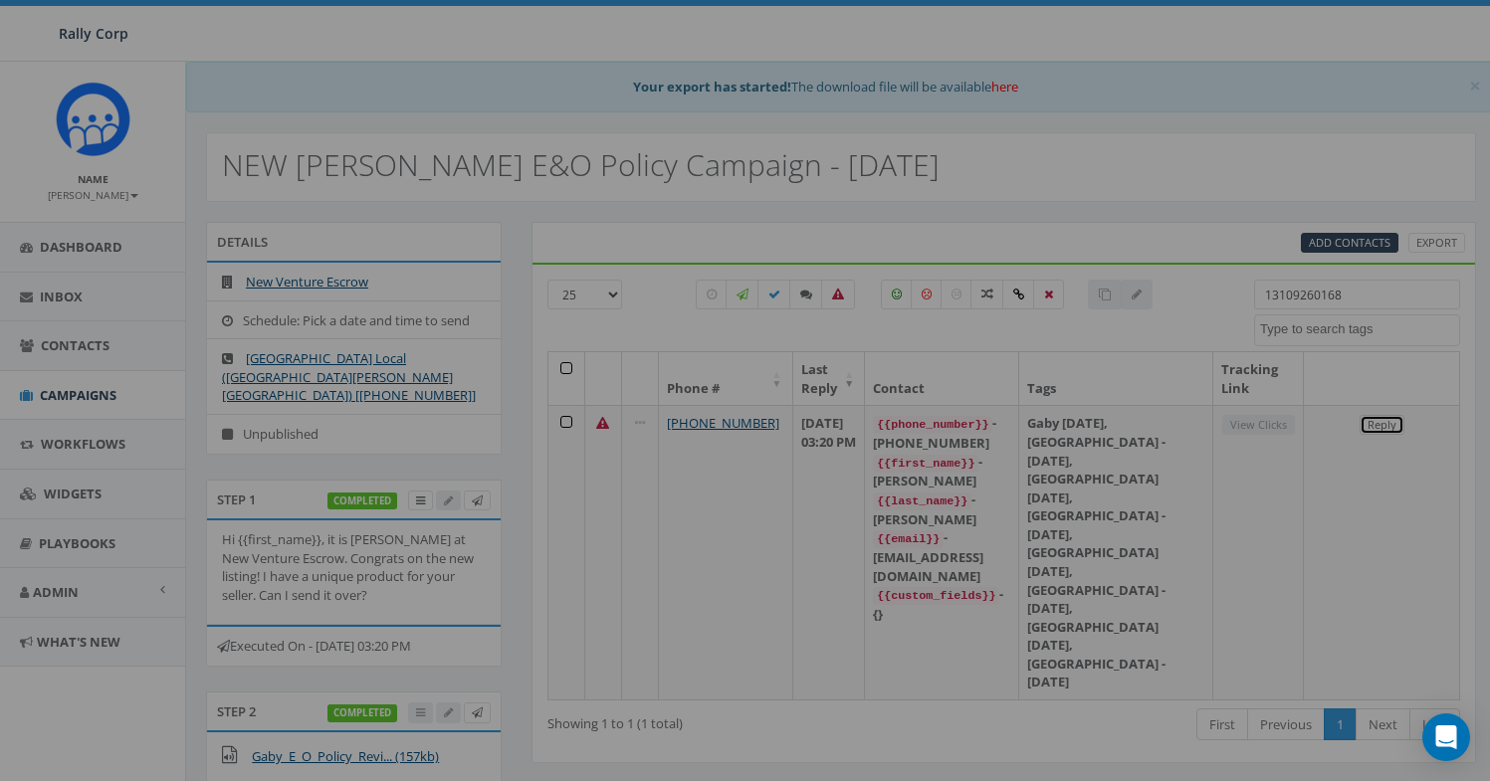
scroll to position [0, 0]
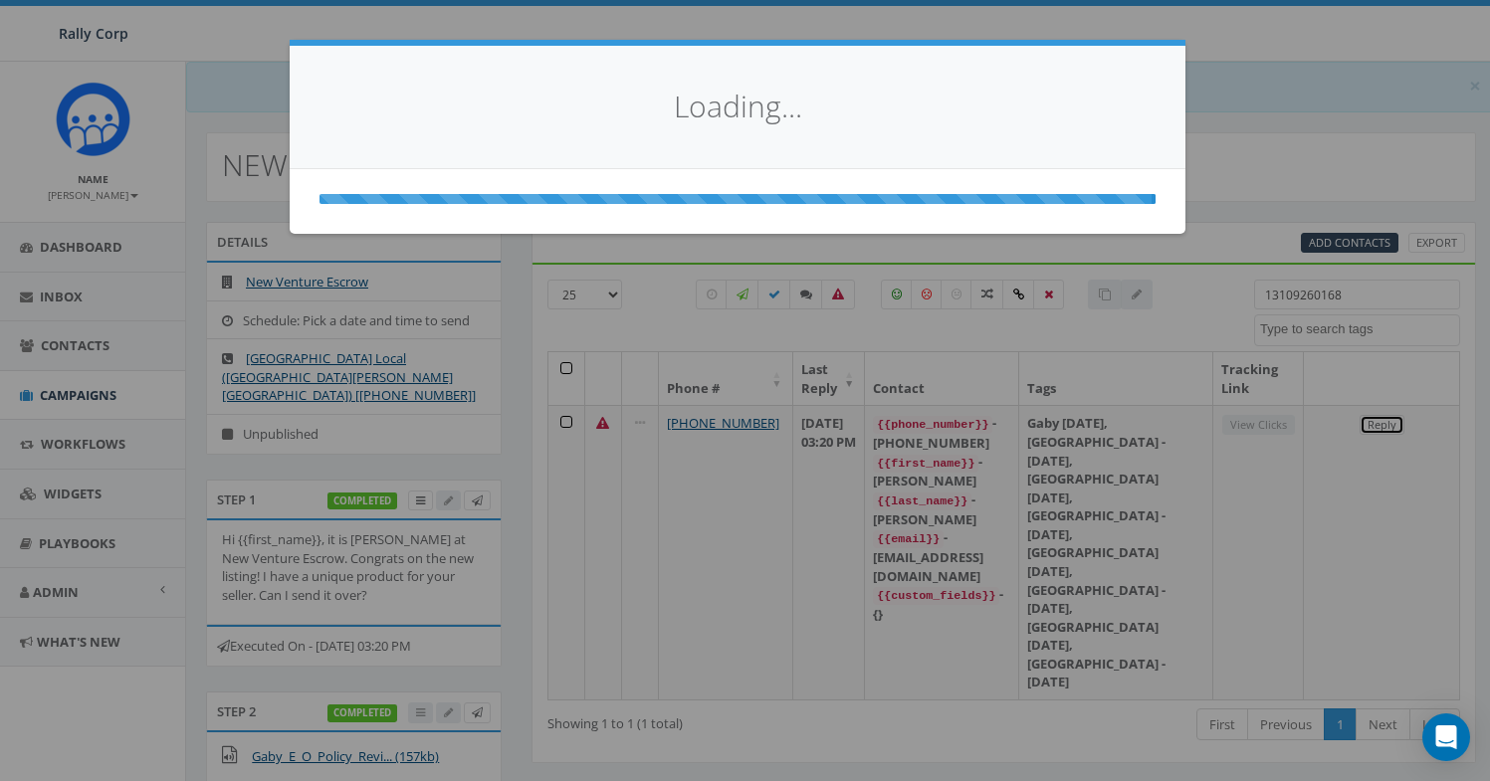
select select
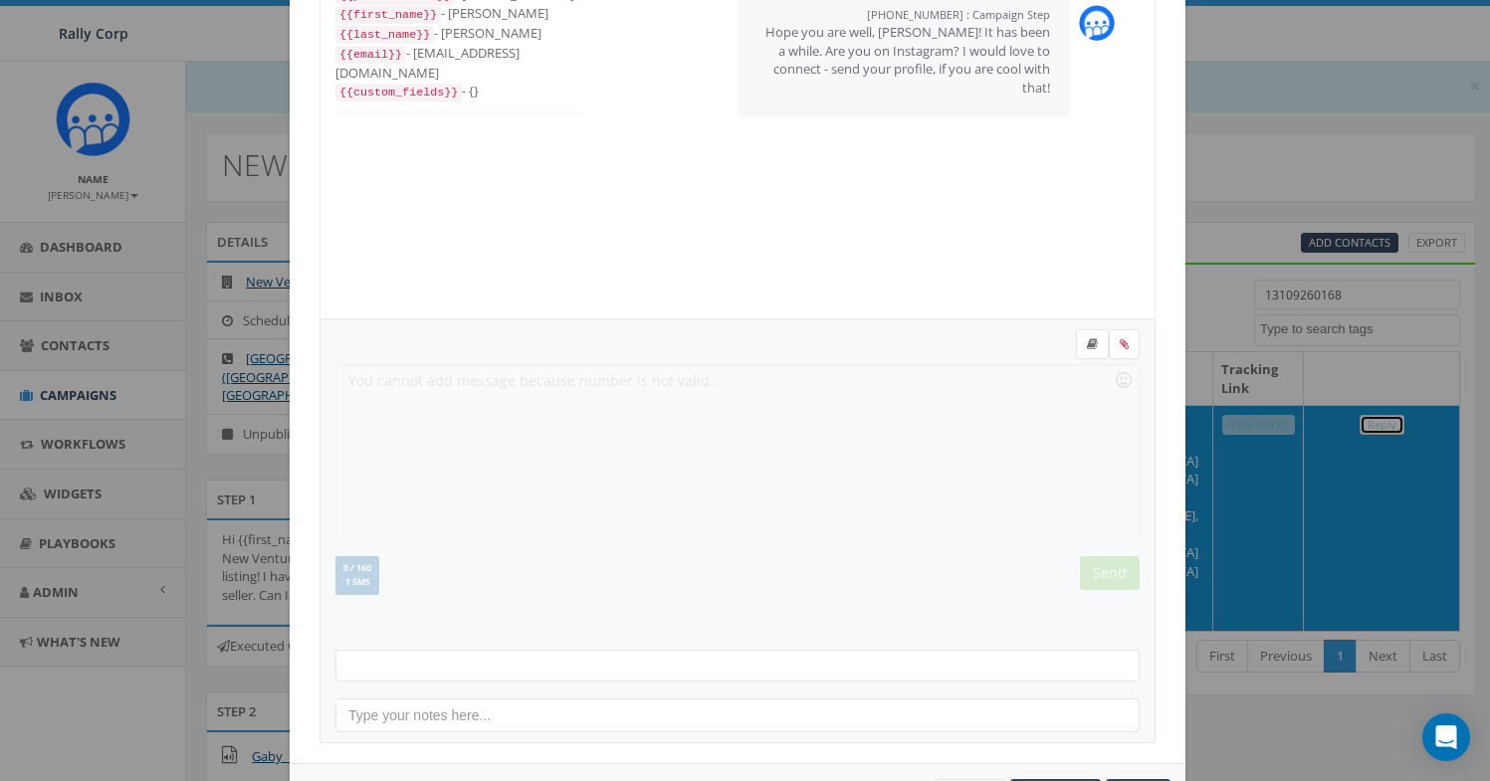
scroll to position [216, 0]
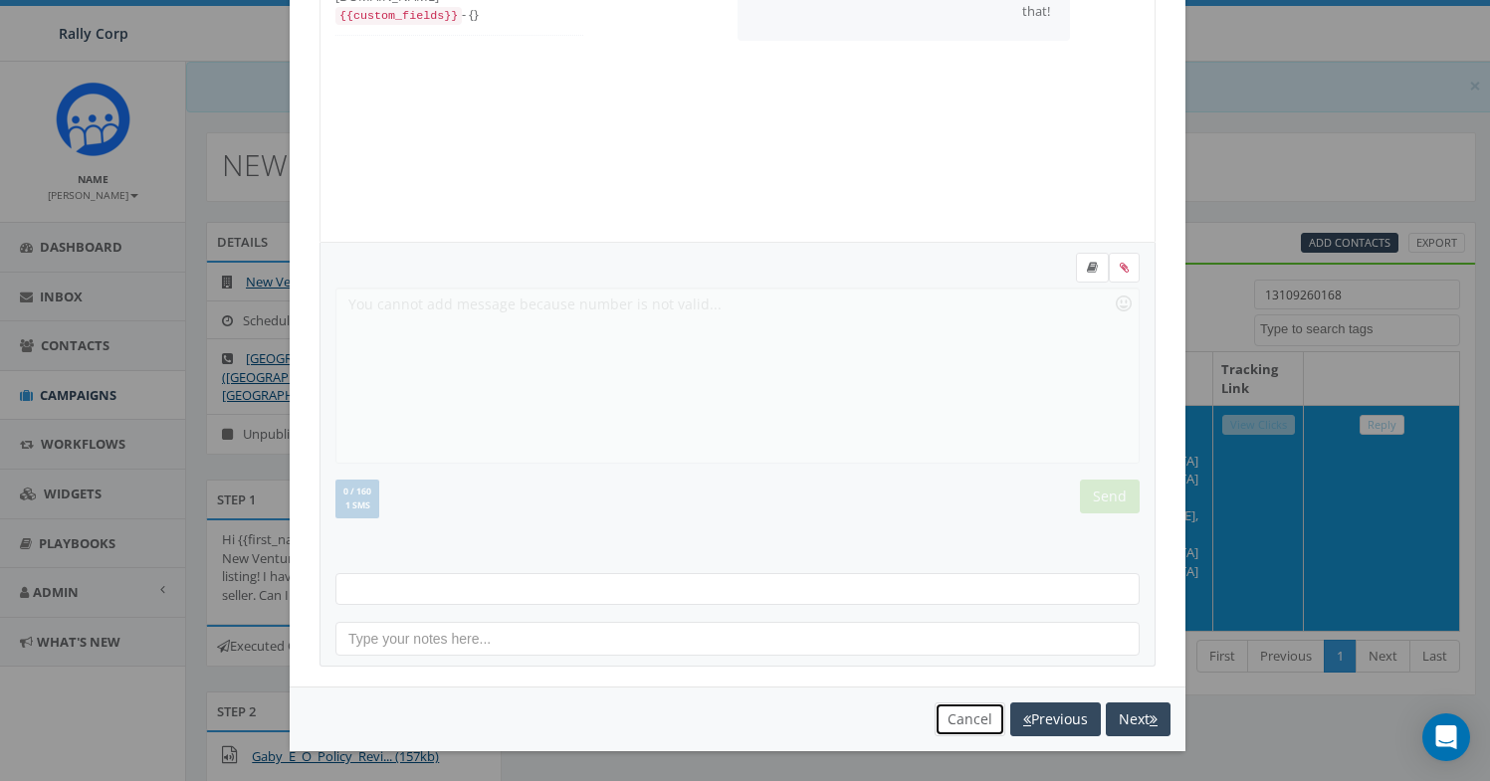
click at [935, 715] on button "Cancel" at bounding box center [970, 720] width 71 height 34
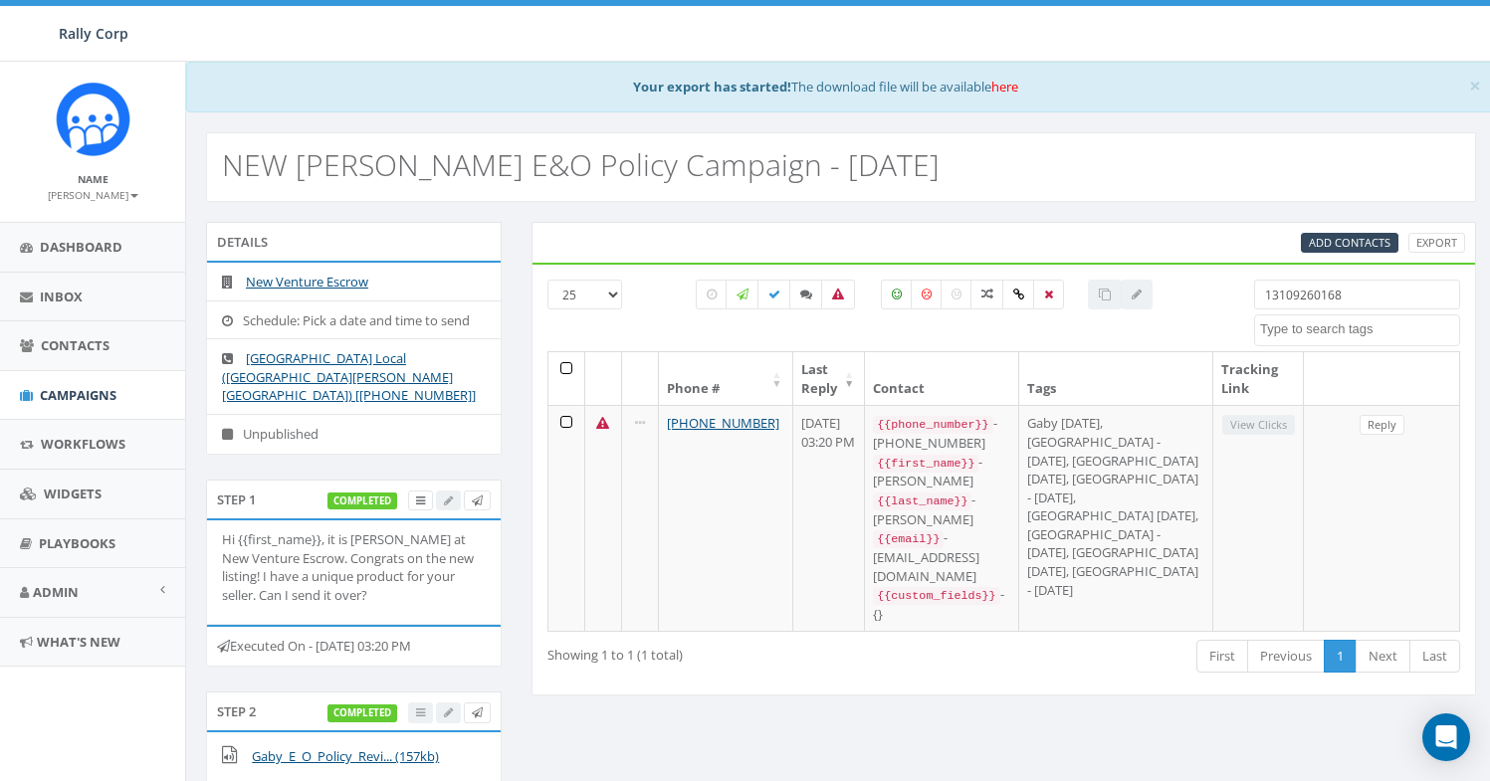
click at [1290, 300] on input "13109260168" at bounding box center [1357, 295] width 206 height 30
paste input "6199874107"
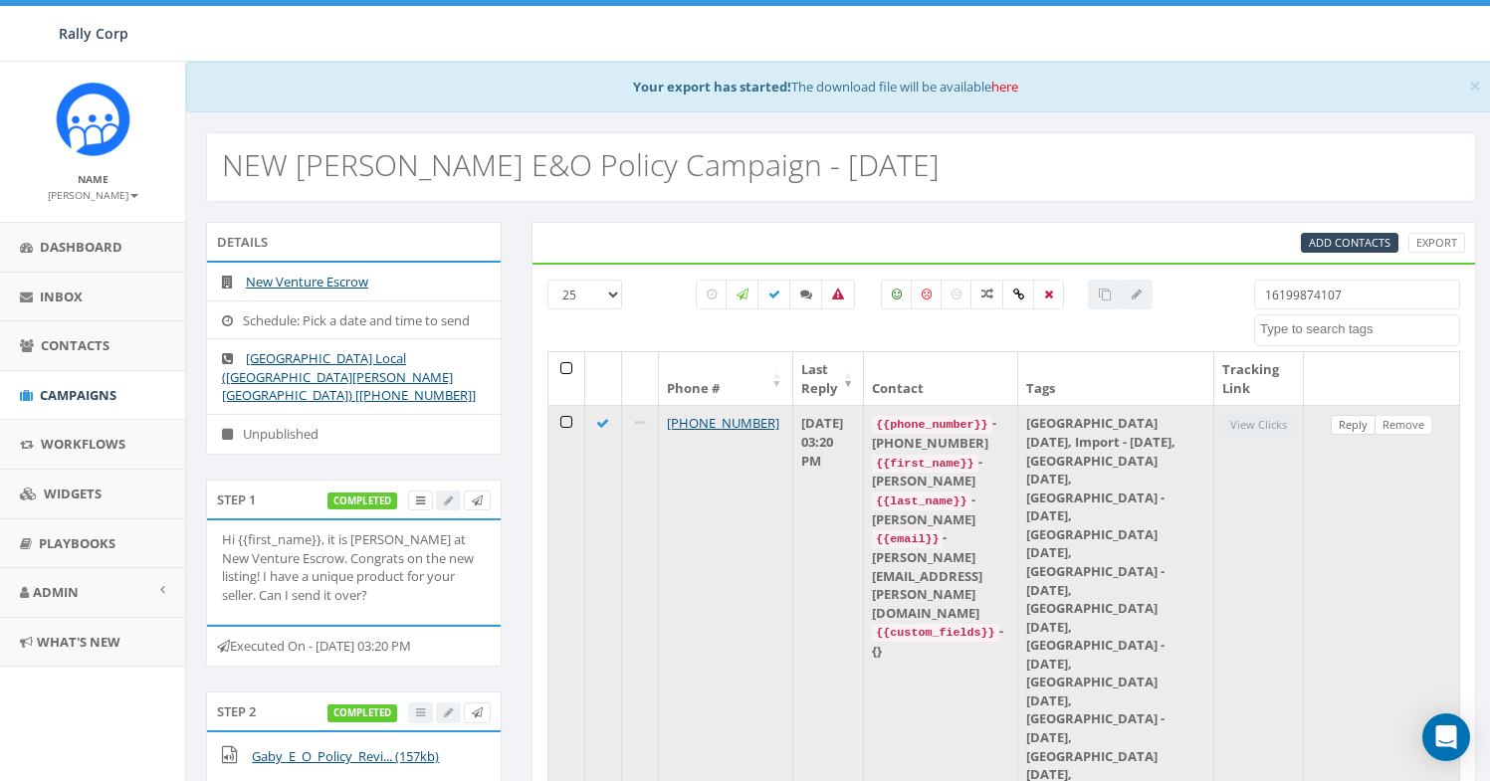
type input "16199874107"
click at [1353, 427] on link "Reply" at bounding box center [1353, 425] width 45 height 21
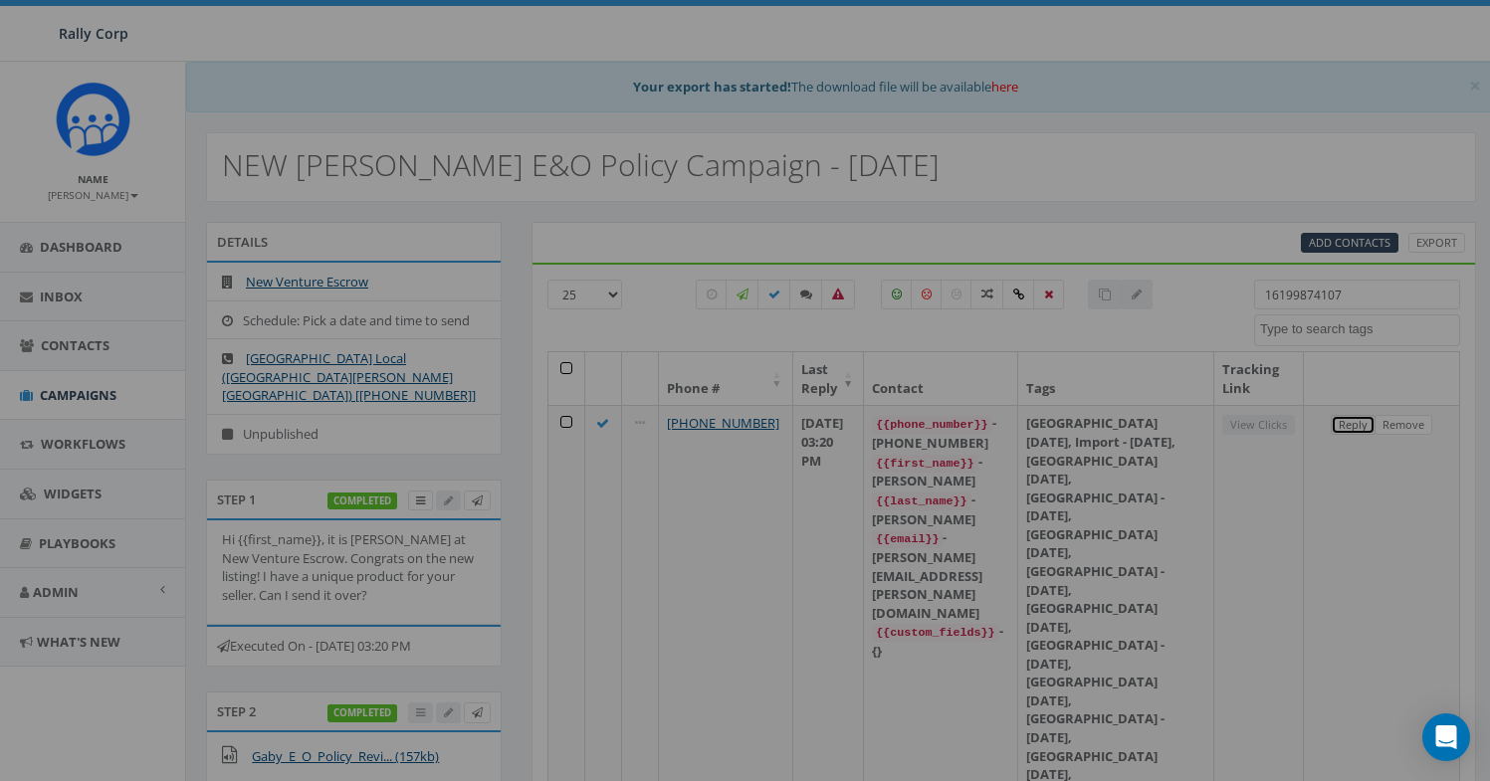
scroll to position [0, 0]
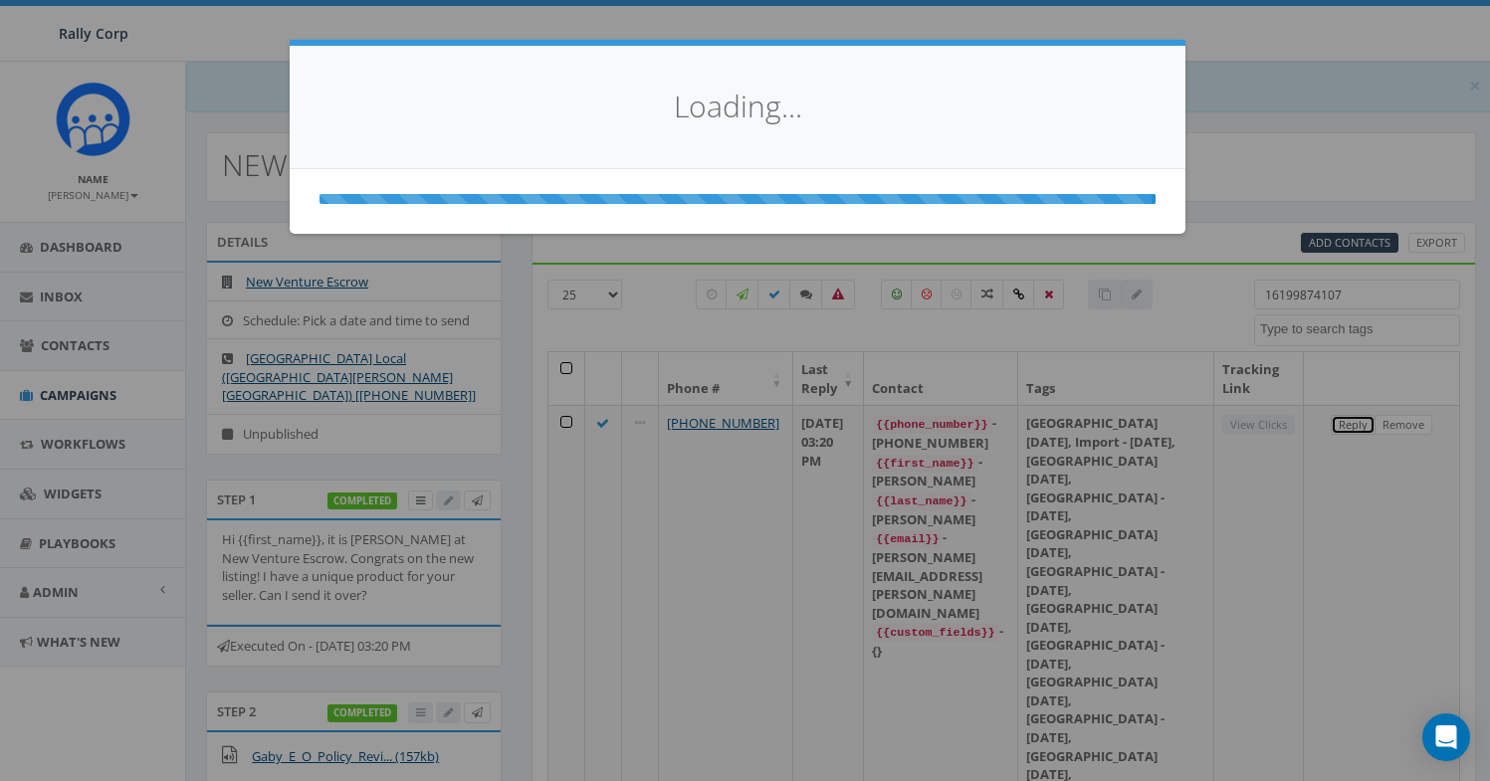
select select
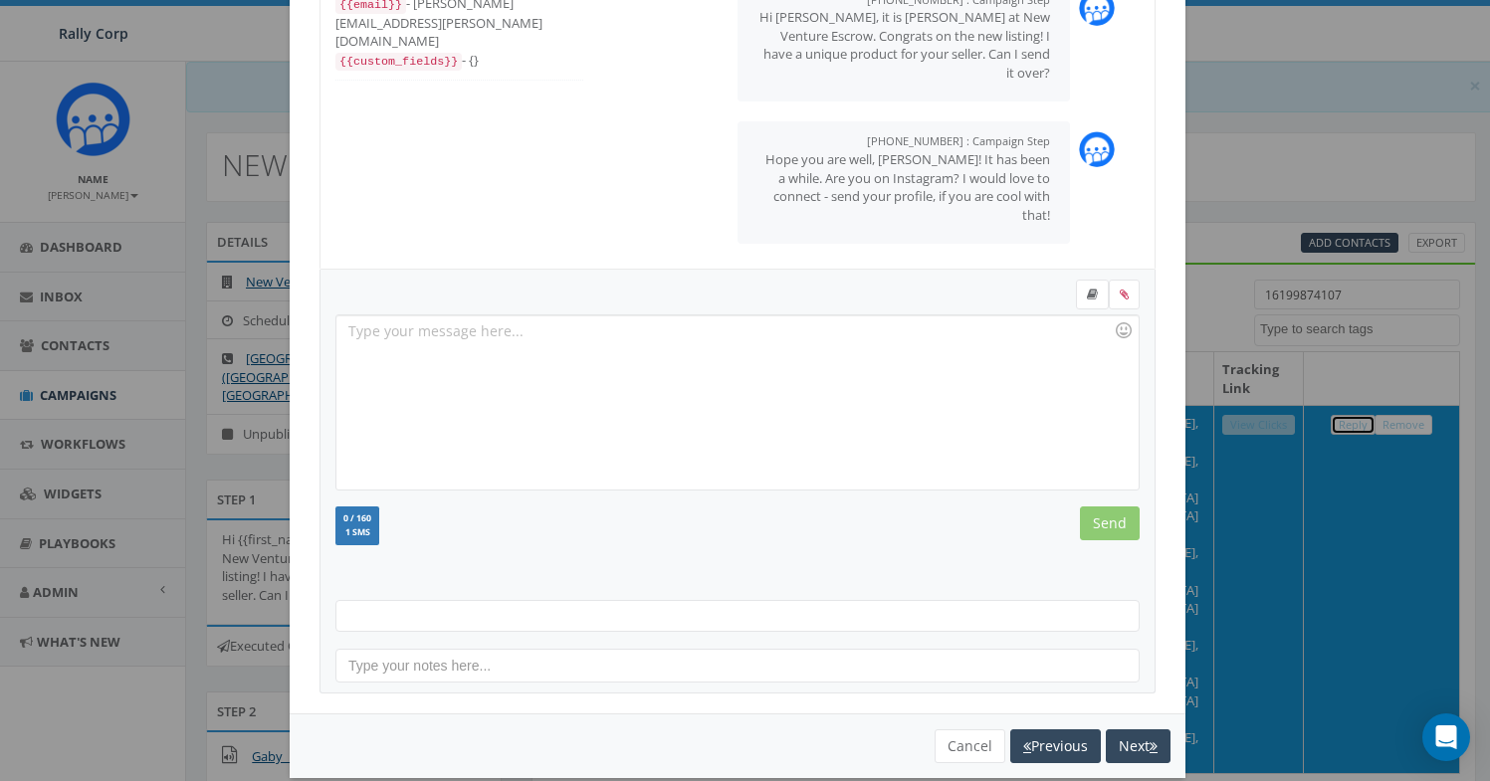
scroll to position [216, 0]
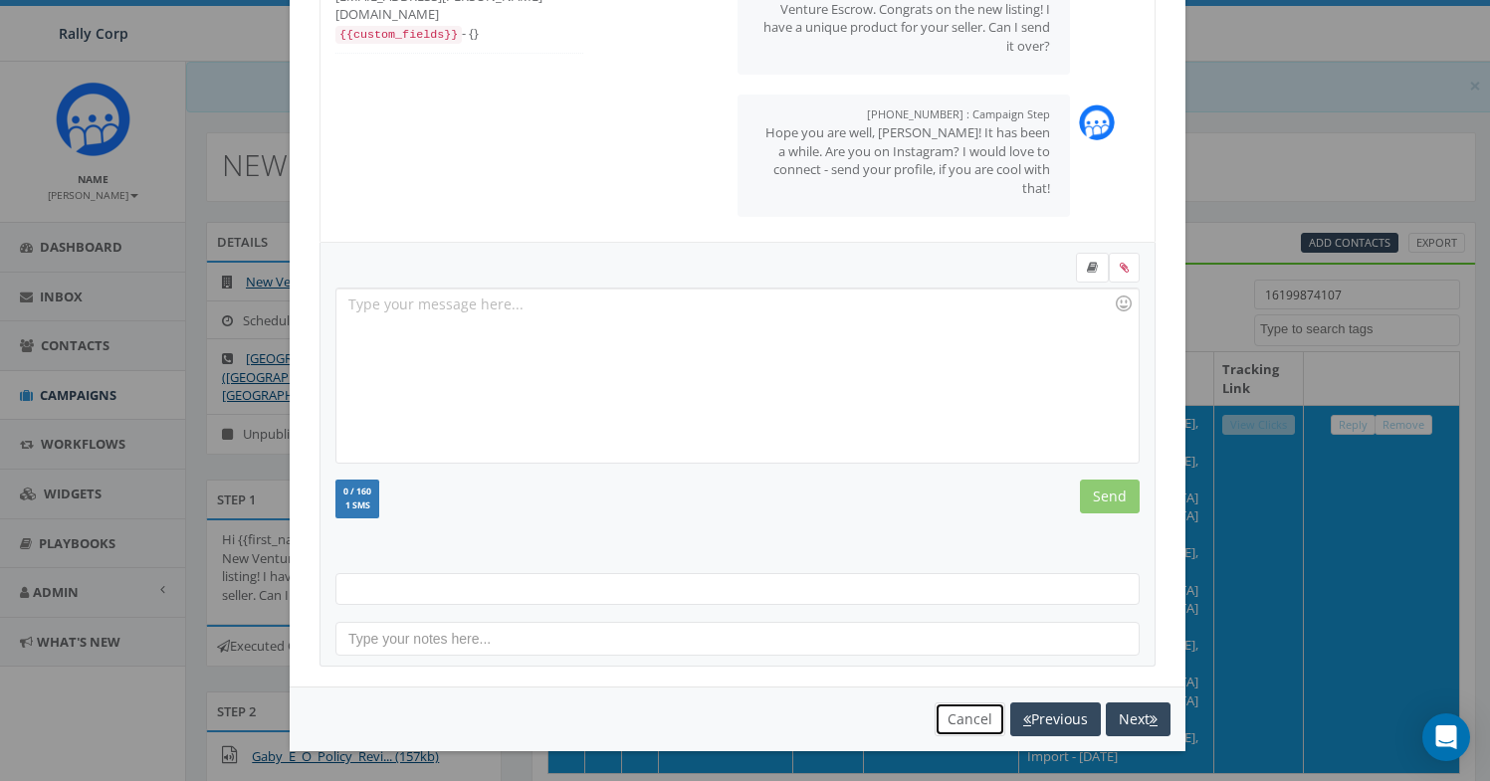
click at [946, 728] on button "Cancel" at bounding box center [970, 720] width 71 height 34
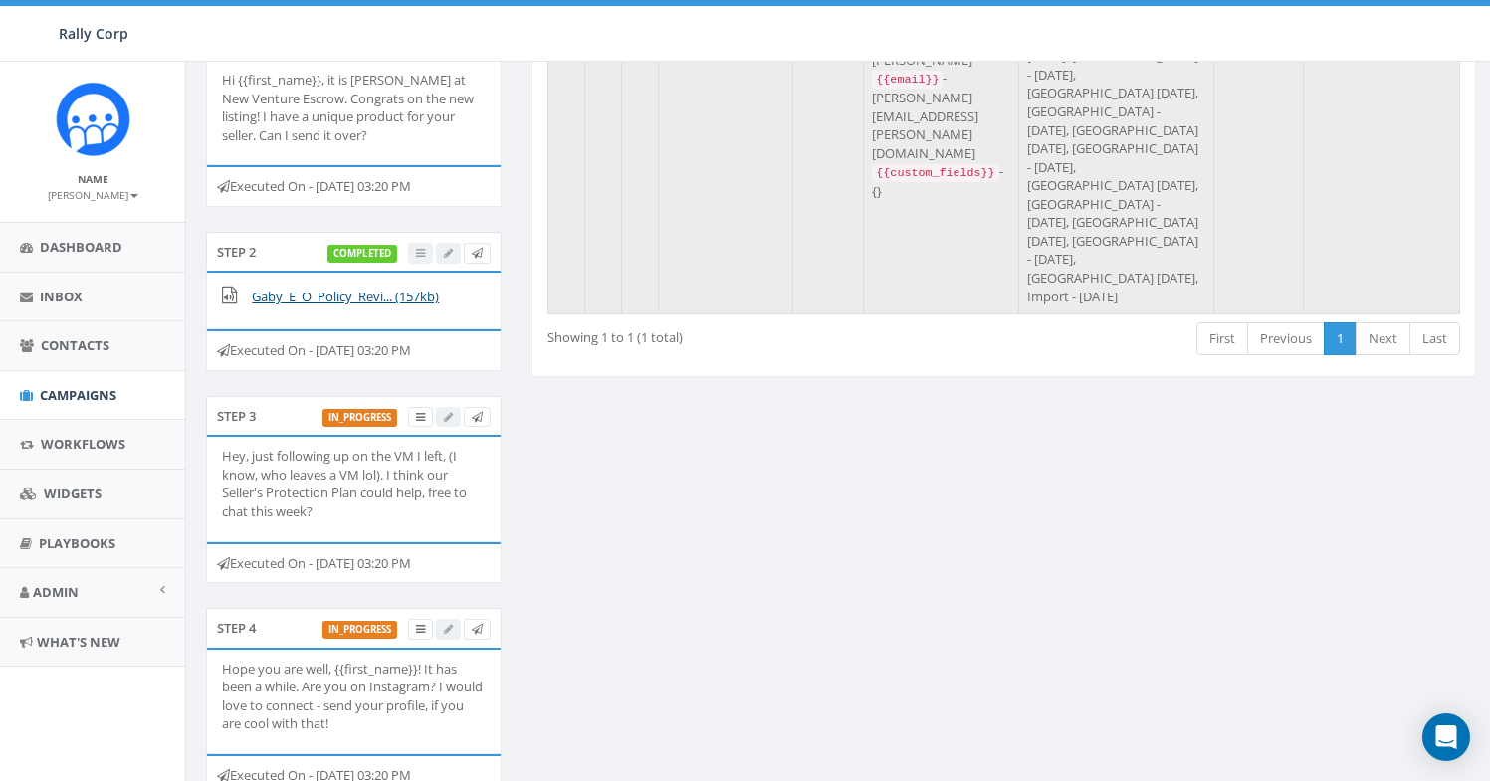
scroll to position [37, 0]
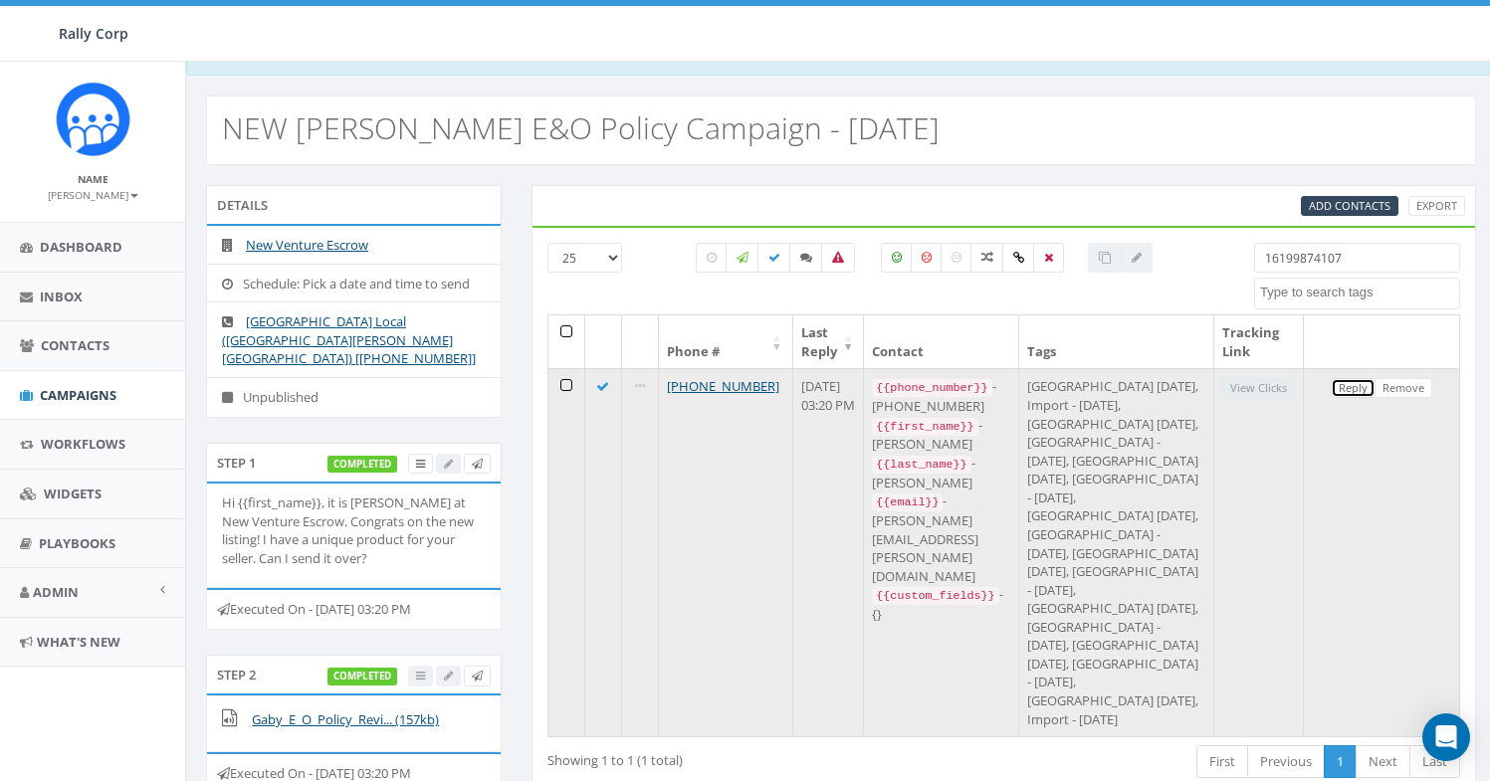
click at [1345, 394] on link "Reply" at bounding box center [1353, 388] width 45 height 21
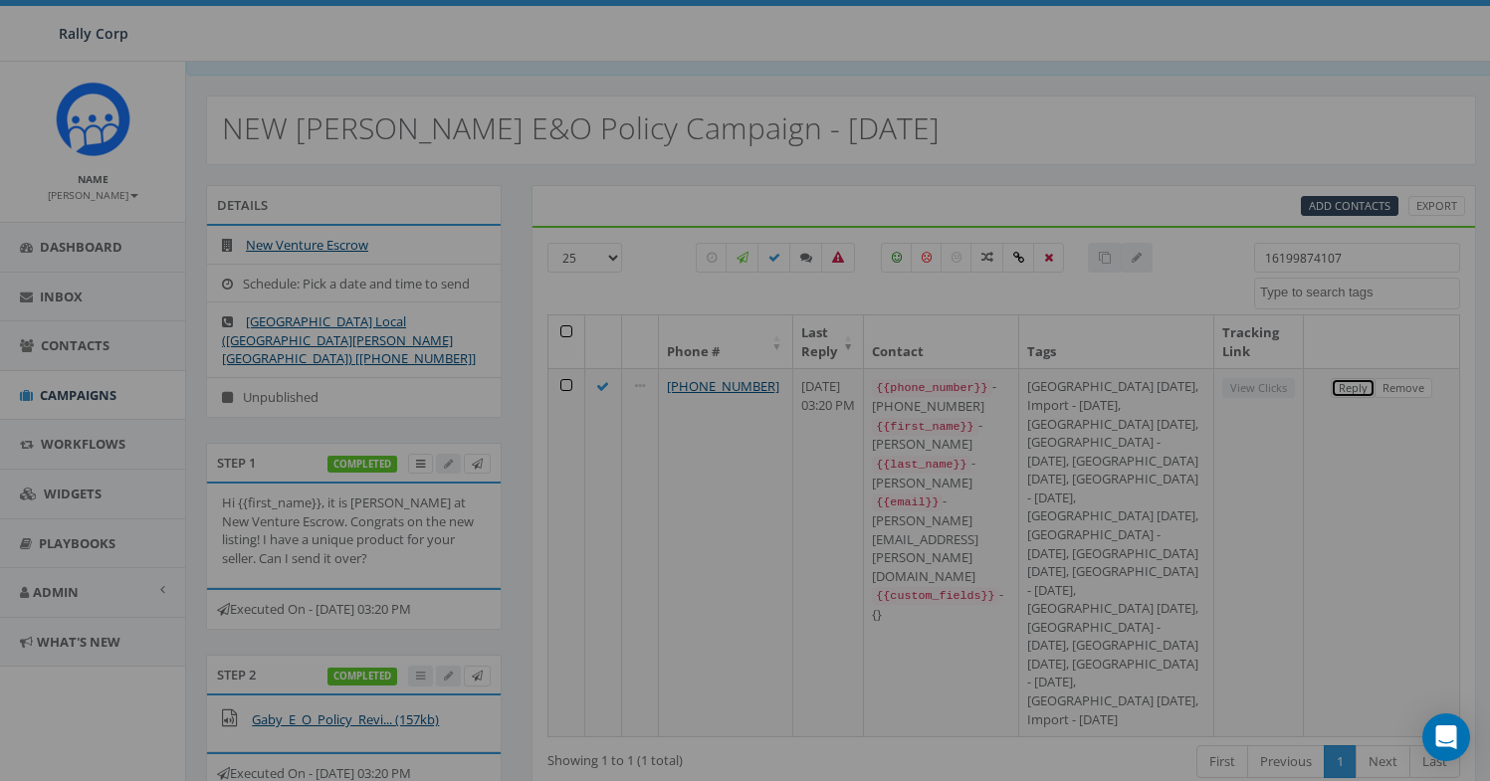
scroll to position [0, 0]
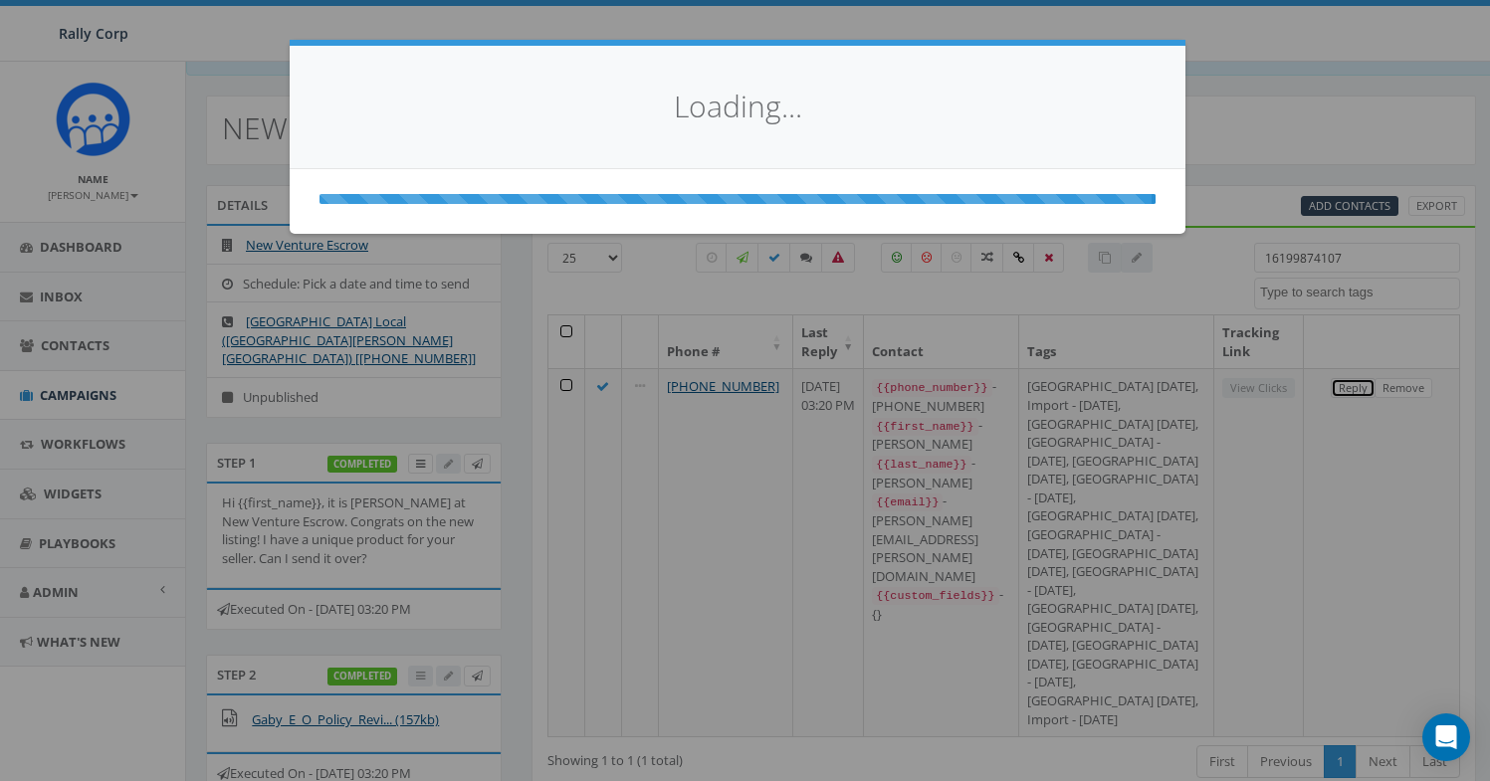
select select
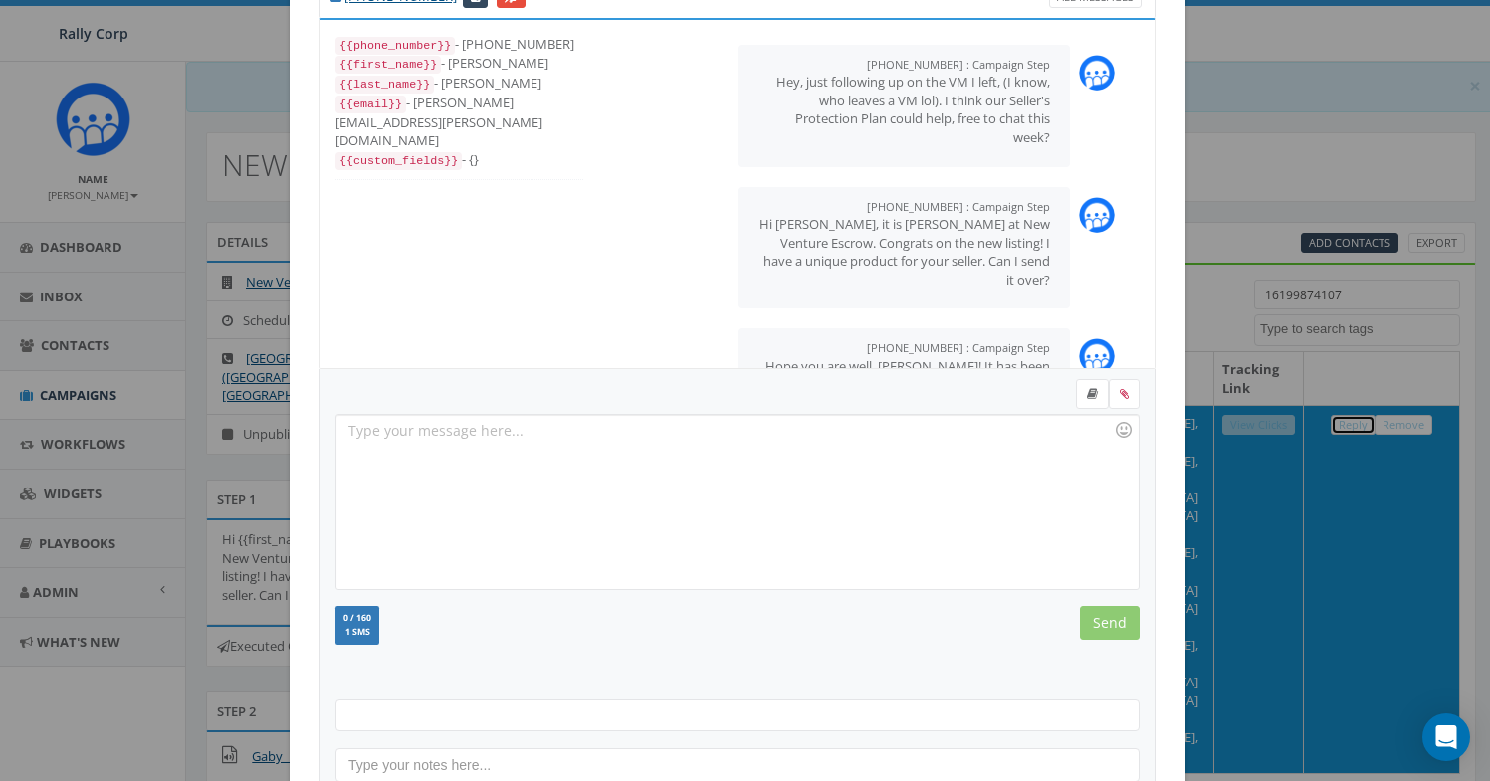
scroll to position [216, 0]
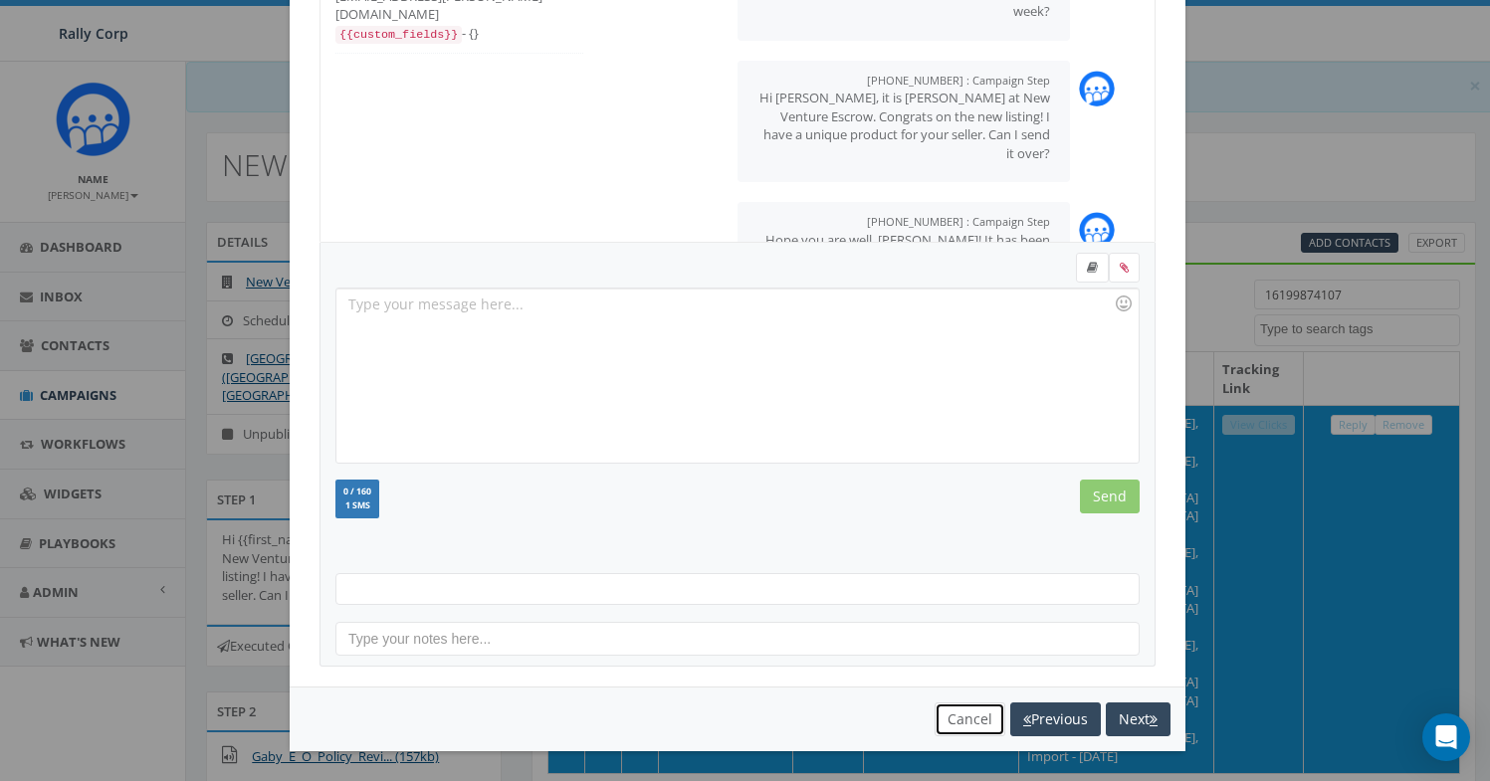
click at [950, 715] on button "Cancel" at bounding box center [970, 720] width 71 height 34
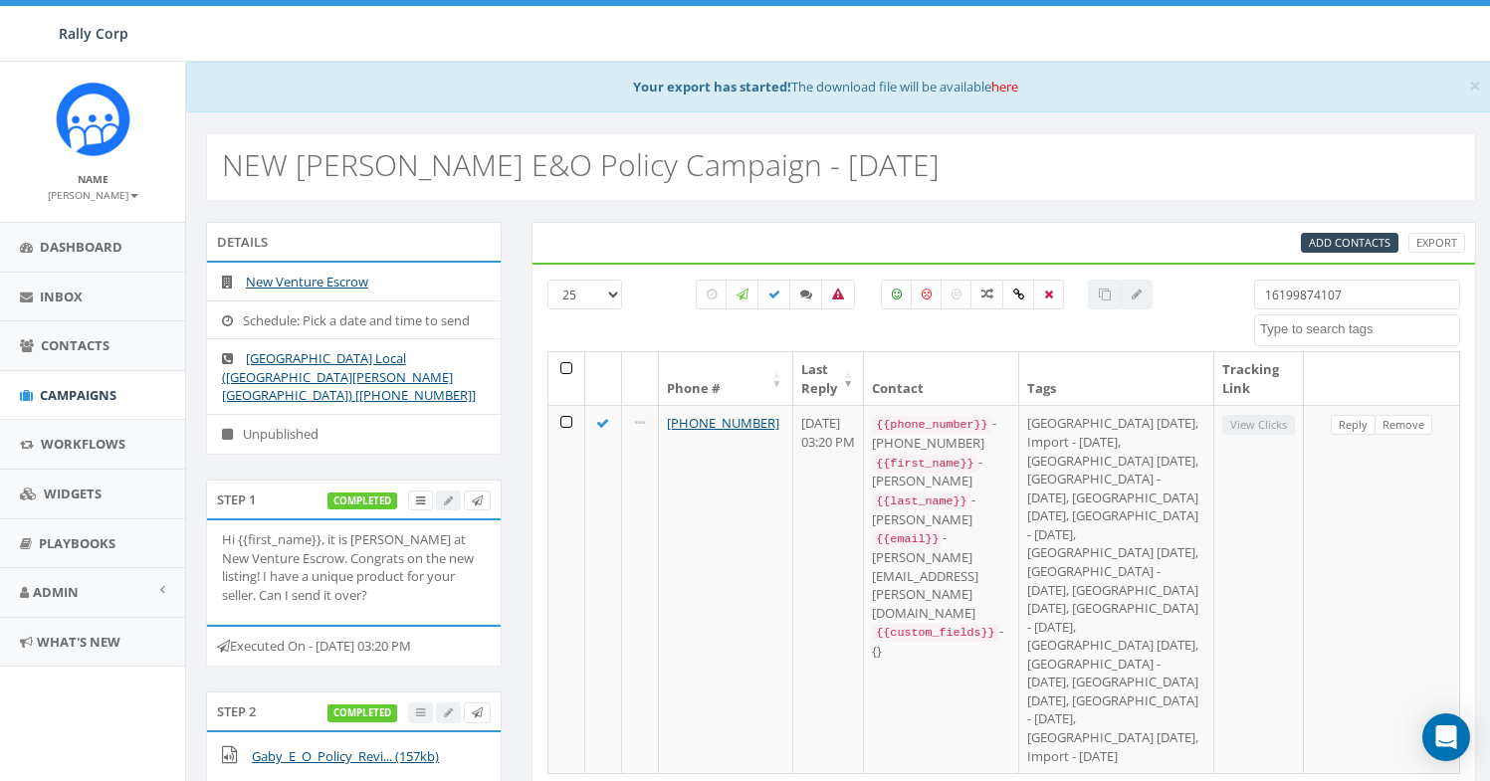
click at [1319, 301] on input "16199874107" at bounding box center [1357, 295] width 206 height 30
paste input "3025062"
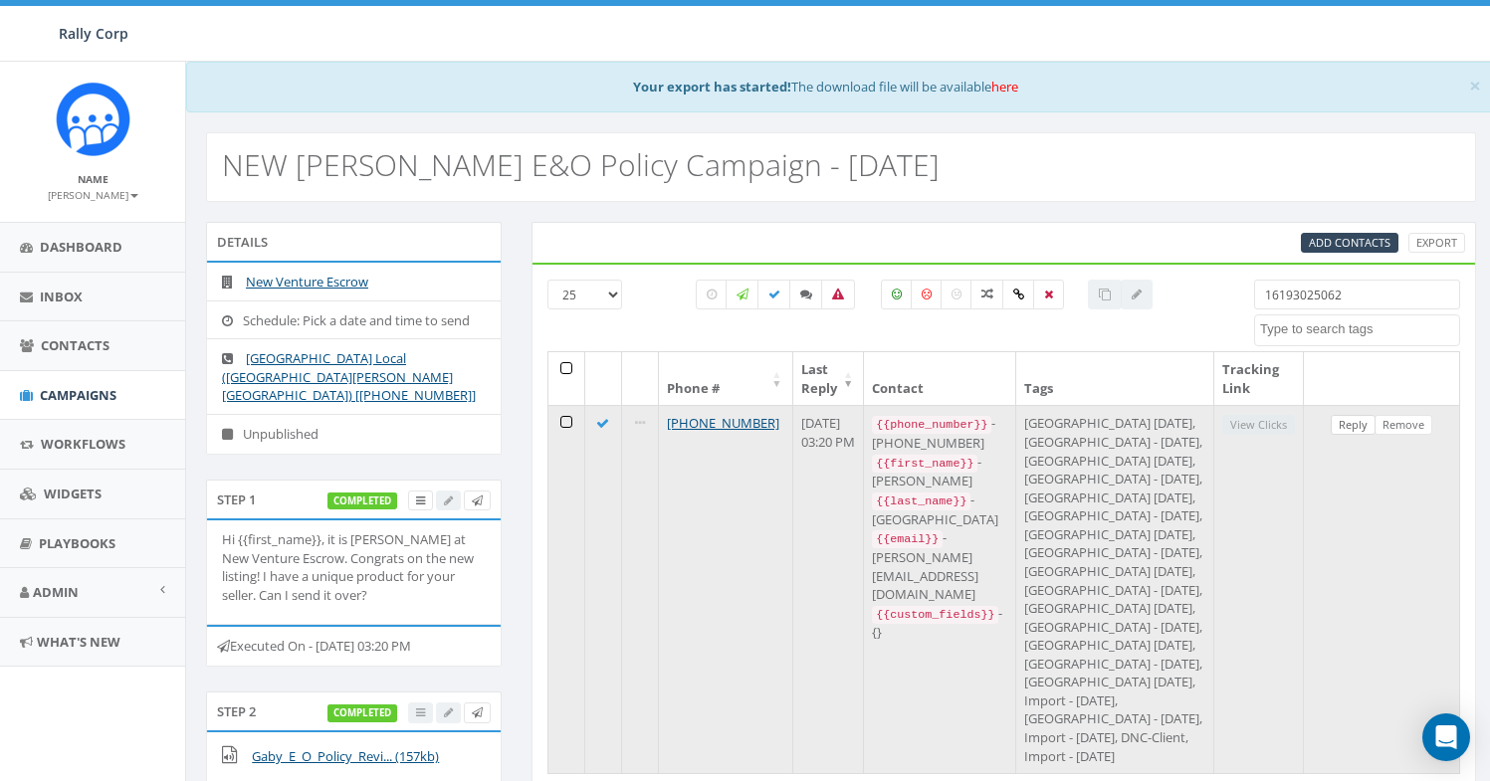
type input "16193025062"
click at [1342, 431] on link "Reply" at bounding box center [1353, 425] width 45 height 21
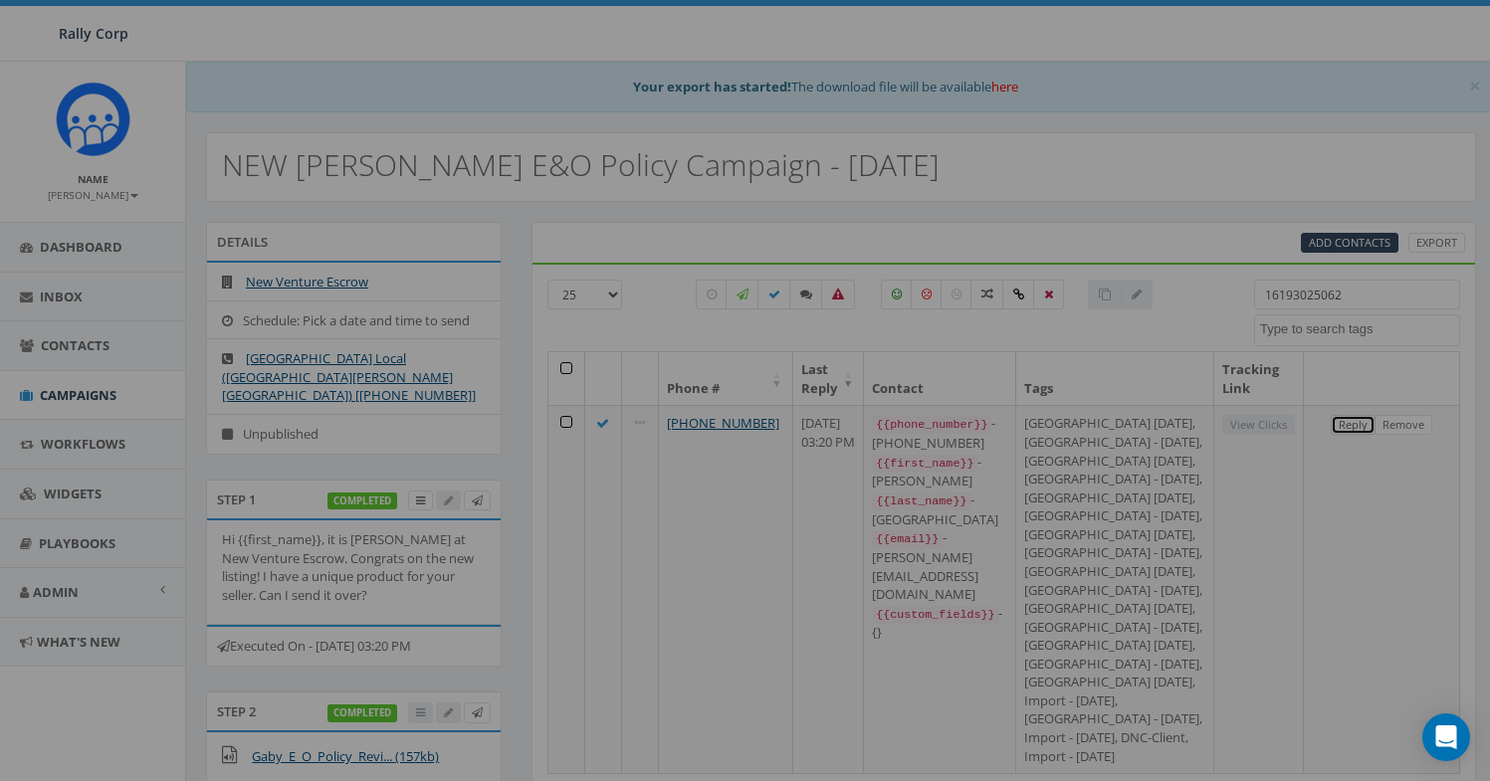
scroll to position [0, 0]
select select
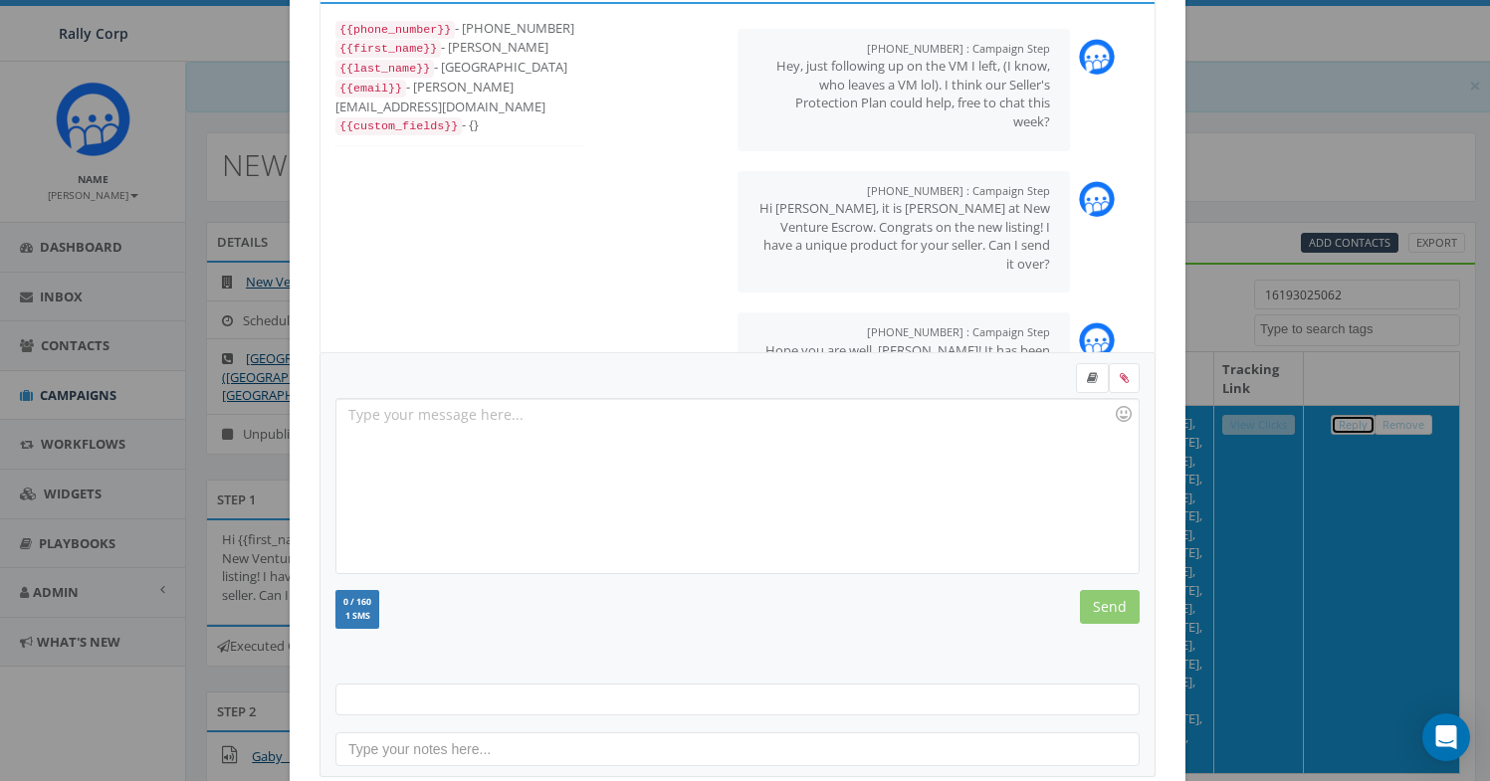
scroll to position [216, 0]
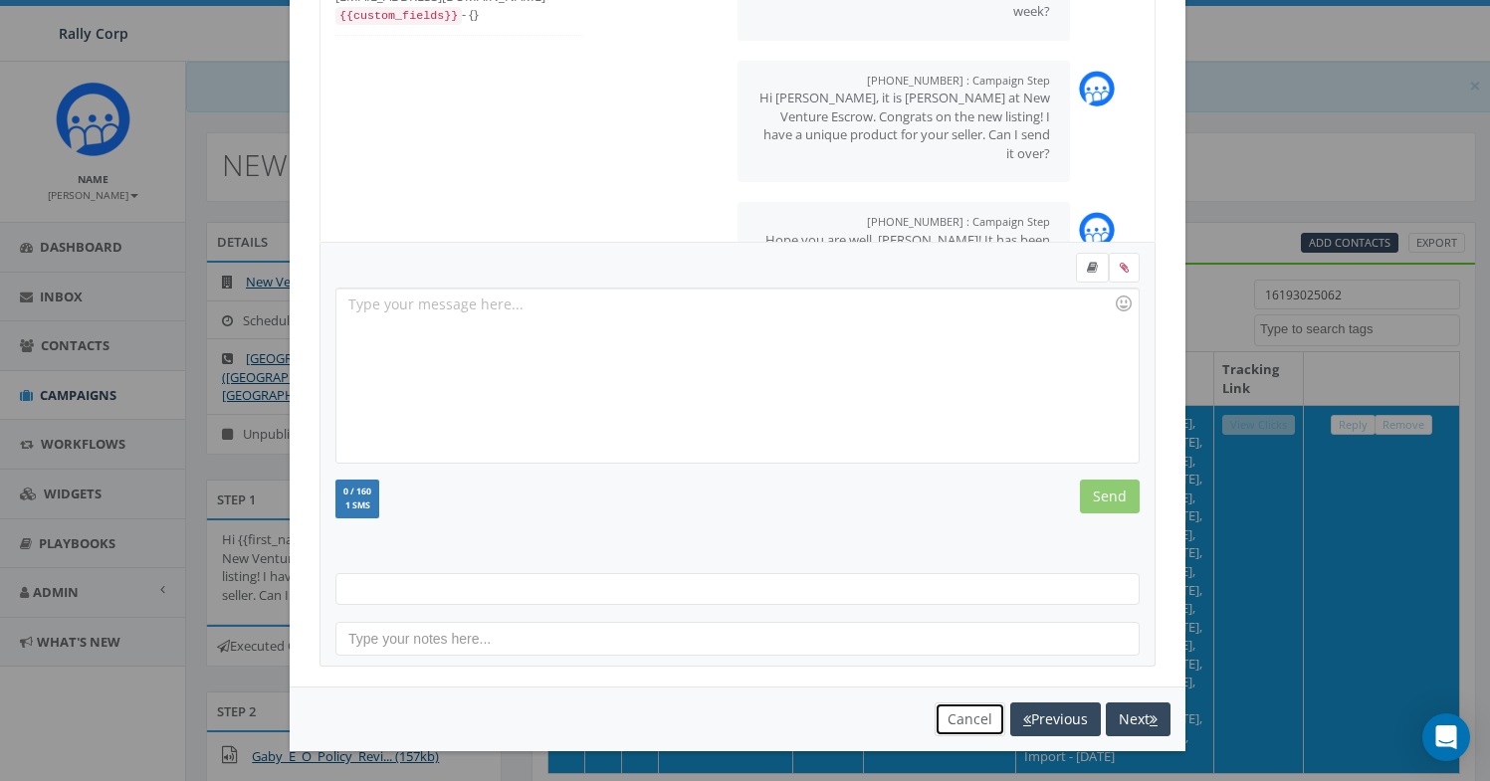
click at [950, 716] on button "Cancel" at bounding box center [970, 720] width 71 height 34
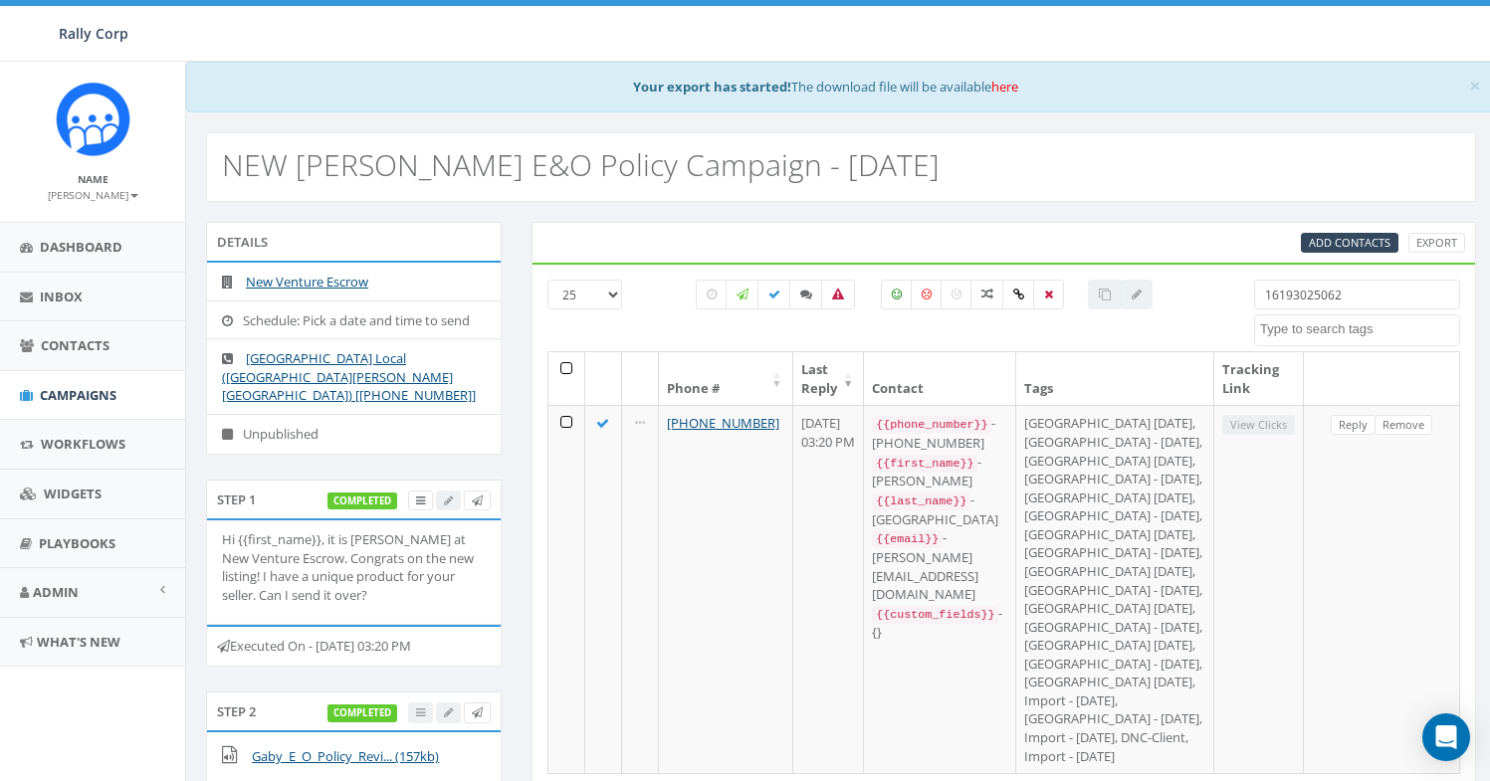
click at [1298, 292] on input "16193025062" at bounding box center [1357, 295] width 206 height 30
paste input "9929150"
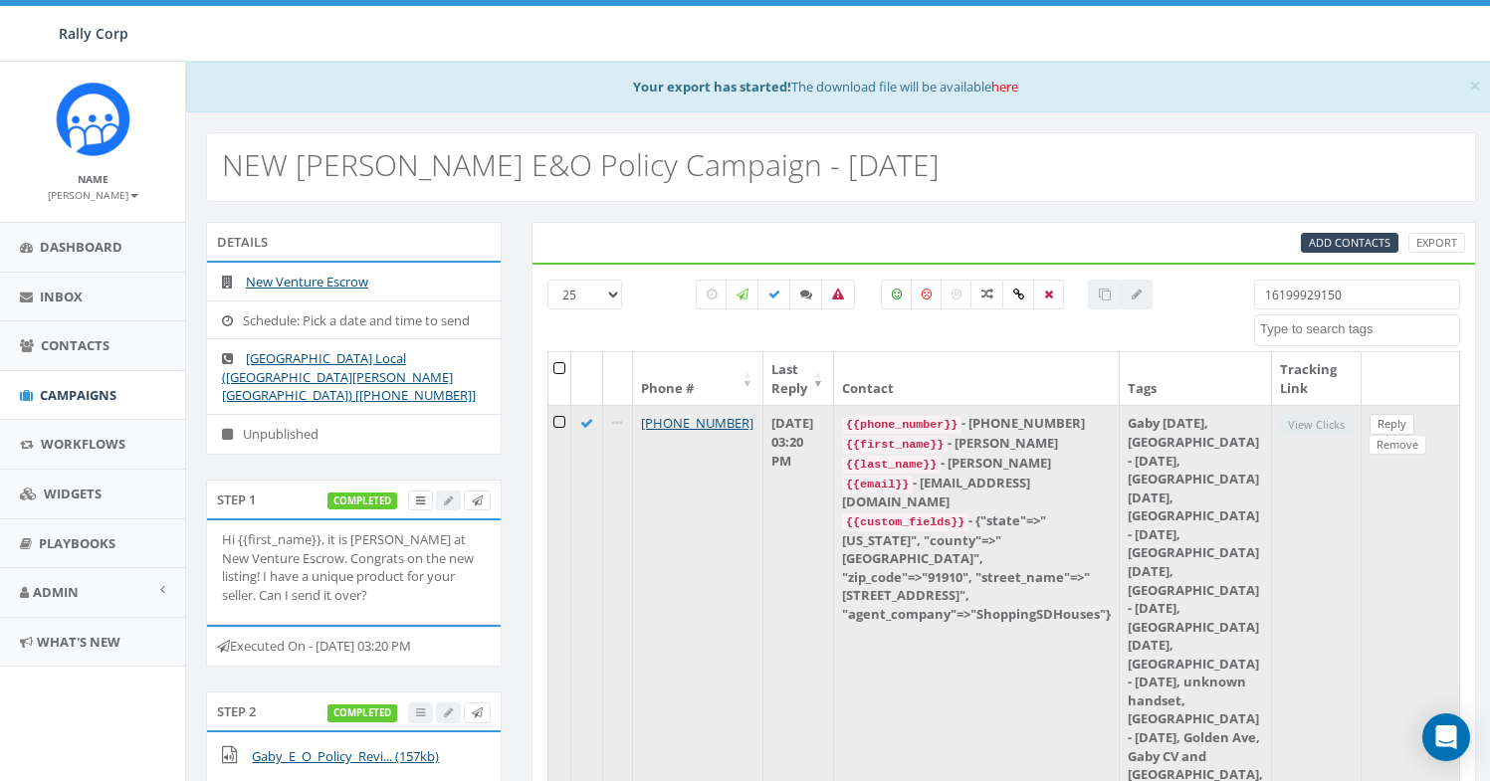
type input "16199929150"
click at [1370, 432] on link "Reply" at bounding box center [1392, 424] width 45 height 21
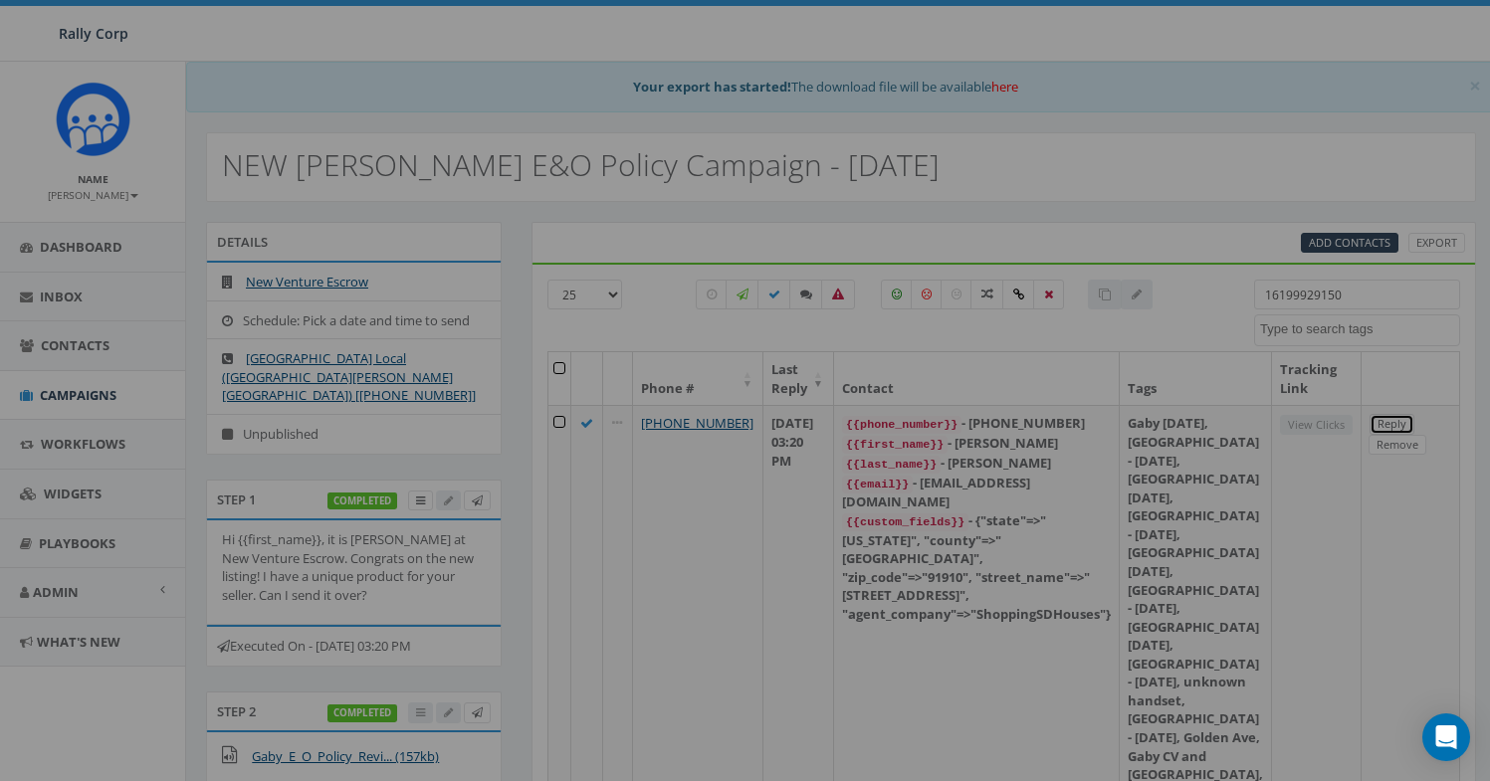
scroll to position [0, 0]
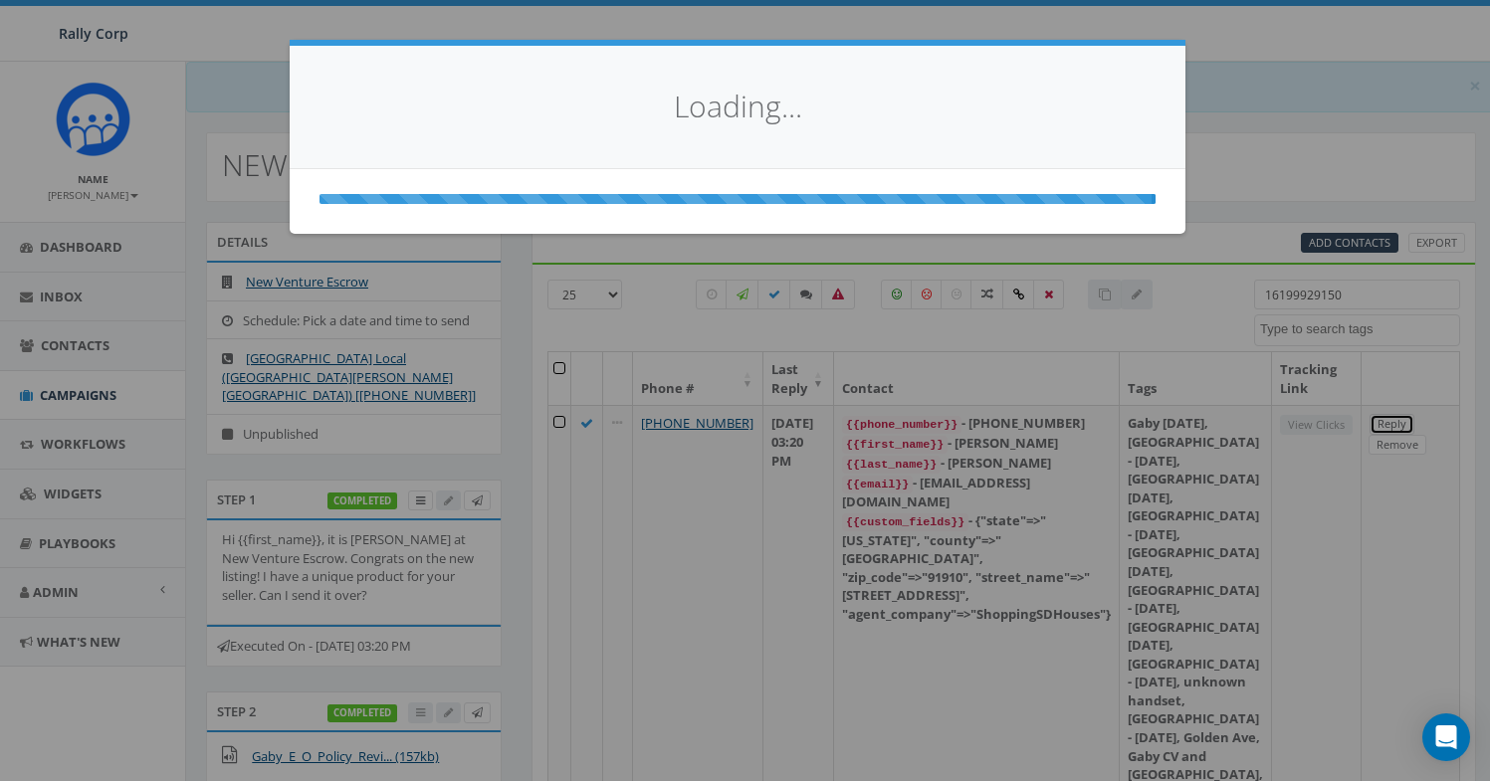
select select
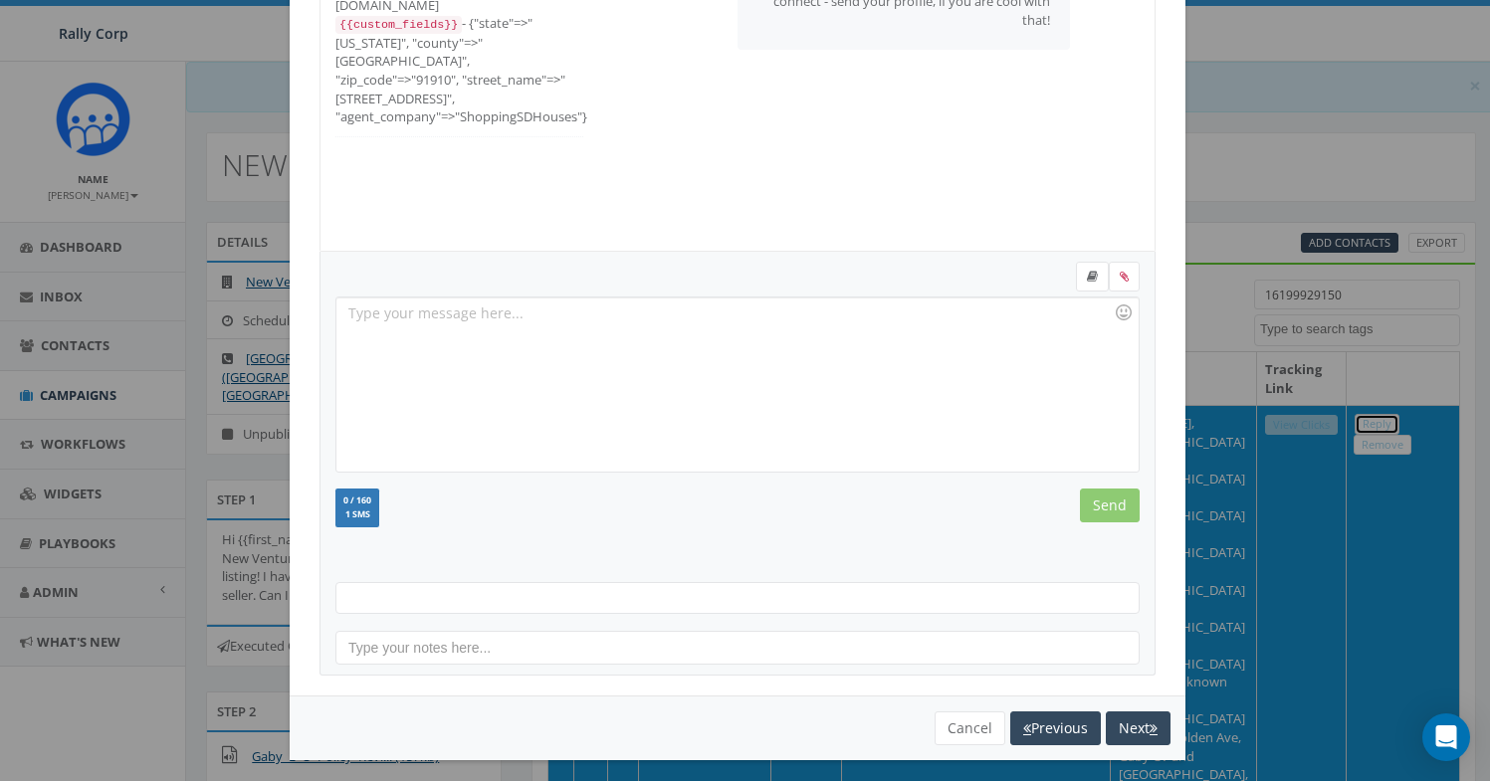
scroll to position [216, 0]
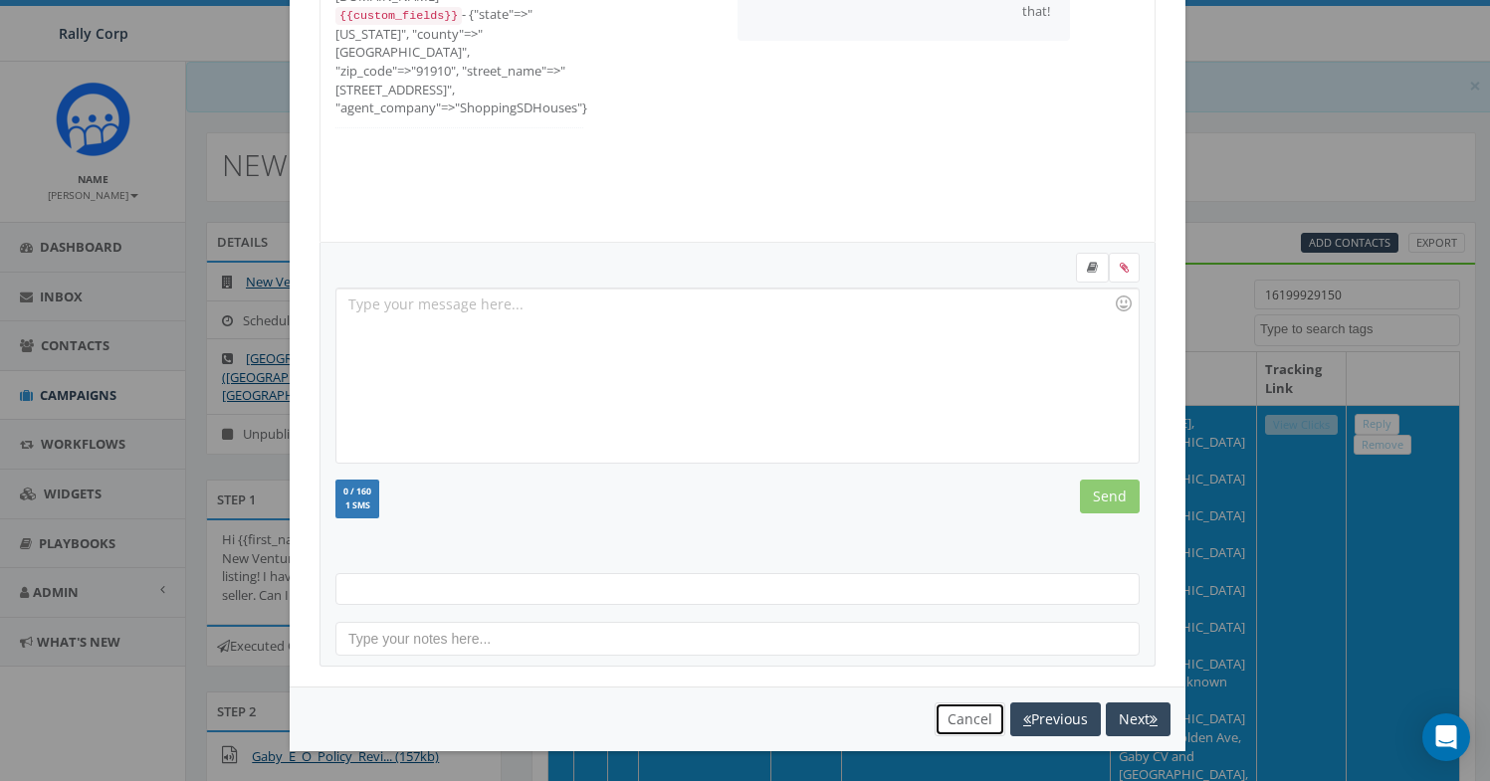
click at [948, 719] on button "Cancel" at bounding box center [970, 720] width 71 height 34
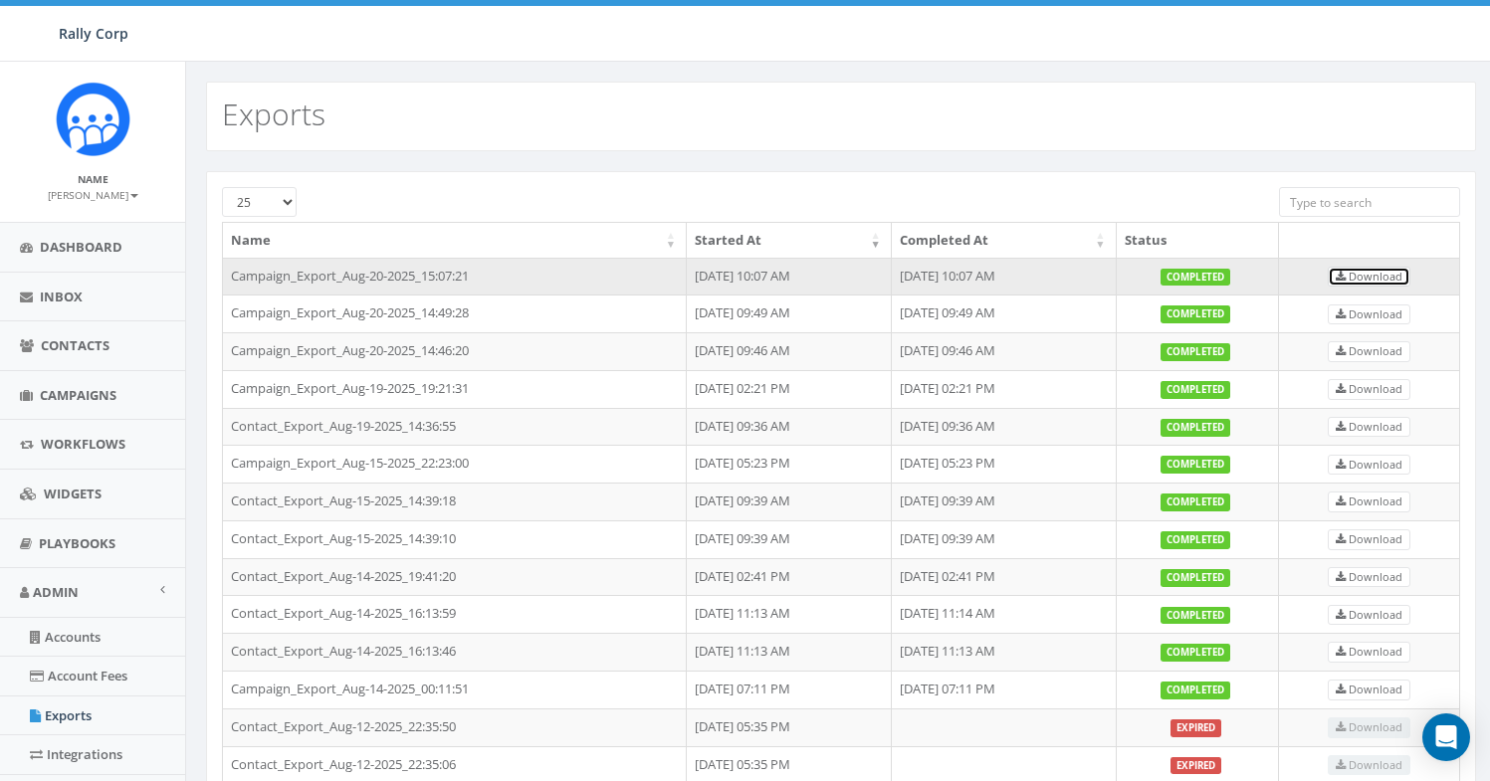
click at [1378, 283] on span "Download" at bounding box center [1369, 276] width 67 height 15
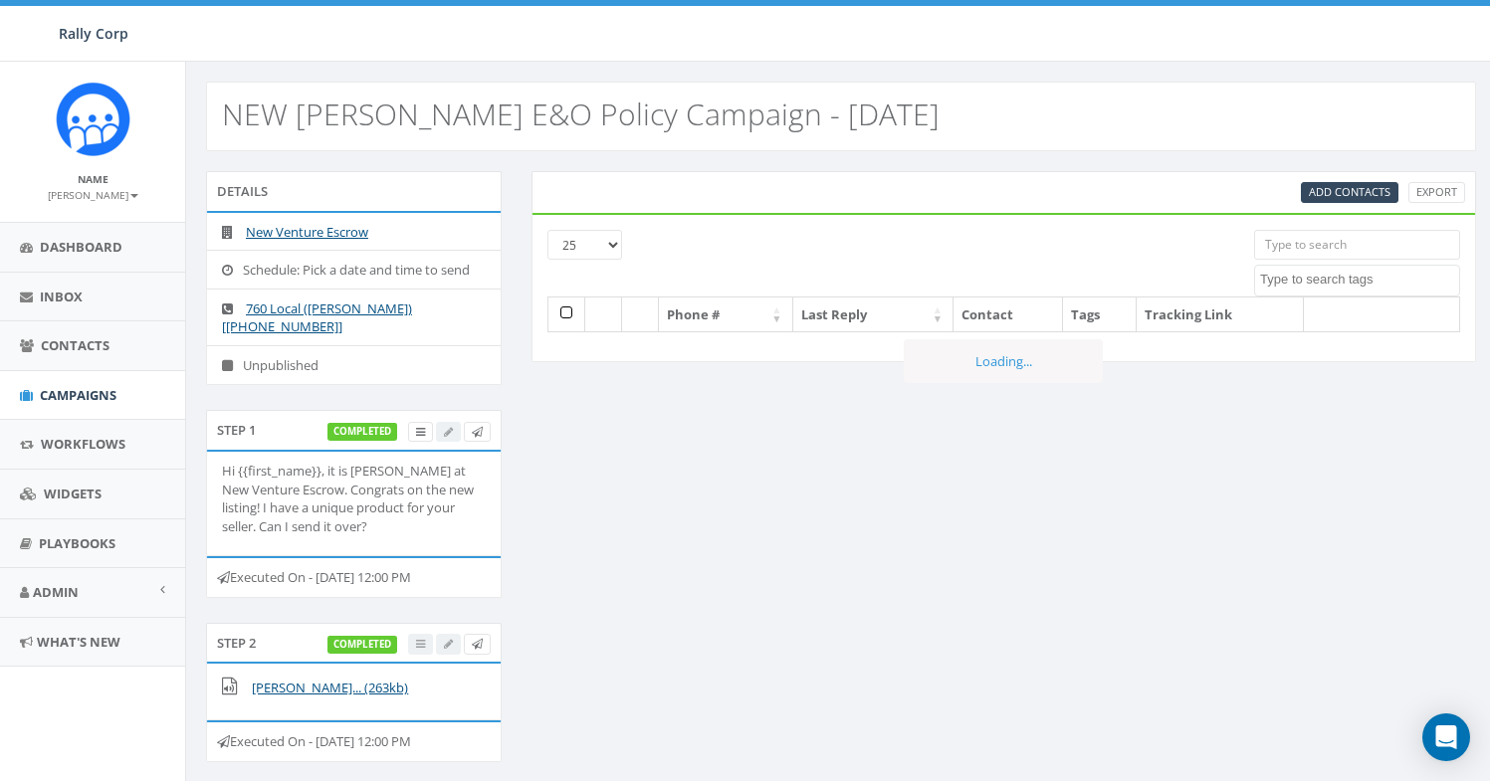
select select
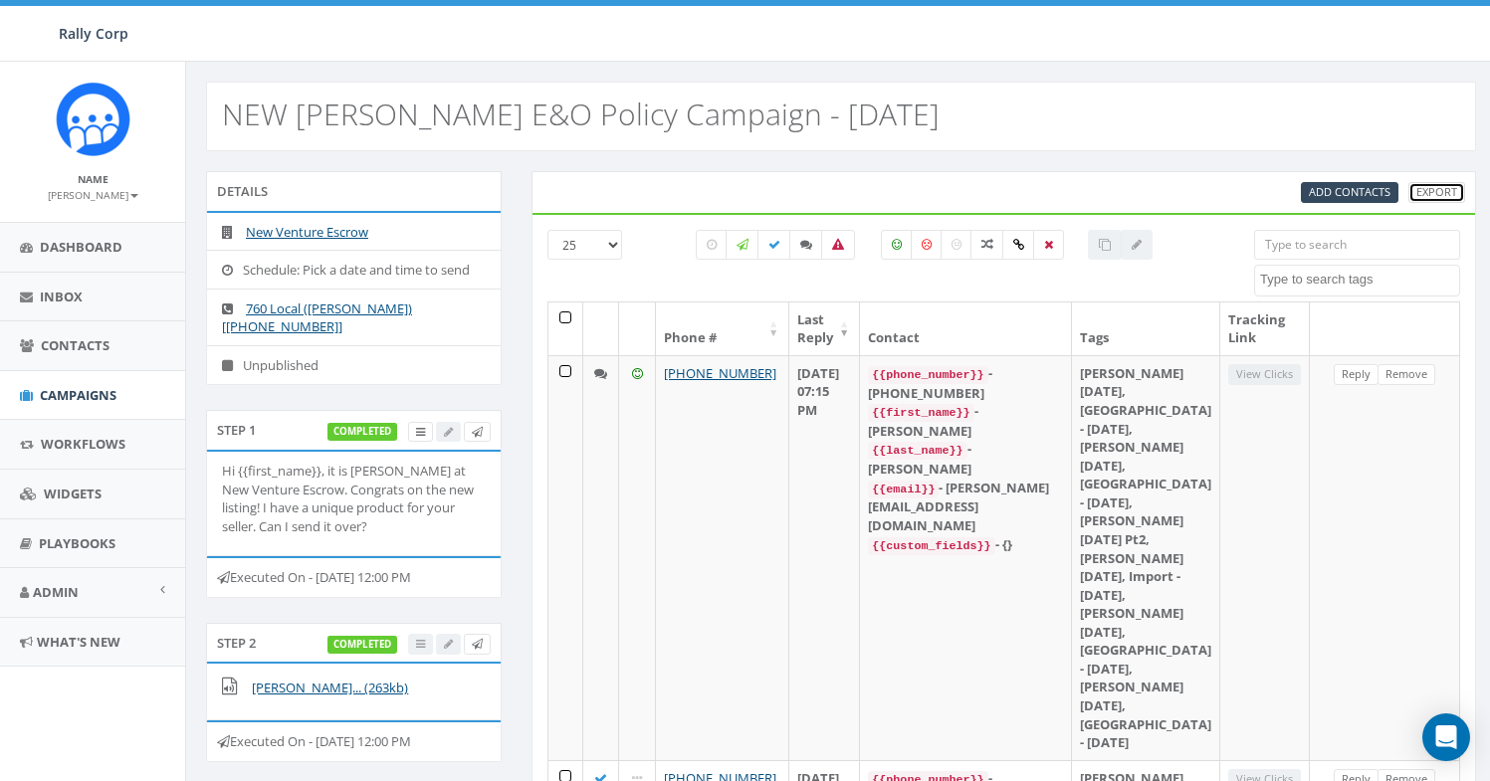
click at [1443, 197] on link "Export" at bounding box center [1436, 192] width 57 height 21
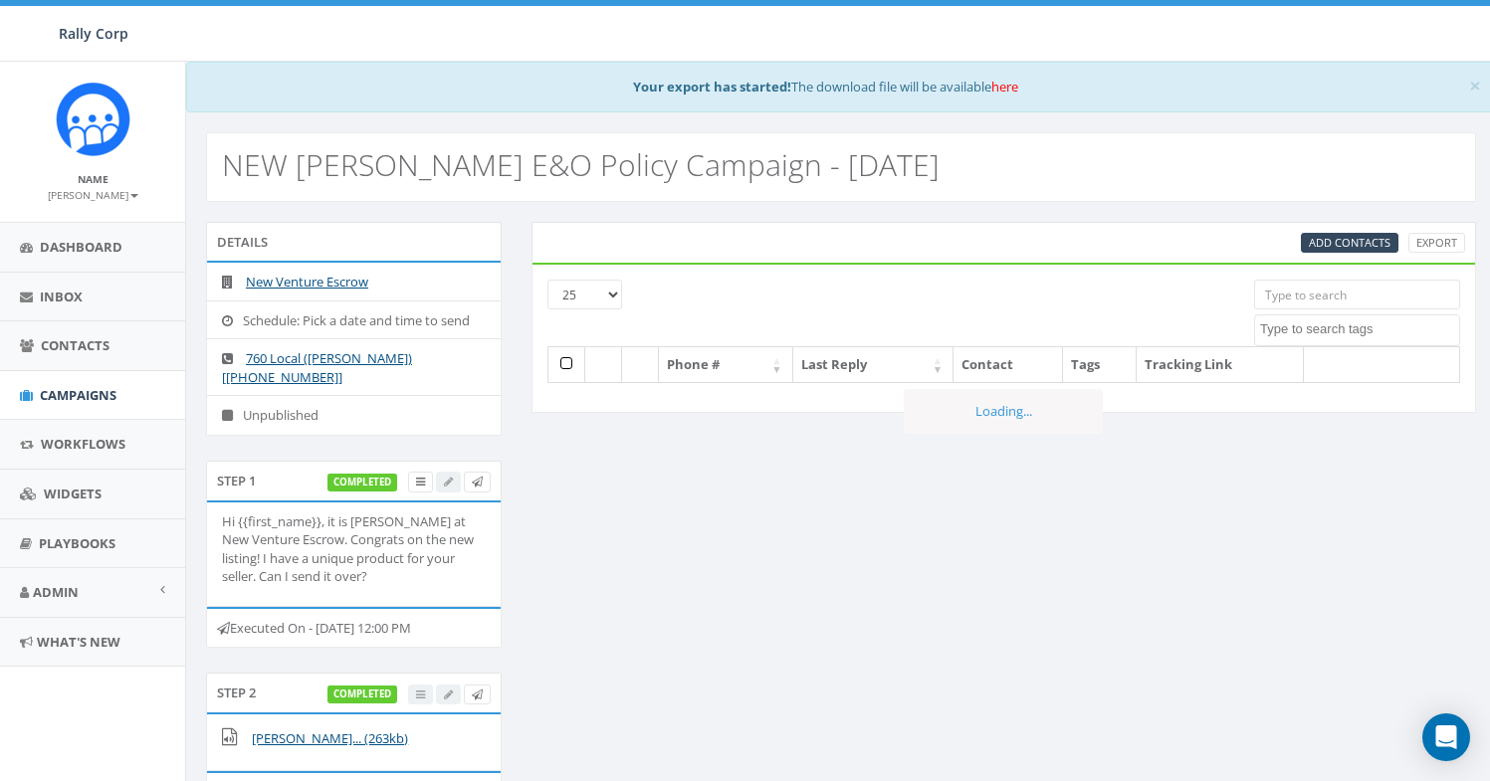
select select
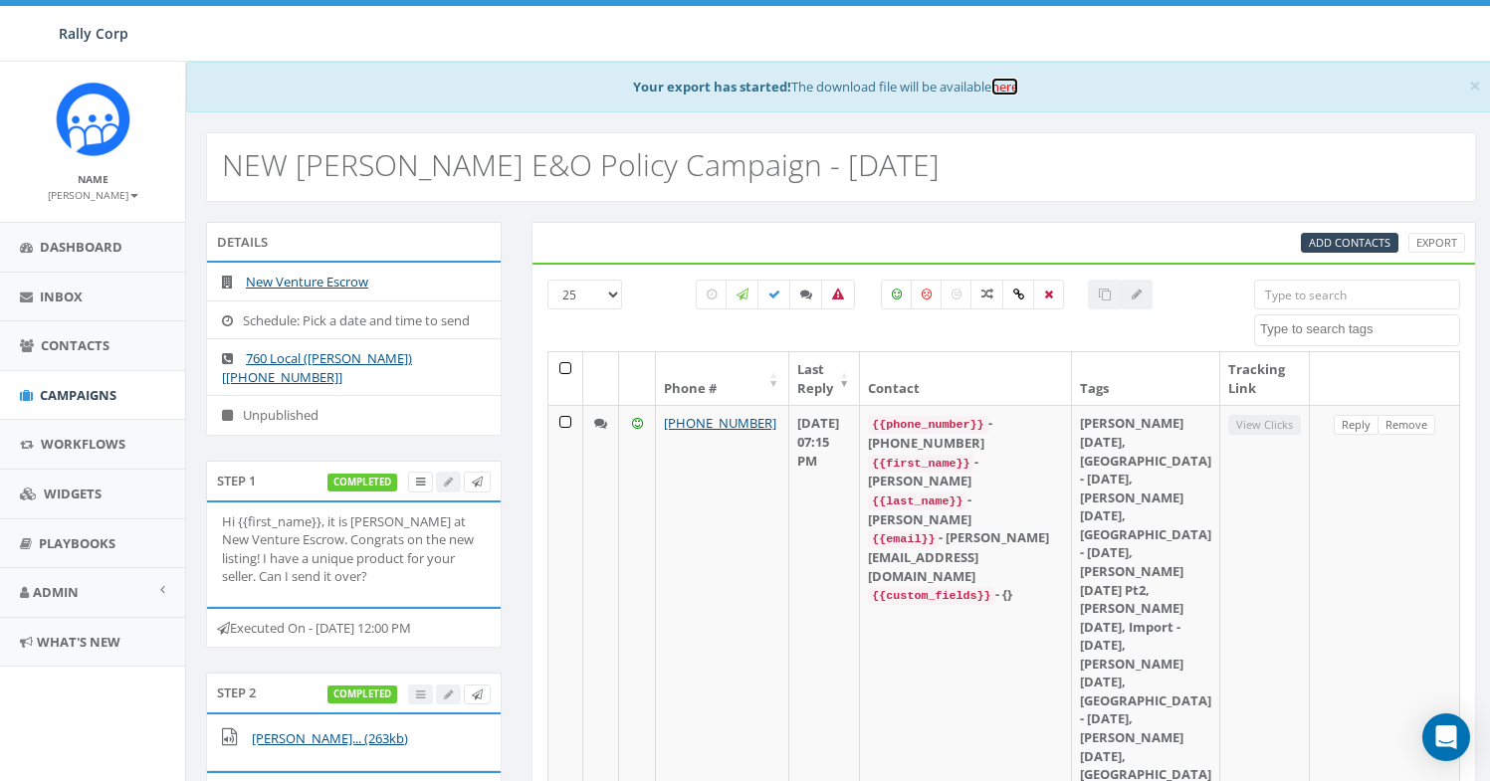
click at [1014, 94] on link "here" at bounding box center [1004, 87] width 27 height 18
drag, startPoint x: 380, startPoint y: 581, endPoint x: 320, endPoint y: 543, distance: 70.7
click at [320, 543] on p "Hi {{first_name}}, it is [PERSON_NAME] at New Venture Escrow. Congrats on the n…" at bounding box center [354, 550] width 264 height 74
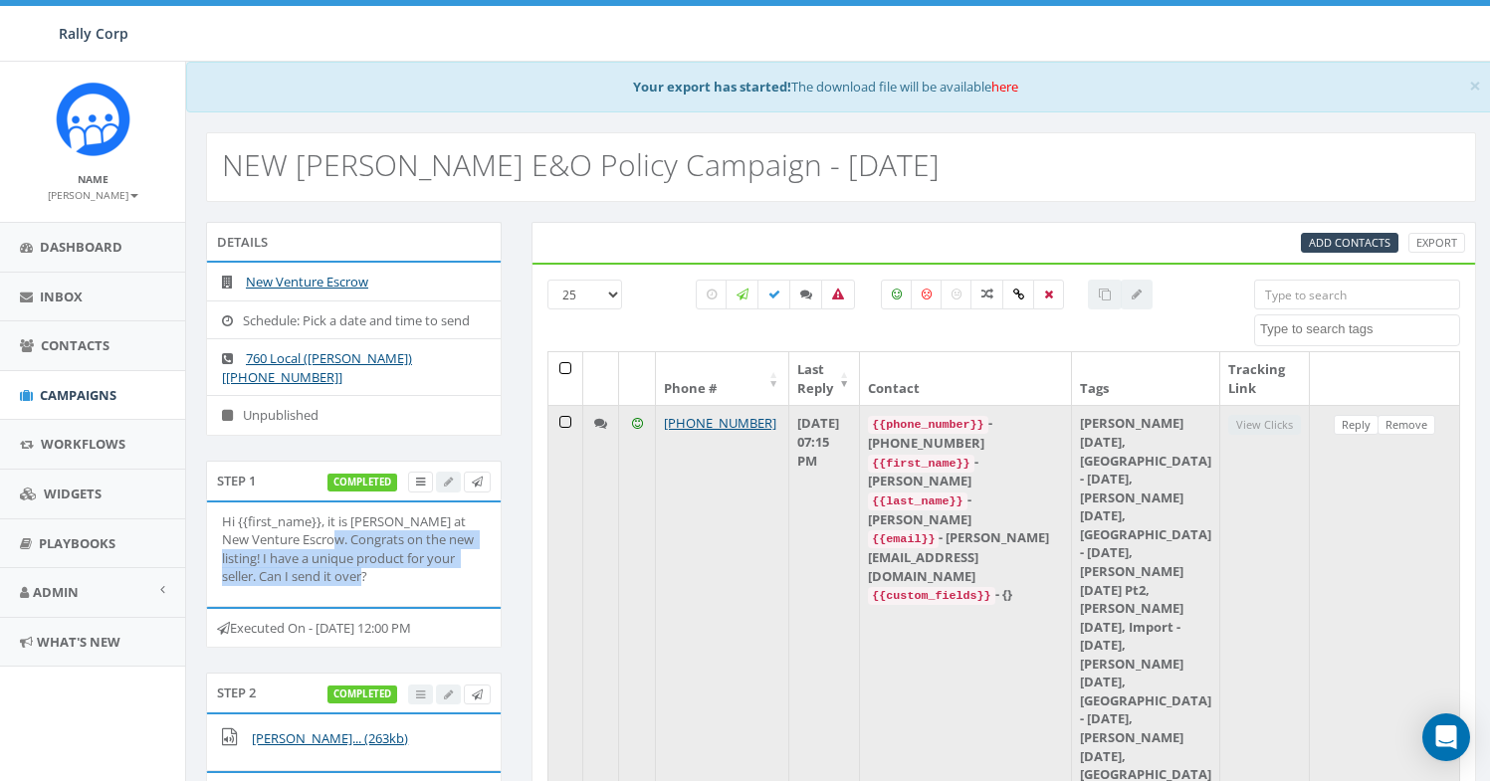
copy p "Congrats on the new listing! I have a unique product for your seller. Can I sen…"
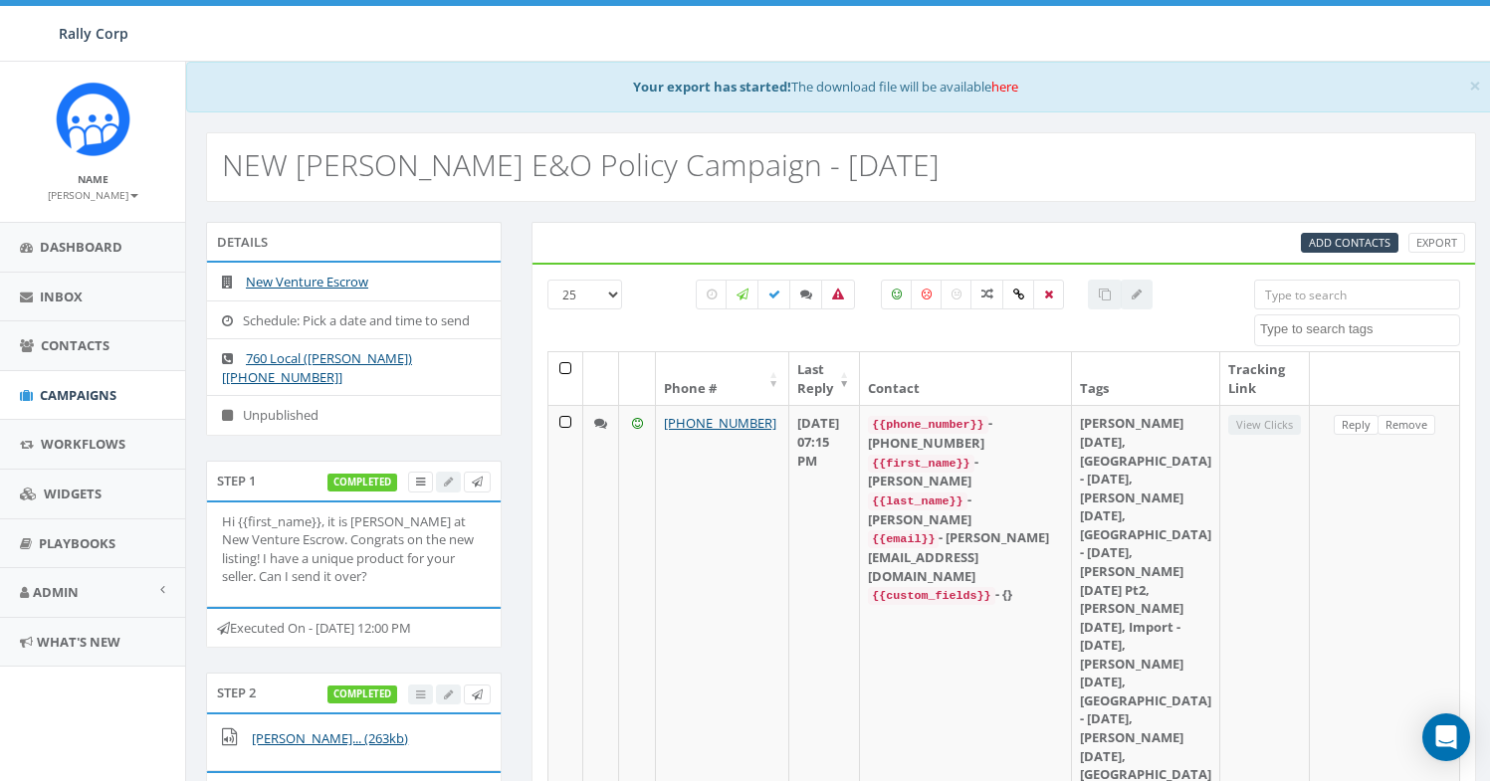
click at [1289, 302] on input "search" at bounding box center [1357, 295] width 206 height 30
paste input "17605259134"
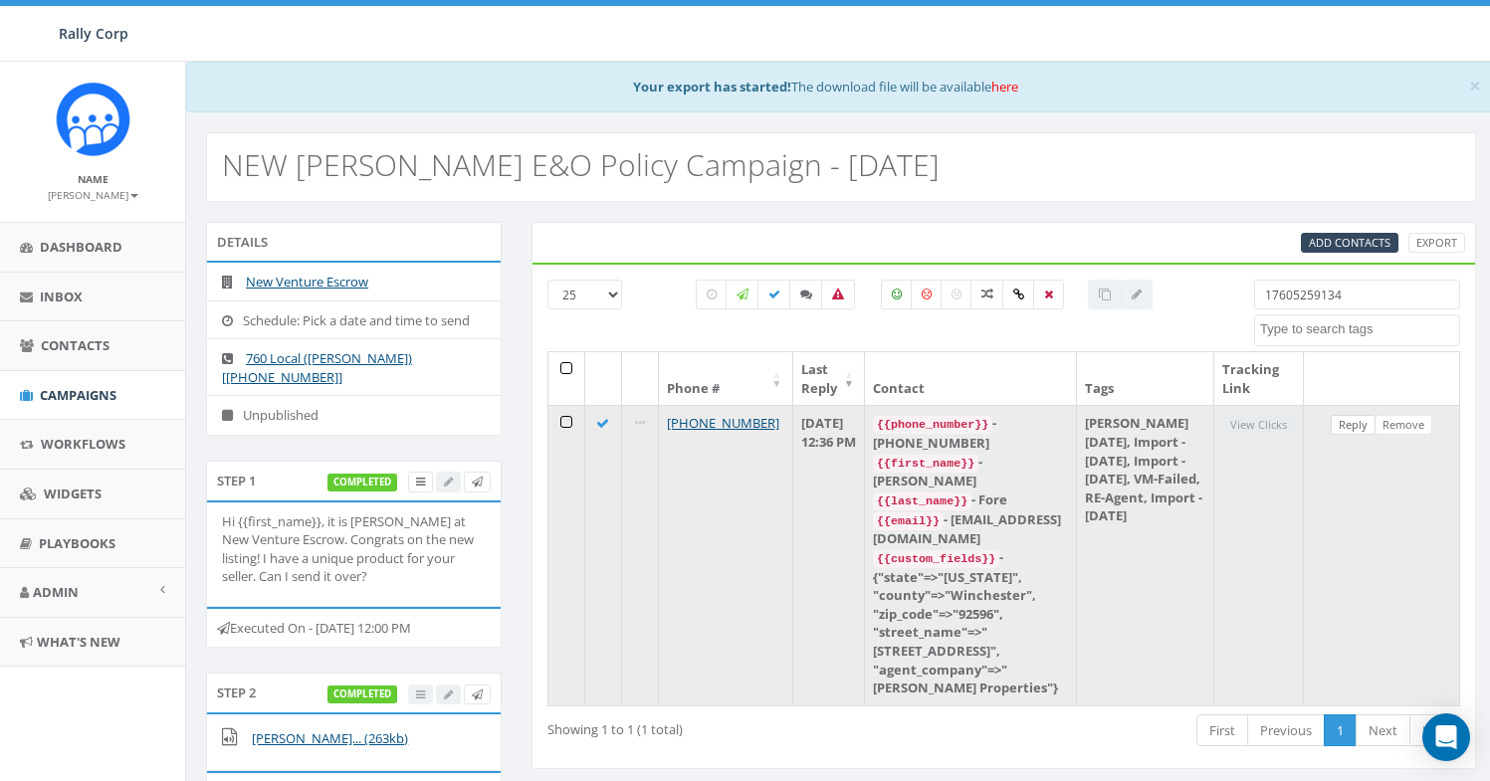
type input "17605259134"
click at [1350, 429] on link "Reply" at bounding box center [1353, 425] width 45 height 21
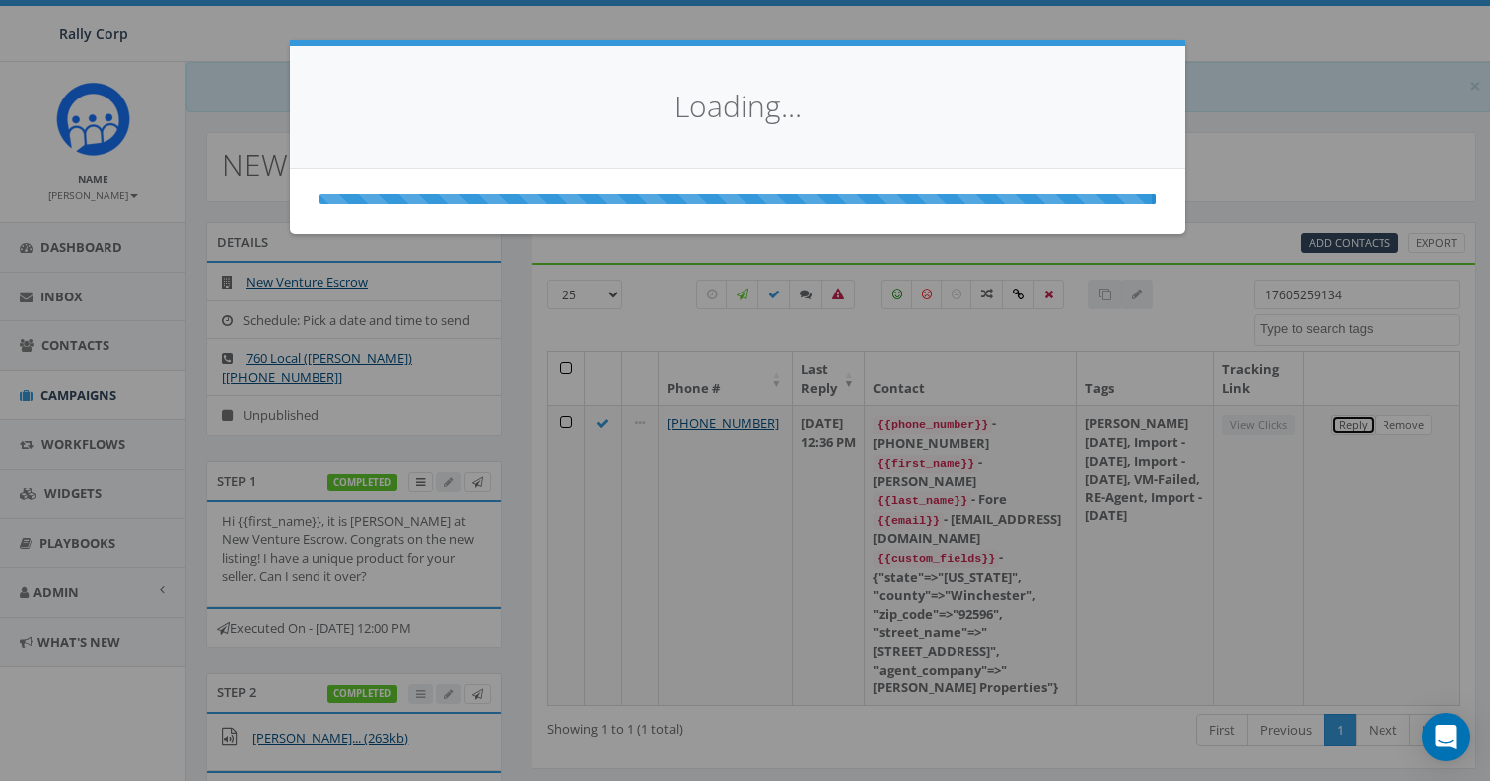
select select
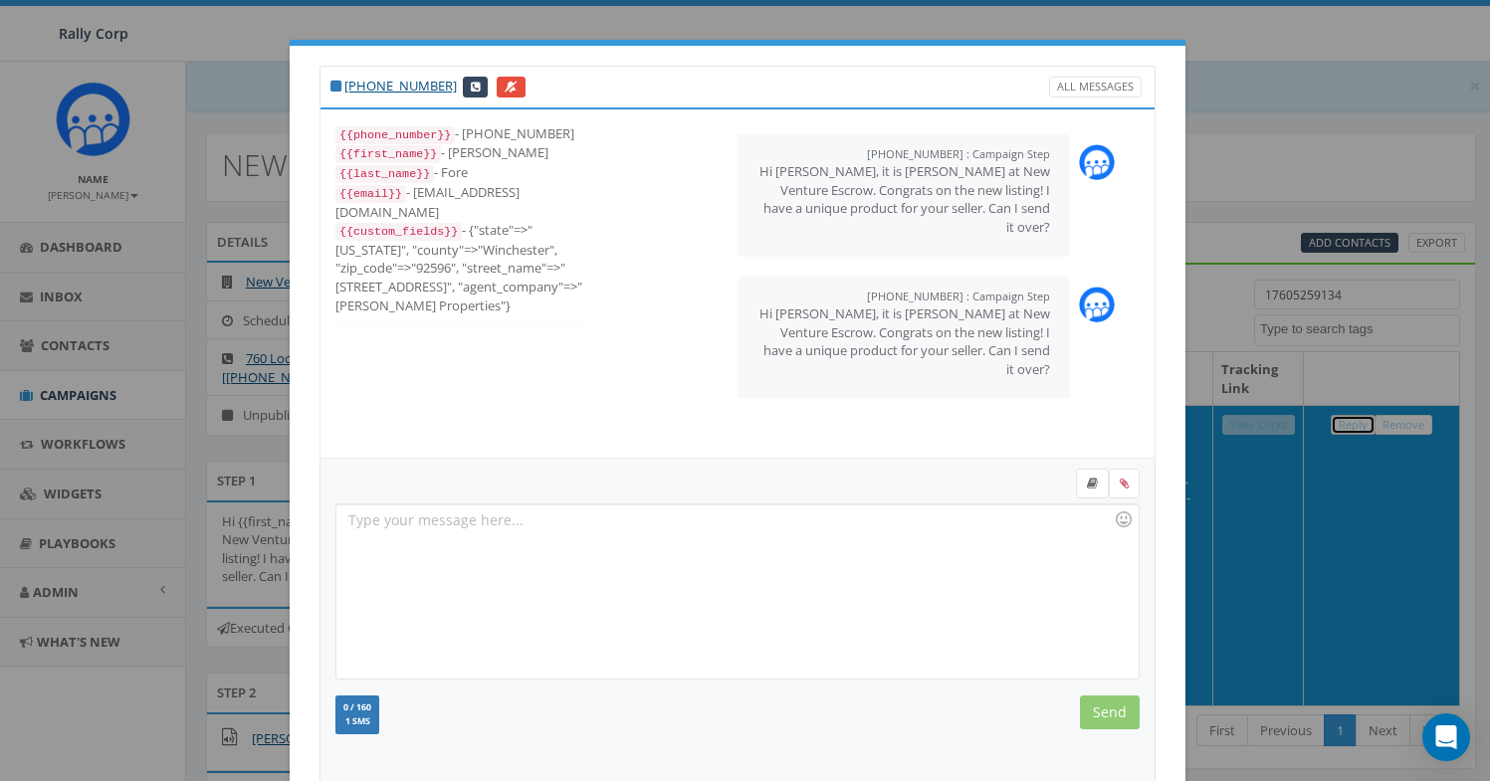
scroll to position [216, 0]
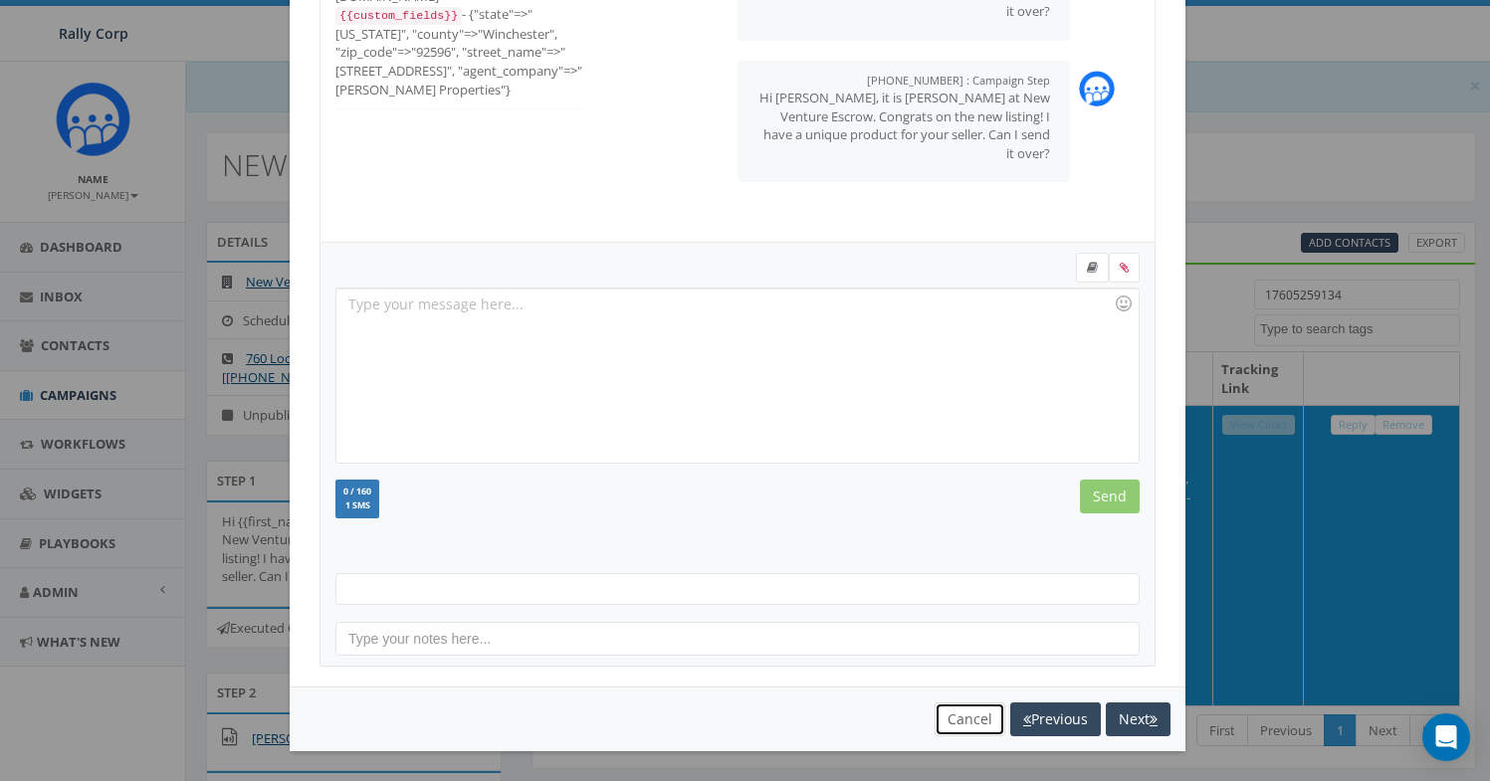
click at [947, 719] on button "Cancel" at bounding box center [970, 720] width 71 height 34
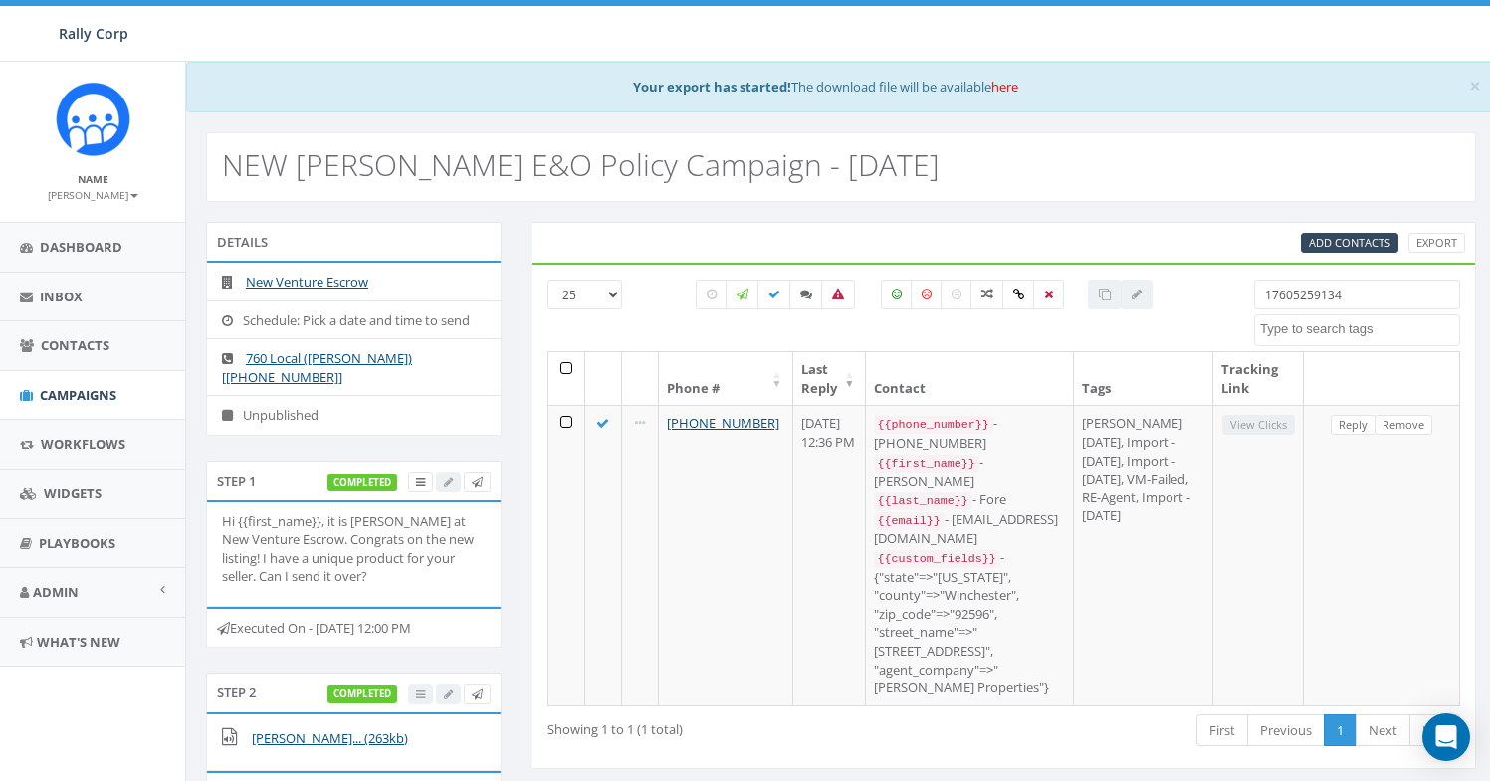
click at [1323, 293] on input "17605259134" at bounding box center [1357, 295] width 206 height 30
paste input "3042065"
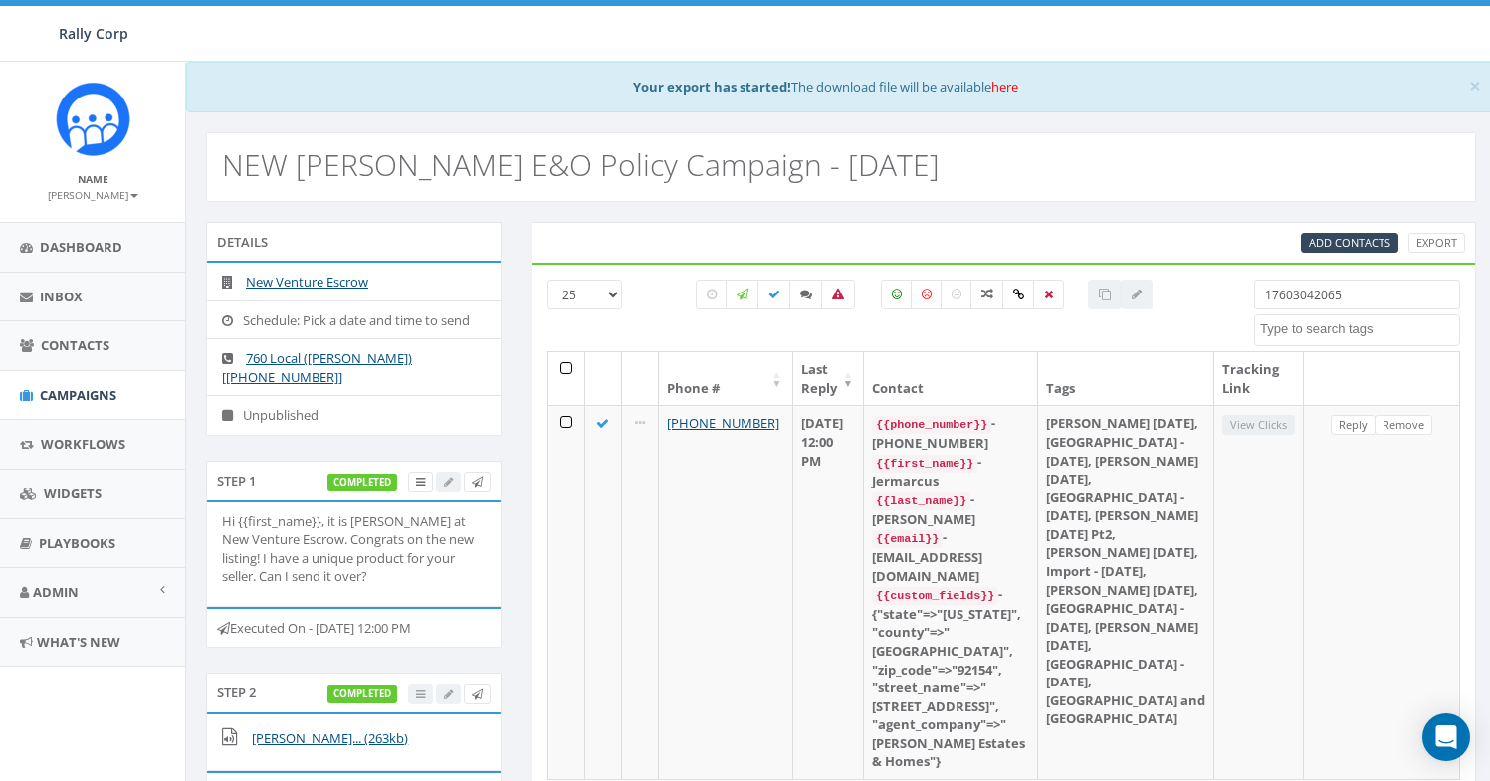
type input "17603042065"
click at [1341, 428] on link "Reply" at bounding box center [1353, 425] width 45 height 21
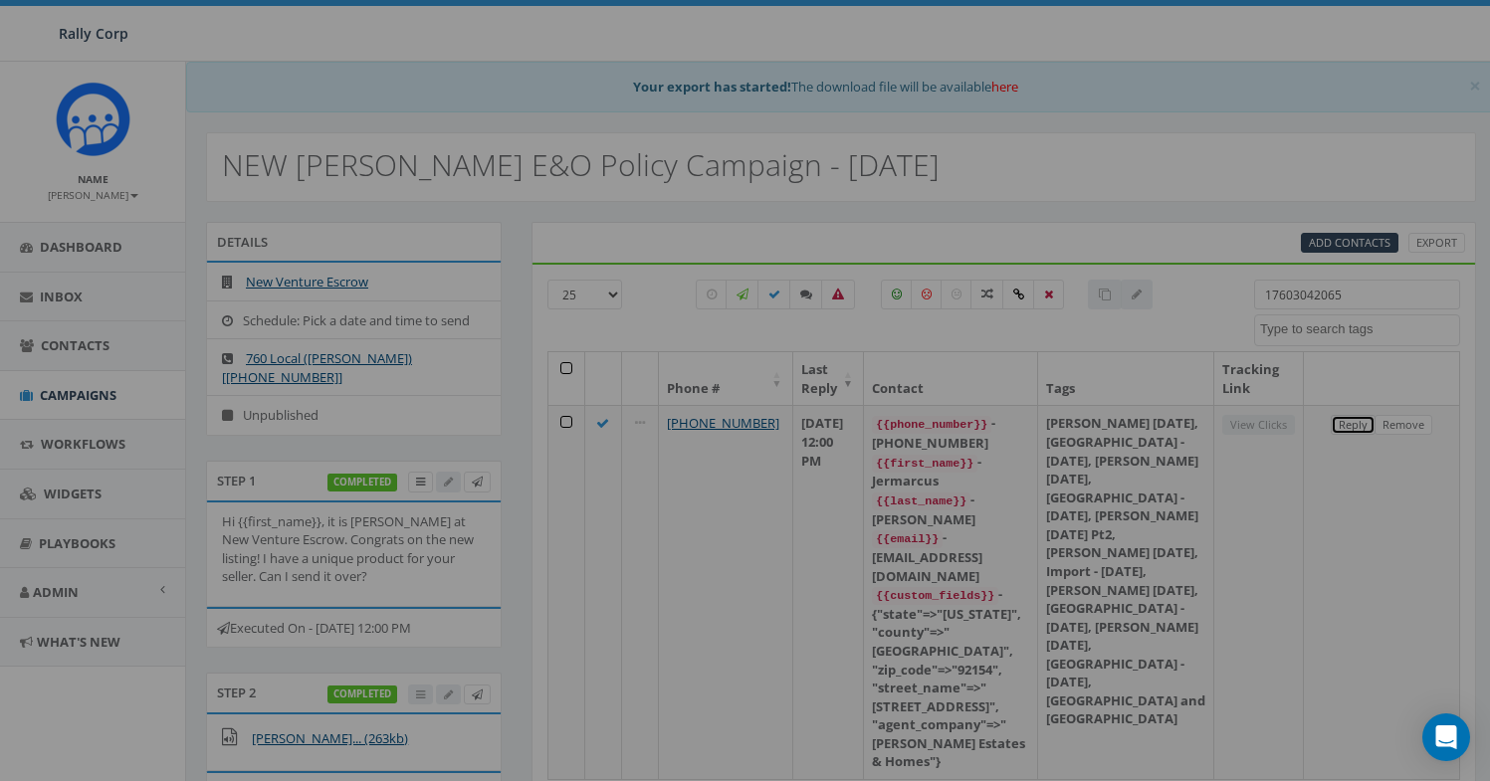
scroll to position [0, 0]
select select
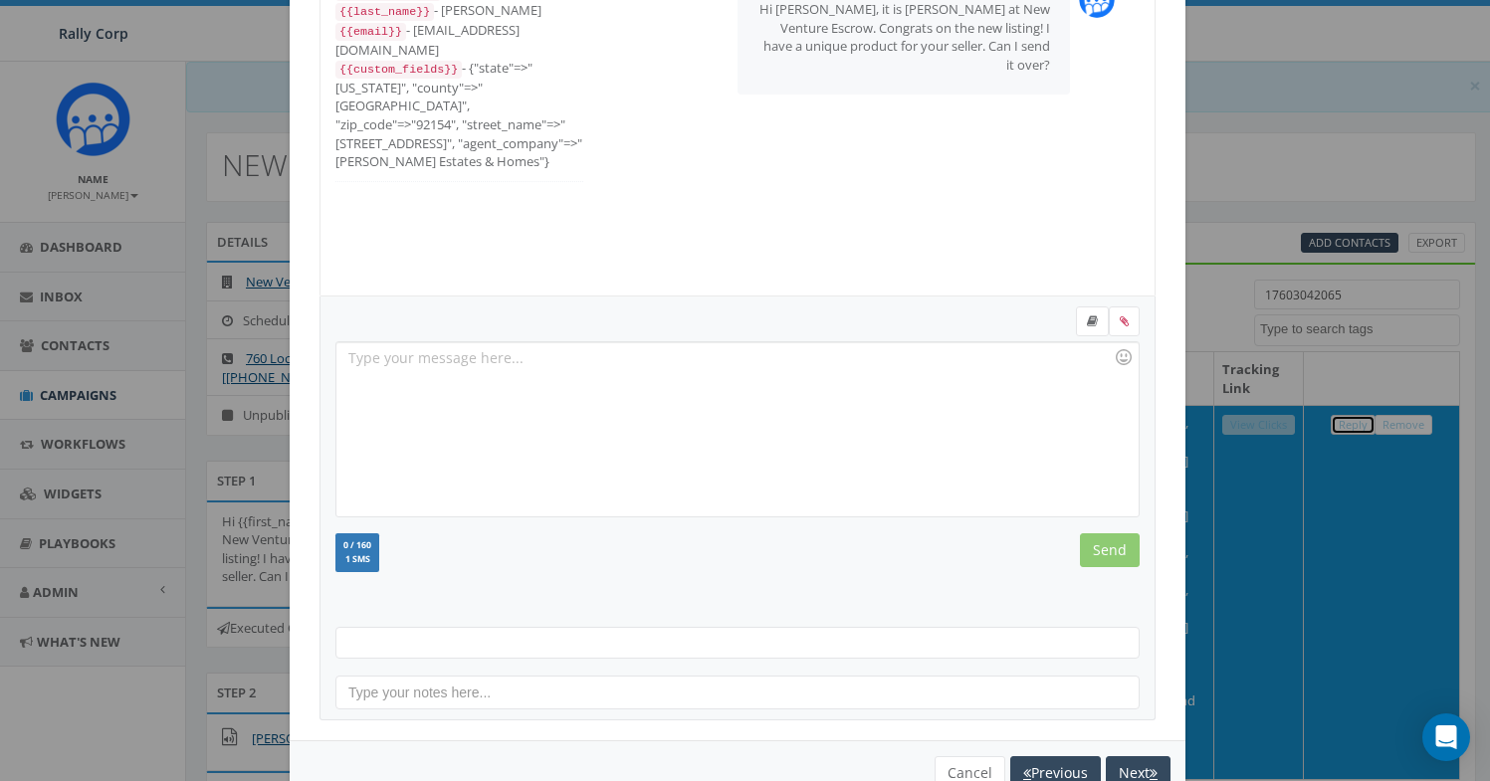
scroll to position [216, 0]
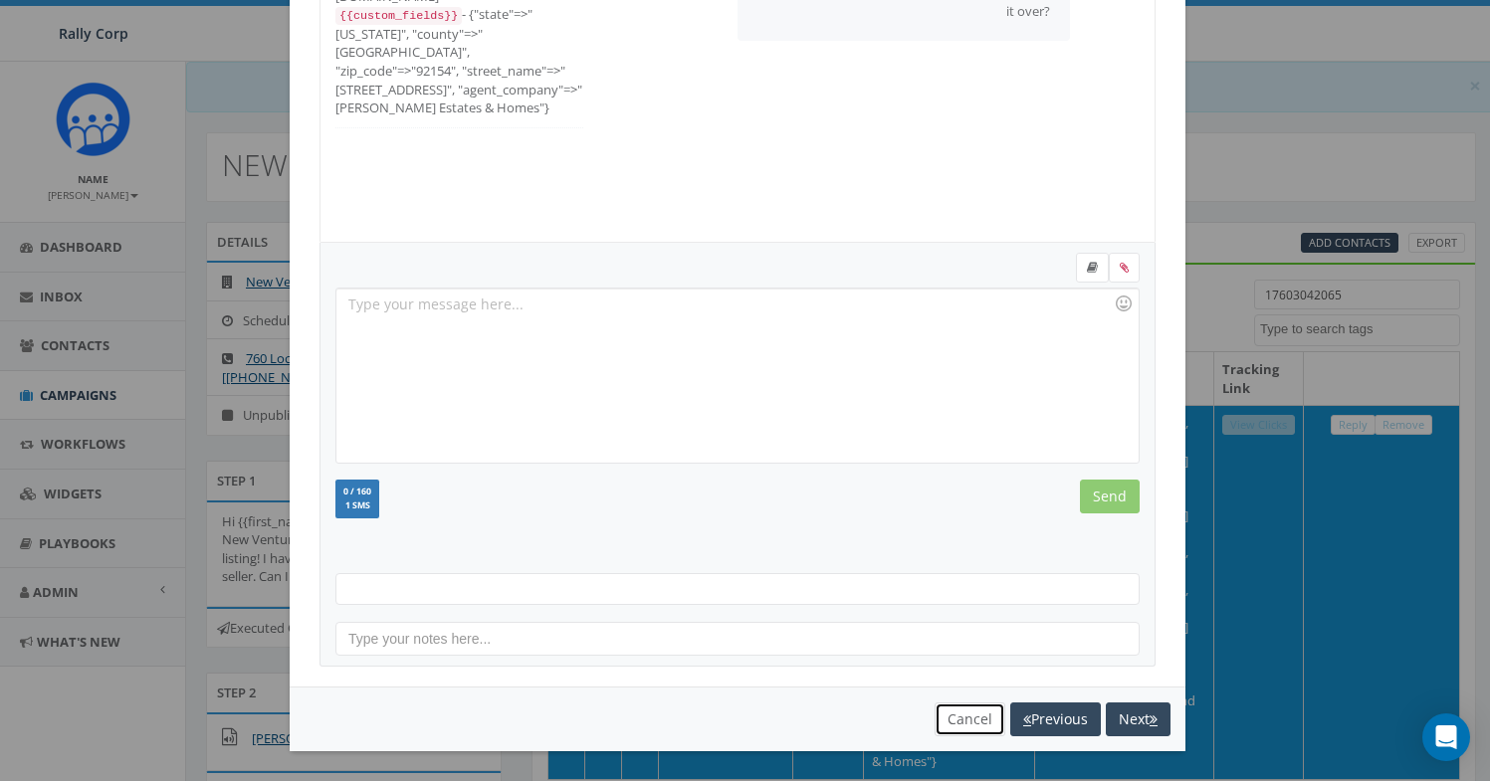
click at [941, 719] on button "Cancel" at bounding box center [970, 720] width 71 height 34
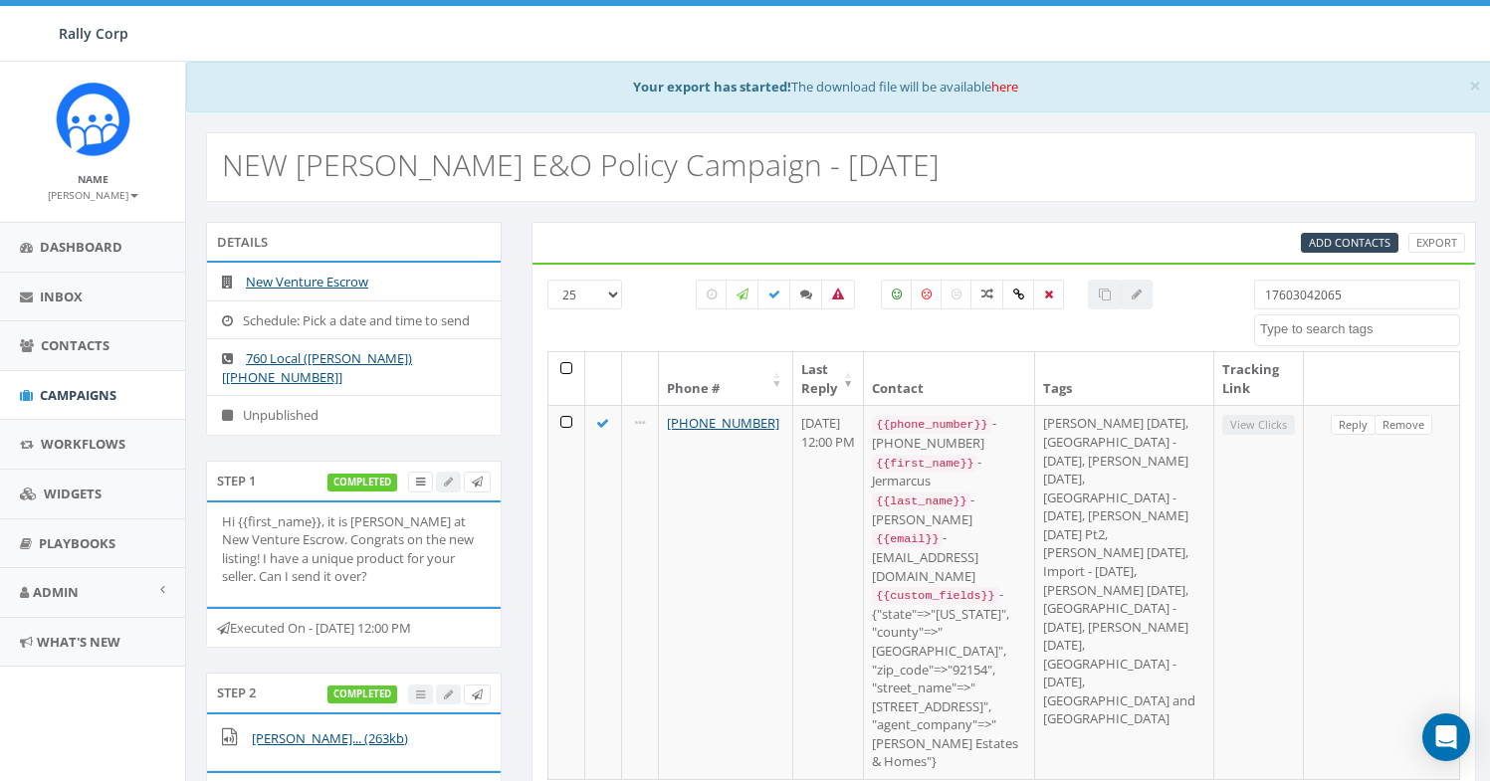
click at [1307, 305] on input "17603042065" at bounding box center [1357, 295] width 206 height 30
paste input "6195717436"
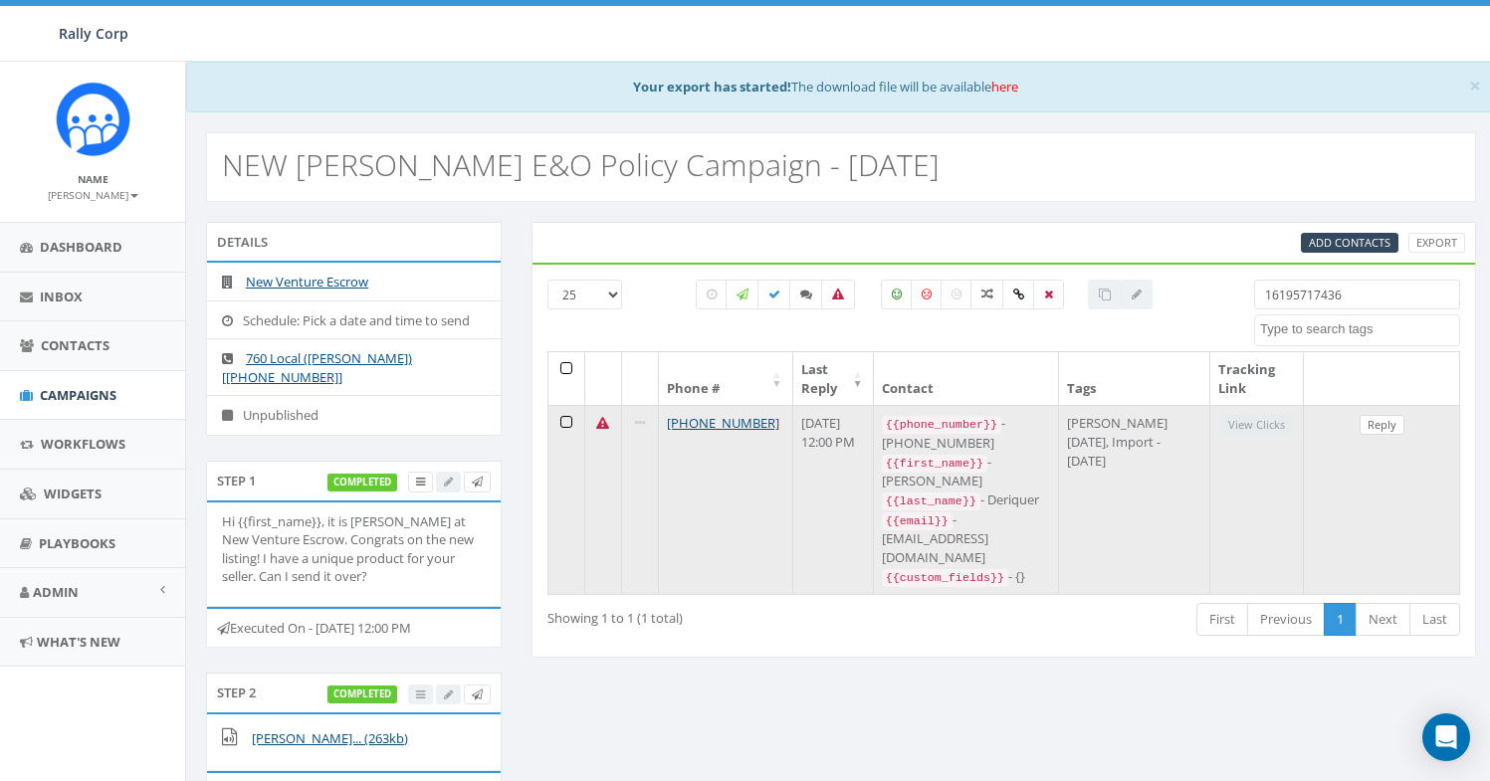
type input "16195717436"
click at [1378, 434] on link "Reply" at bounding box center [1382, 425] width 45 height 21
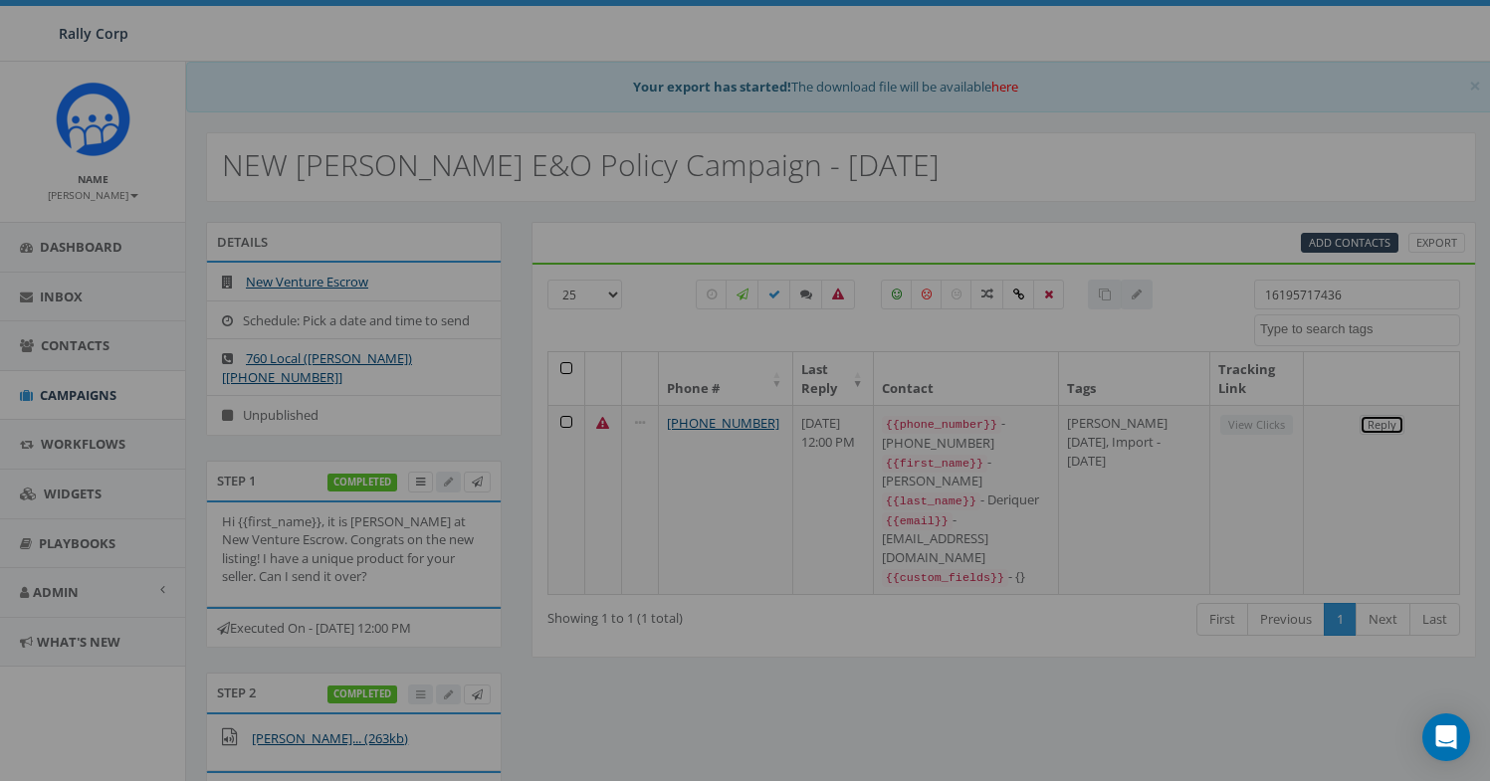
scroll to position [0, 0]
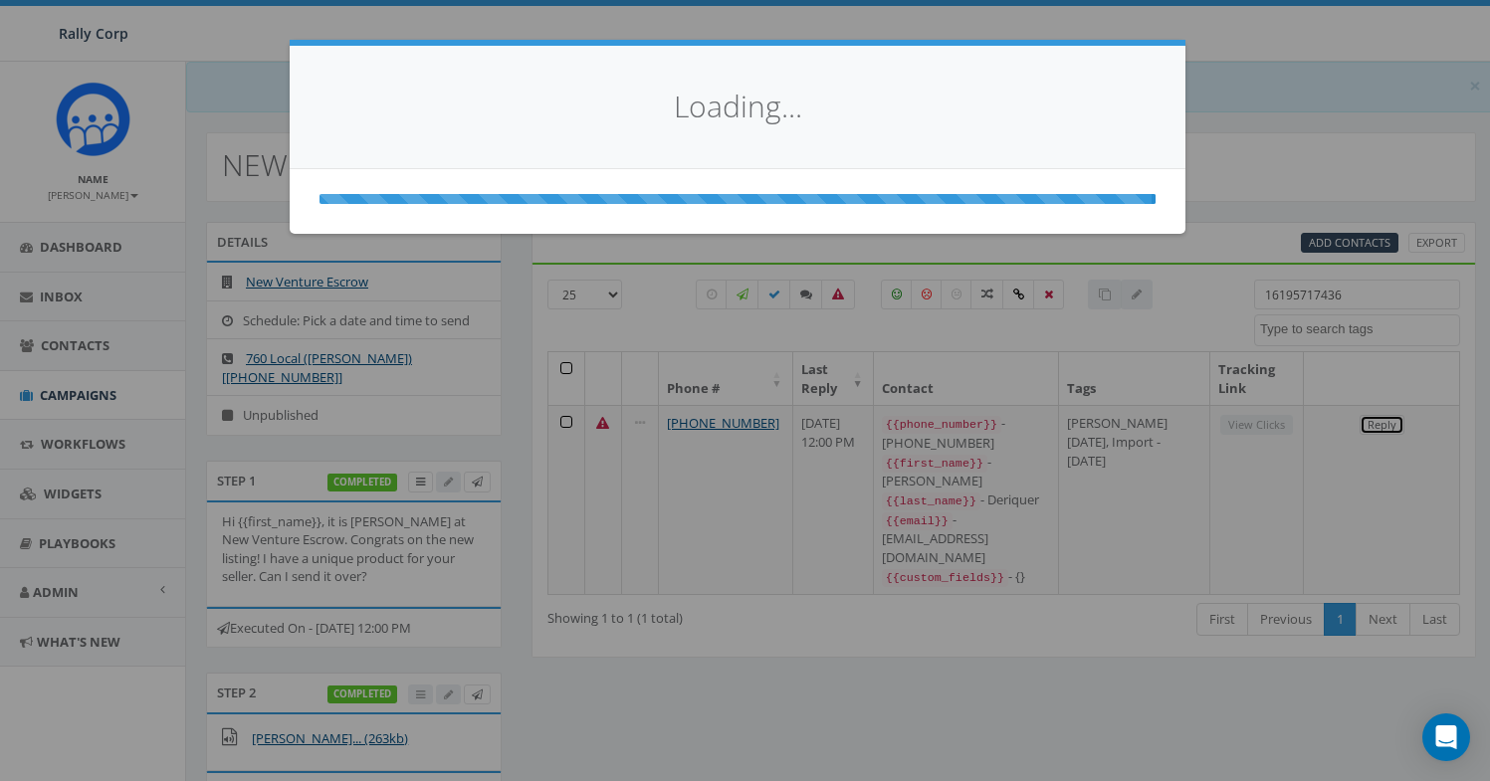
select select
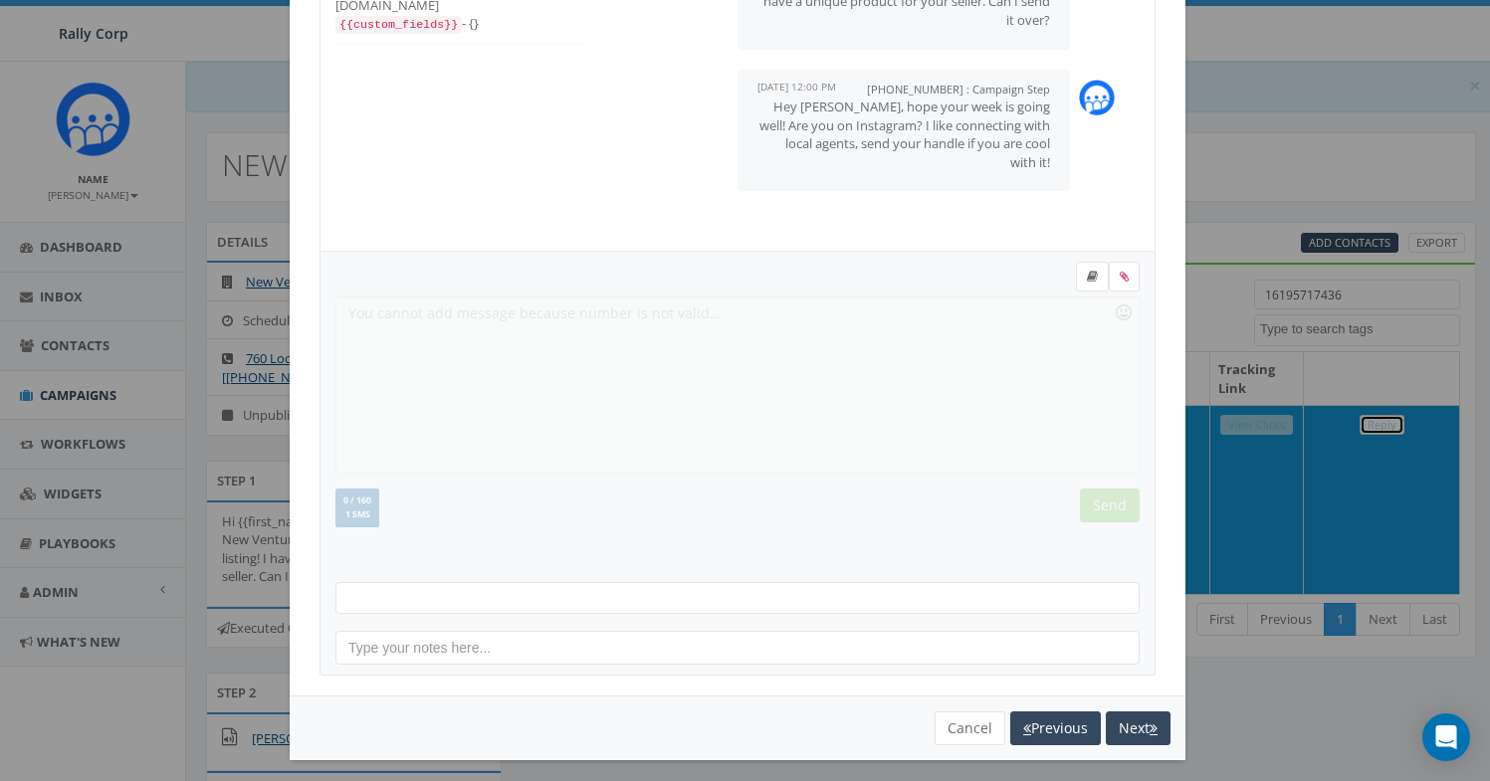
scroll to position [216, 0]
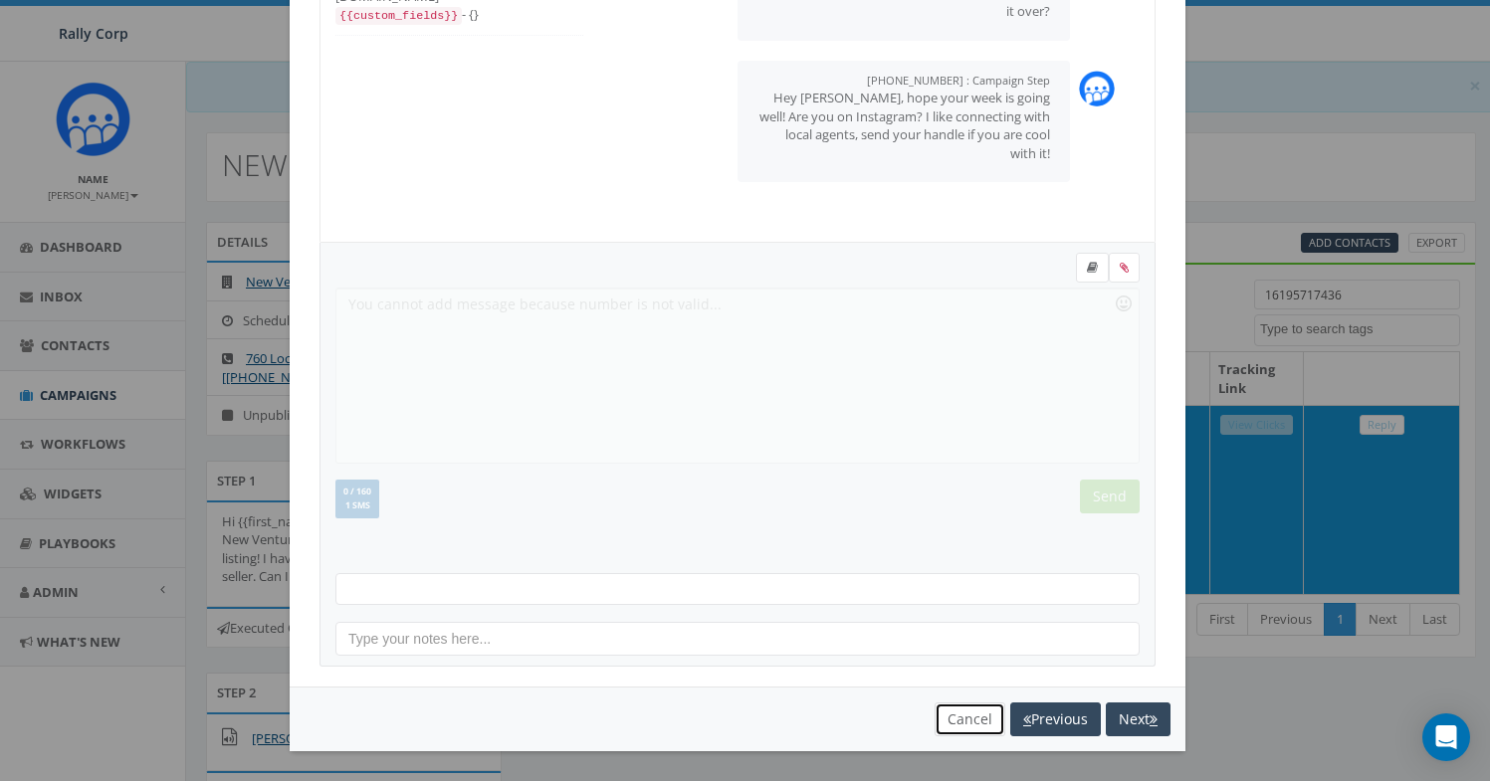
click at [946, 719] on button "Cancel" at bounding box center [970, 720] width 71 height 34
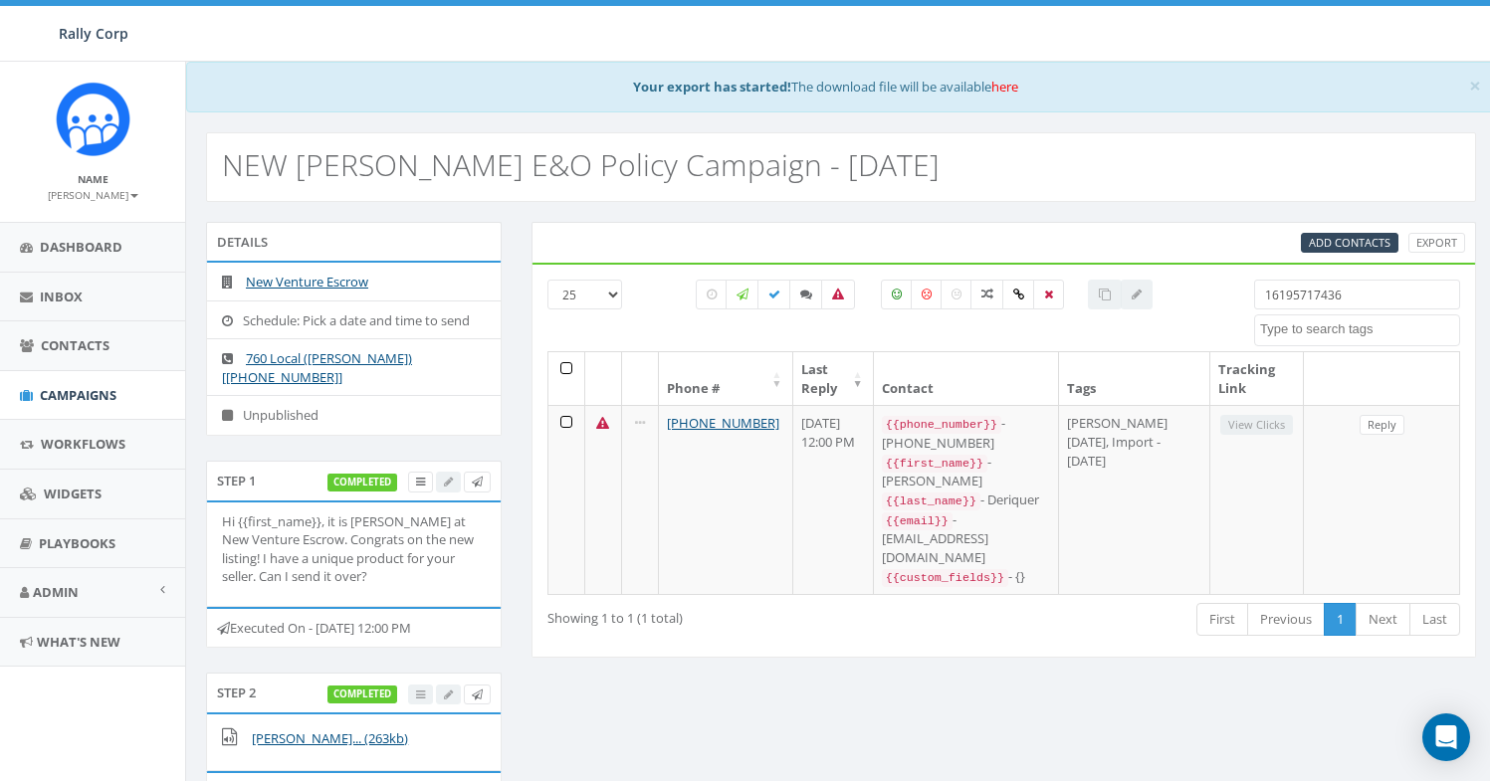
click at [1265, 297] on input "16195717436" at bounding box center [1357, 295] width 206 height 30
paste input "7607604320"
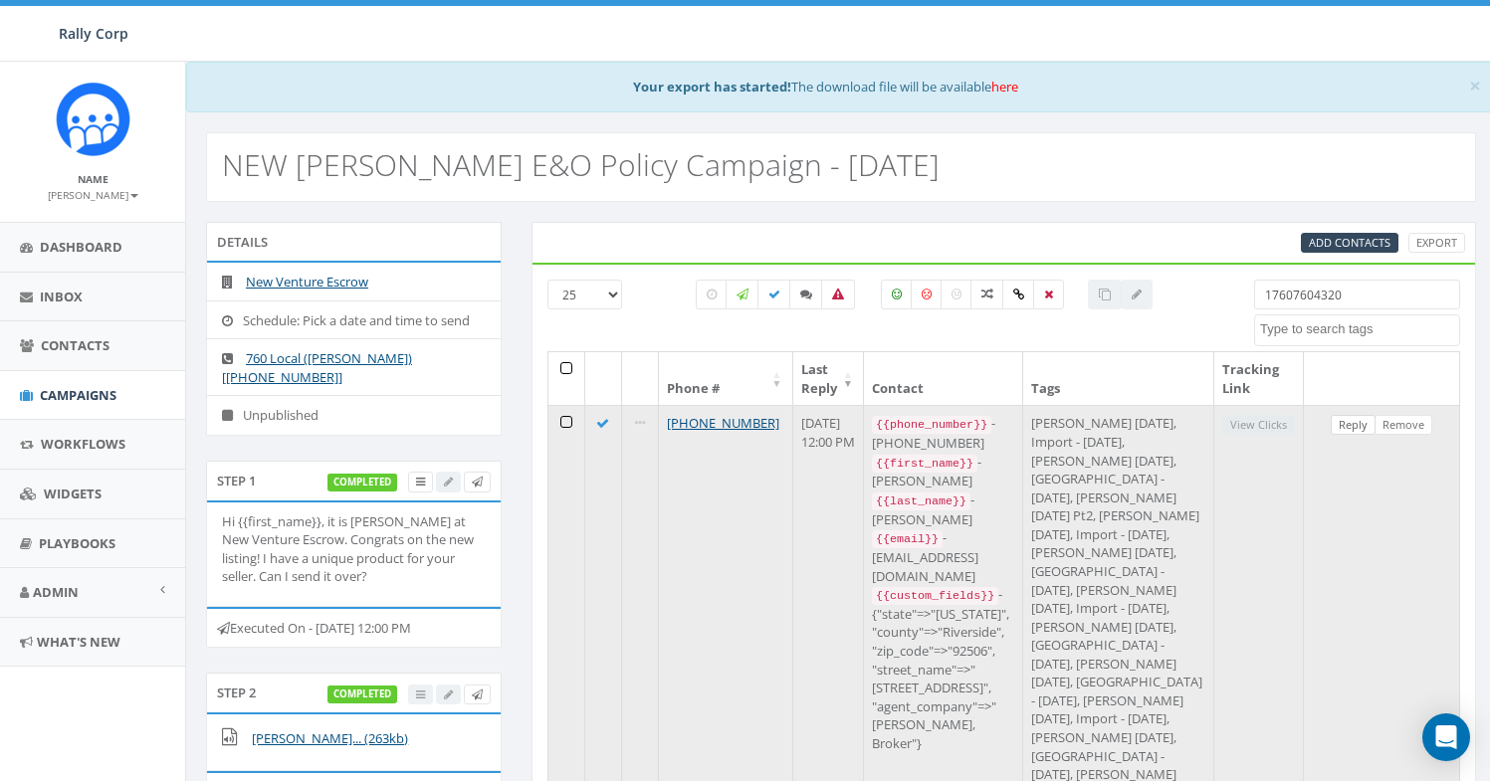
type input "17607604320"
click at [1355, 424] on link "Reply" at bounding box center [1353, 425] width 45 height 21
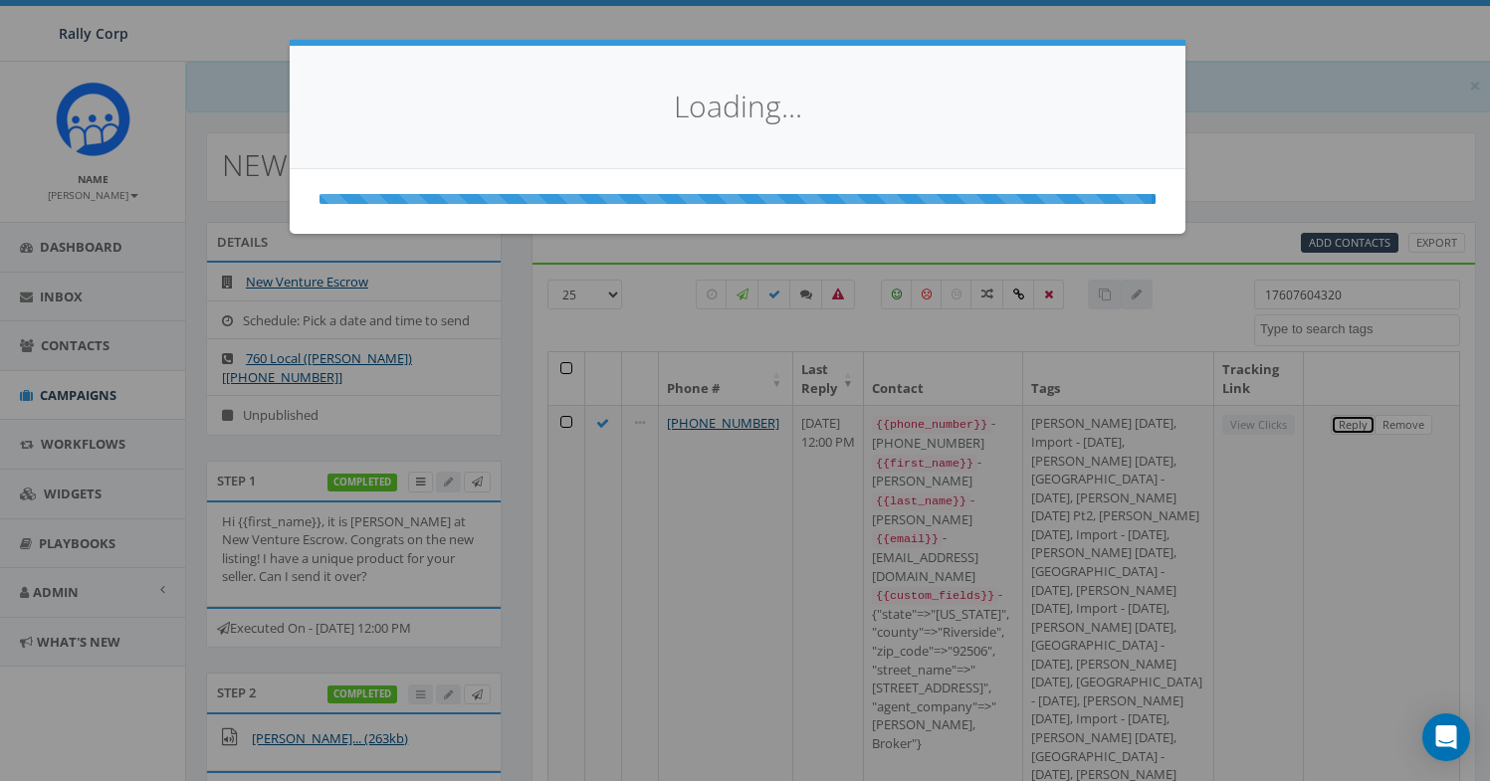
scroll to position [0, 0]
select select
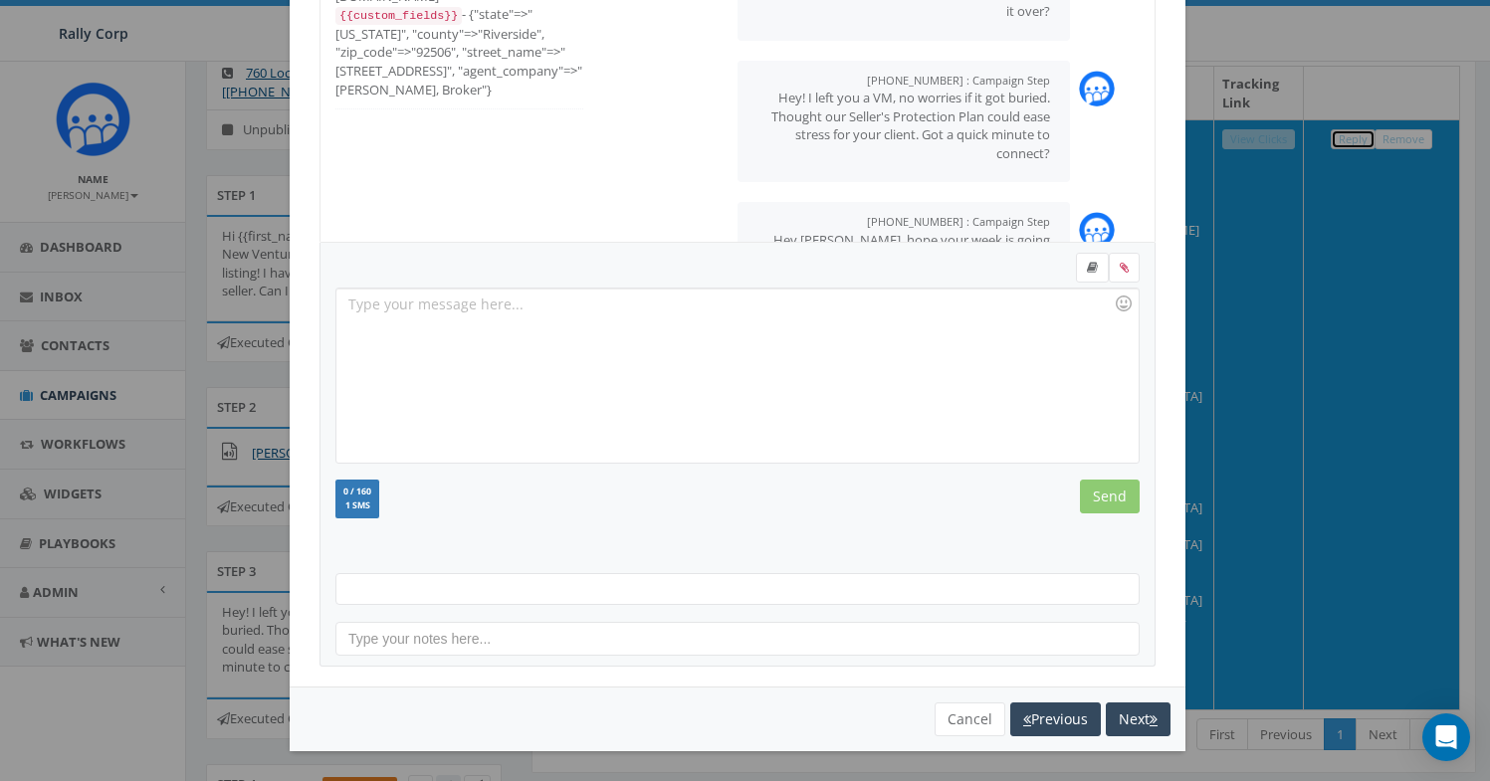
scroll to position [661, 0]
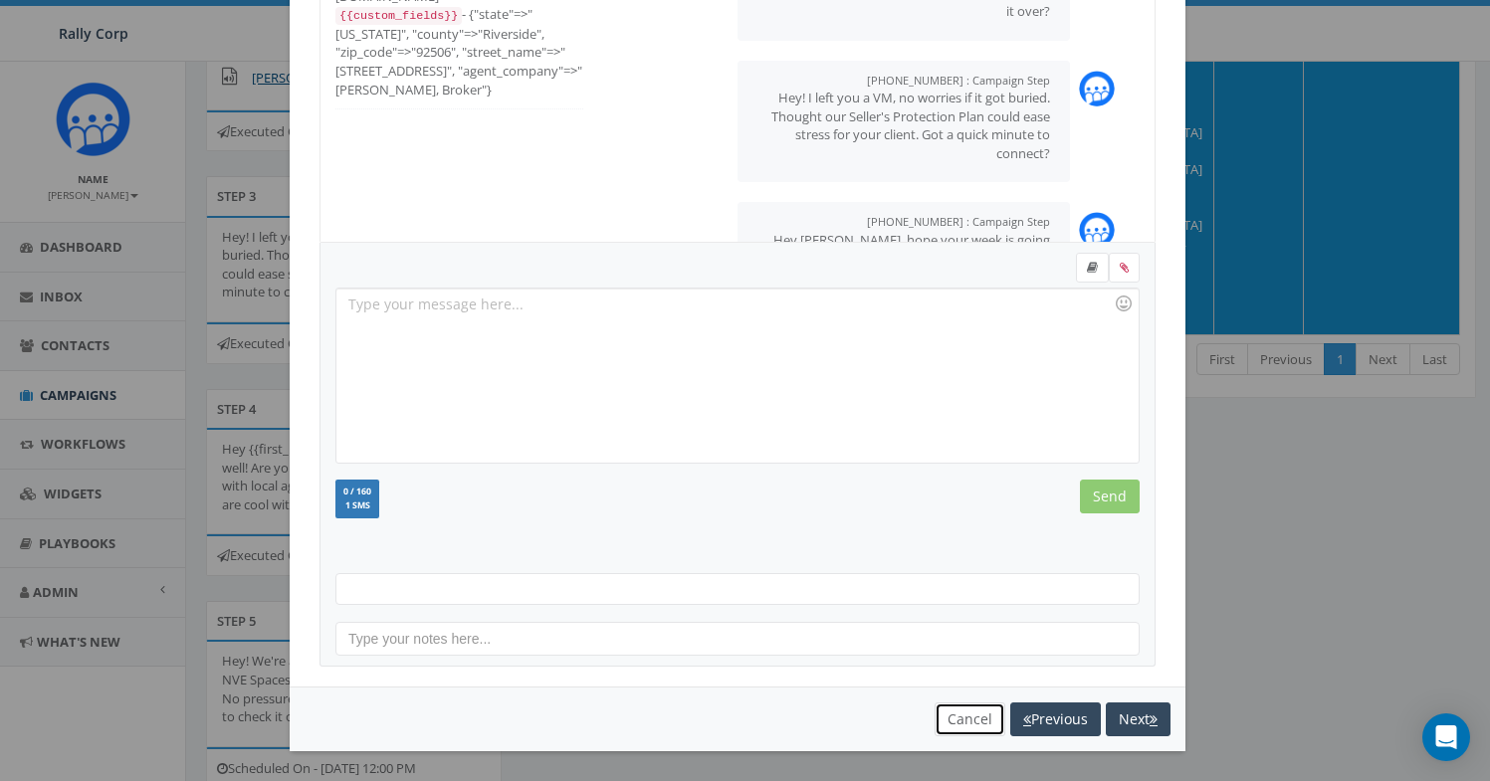
drag, startPoint x: 960, startPoint y: 723, endPoint x: 950, endPoint y: 726, distance: 11.3
click at [960, 723] on button "Cancel" at bounding box center [970, 720] width 71 height 34
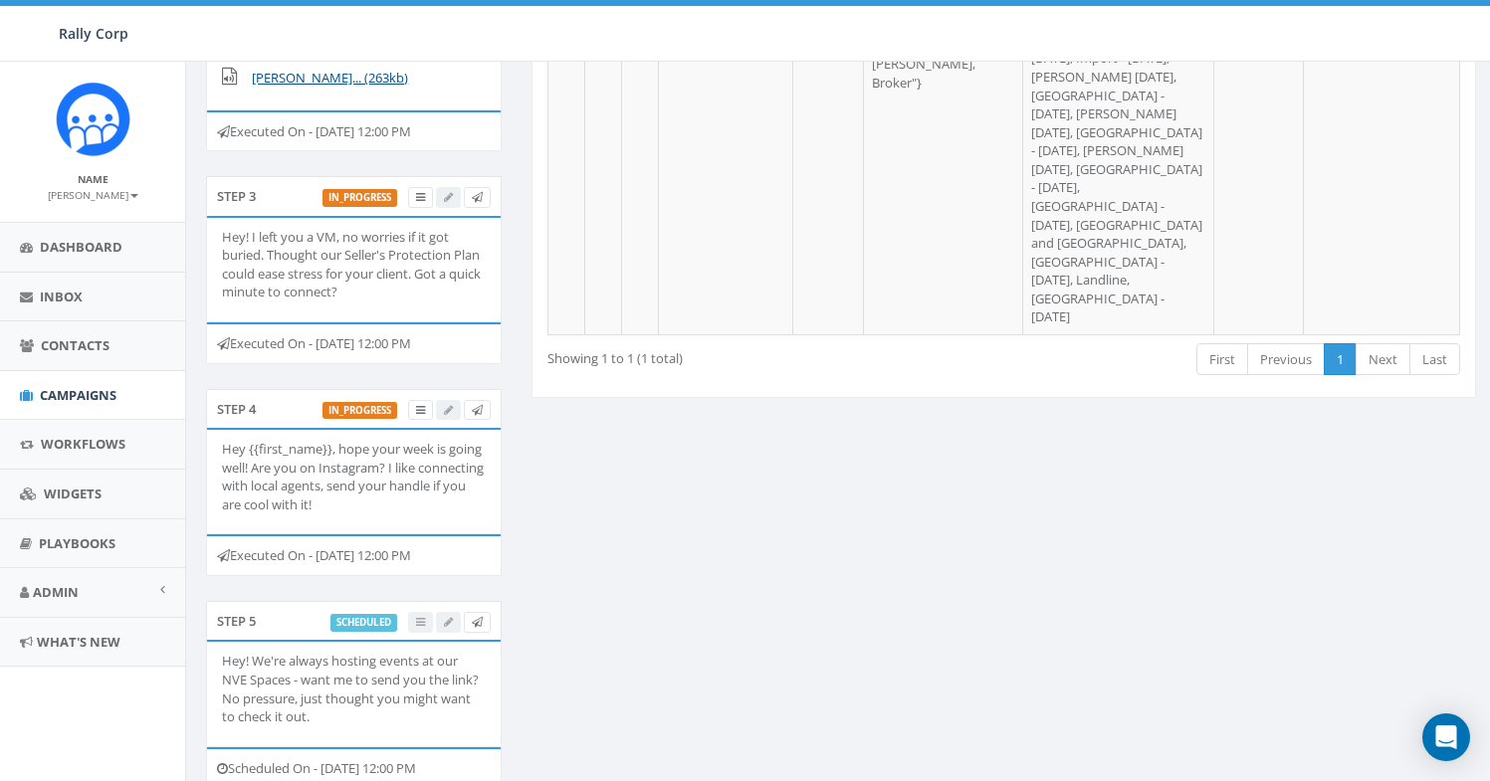
scroll to position [34, 0]
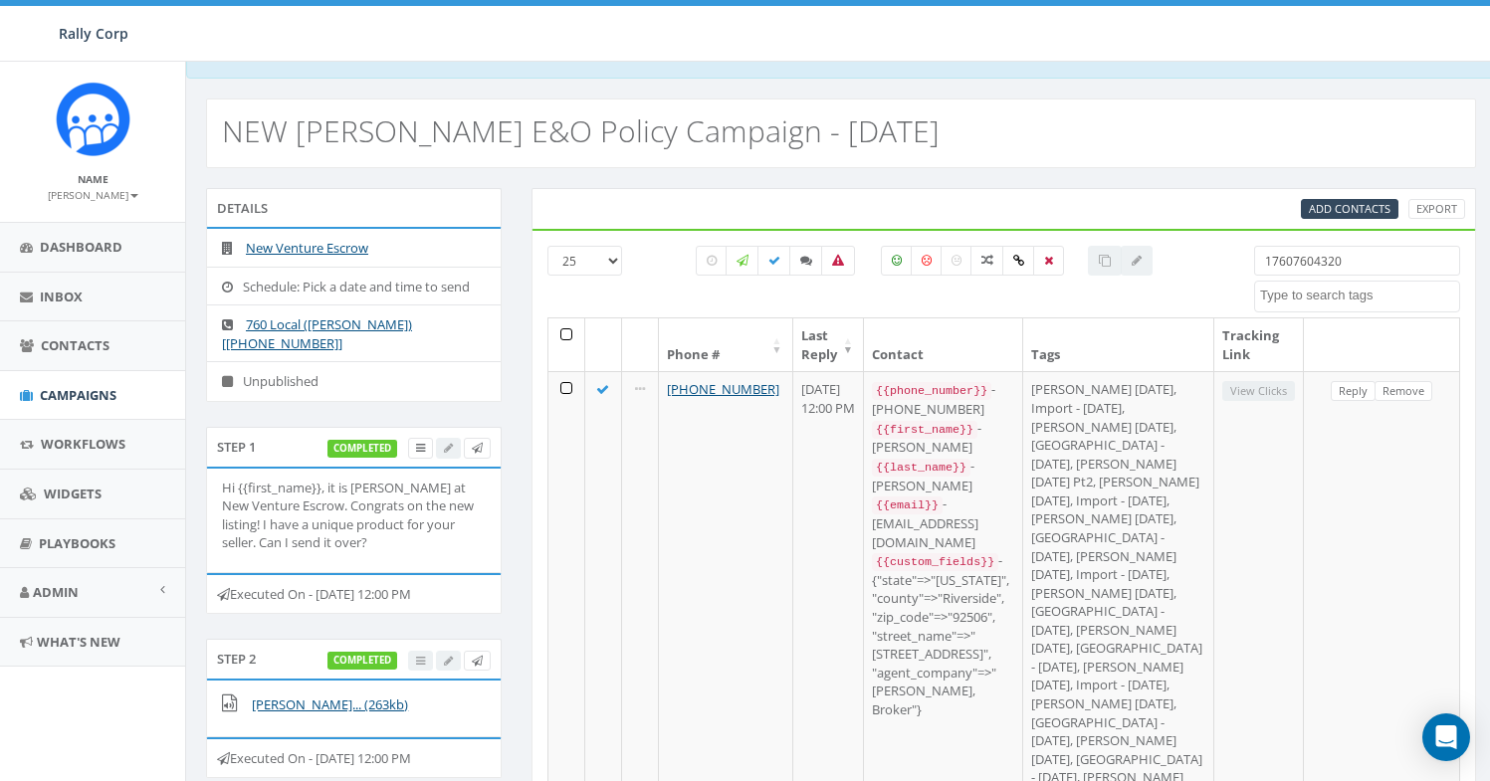
click at [1332, 254] on input "17607604320" at bounding box center [1357, 261] width 206 height 30
paste input "8222529"
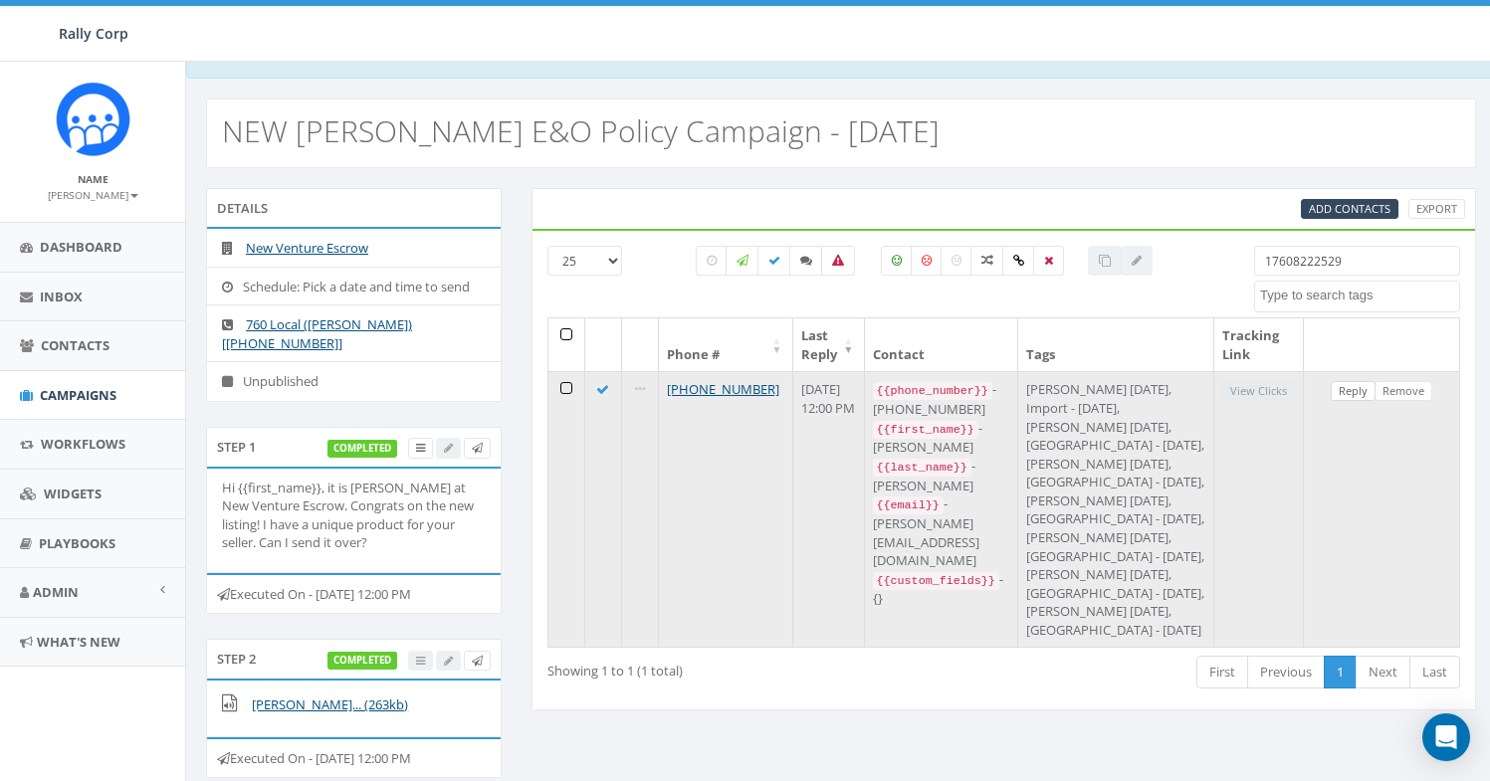
type input "17608222529"
click at [1358, 394] on link "Reply" at bounding box center [1353, 391] width 45 height 21
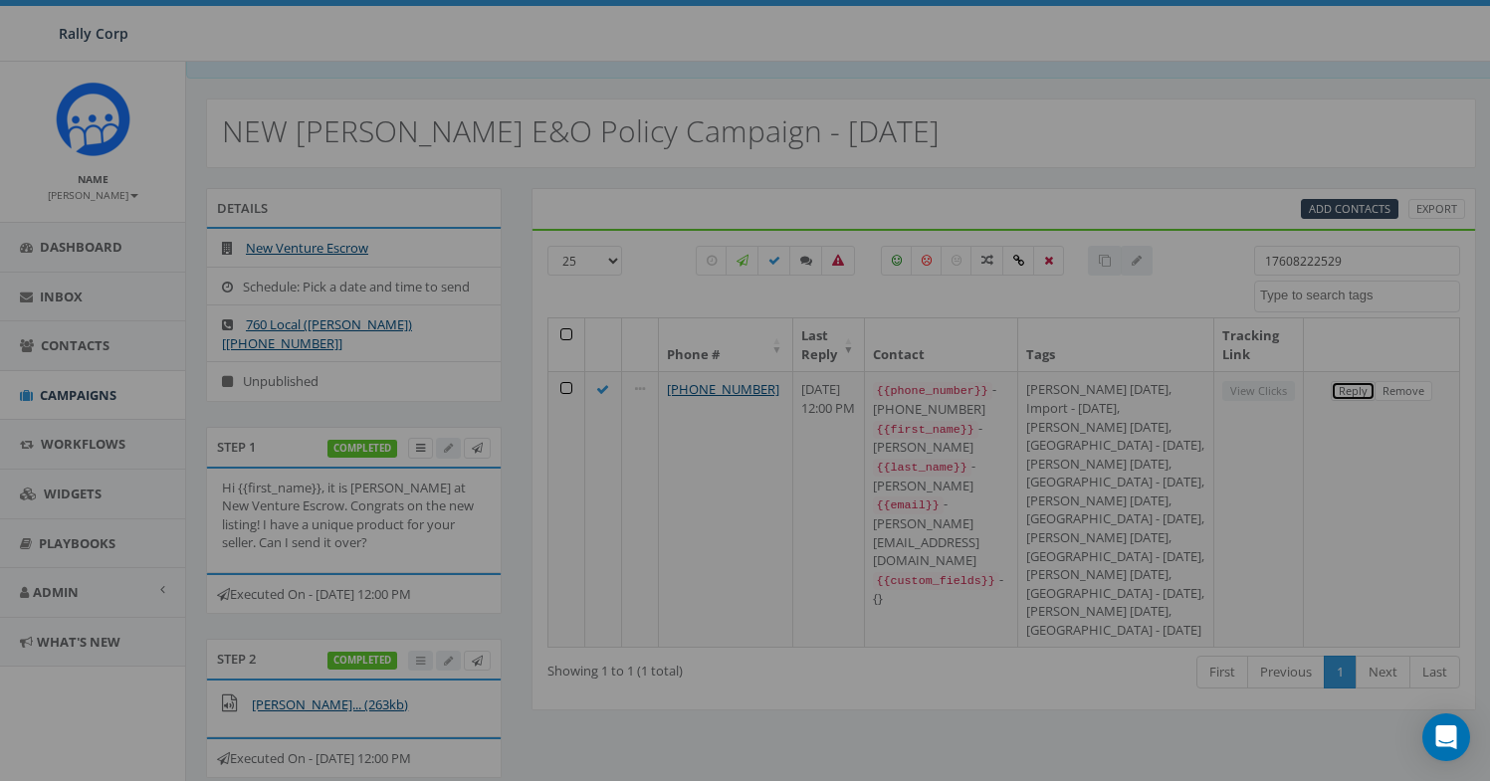
scroll to position [0, 0]
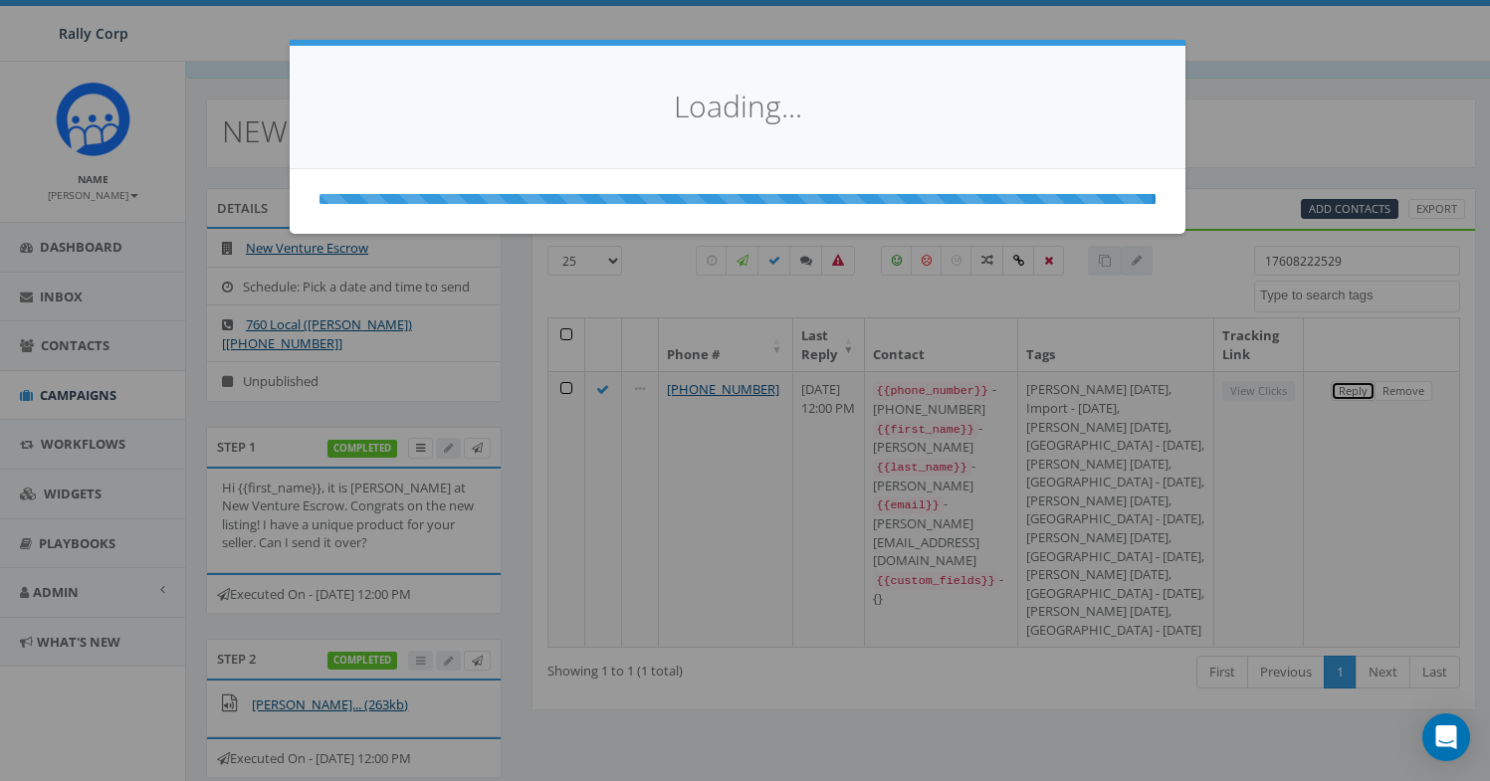
select select
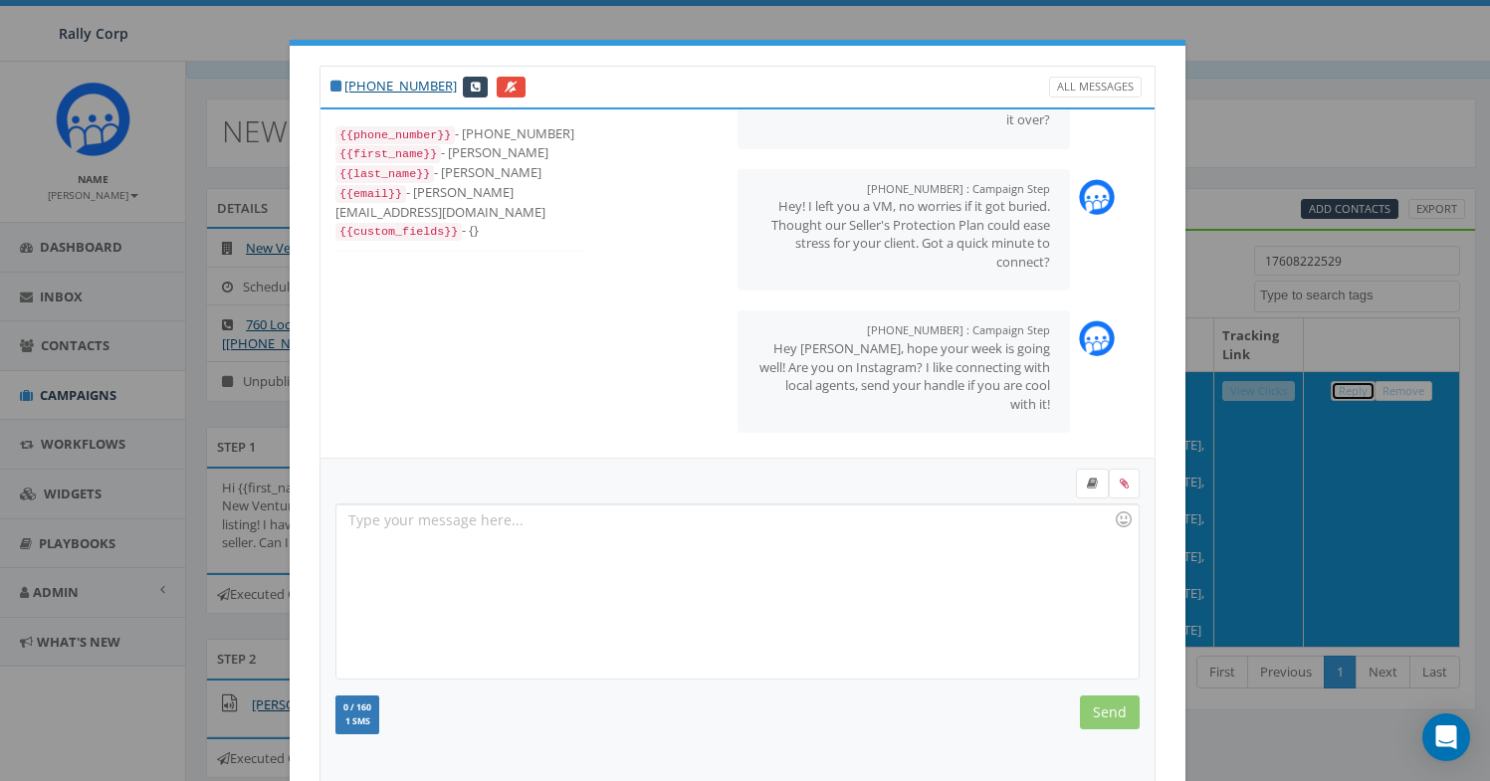
scroll to position [216, 0]
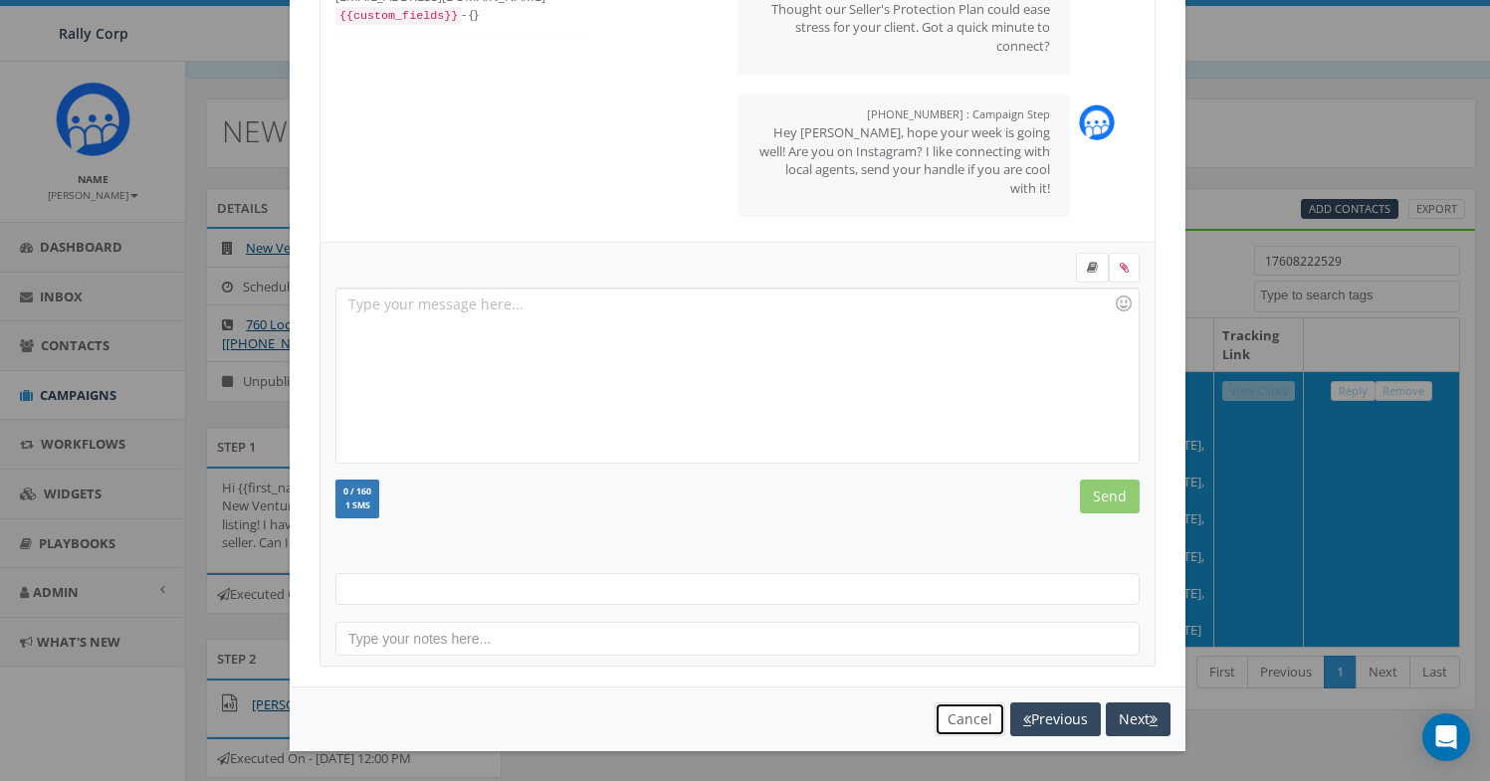
click at [958, 723] on button "Cancel" at bounding box center [970, 720] width 71 height 34
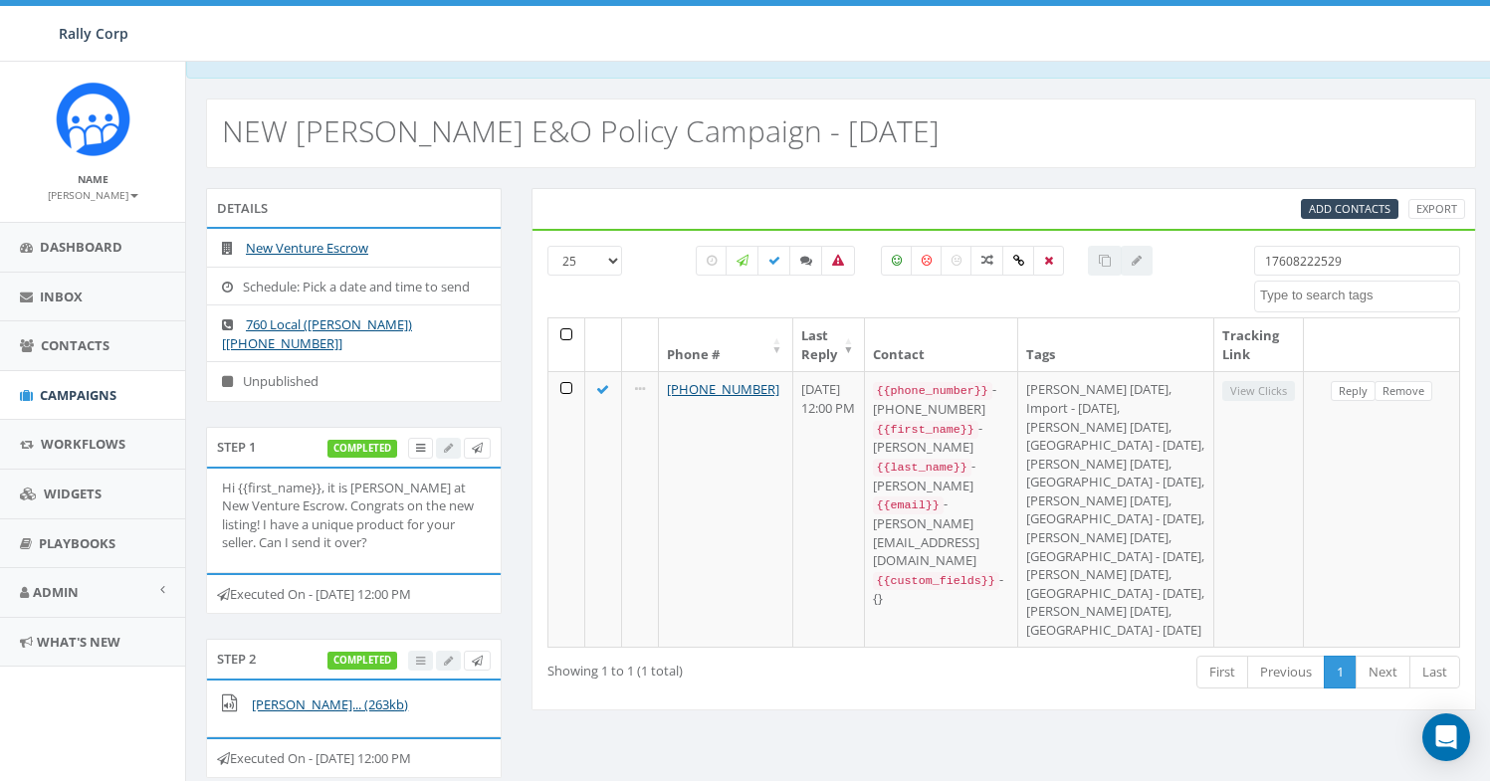
click at [1316, 254] on input "17608222529" at bounding box center [1357, 261] width 206 height 30
paste input "7049252"
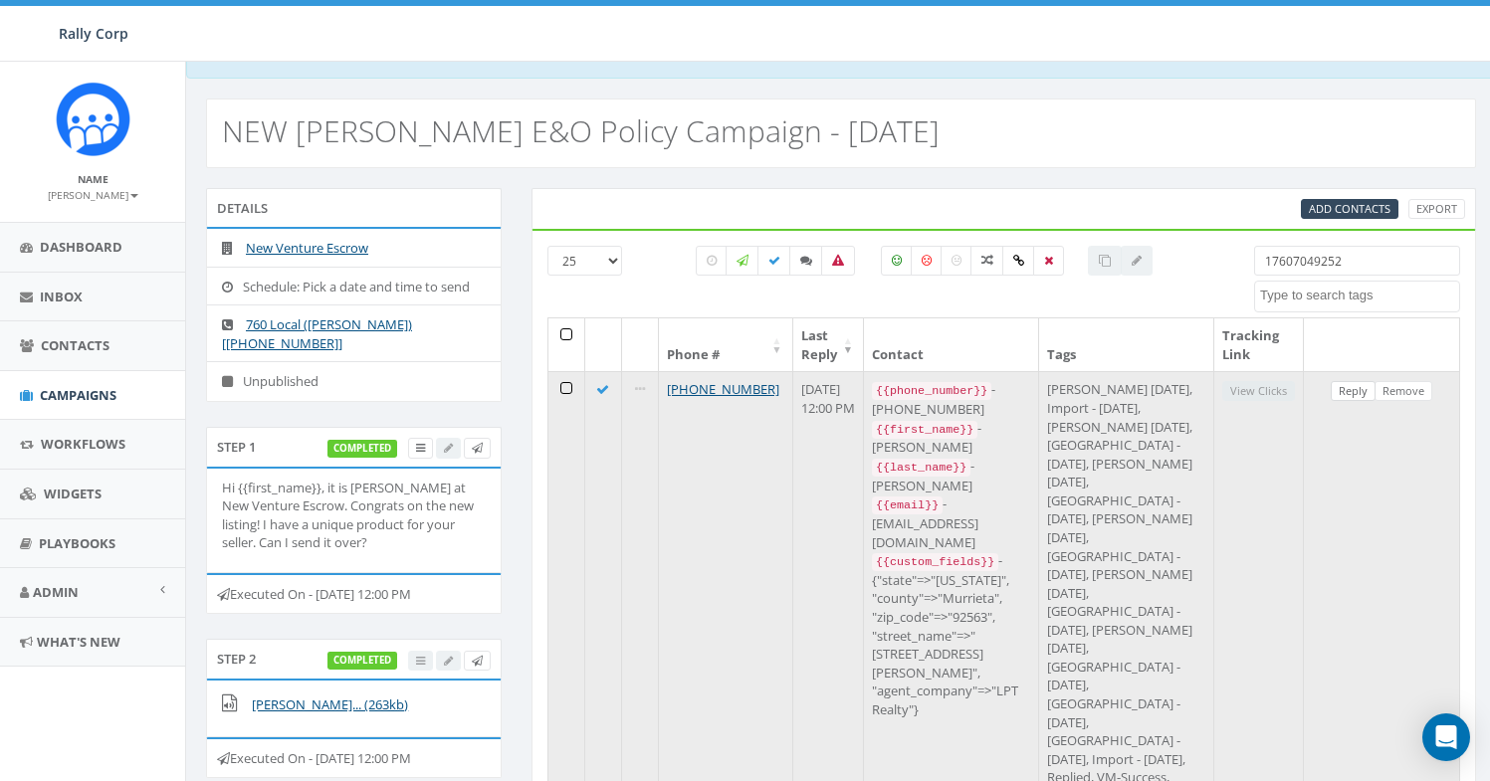
type input "17607049252"
click at [1350, 396] on link "Reply" at bounding box center [1353, 391] width 45 height 21
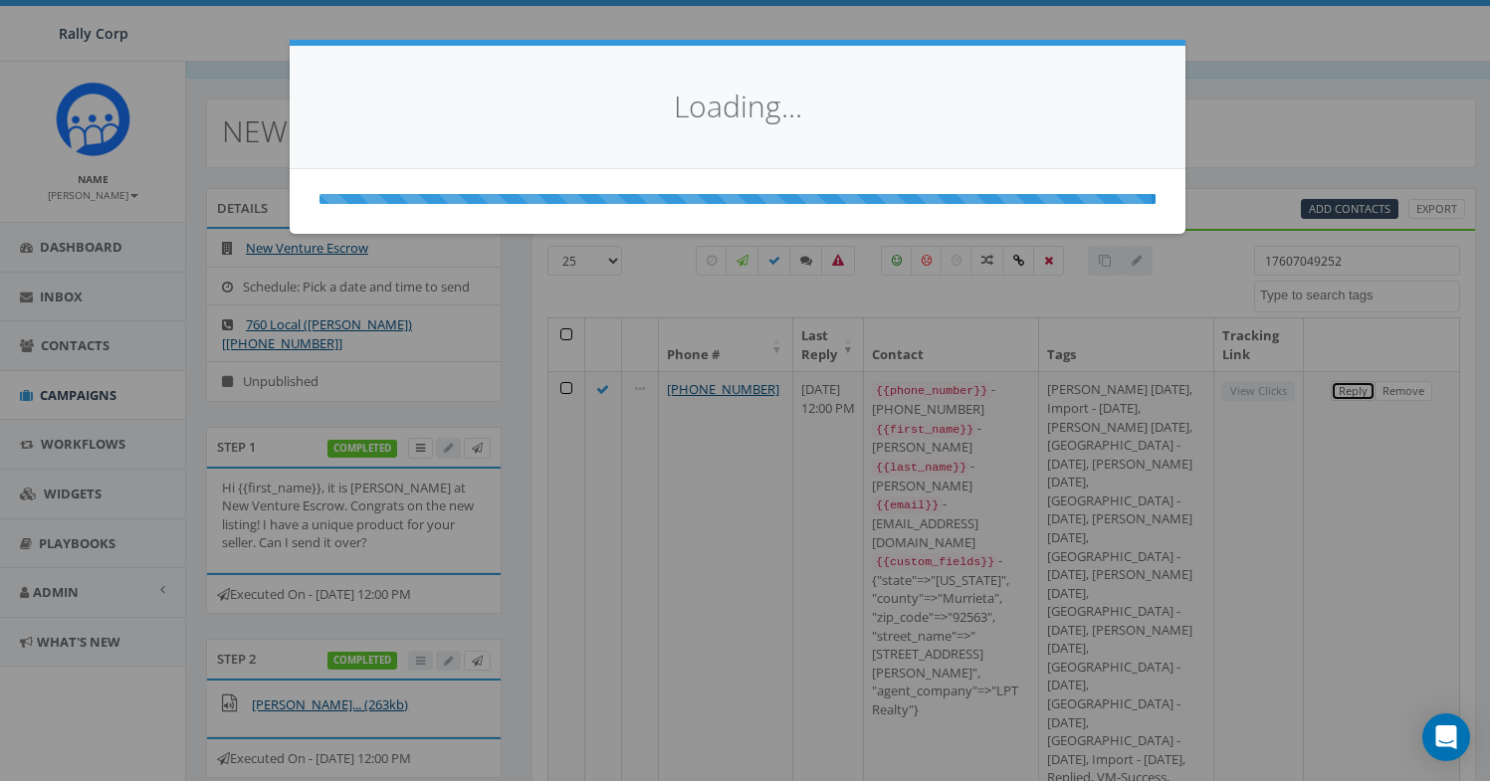
scroll to position [0, 0]
select select
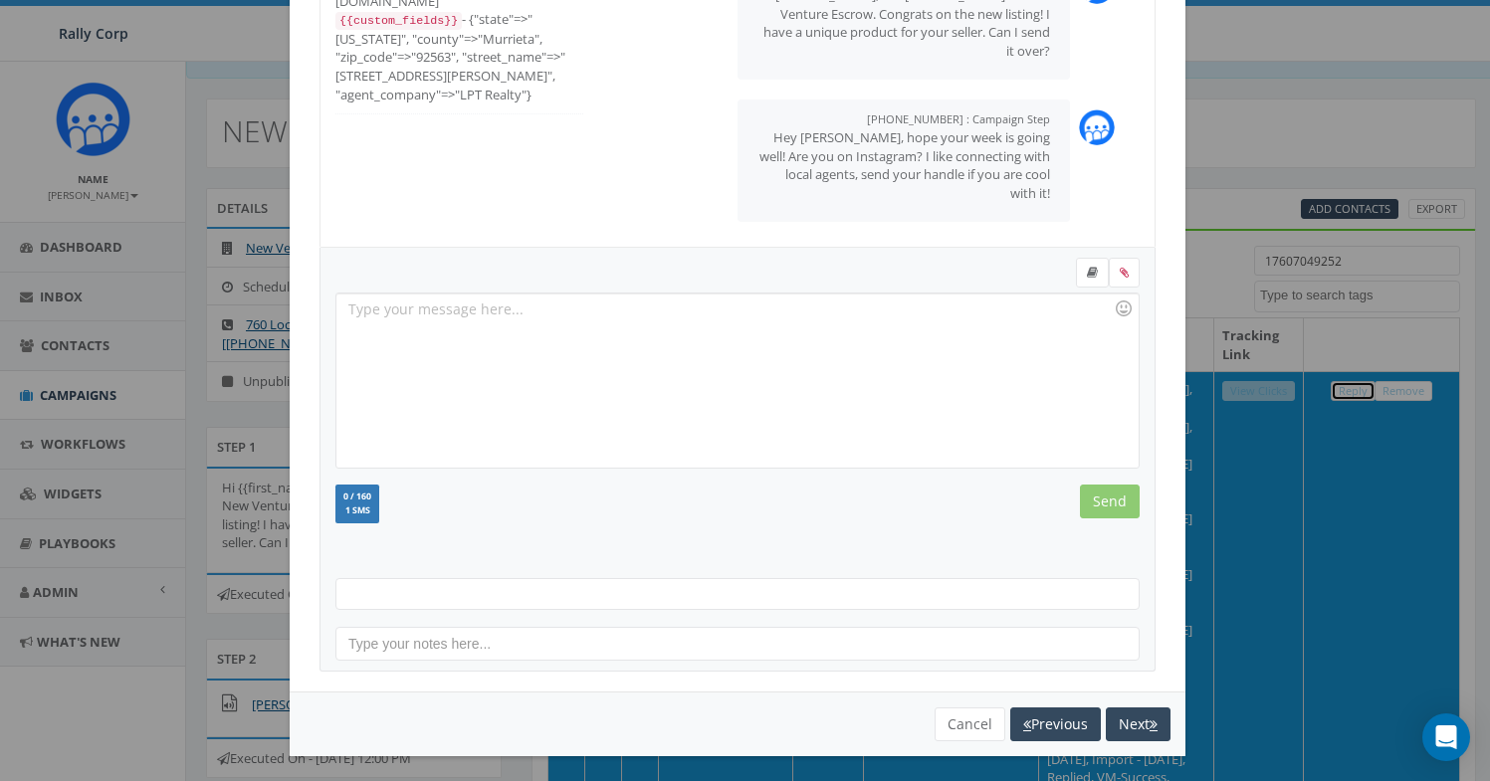
scroll to position [216, 0]
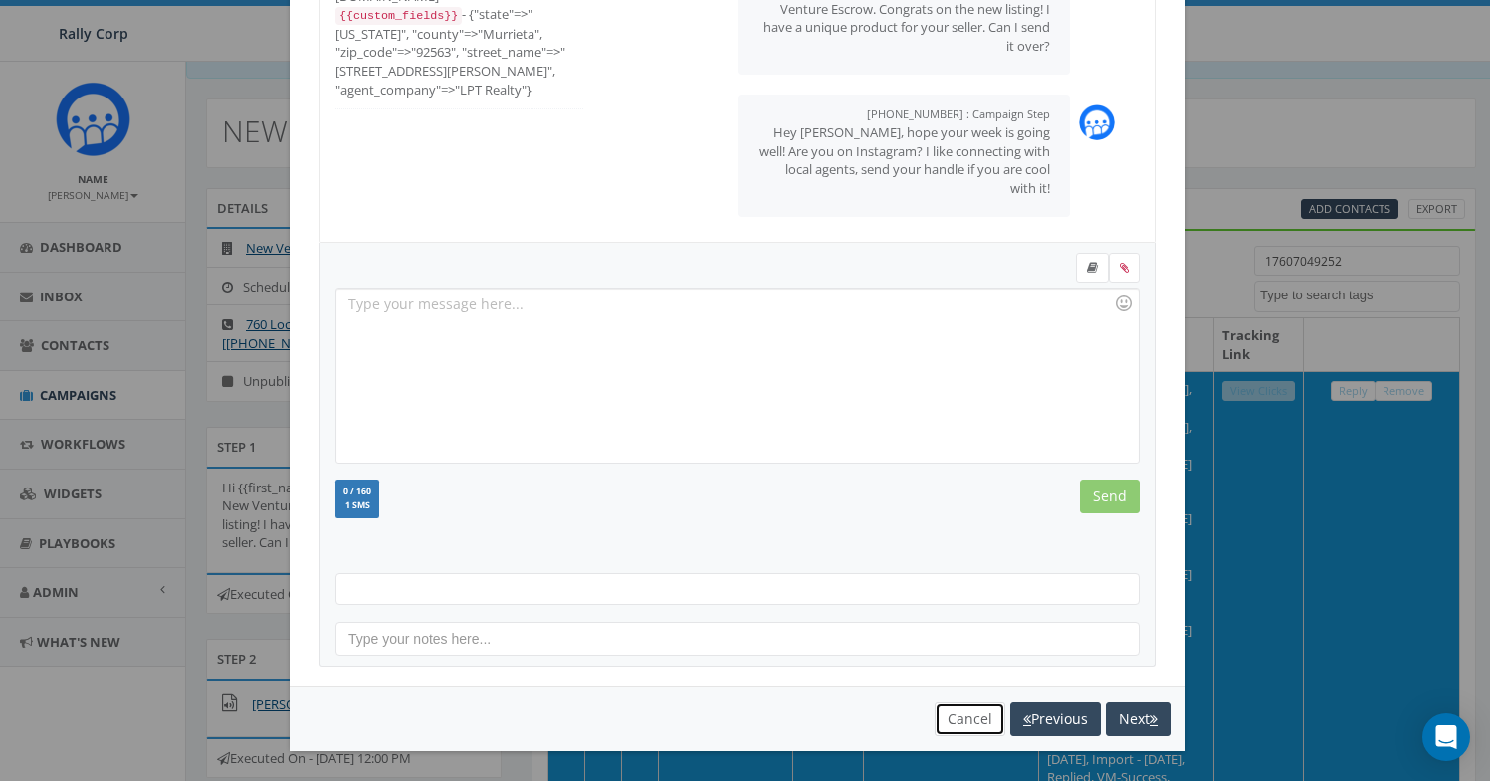
click at [954, 713] on button "Cancel" at bounding box center [970, 720] width 71 height 34
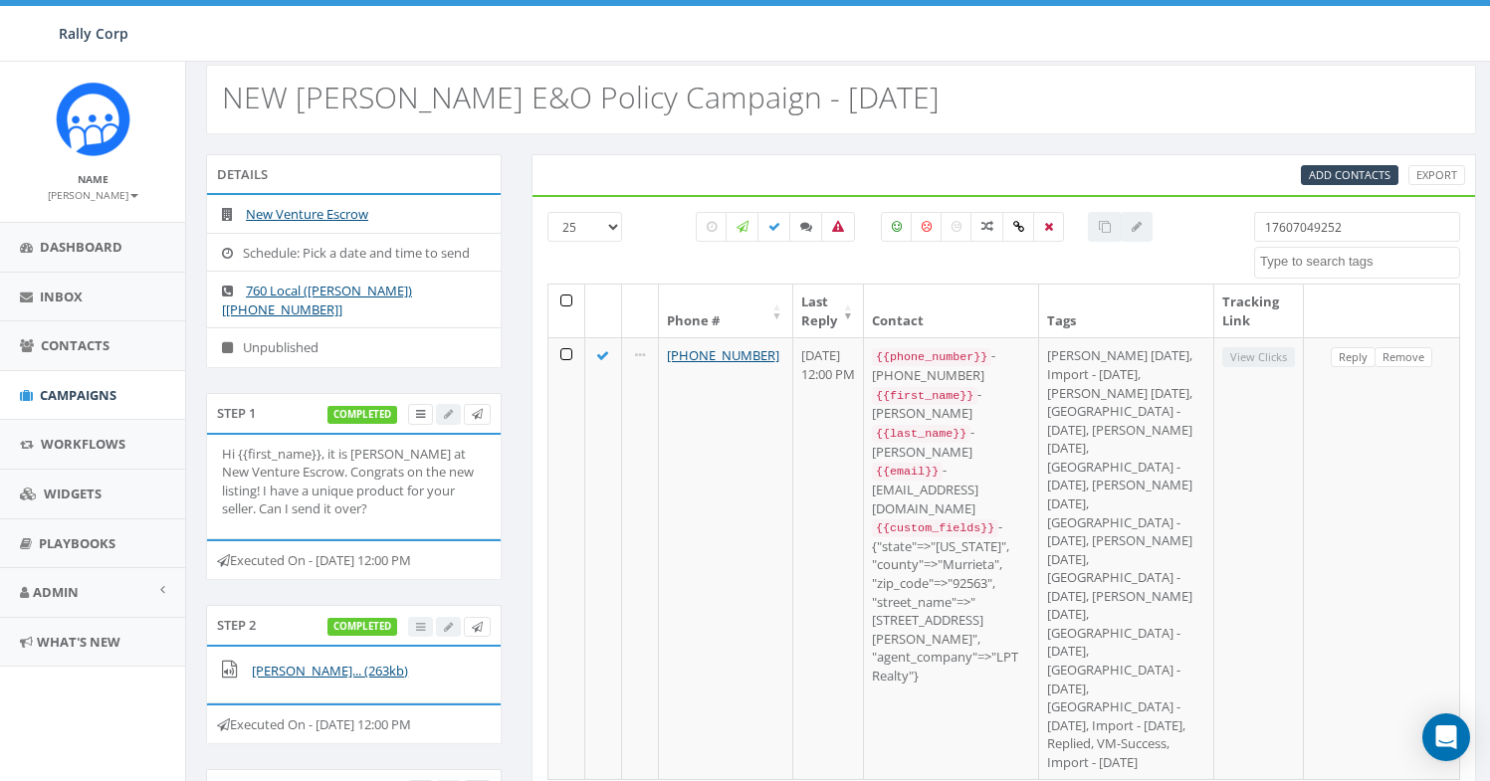
scroll to position [0, 0]
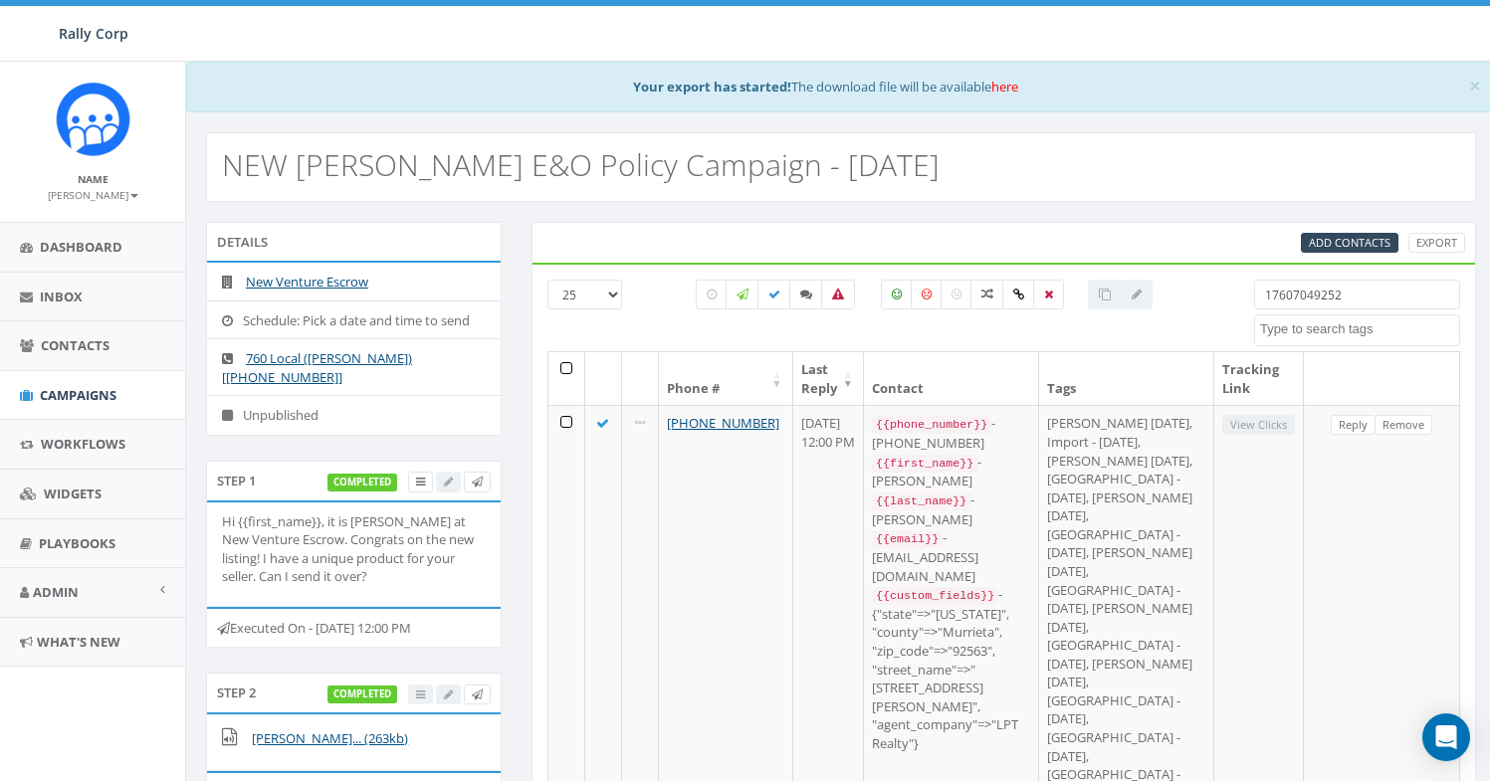
click at [1308, 299] on input "17607049252" at bounding box center [1357, 295] width 206 height 30
paste input "157249"
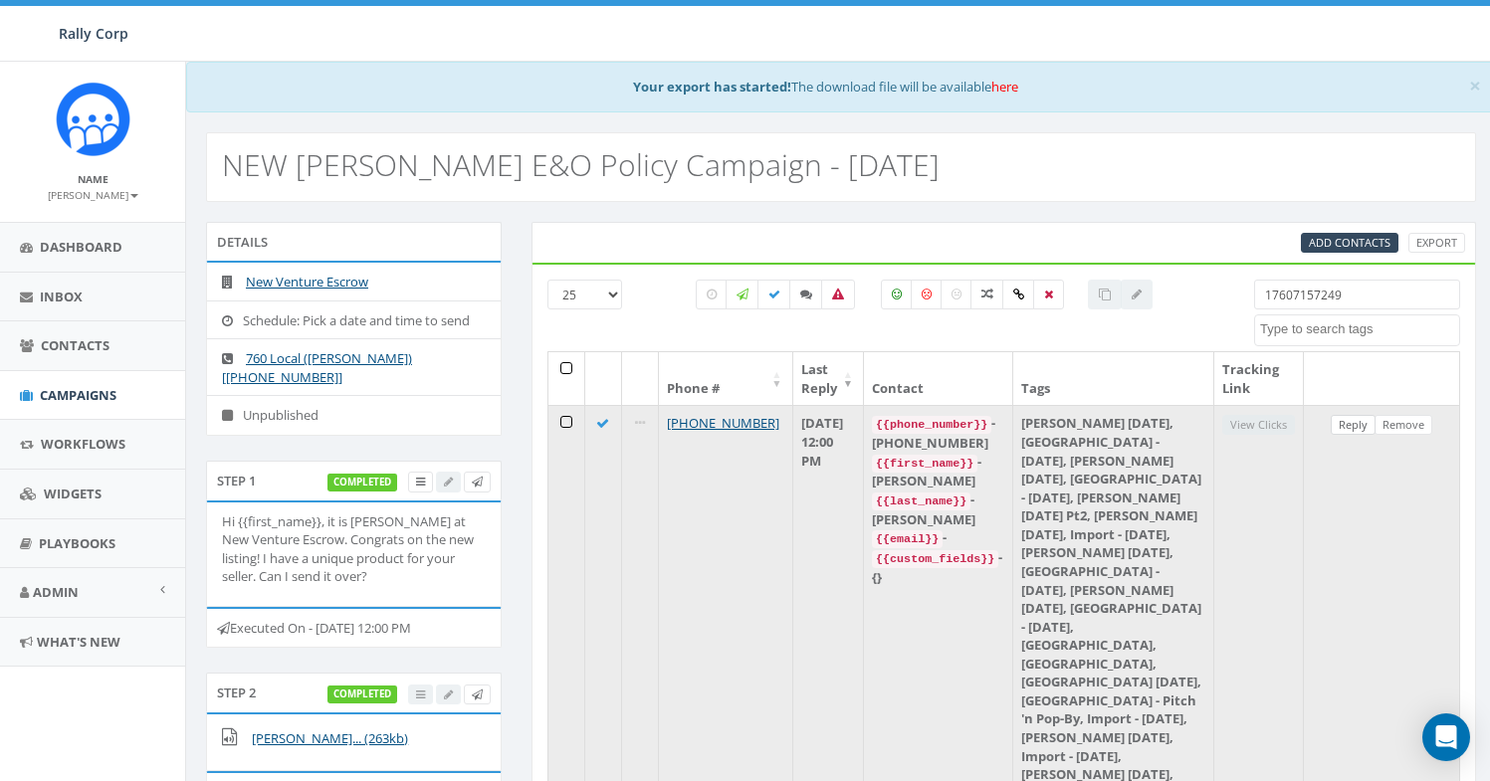
type input "17607157249"
click at [1344, 426] on link "Reply" at bounding box center [1353, 425] width 45 height 21
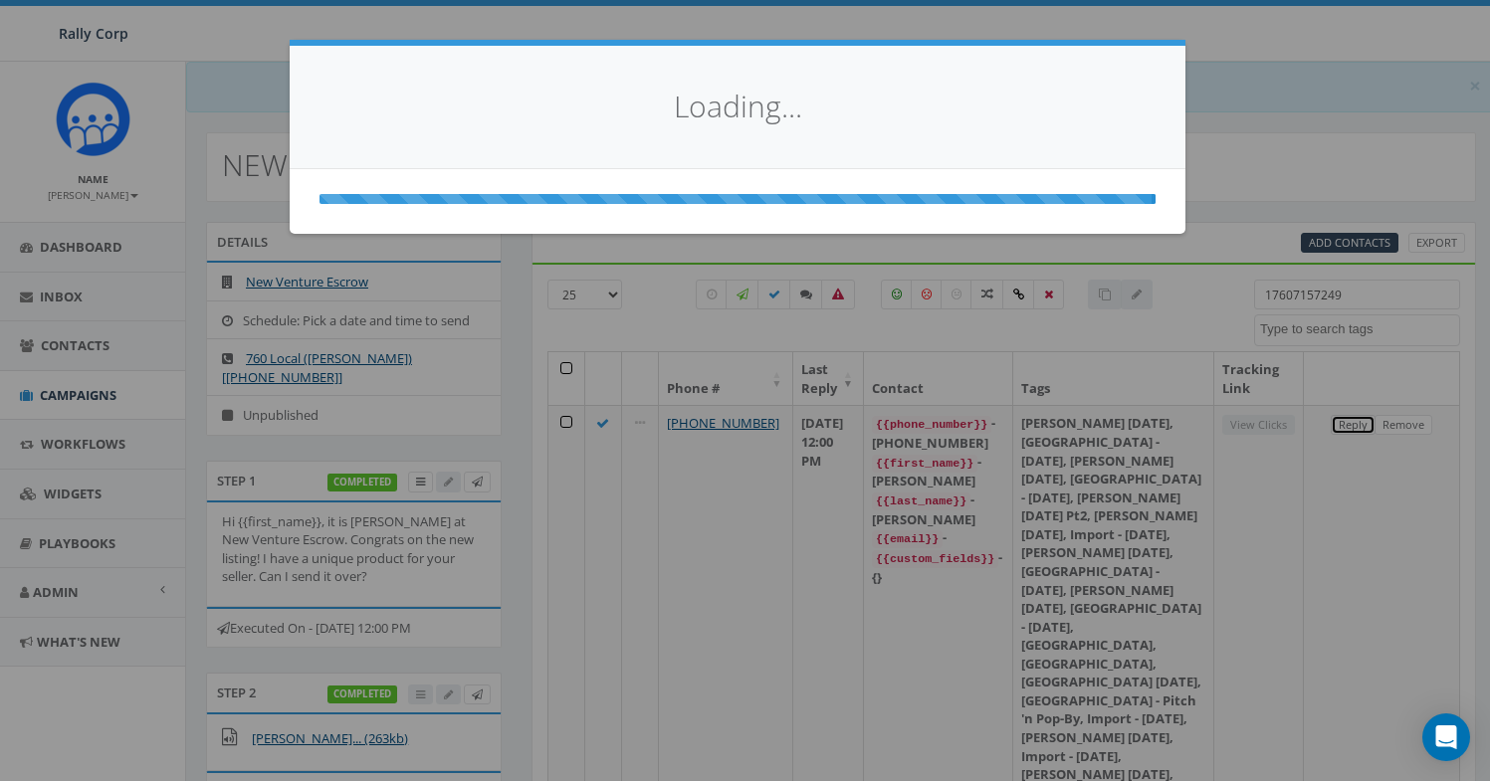
select select
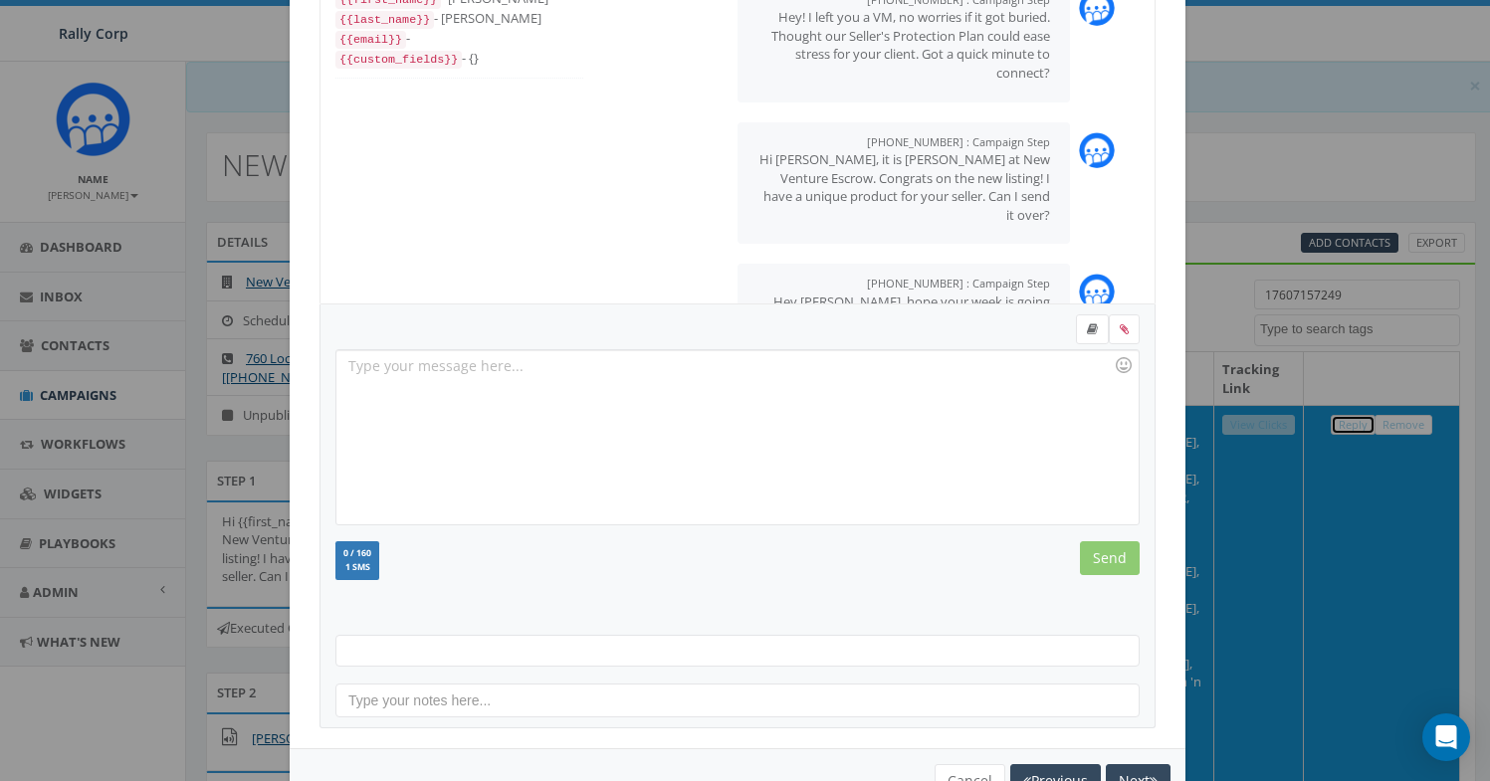
scroll to position [216, 0]
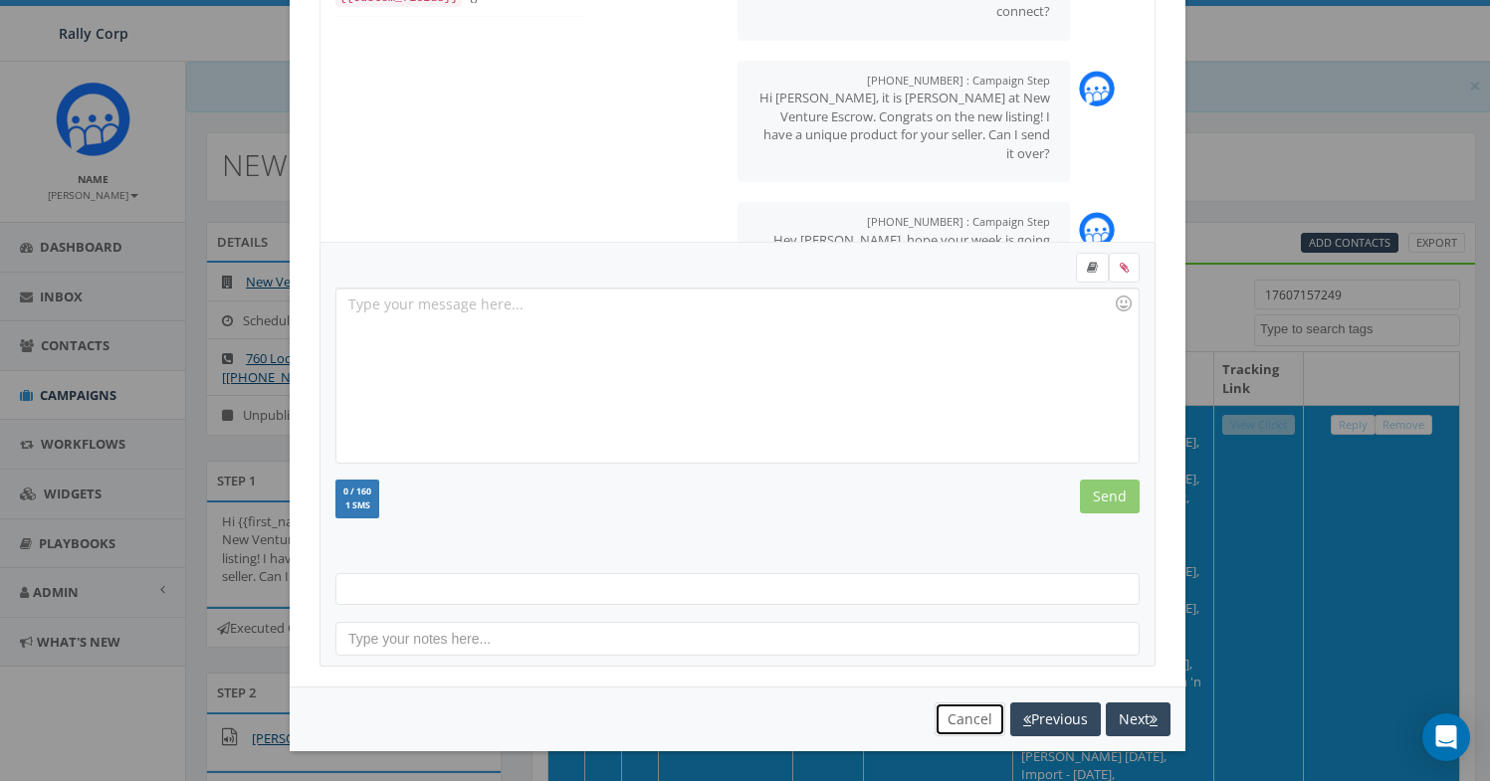
click at [956, 716] on button "Cancel" at bounding box center [970, 720] width 71 height 34
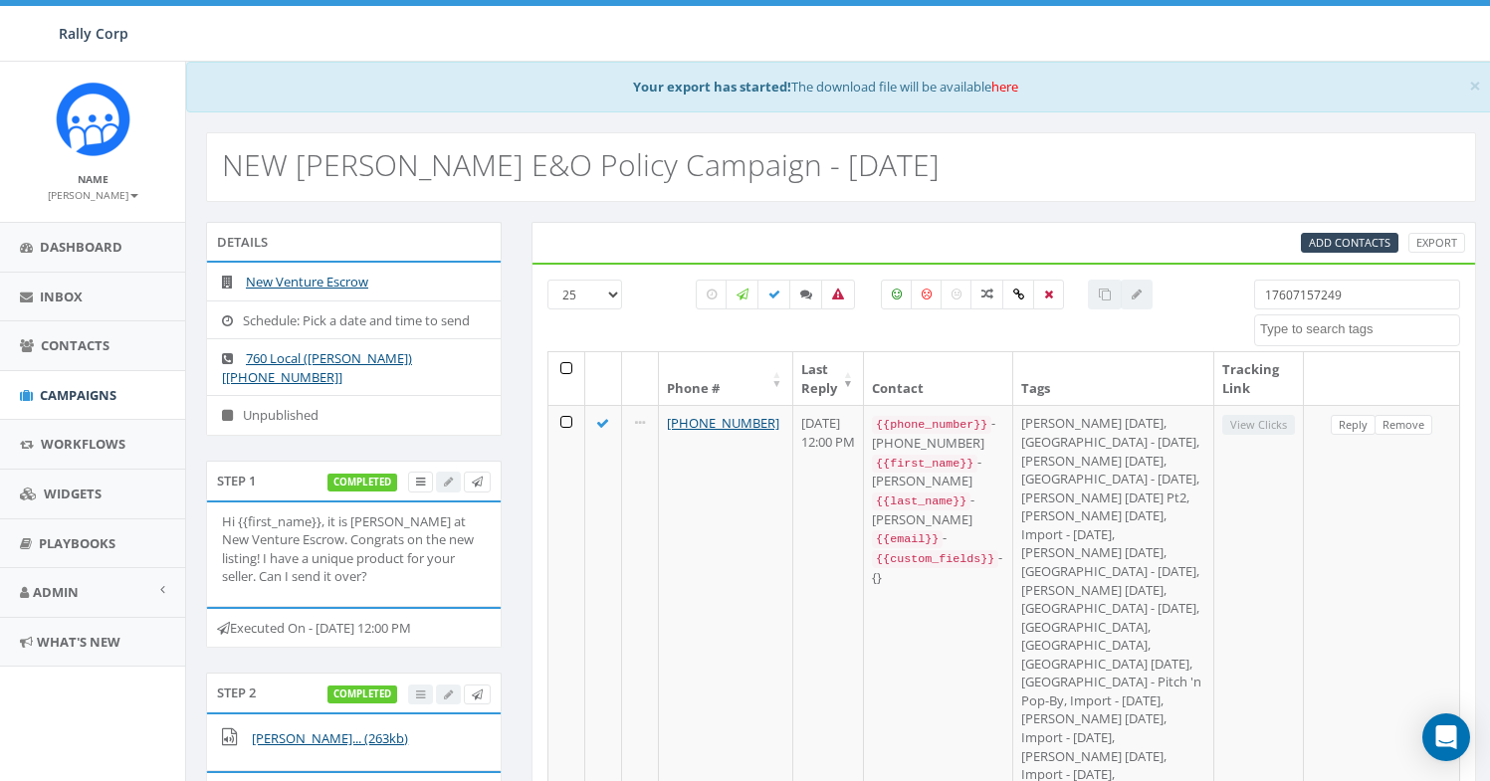
click at [1309, 308] on input "17607157249" at bounding box center [1357, 295] width 206 height 30
paste input "6195717436"
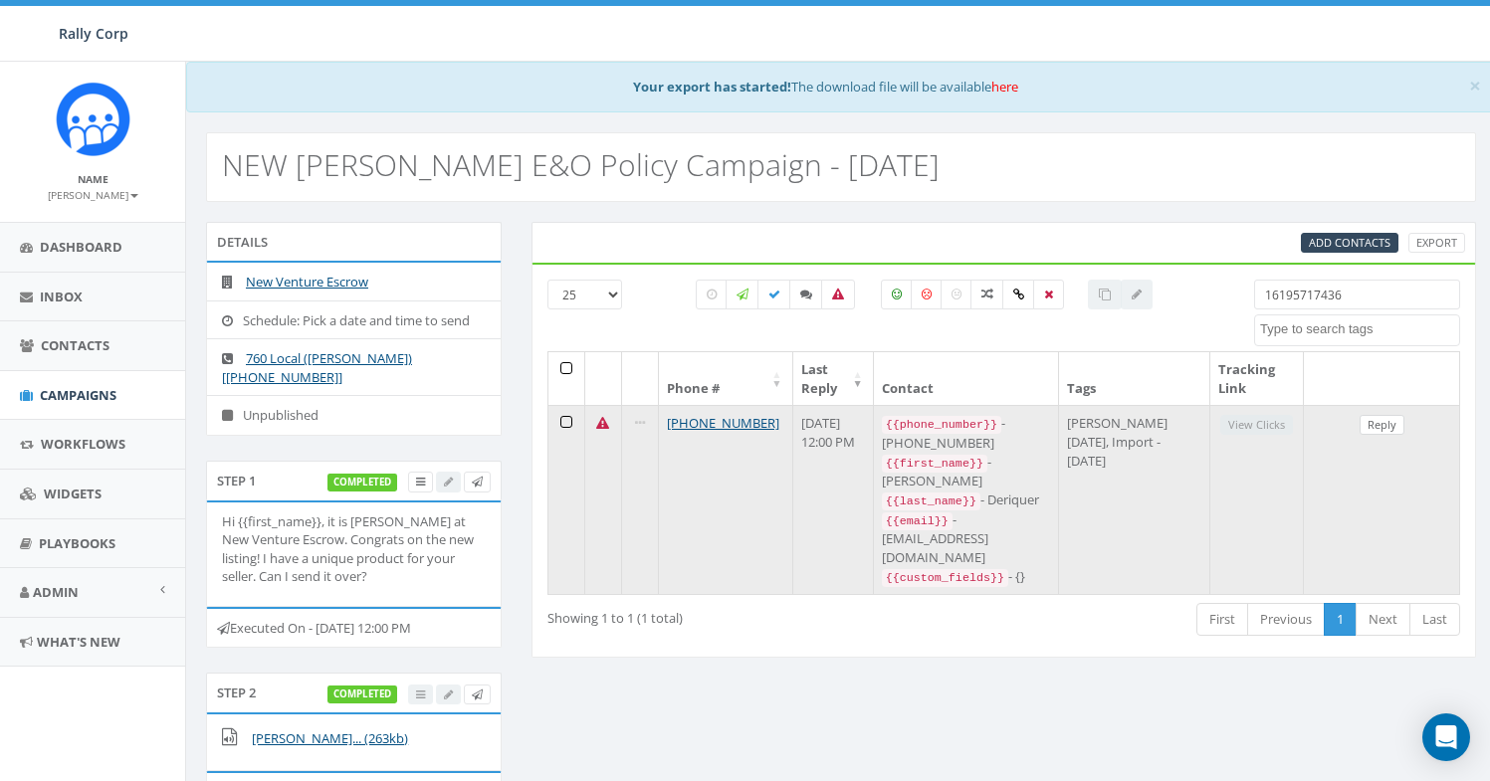
type input "16195717436"
click at [1366, 426] on link "Reply" at bounding box center [1382, 425] width 45 height 21
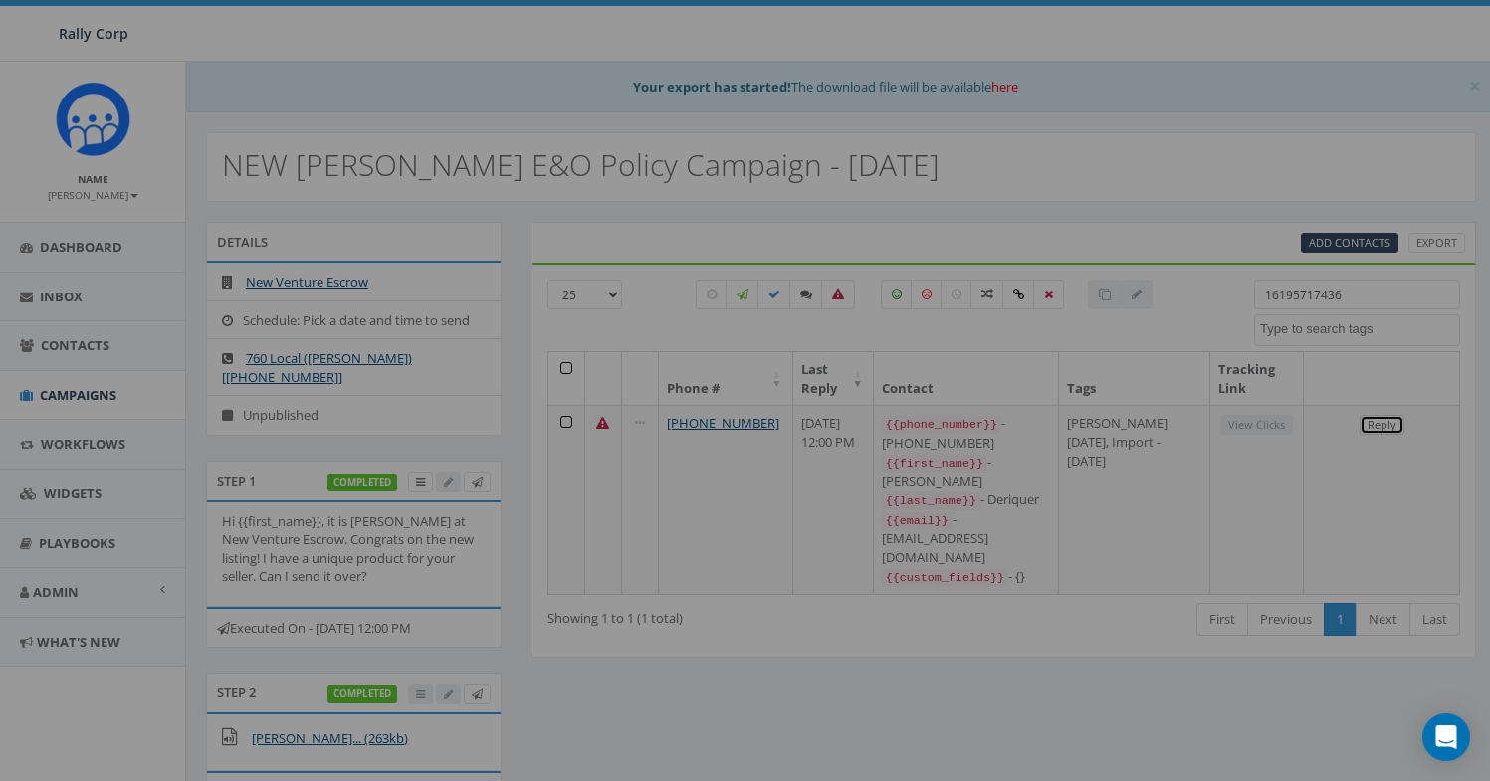
scroll to position [0, 0]
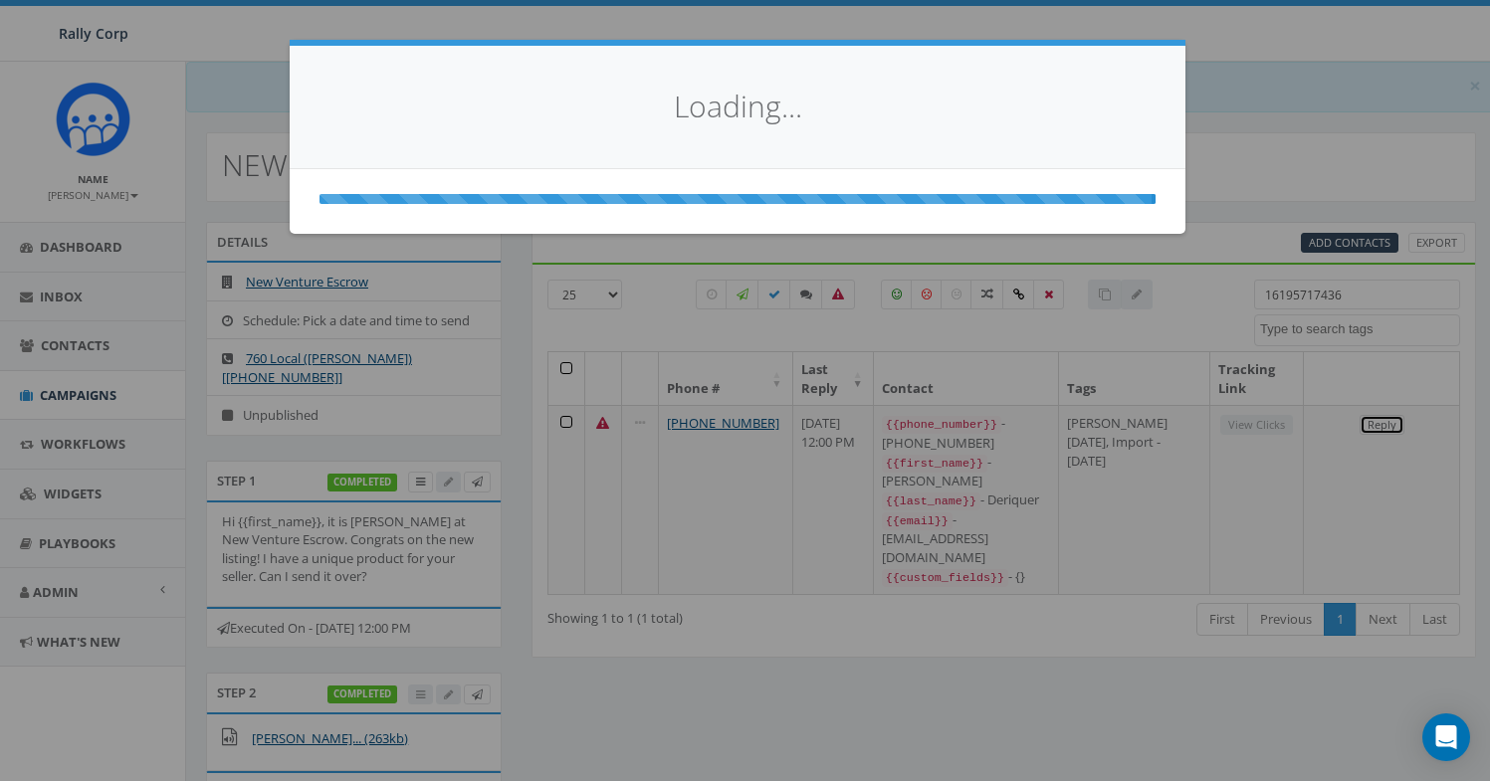
select select
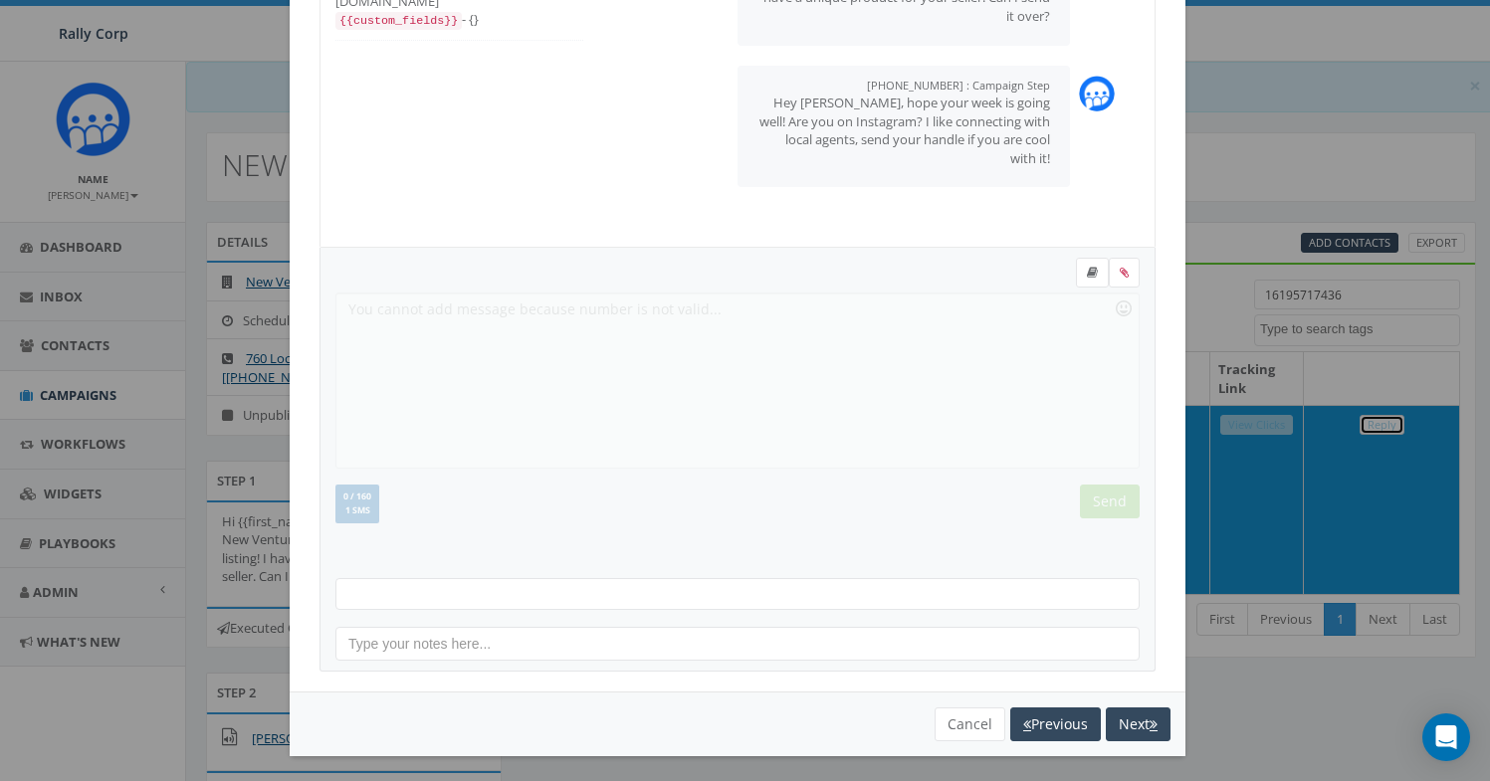
scroll to position [216, 0]
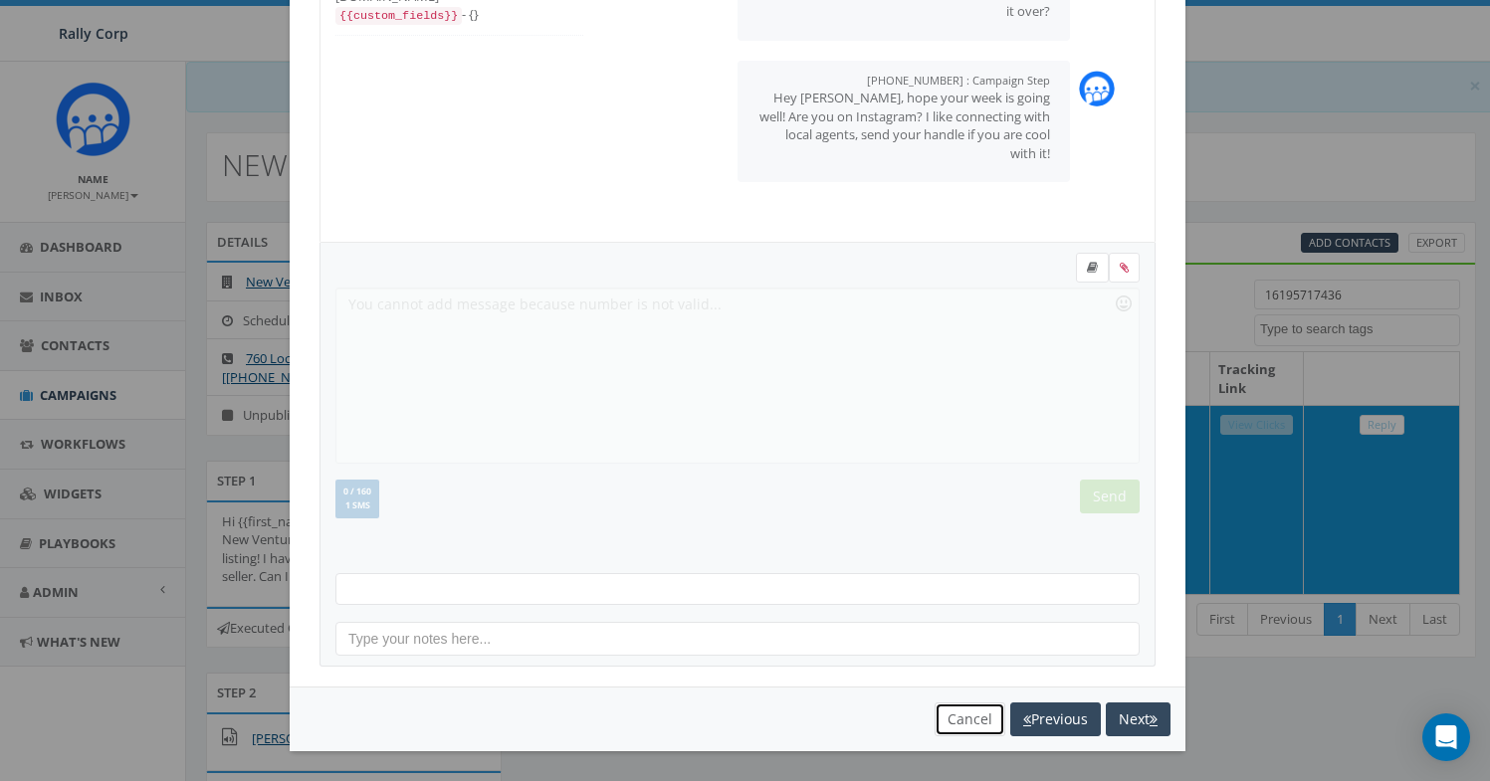
click at [953, 718] on button "Cancel" at bounding box center [970, 720] width 71 height 34
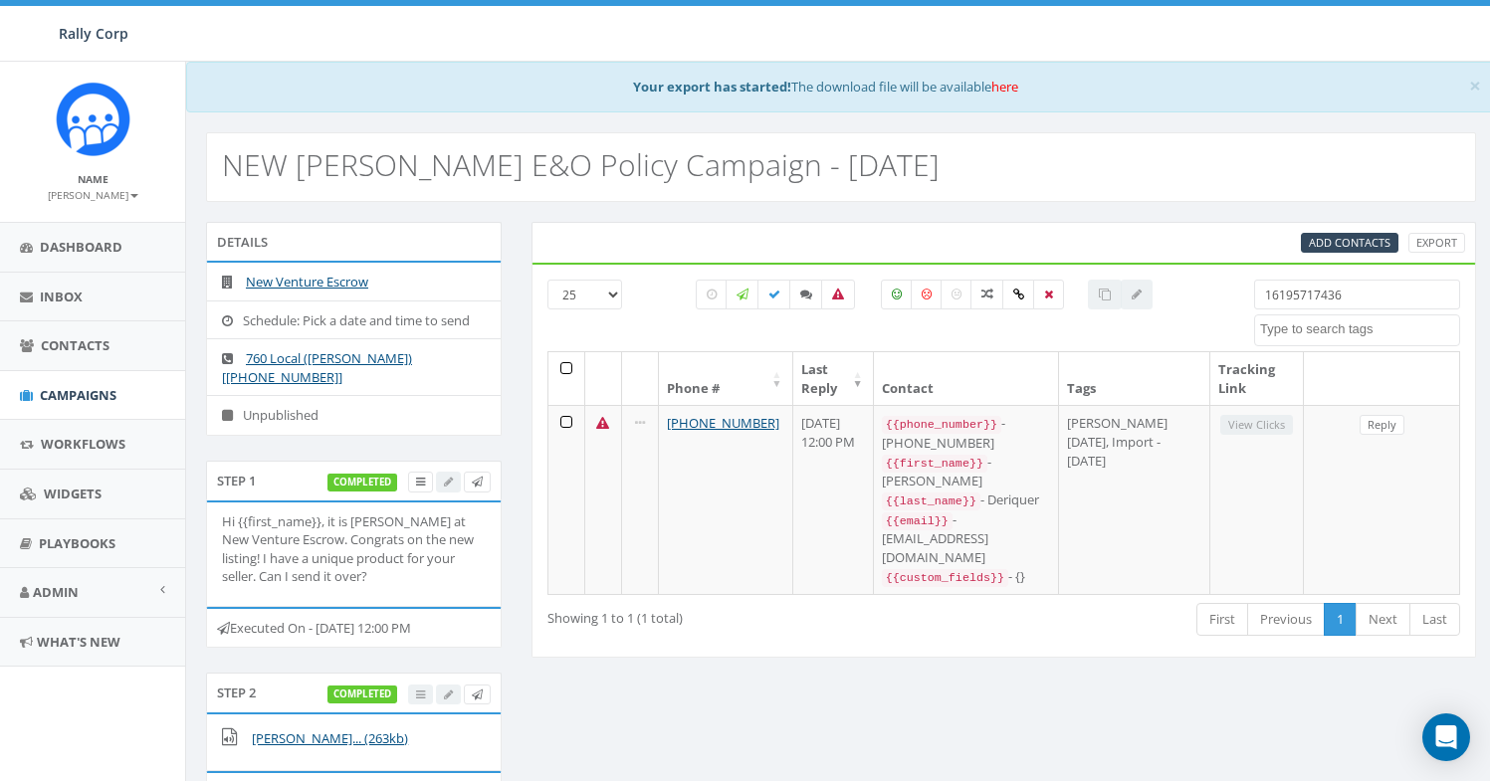
click at [1277, 304] on input "16195717436" at bounding box center [1357, 295] width 206 height 30
paste input "8588693940"
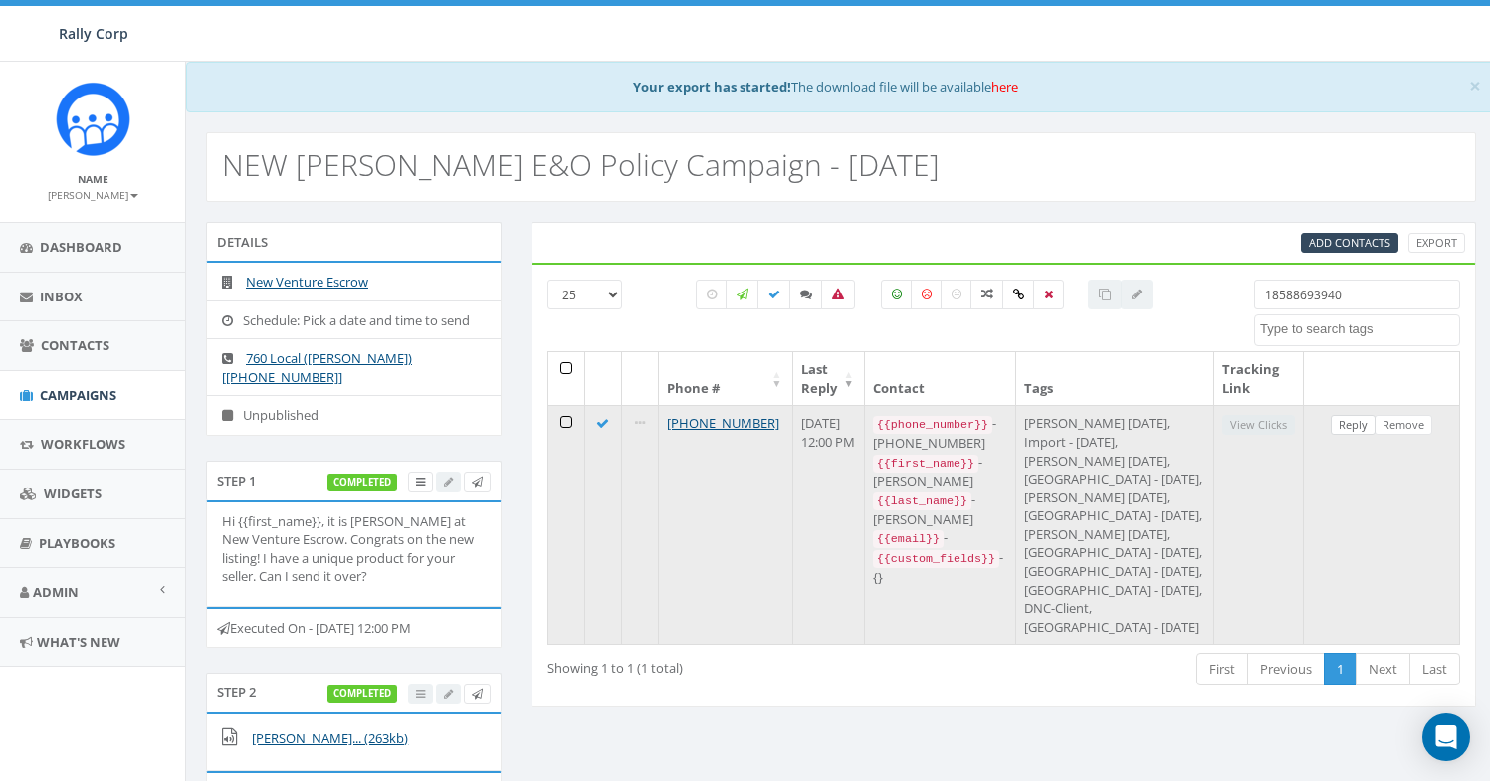
type input "18588693940"
click at [1351, 418] on link "Reply" at bounding box center [1353, 425] width 45 height 21
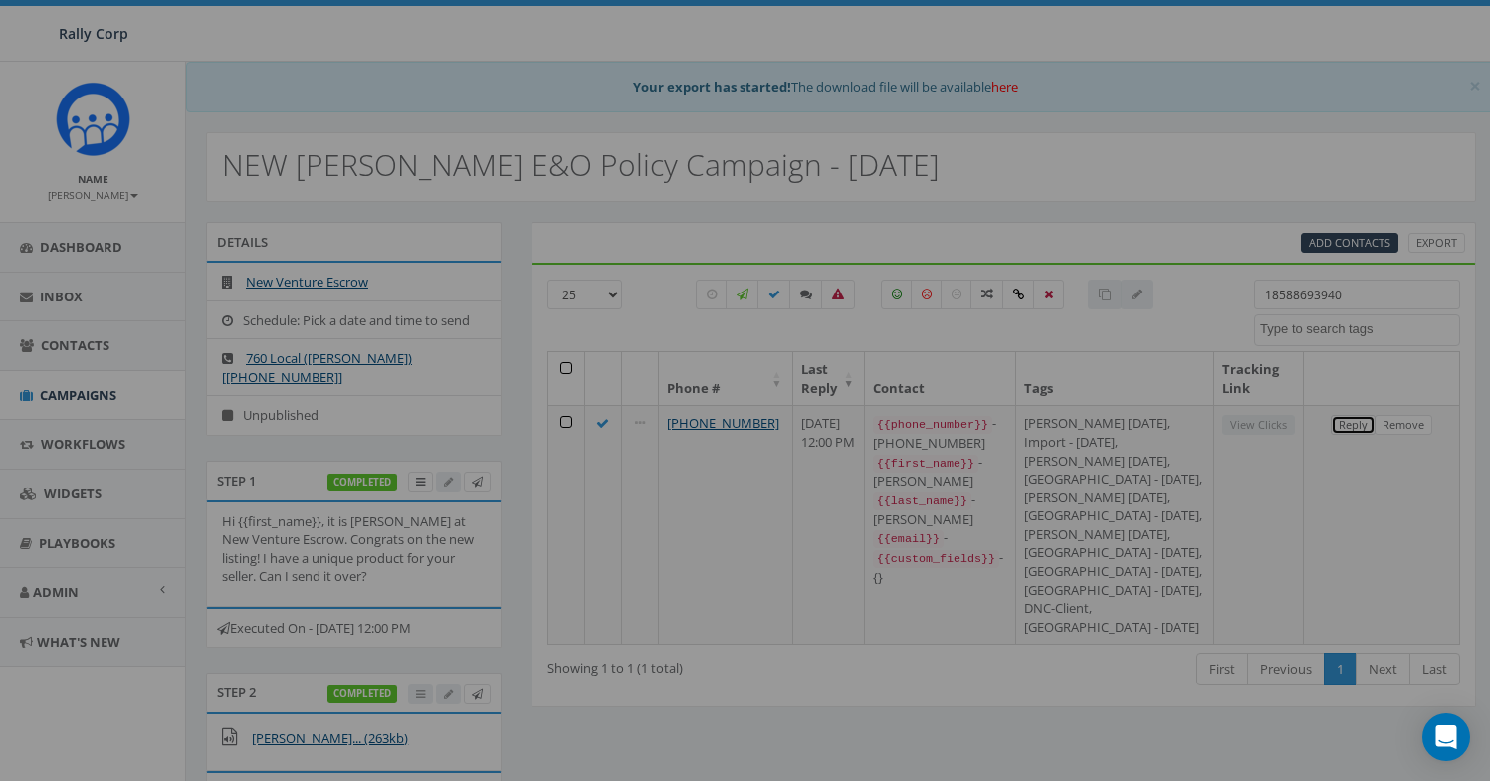
scroll to position [0, 0]
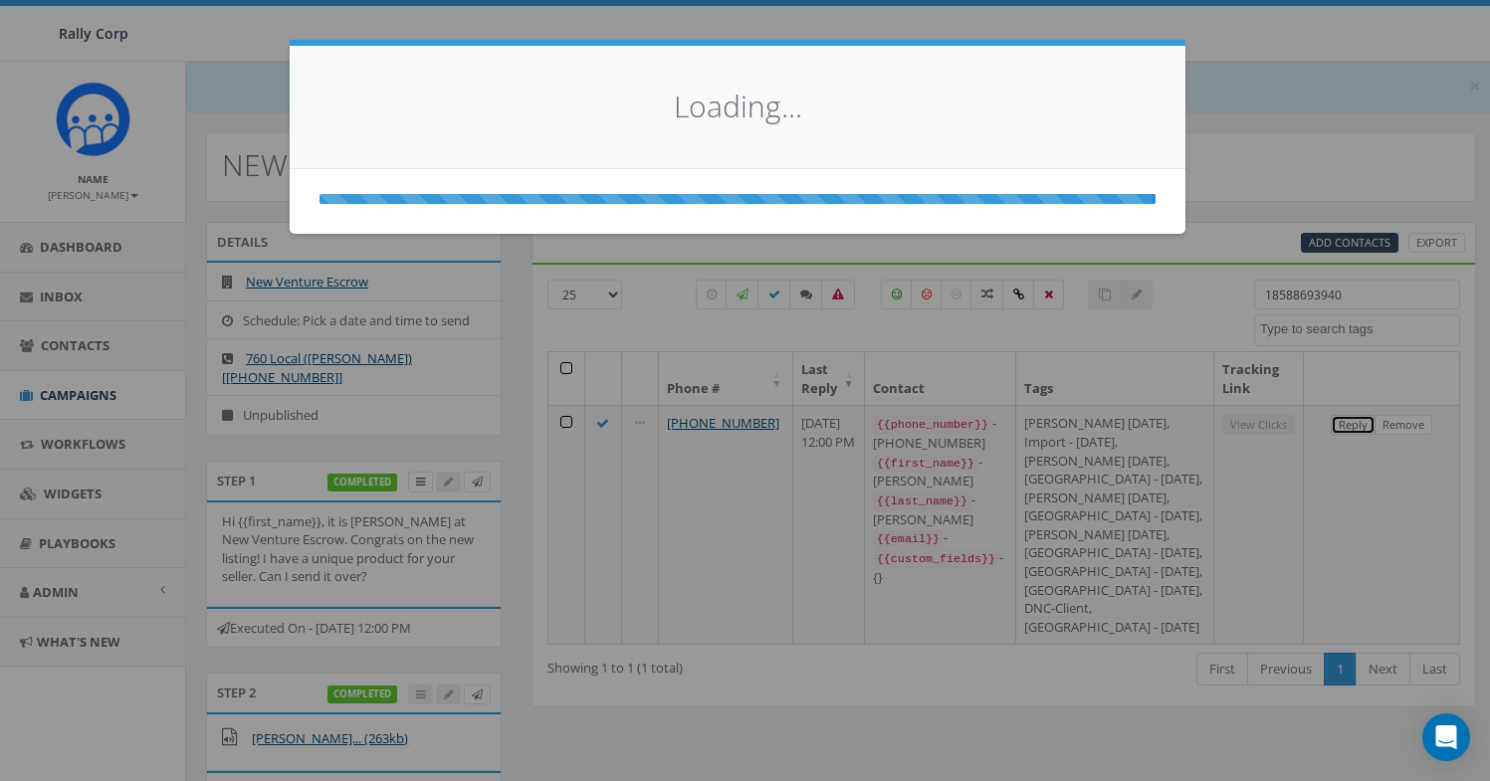
select select
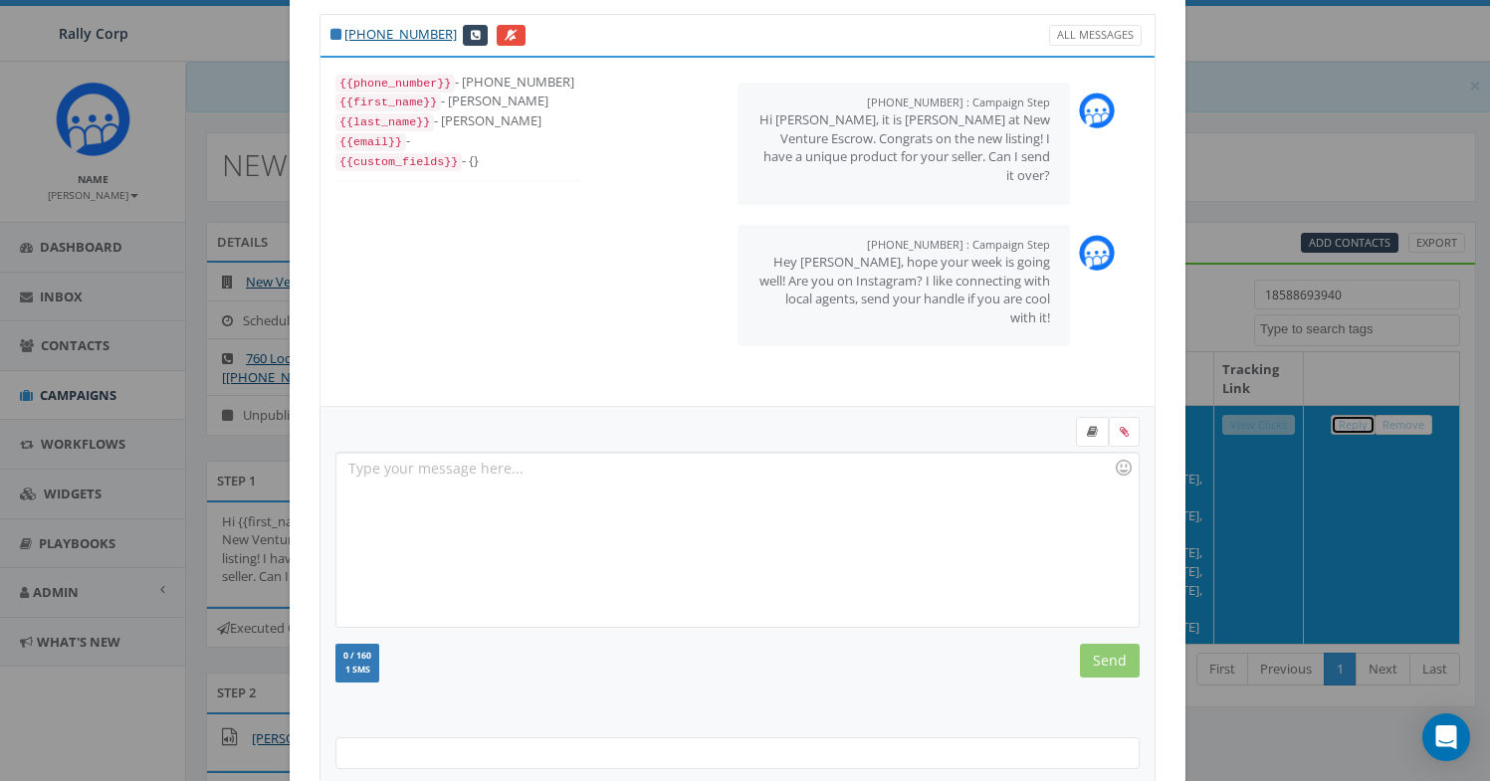
scroll to position [216, 0]
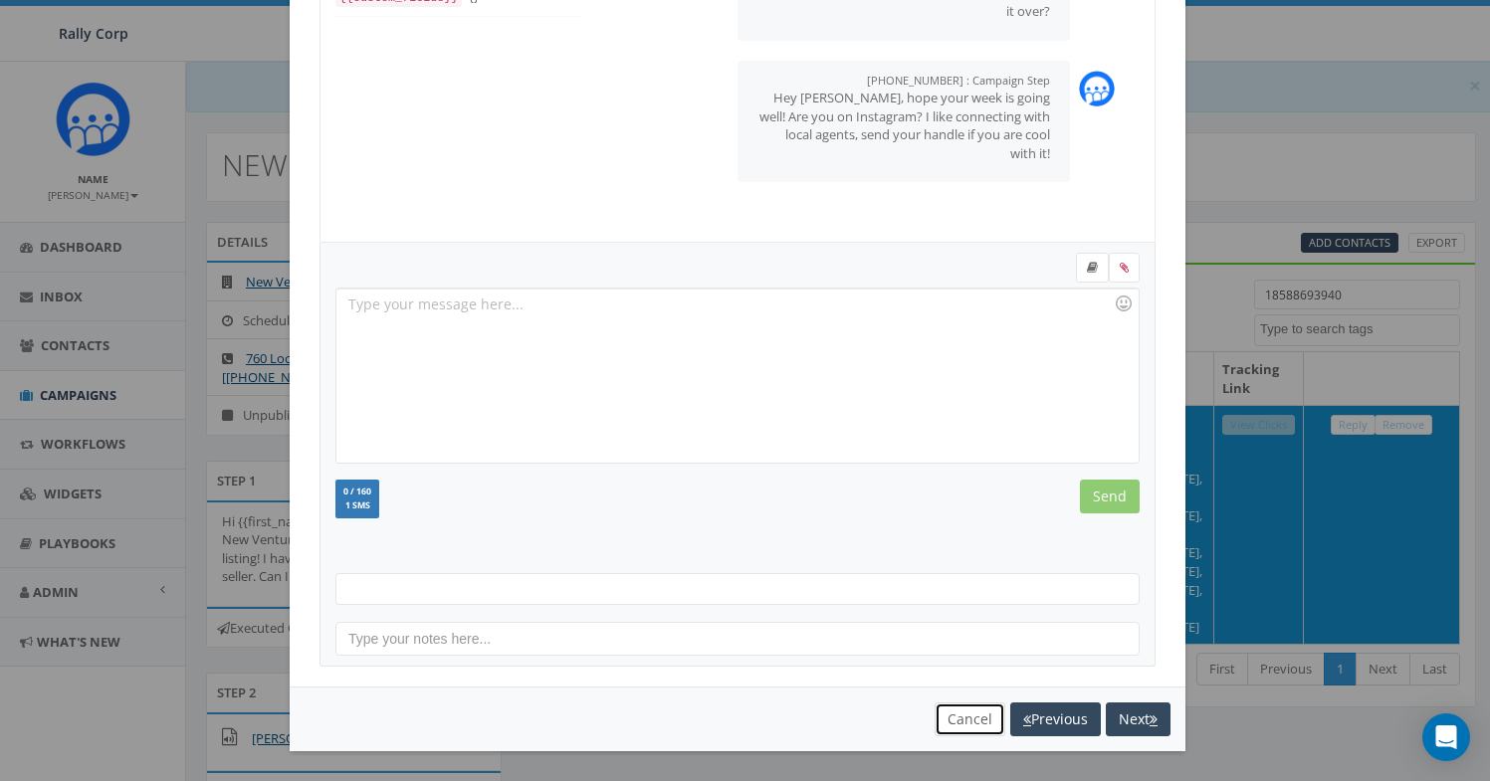
click at [953, 732] on button "Cancel" at bounding box center [970, 720] width 71 height 34
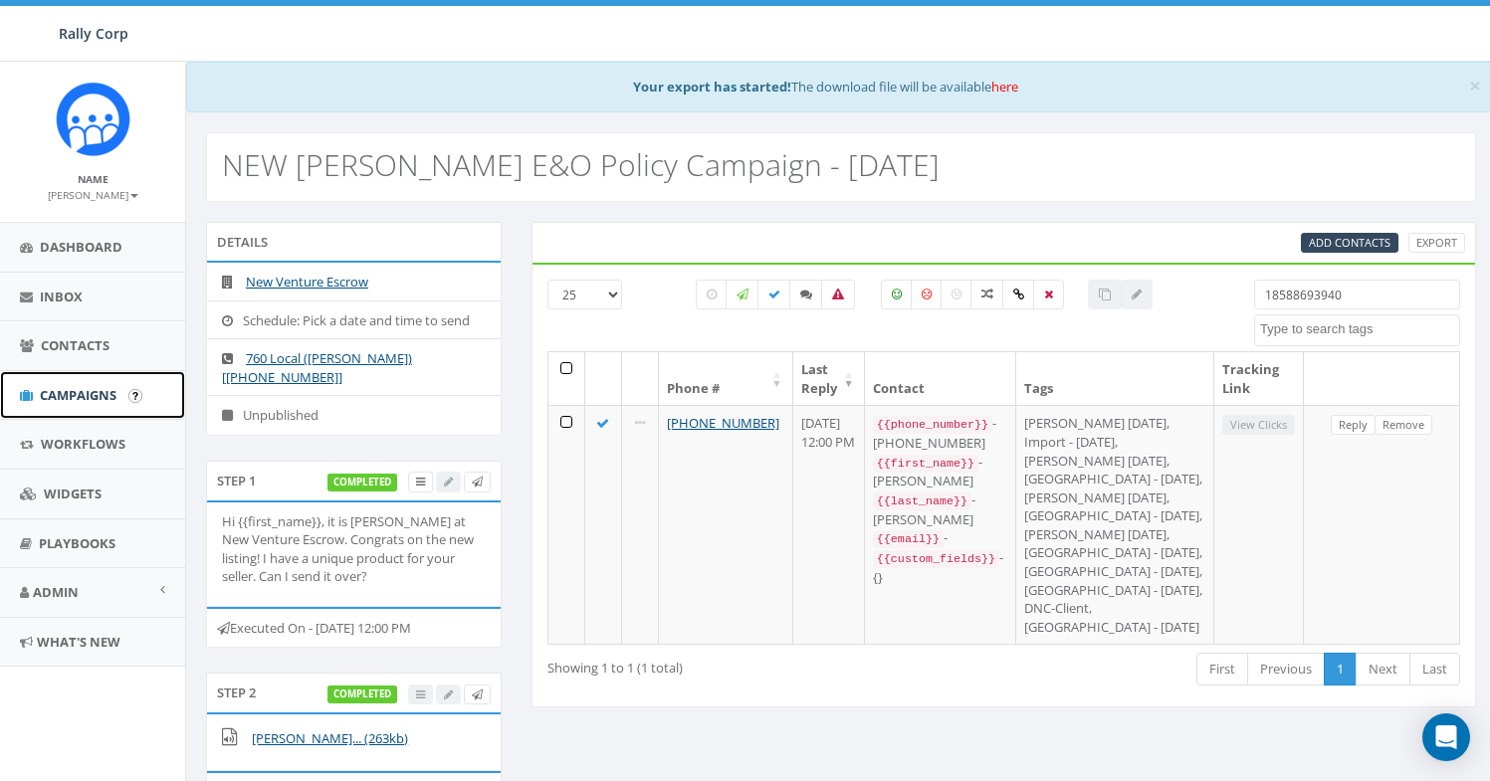
click at [47, 395] on span "Campaigns" at bounding box center [78, 395] width 77 height 18
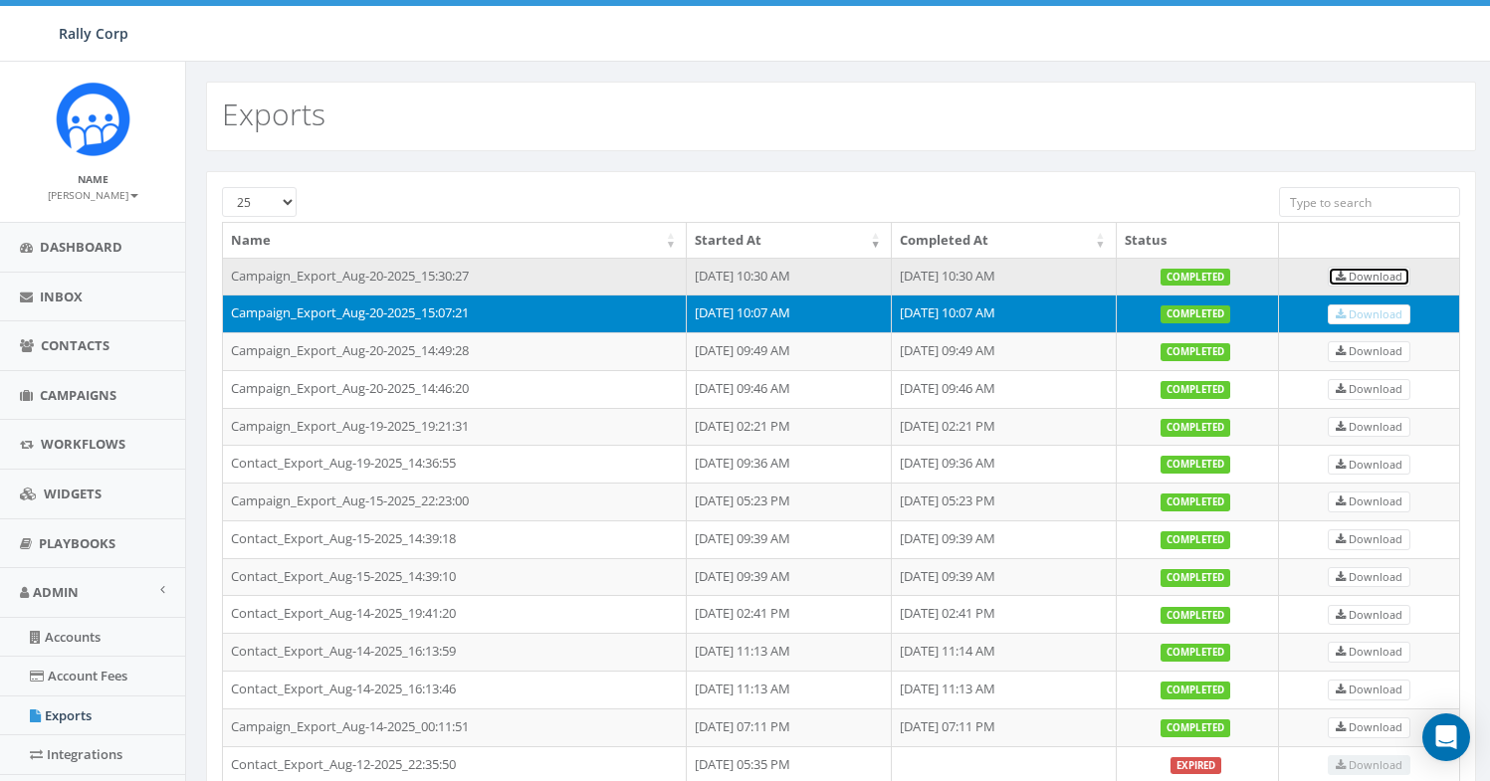
click at [1377, 286] on link "Download" at bounding box center [1369, 277] width 83 height 21
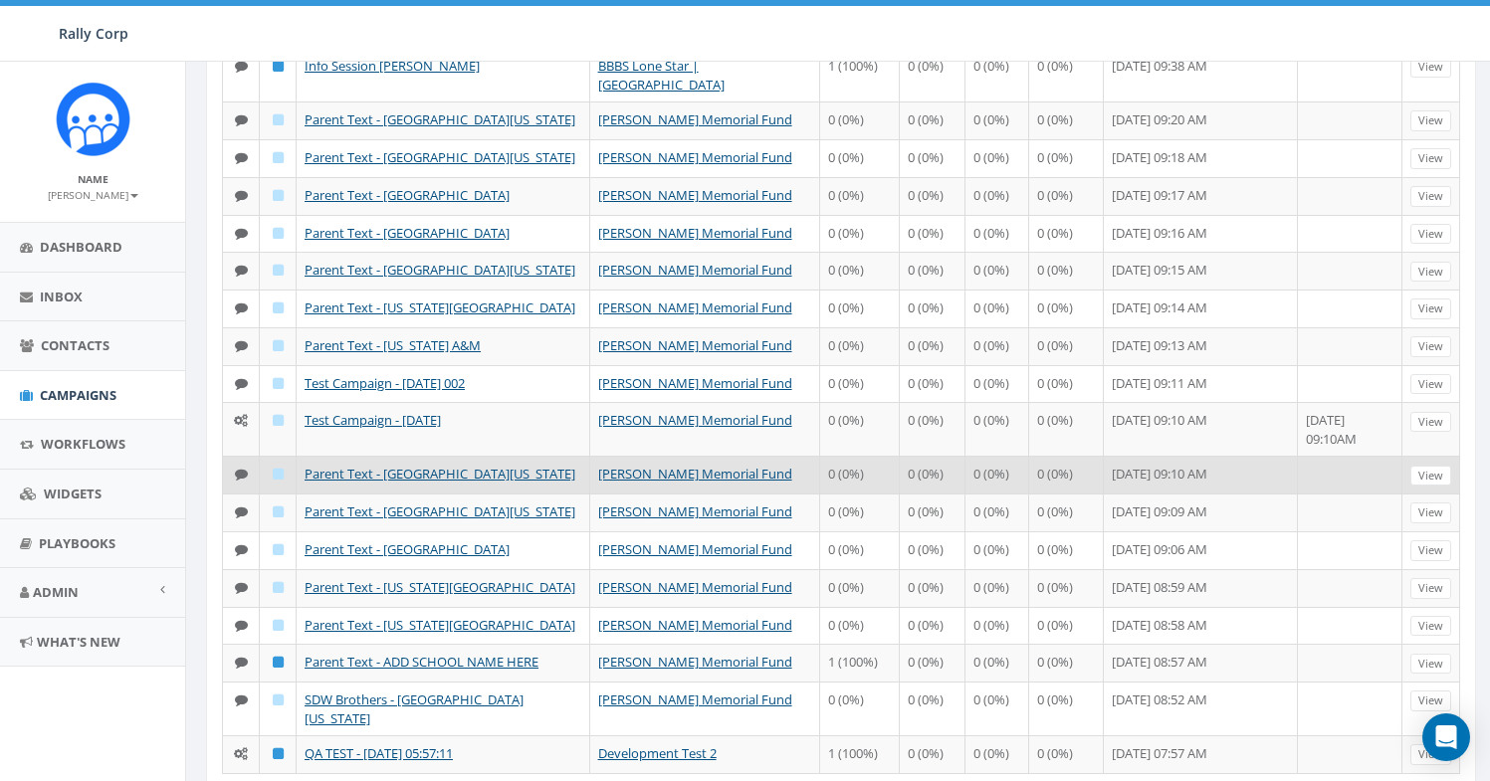
scroll to position [916, 0]
